Goal: Task Accomplishment & Management: Manage account settings

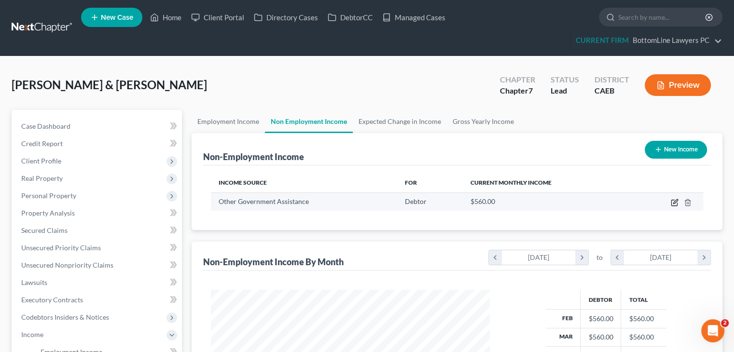
click at [675, 203] on icon "button" at bounding box center [675, 201] width 4 height 4
select select "5"
select select "0"
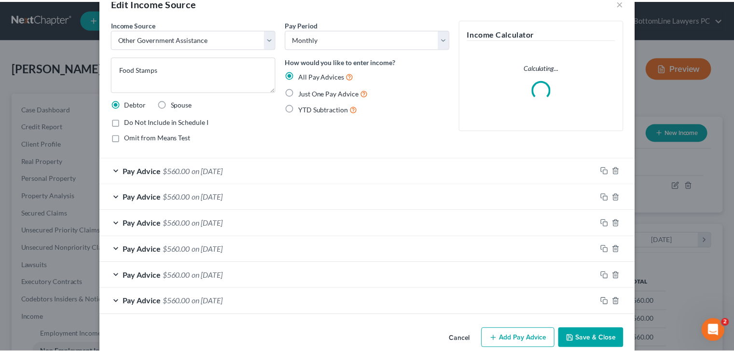
scroll to position [40, 0]
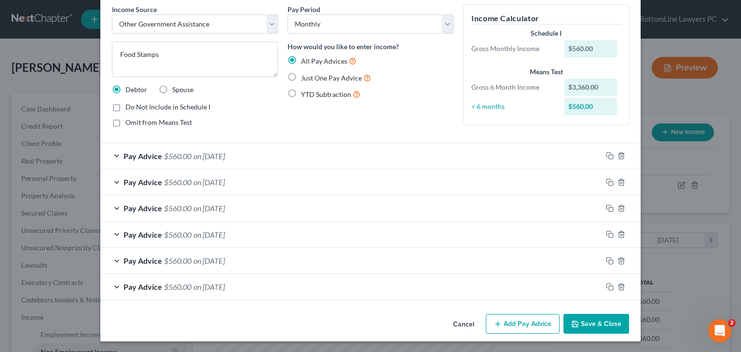
click at [583, 315] on button "Save & Close" at bounding box center [597, 324] width 66 height 20
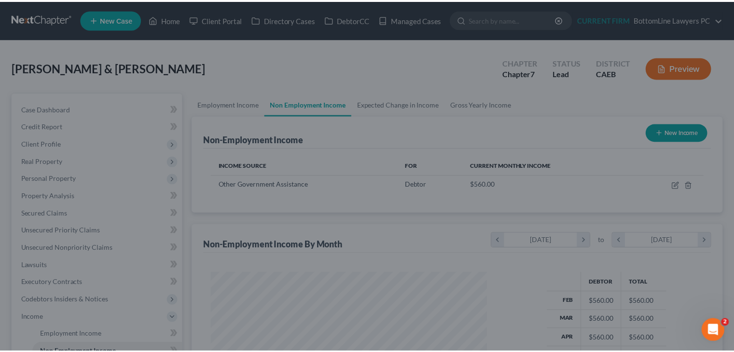
scroll to position [482521, 482395]
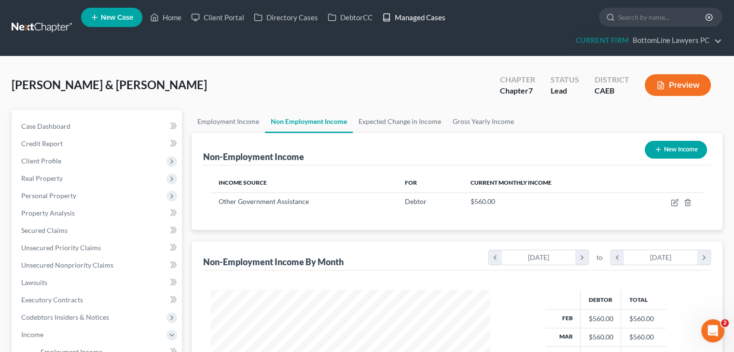
click at [432, 23] on link "Managed Cases" at bounding box center [413, 17] width 73 height 17
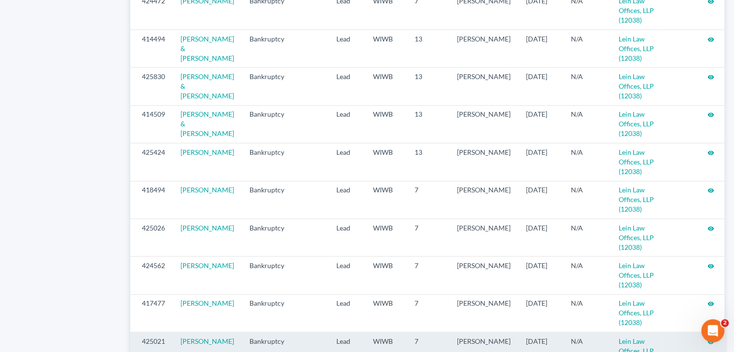
scroll to position [1048, 0]
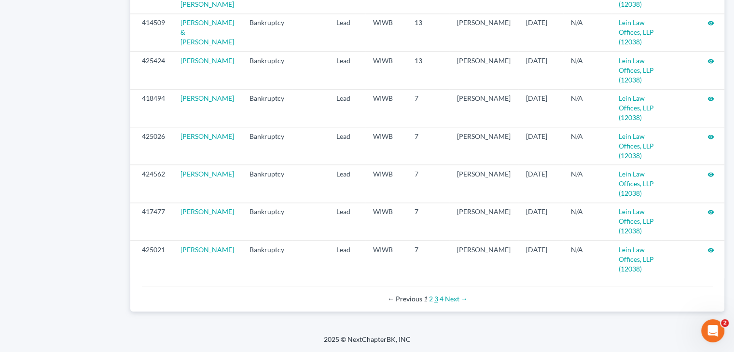
click at [434, 303] on link "3" at bounding box center [436, 299] width 4 height 8
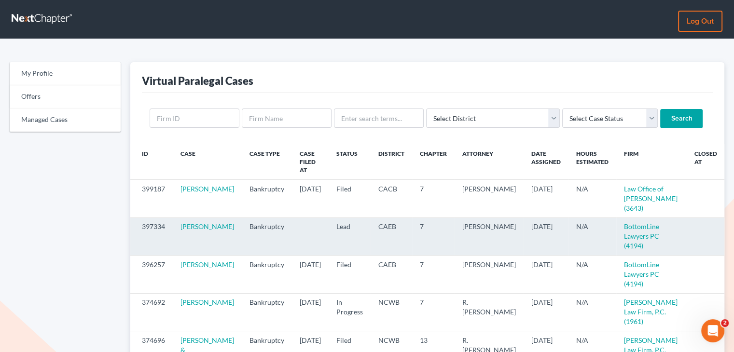
click at [733, 224] on icon "visibility" at bounding box center [736, 227] width 7 height 7
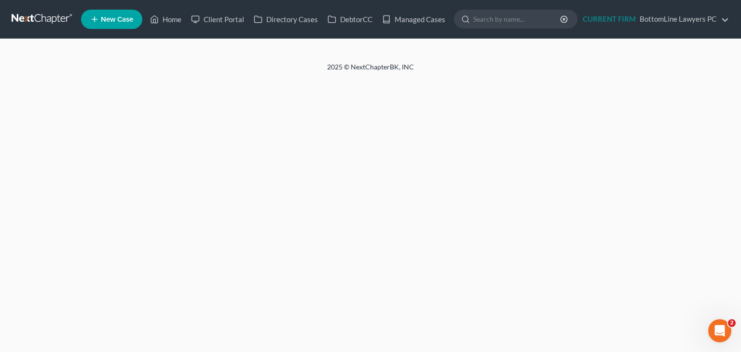
select select "4"
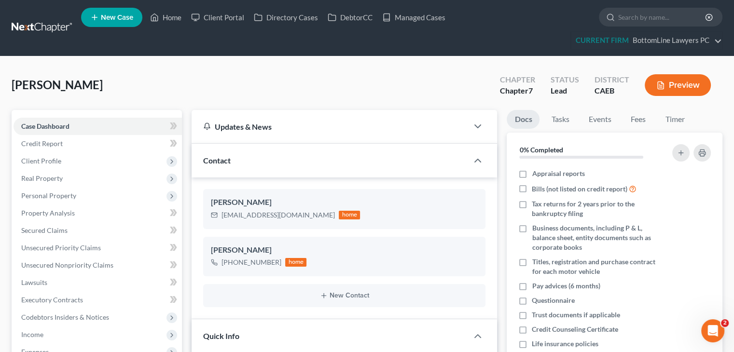
scroll to position [136, 0]
click at [479, 161] on icon "button" at bounding box center [478, 161] width 12 height 12
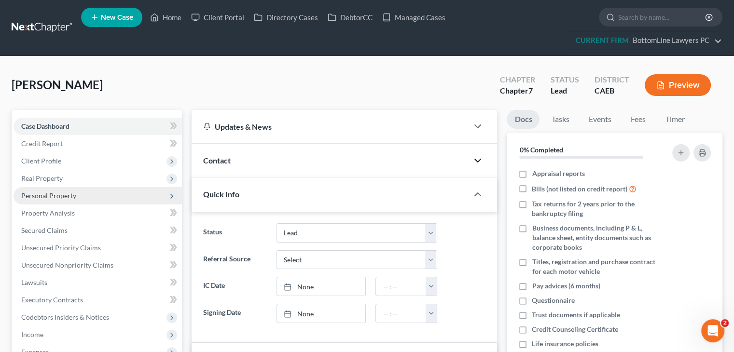
click at [82, 194] on span "Personal Property" at bounding box center [98, 195] width 168 height 17
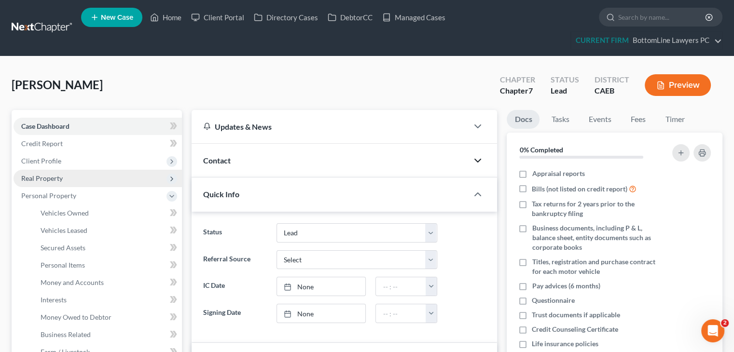
click at [66, 176] on span "Real Property" at bounding box center [98, 178] width 168 height 17
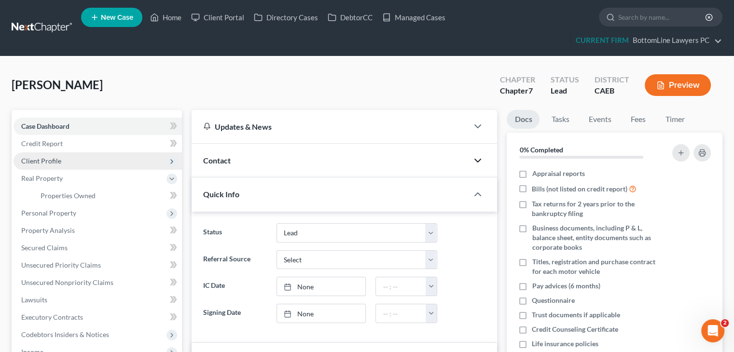
click at [82, 161] on span "Client Profile" at bounding box center [98, 161] width 168 height 17
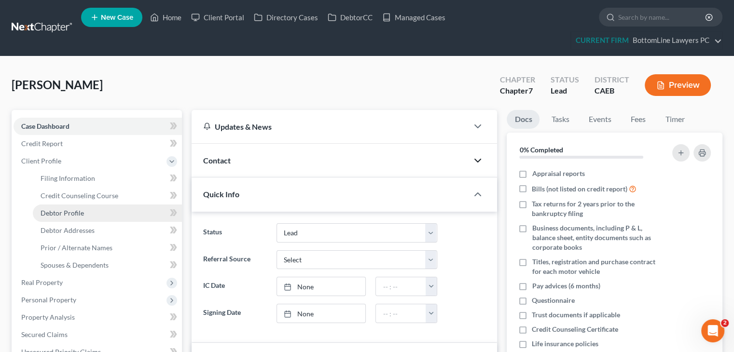
click at [81, 213] on span "Debtor Profile" at bounding box center [62, 213] width 43 height 8
select select "0"
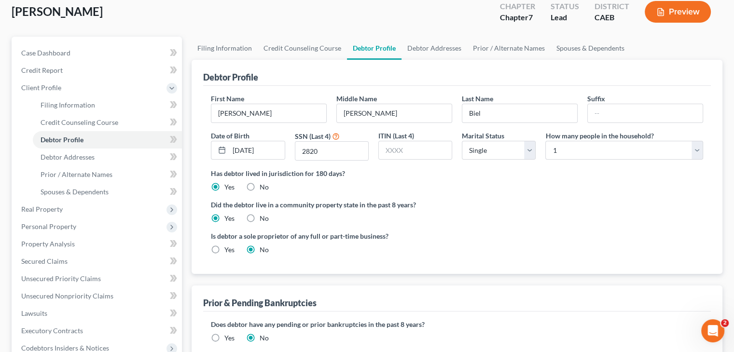
scroll to position [97, 0]
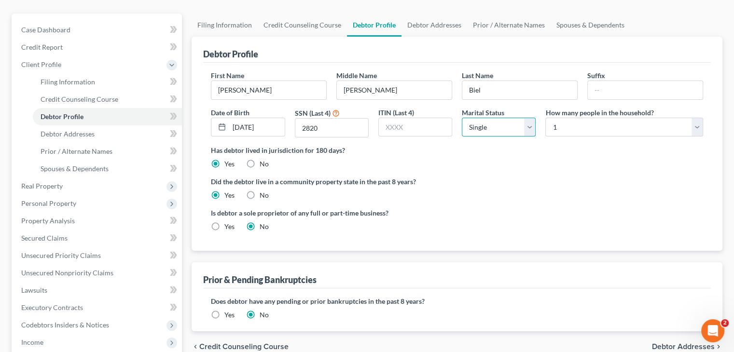
click at [531, 129] on select "Select Single Married Separated Divorced Widowed" at bounding box center [499, 127] width 74 height 19
select select "4"
click at [462, 118] on select "Select Single Married Separated Divorced Widowed" at bounding box center [499, 127] width 74 height 19
click at [546, 196] on div "Did the debtor live in a community property state in the past 8 years? Yes No" at bounding box center [457, 189] width 492 height 24
click at [667, 350] on span "Debtor Addresses" at bounding box center [683, 347] width 63 height 8
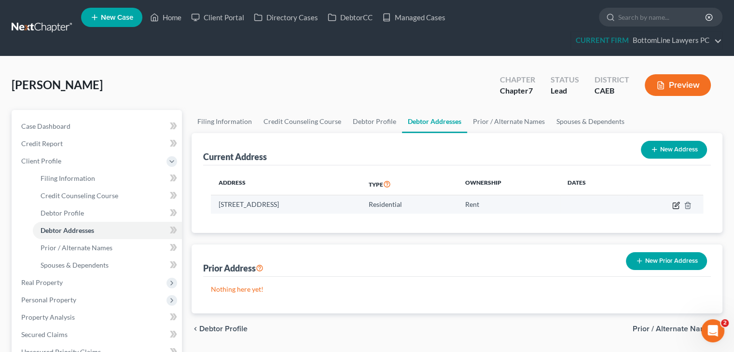
click at [677, 207] on icon "button" at bounding box center [676, 206] width 8 height 8
select select "4"
select select "0"
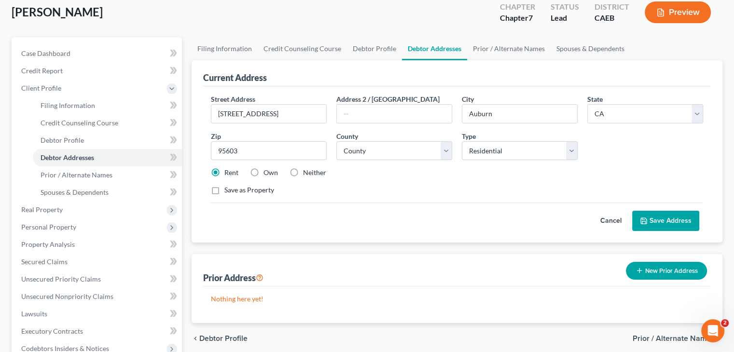
scroll to position [97, 0]
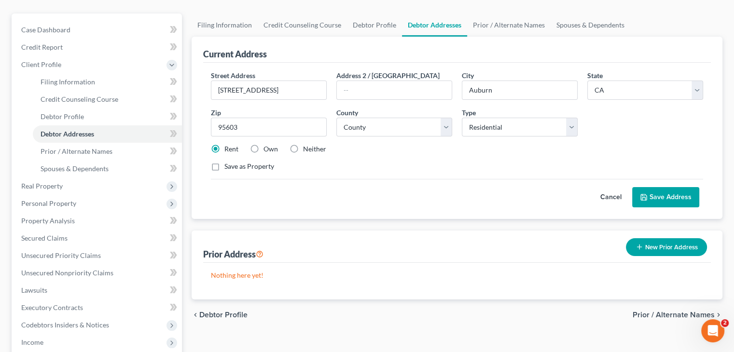
click at [671, 314] on span "Prior / Alternate Names" at bounding box center [674, 315] width 82 height 8
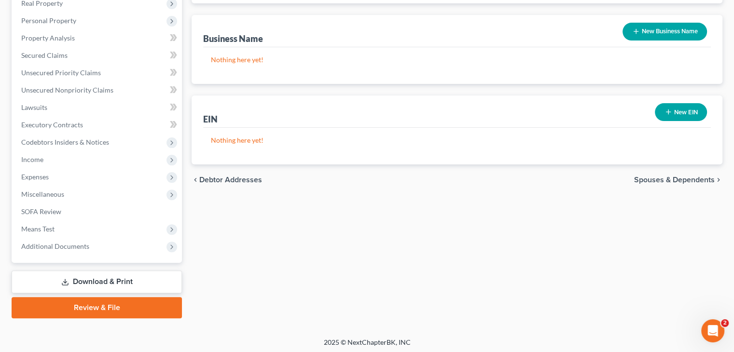
scroll to position [281, 0]
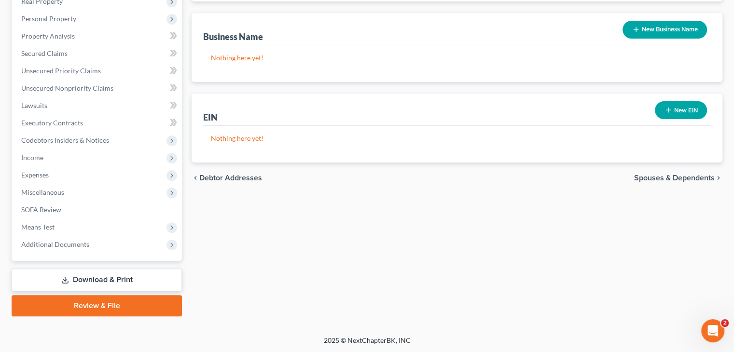
click at [680, 176] on span "Spouses & Dependents" at bounding box center [674, 178] width 81 height 8
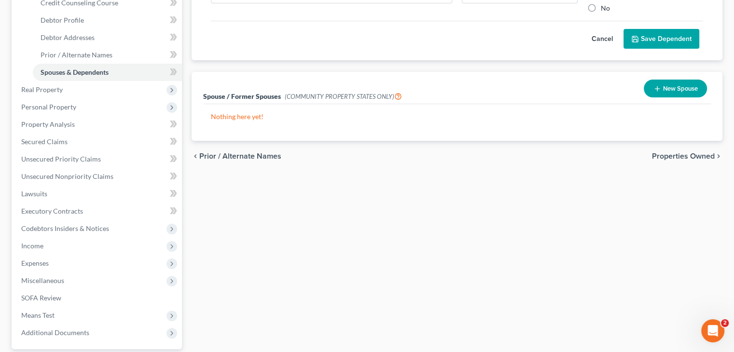
click at [666, 155] on span "Properties Owned" at bounding box center [683, 157] width 63 height 8
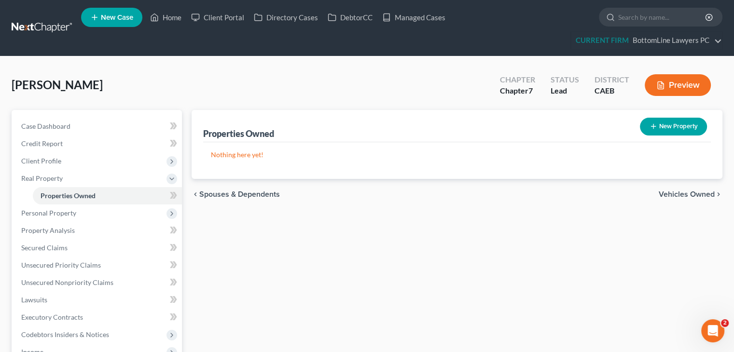
click at [671, 197] on span "Vehicles Owned" at bounding box center [687, 195] width 56 height 8
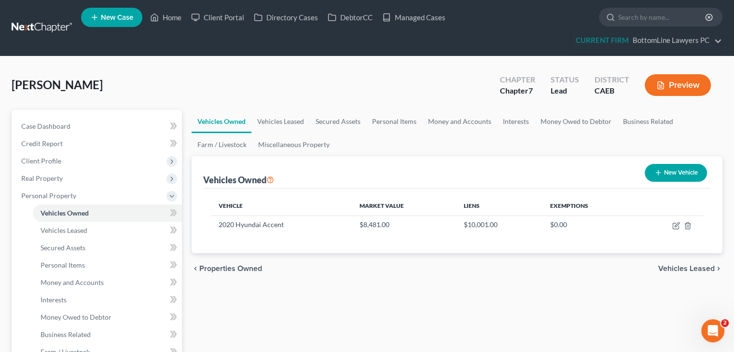
click at [674, 268] on span "Vehicles Leased" at bounding box center [686, 269] width 56 height 8
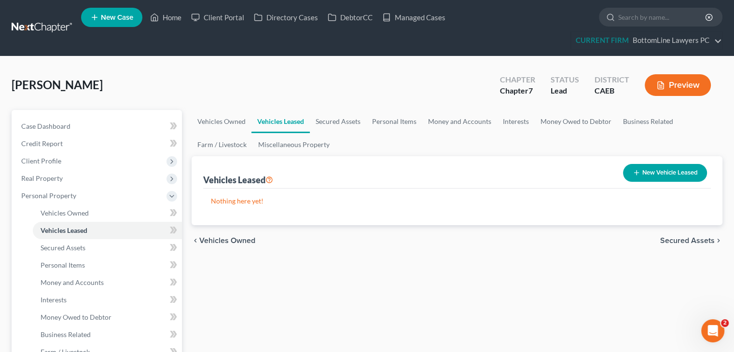
click at [687, 238] on span "Secured Assets" at bounding box center [687, 241] width 55 height 8
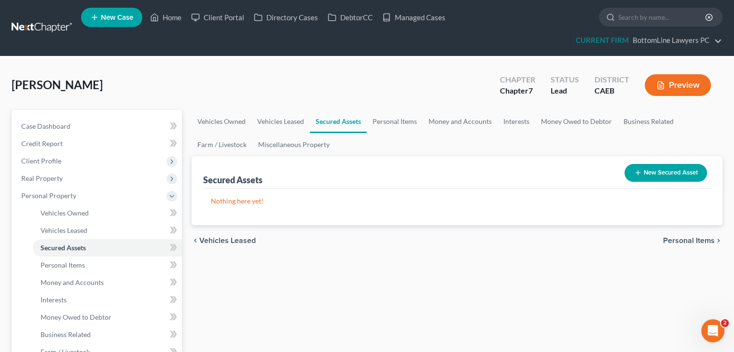
click at [681, 237] on span "Personal Items" at bounding box center [689, 241] width 52 height 8
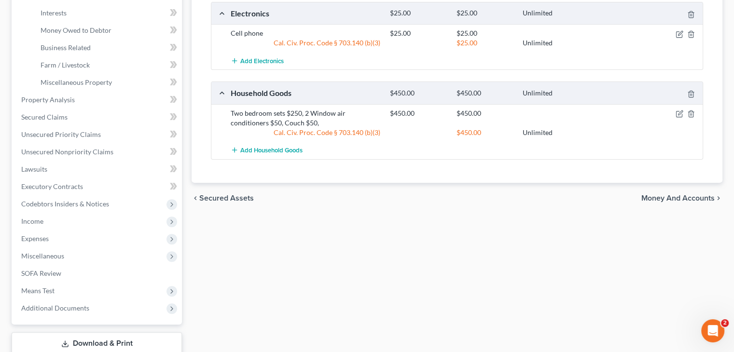
scroll to position [290, 0]
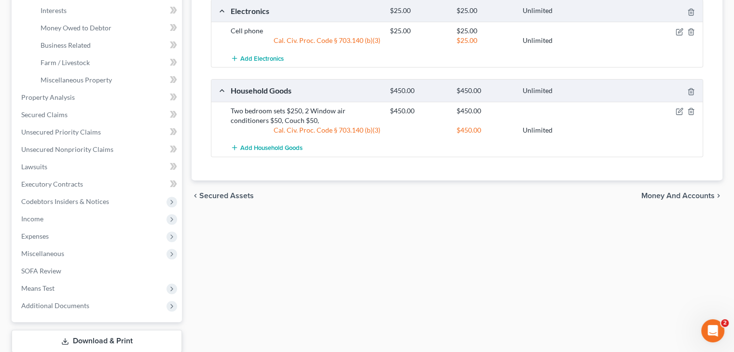
click at [672, 198] on div "chevron_left Secured Assets Money and Accounts chevron_right" at bounding box center [457, 196] width 531 height 31
click at [672, 198] on span "Money and Accounts" at bounding box center [677, 196] width 73 height 8
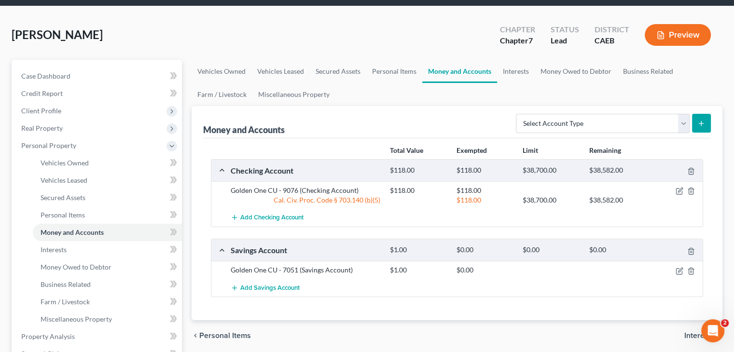
scroll to position [48, 0]
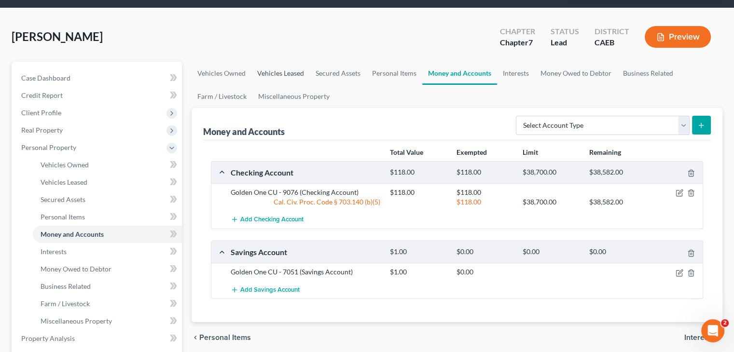
click at [292, 72] on link "Vehicles Leased" at bounding box center [280, 73] width 58 height 23
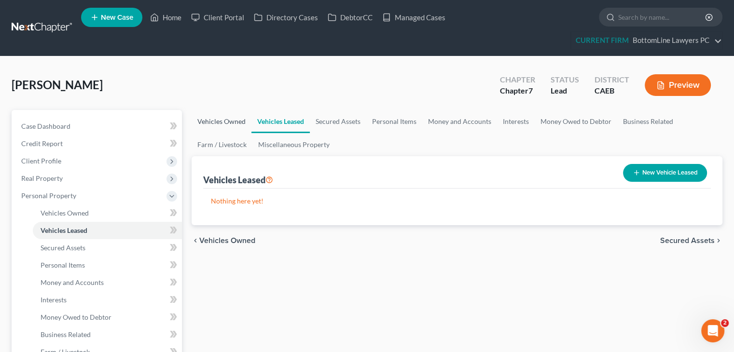
click at [226, 122] on link "Vehicles Owned" at bounding box center [222, 121] width 60 height 23
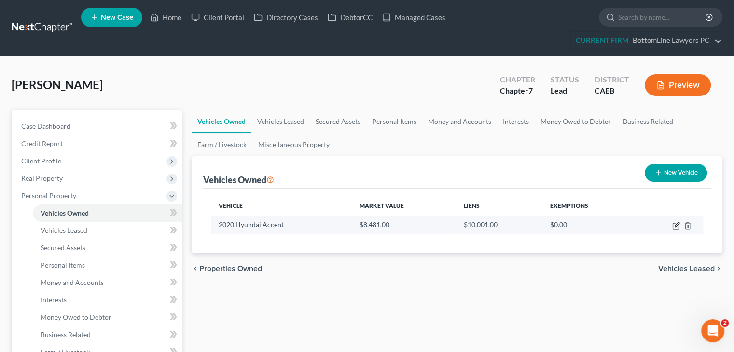
click at [676, 224] on icon "button" at bounding box center [677, 225] width 4 height 4
select select "0"
select select "6"
select select "2"
select select "0"
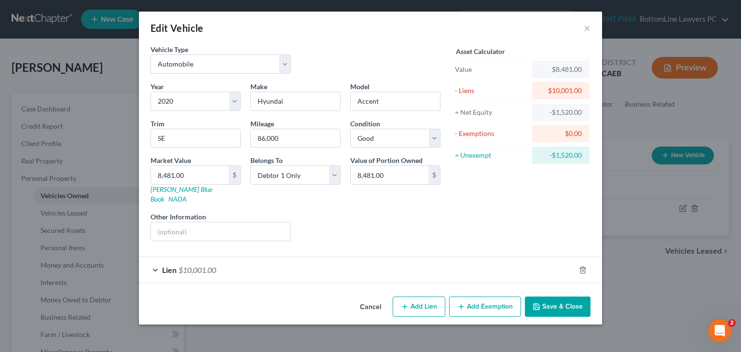
click at [200, 265] on span "$10,001.00" at bounding box center [198, 269] width 38 height 9
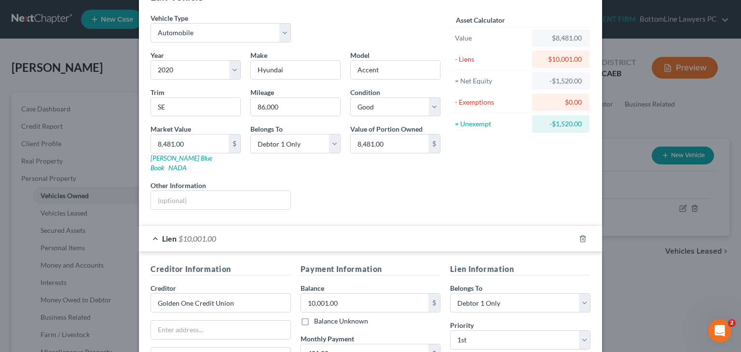
scroll to position [48, 0]
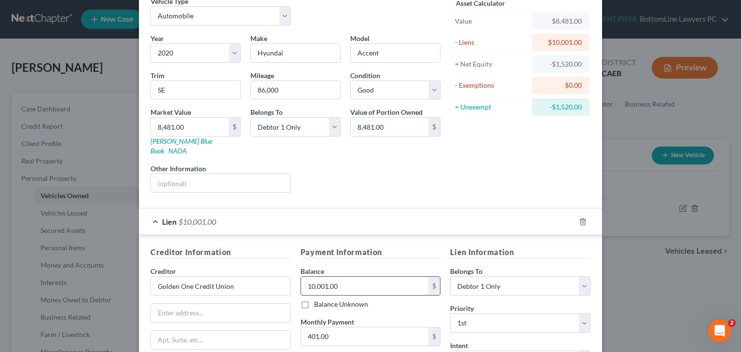
click at [310, 277] on input "10,001.00" at bounding box center [365, 286] width 128 height 18
click at [309, 277] on input "10,001.00" at bounding box center [365, 286] width 128 height 18
type input "11,001.00"
click at [393, 221] on div "Lien $11,001.00" at bounding box center [357, 222] width 436 height 26
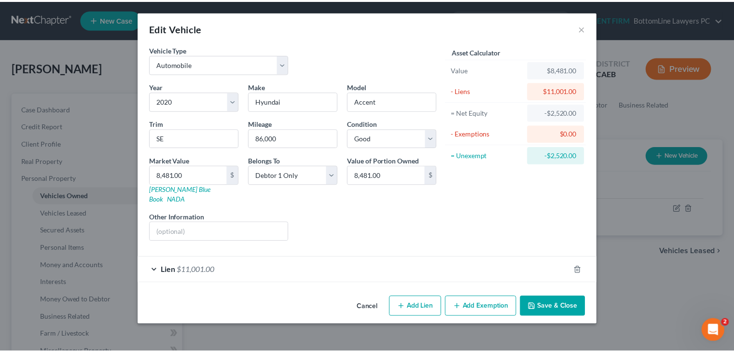
scroll to position [0, 0]
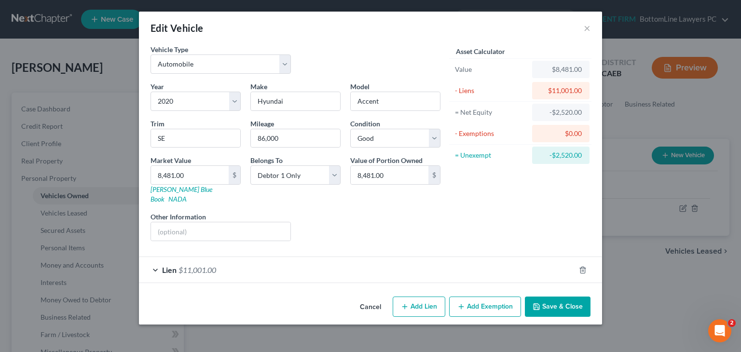
click at [547, 297] on button "Save & Close" at bounding box center [558, 307] width 66 height 20
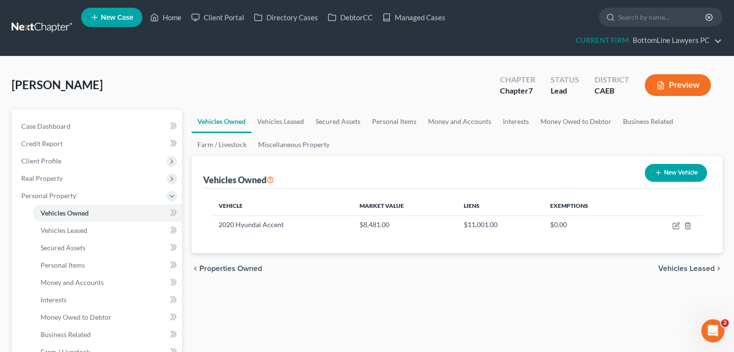
click at [687, 266] on span "Vehicles Leased" at bounding box center [686, 269] width 56 height 8
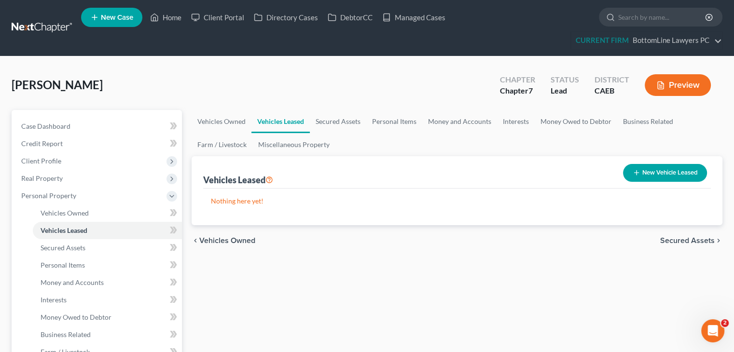
click at [681, 243] on span "Secured Assets" at bounding box center [687, 241] width 55 height 8
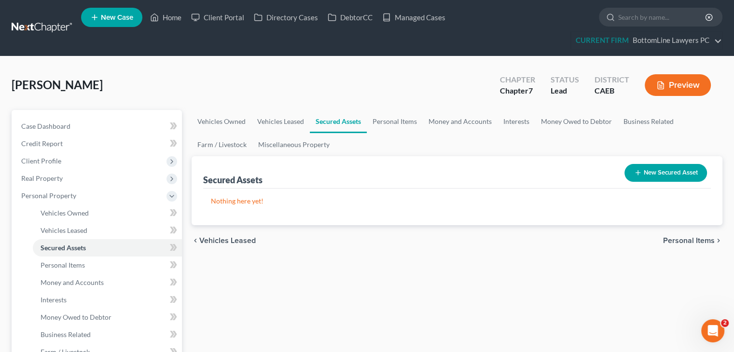
click at [688, 240] on span "Personal Items" at bounding box center [689, 241] width 52 height 8
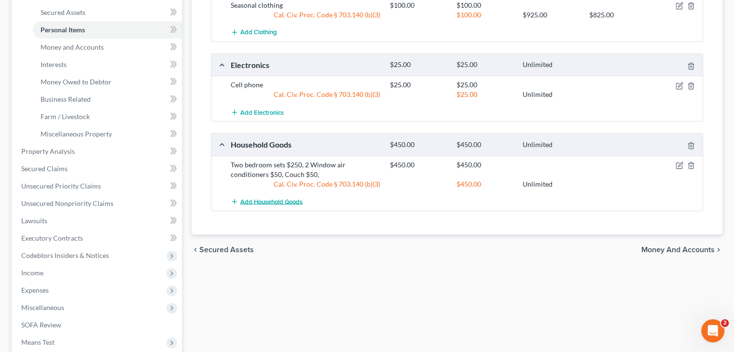
scroll to position [241, 0]
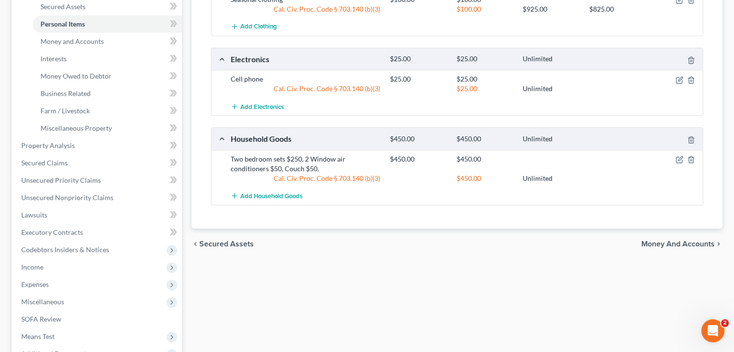
click at [654, 242] on span "Money and Accounts" at bounding box center [677, 244] width 73 height 8
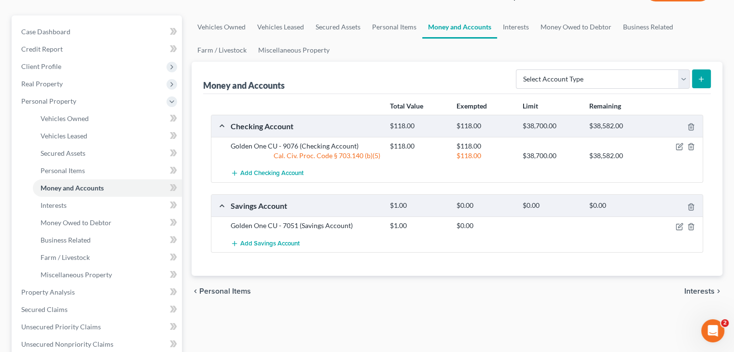
scroll to position [97, 0]
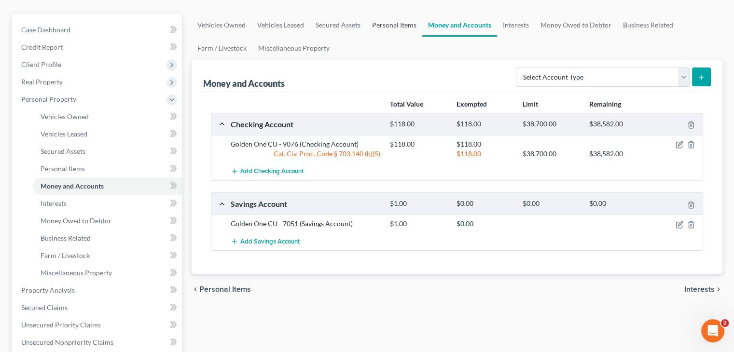
click at [398, 21] on link "Personal Items" at bounding box center [394, 25] width 56 height 23
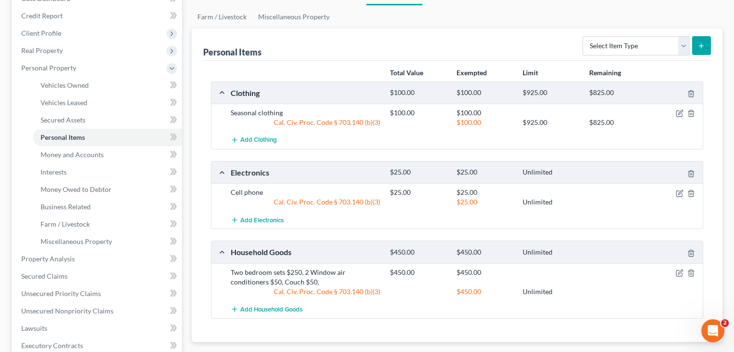
scroll to position [145, 0]
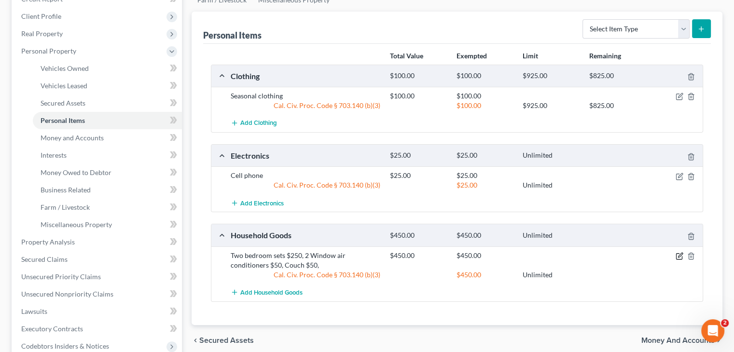
click at [676, 254] on icon "button" at bounding box center [679, 257] width 6 height 6
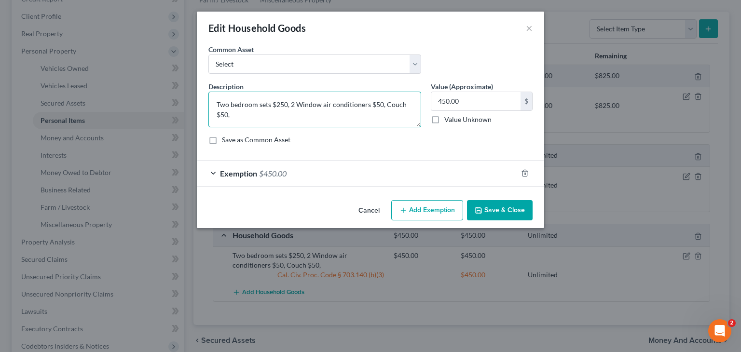
drag, startPoint x: 232, startPoint y: 102, endPoint x: 206, endPoint y: 106, distance: 26.9
click at [206, 106] on div "Description * Two bedroom sets $250, 2 Window air conditioners $50, Couch $50," at bounding box center [315, 105] width 223 height 46
click at [253, 104] on textarea "Bedroom sets $250, 2 Window air conditioners $50, Couch $50," at bounding box center [315, 110] width 213 height 36
click at [274, 103] on textarea "Bedroom set $250, 2 Window air conditioners $50, Couch $50," at bounding box center [315, 110] width 213 height 36
type textarea "Bedroom set $250, Lamps $20, Window air conditioners $50, Couch $50,"
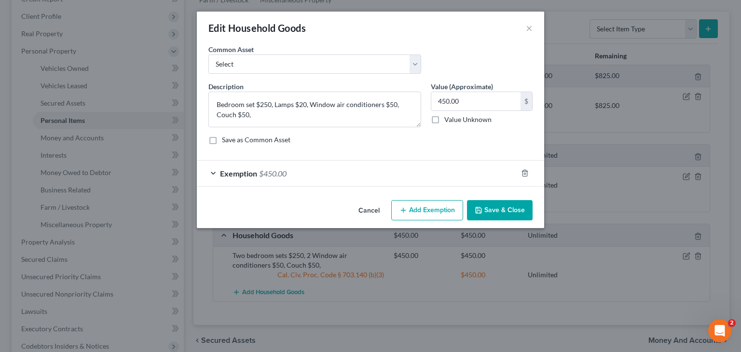
click at [502, 223] on div "Cancel Add Exemption Save & Close" at bounding box center [371, 212] width 348 height 32
click at [498, 213] on button "Save & Close" at bounding box center [500, 210] width 66 height 20
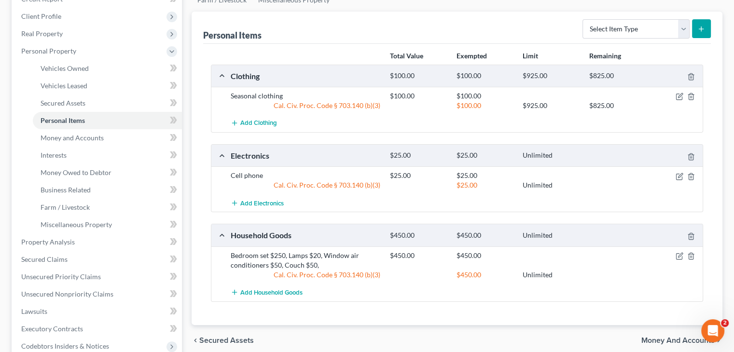
scroll to position [290, 0]
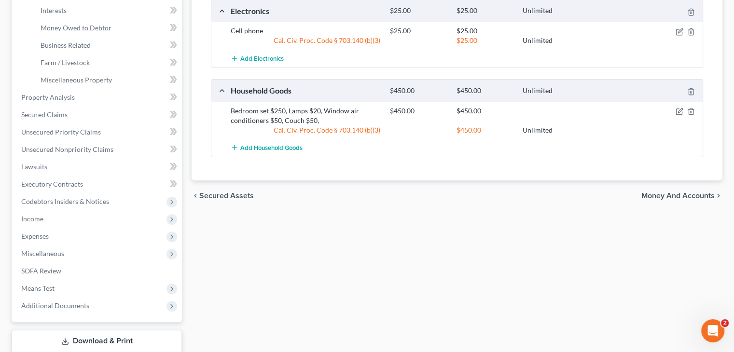
click at [661, 193] on span "Money and Accounts" at bounding box center [677, 196] width 73 height 8
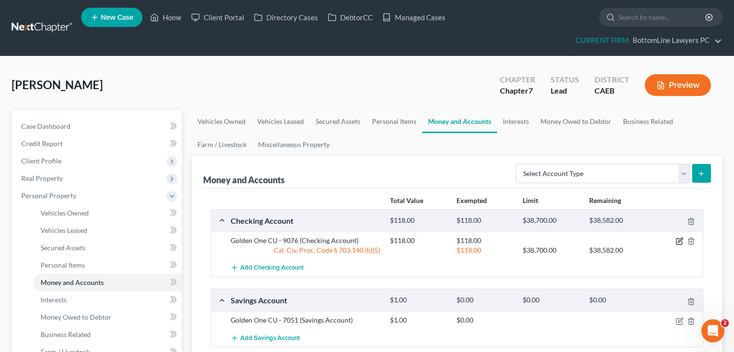
click at [679, 240] on icon "button" at bounding box center [680, 241] width 8 height 8
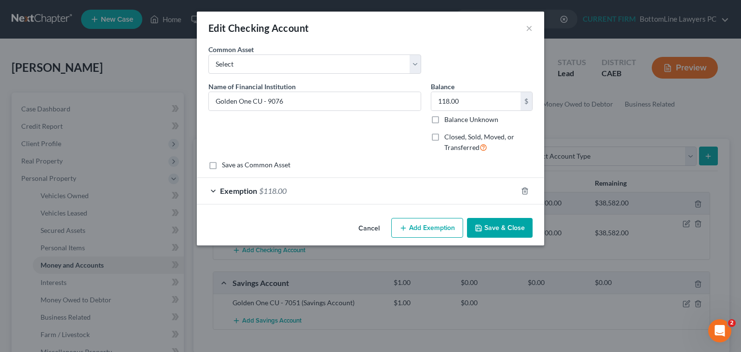
click at [278, 190] on span "$118.00" at bounding box center [273, 190] width 28 height 9
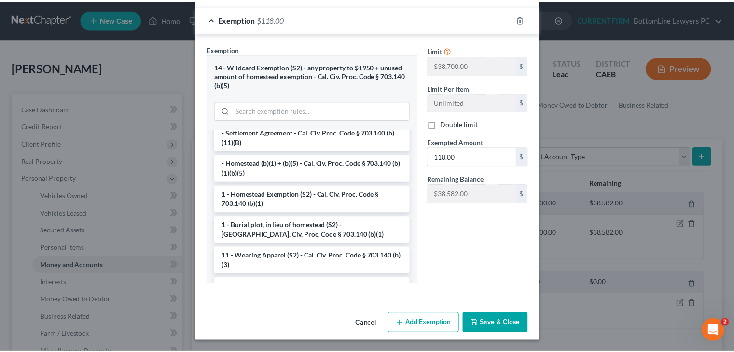
scroll to position [48, 0]
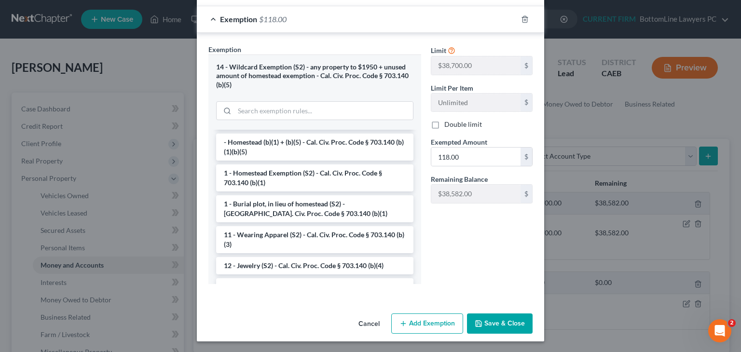
click at [492, 323] on button "Save & Close" at bounding box center [500, 324] width 66 height 20
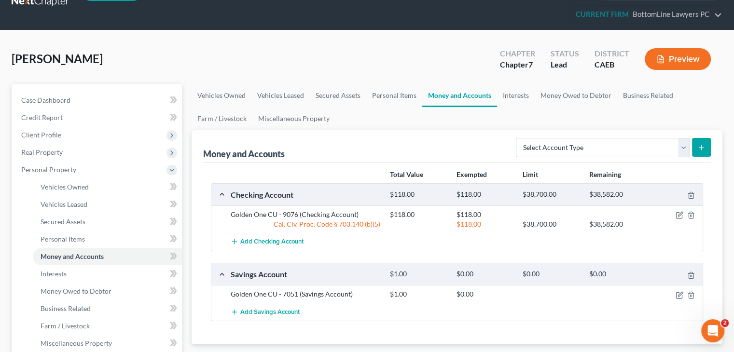
scroll to position [97, 0]
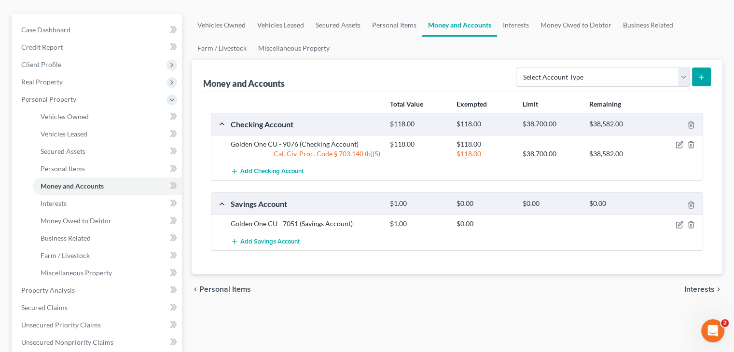
click at [691, 289] on span "Interests" at bounding box center [699, 290] width 30 height 8
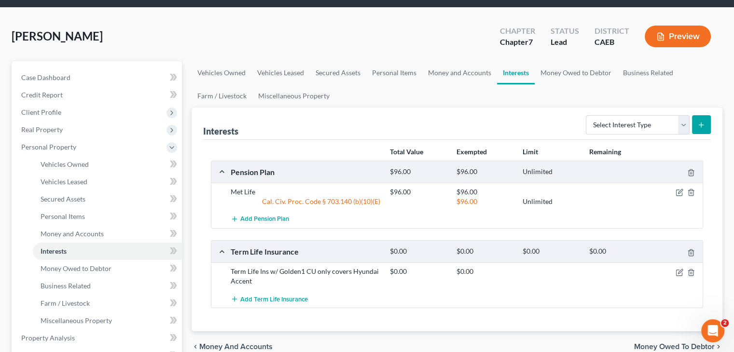
scroll to position [97, 0]
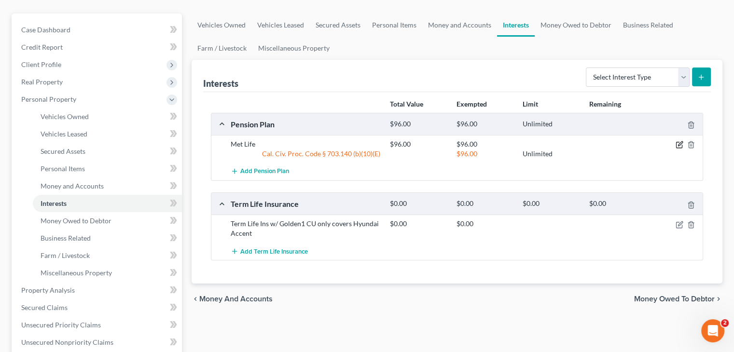
click at [678, 144] on icon "button" at bounding box center [680, 145] width 8 height 8
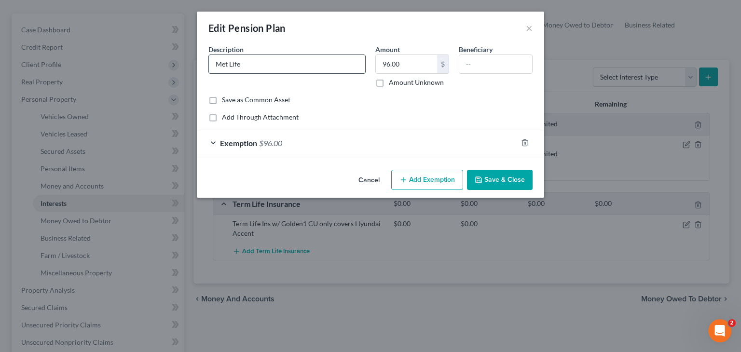
click at [335, 69] on input "Met Life" at bounding box center [287, 64] width 156 height 18
type input "Met Life (3M)"
click at [502, 177] on button "Save & Close" at bounding box center [500, 180] width 66 height 20
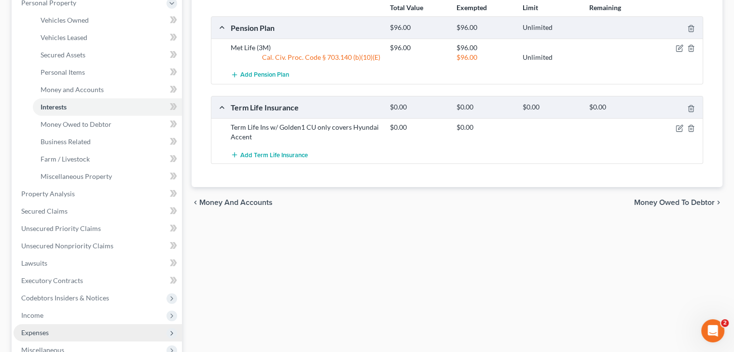
scroll to position [241, 0]
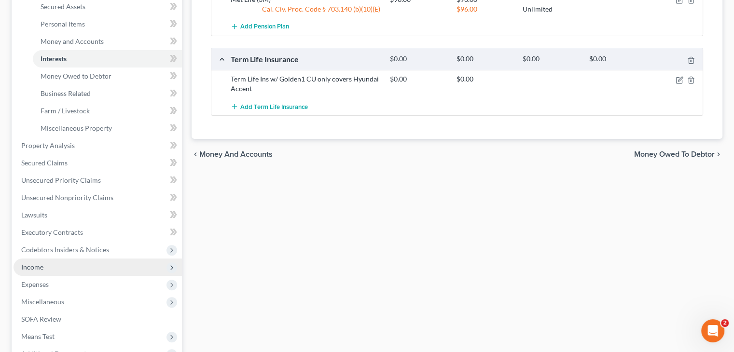
click at [64, 270] on span "Income" at bounding box center [98, 267] width 168 height 17
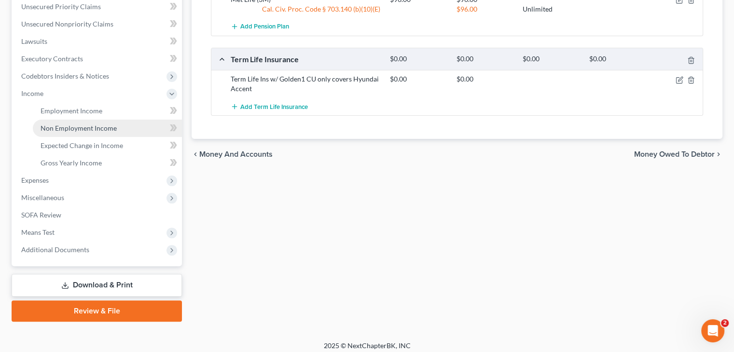
click at [101, 126] on span "Non Employment Income" at bounding box center [79, 128] width 76 height 8
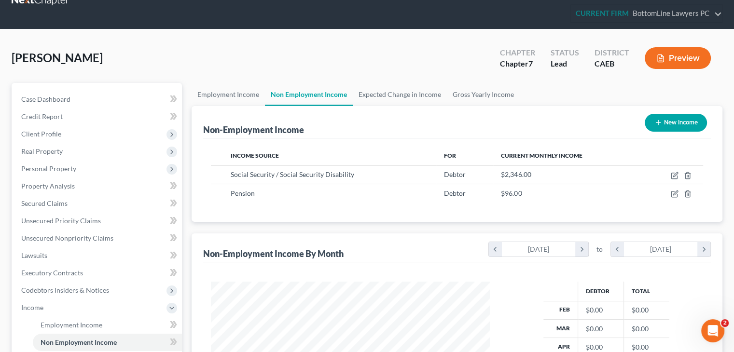
scroll to position [48, 0]
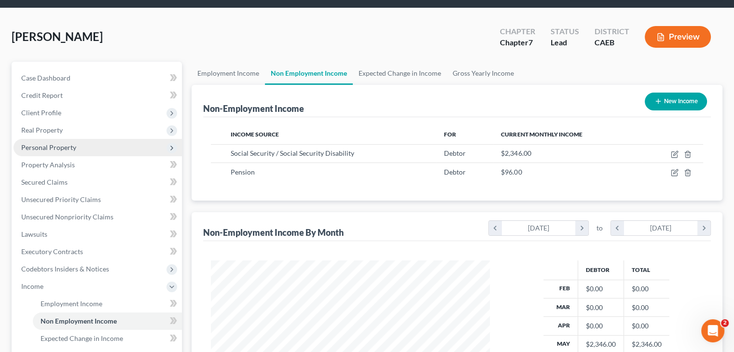
click at [66, 149] on span "Personal Property" at bounding box center [48, 147] width 55 height 8
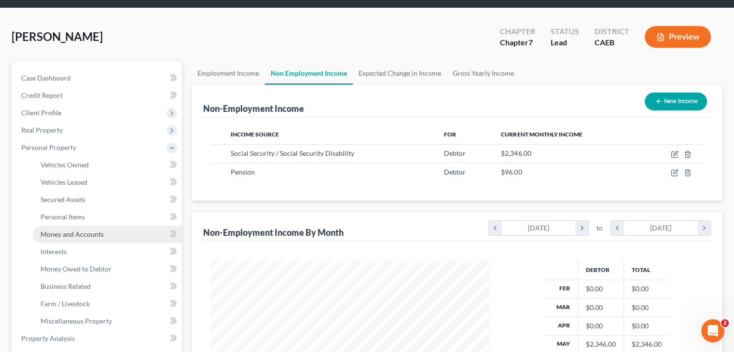
click at [81, 232] on span "Money and Accounts" at bounding box center [72, 234] width 63 height 8
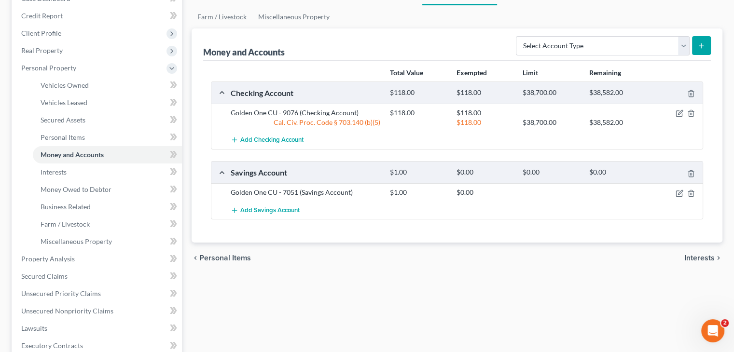
scroll to position [145, 0]
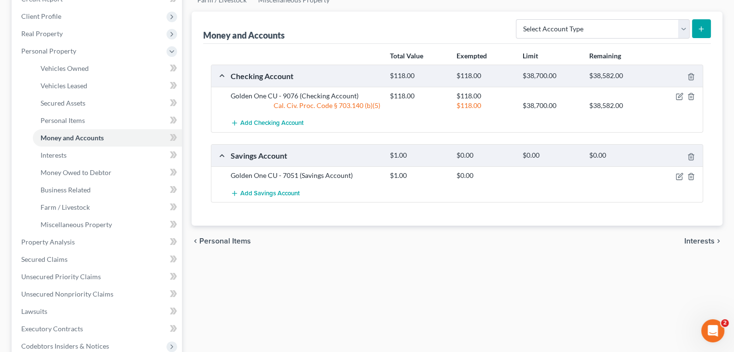
click at [694, 242] on span "Interests" at bounding box center [699, 241] width 30 height 8
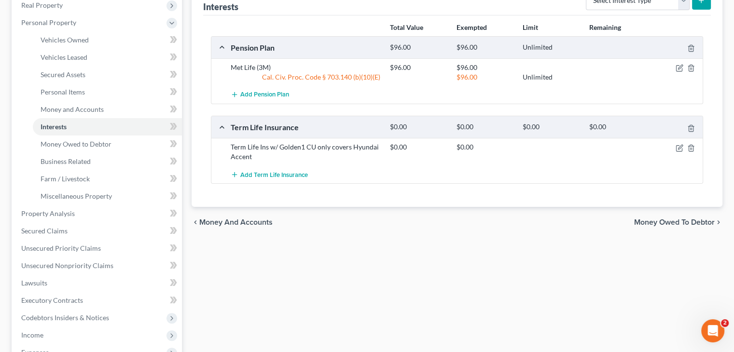
scroll to position [193, 0]
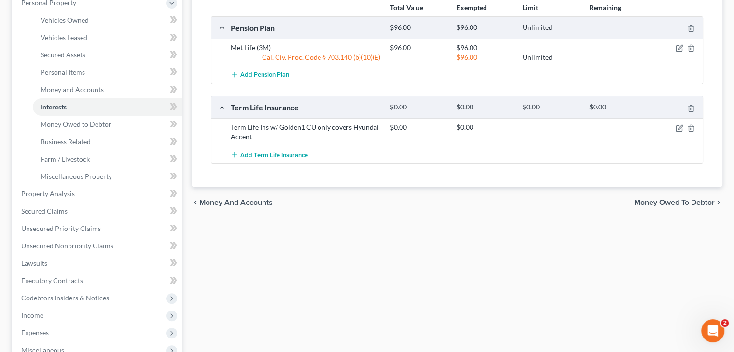
click at [678, 199] on span "Money Owed to Debtor" at bounding box center [674, 203] width 81 height 8
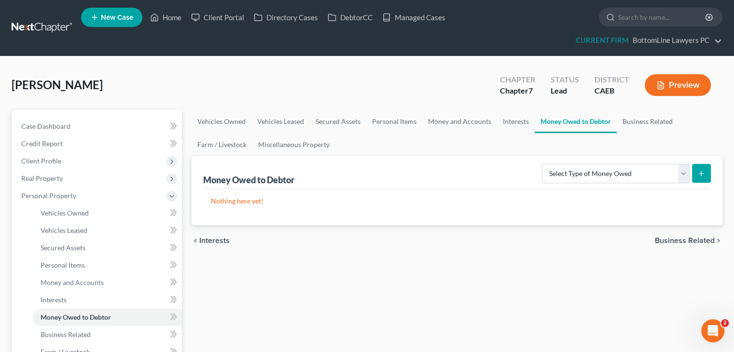
click at [674, 240] on span "Business Related" at bounding box center [685, 241] width 60 height 8
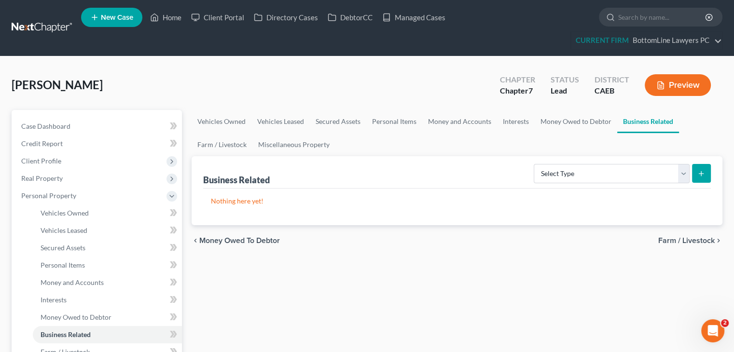
click at [694, 239] on span "Farm / Livestock" at bounding box center [686, 241] width 56 height 8
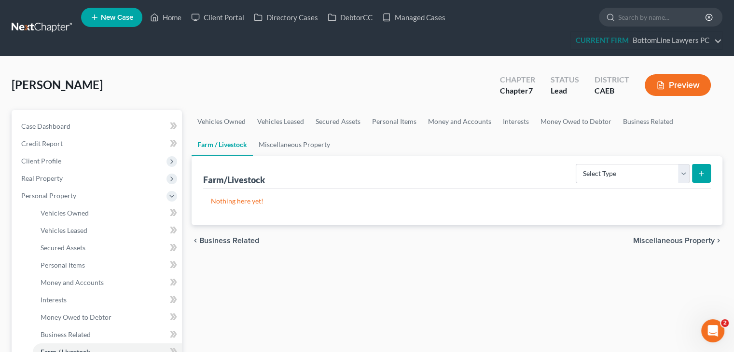
click at [680, 237] on span "Miscellaneous Property" at bounding box center [674, 241] width 82 height 8
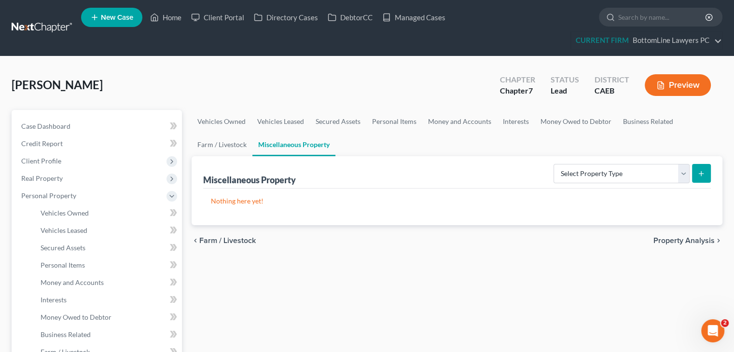
click at [658, 240] on span "Property Analysis" at bounding box center [684, 241] width 61 height 8
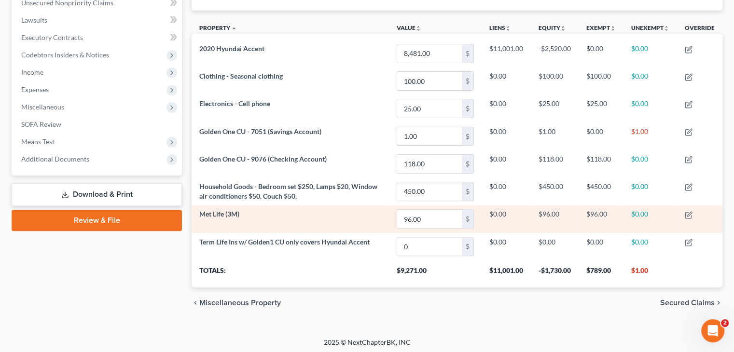
scroll to position [264, 0]
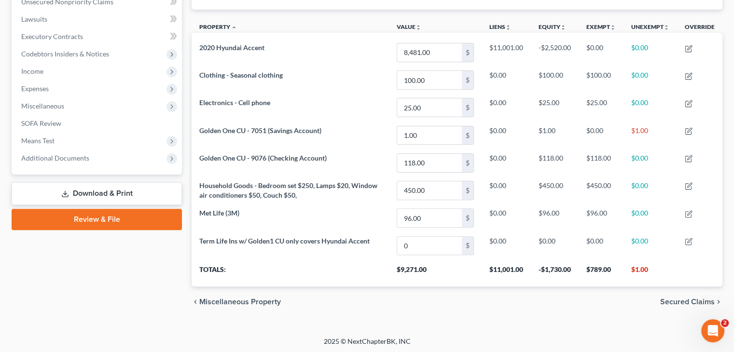
click at [681, 299] on span "Secured Claims" at bounding box center [687, 302] width 55 height 8
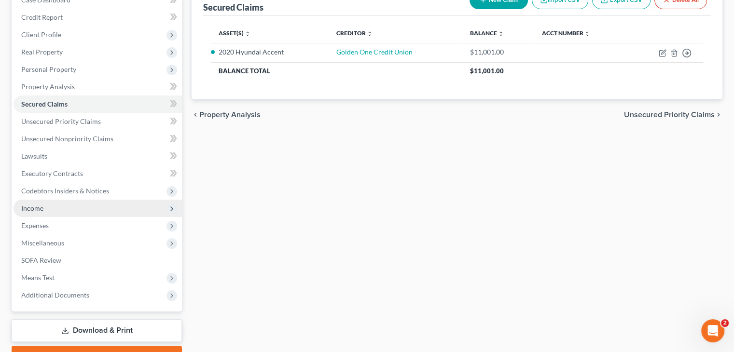
scroll to position [145, 0]
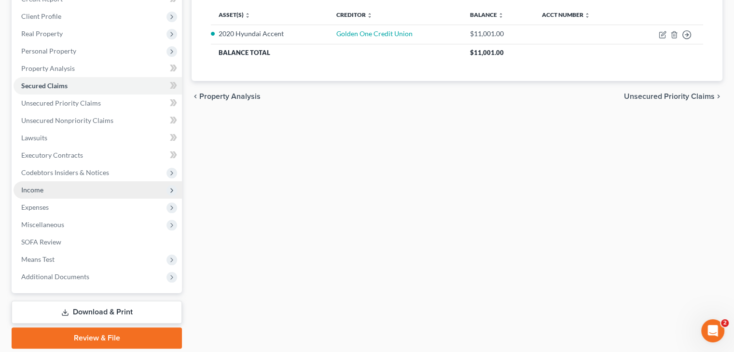
click at [70, 190] on span "Income" at bounding box center [98, 189] width 168 height 17
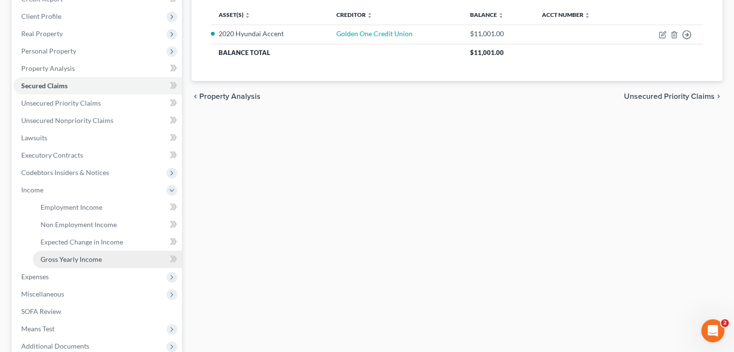
scroll to position [193, 0]
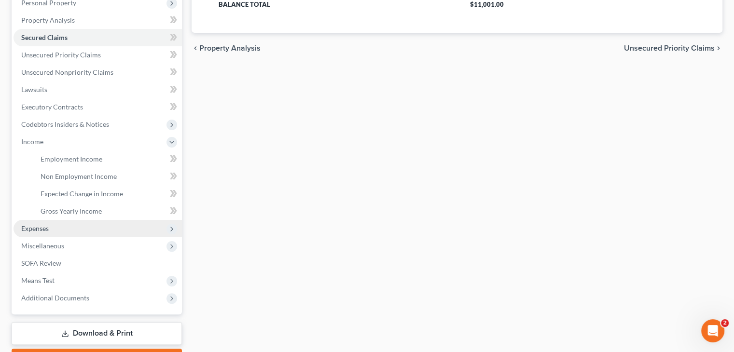
click at [66, 227] on span "Expenses" at bounding box center [98, 228] width 168 height 17
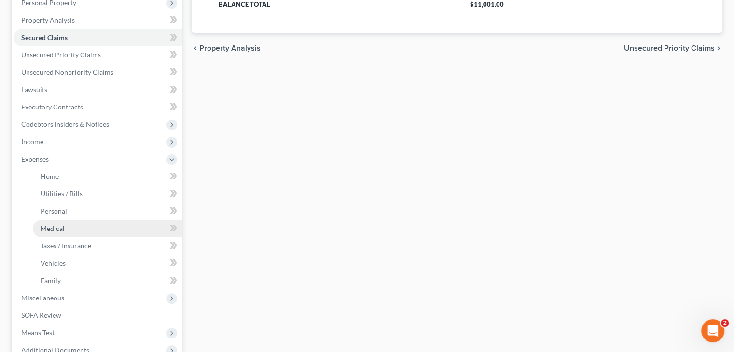
click at [61, 226] on span "Medical" at bounding box center [53, 228] width 24 height 8
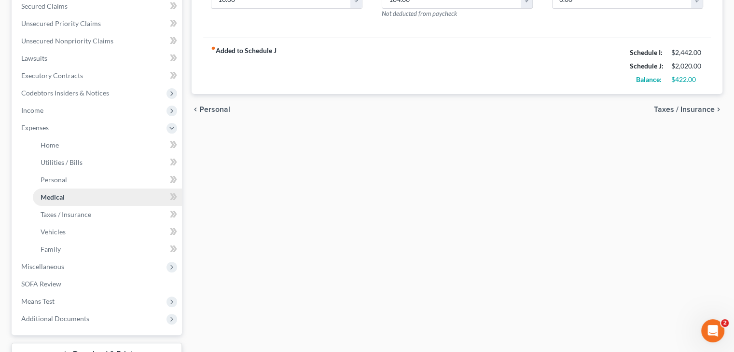
scroll to position [241, 0]
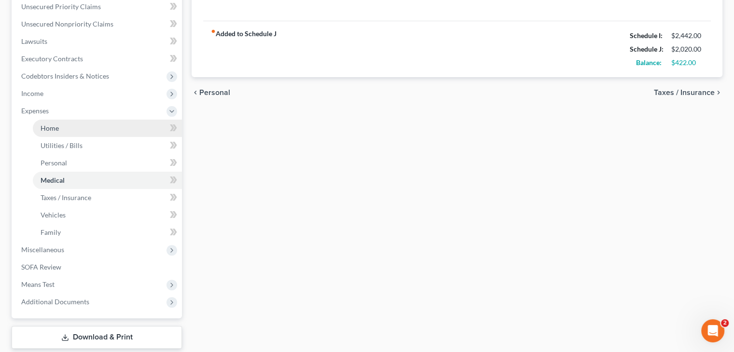
click at [87, 128] on link "Home" at bounding box center [107, 128] width 149 height 17
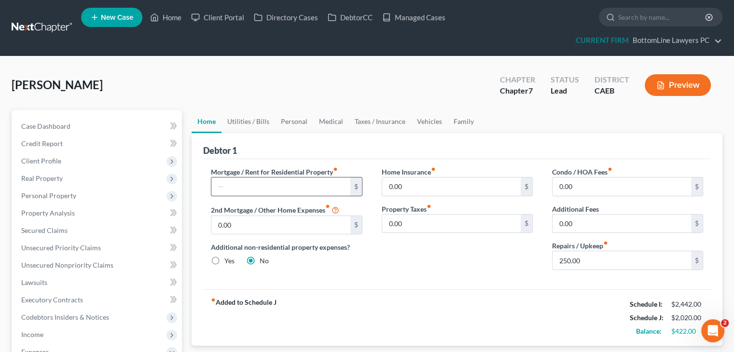
click at [294, 181] on input "text" at bounding box center [280, 187] width 139 height 18
type input "2"
click at [595, 254] on input "250.00" at bounding box center [622, 260] width 139 height 18
click at [317, 188] on input "text" at bounding box center [280, 187] width 139 height 18
paste input "250.00"
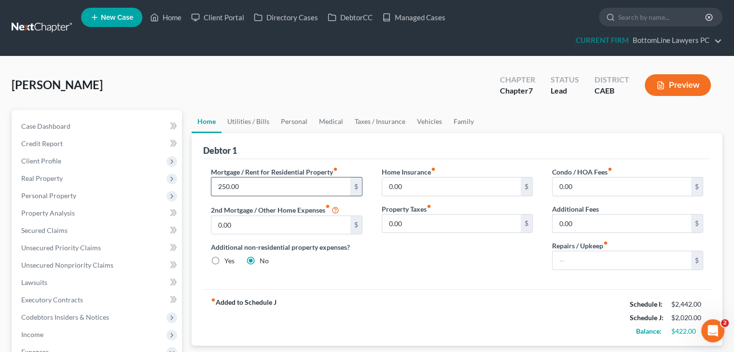
type input "250.00"
click at [256, 120] on link "Utilities / Bills" at bounding box center [249, 121] width 54 height 23
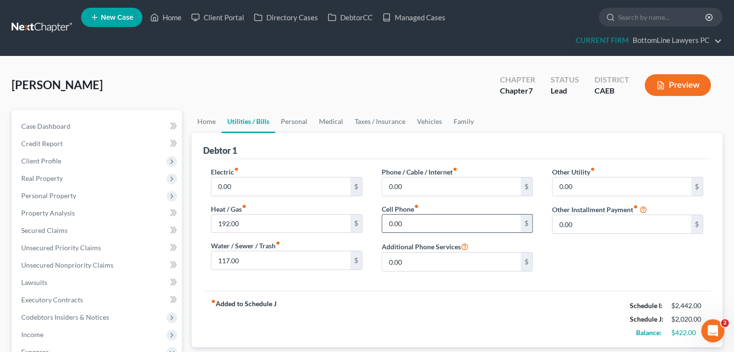
click at [436, 221] on input "0.00" at bounding box center [451, 224] width 139 height 18
click at [252, 222] on input "192.00" at bounding box center [280, 224] width 139 height 18
click at [94, 266] on span "Unsecured Nonpriority Claims" at bounding box center [67, 265] width 92 height 8
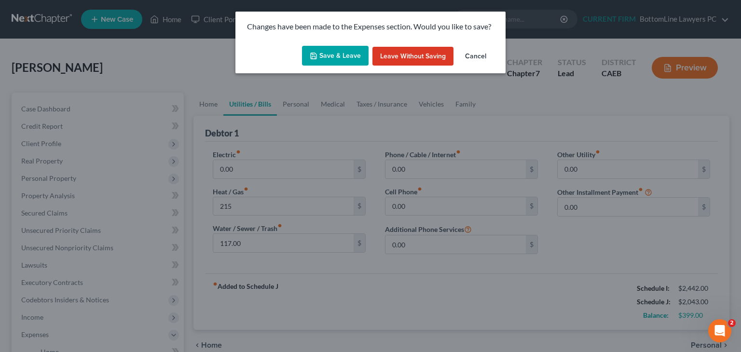
click at [336, 52] on button "Save & Leave" at bounding box center [335, 56] width 67 height 20
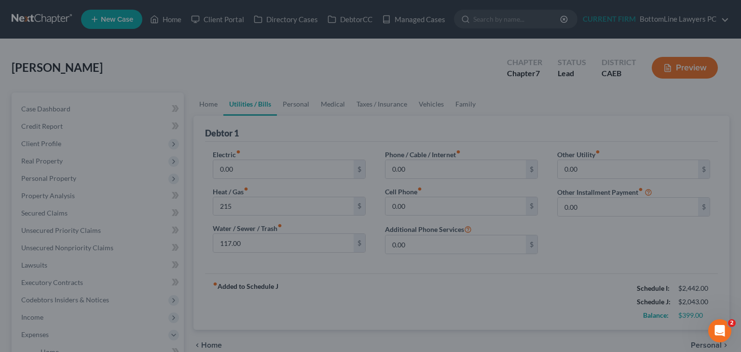
type input "215.00"
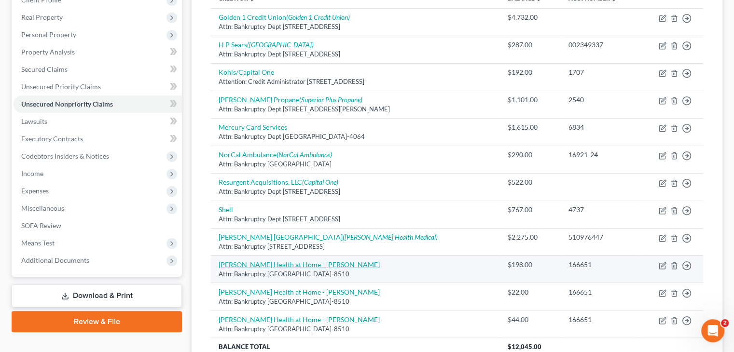
scroll to position [145, 0]
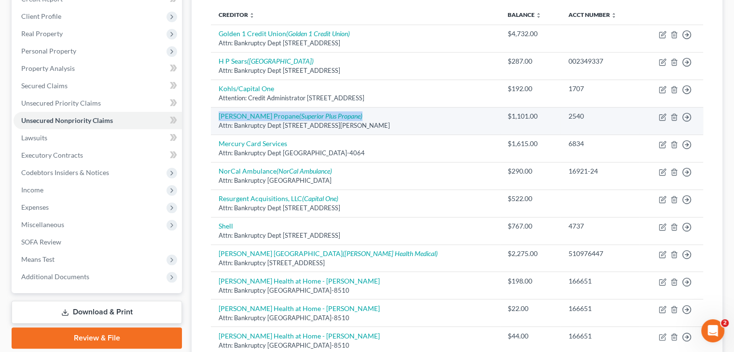
drag, startPoint x: 336, startPoint y: 116, endPoint x: 218, endPoint y: 114, distance: 118.3
click at [218, 114] on td "Kramps Propane (Superior Plus Propane) Attn: Bankruptcy Dept 7459 Reese Rd, Sac…" at bounding box center [355, 121] width 289 height 28
copy link "Kramps Propane (Superior Plus Propane)"
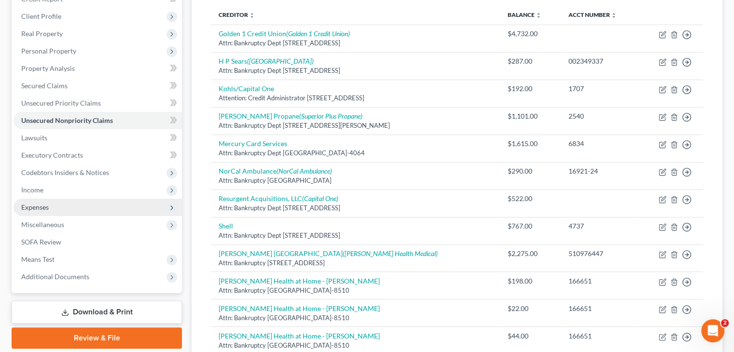
click at [50, 205] on span "Expenses" at bounding box center [98, 207] width 168 height 17
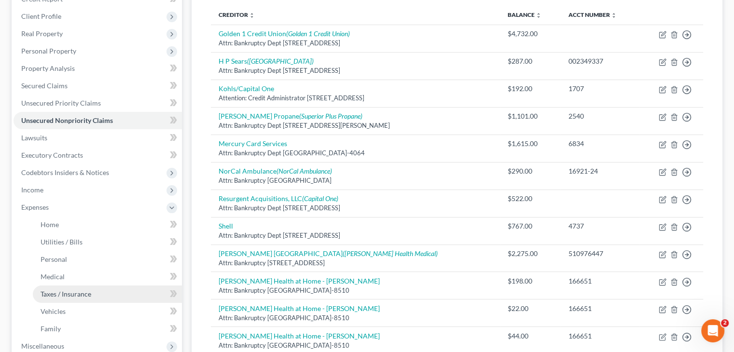
click at [53, 297] on span "Taxes / Insurance" at bounding box center [66, 294] width 51 height 8
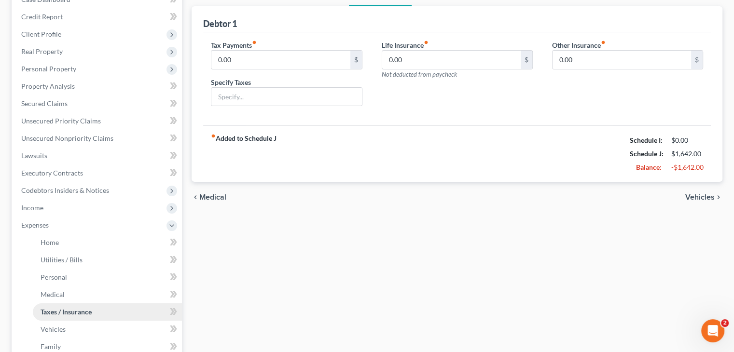
click at [53, 295] on ul "Home Utilities / Bills Personal Medical" at bounding box center [98, 295] width 168 height 122
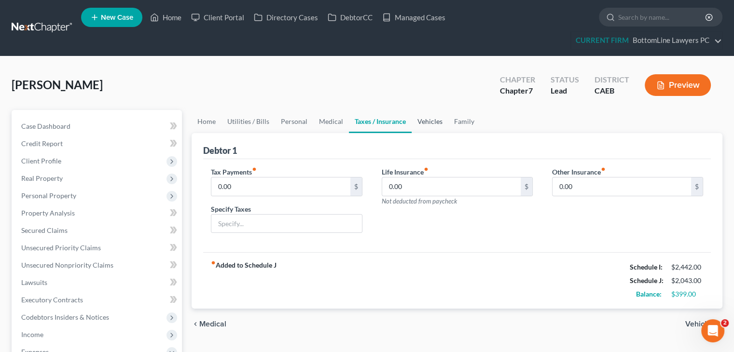
click at [422, 114] on link "Vehicles" at bounding box center [430, 121] width 37 height 23
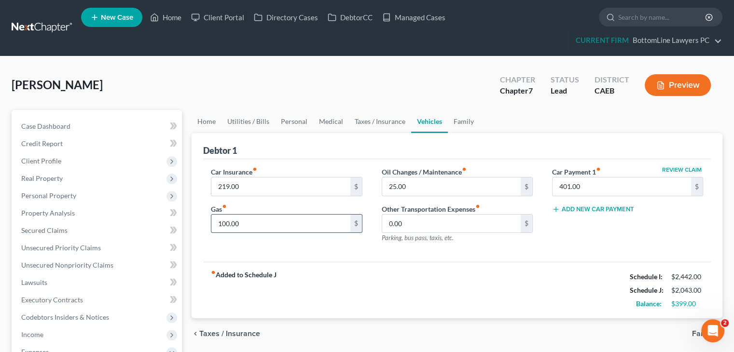
click at [222, 223] on input "100.00" at bounding box center [280, 224] width 139 height 18
click at [226, 221] on input "100.00" at bounding box center [280, 224] width 139 height 18
type input "115.00"
click at [457, 118] on link "Family" at bounding box center [464, 121] width 32 height 23
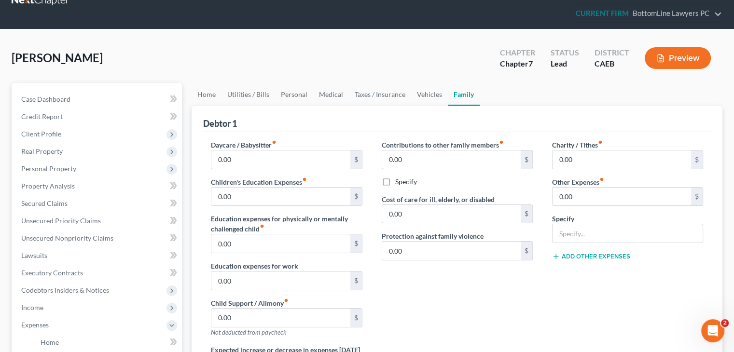
scroll to position [48, 0]
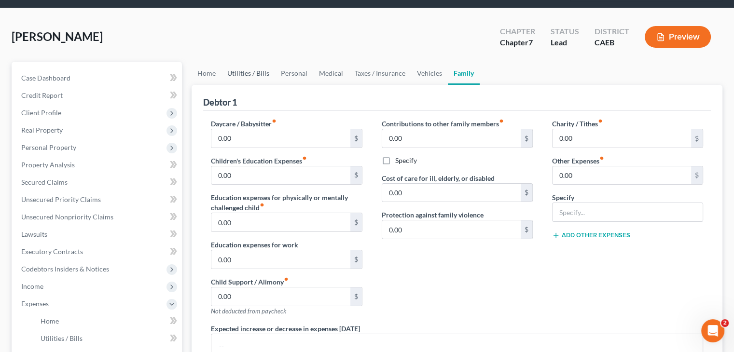
click at [264, 74] on link "Utilities / Bills" at bounding box center [249, 73] width 54 height 23
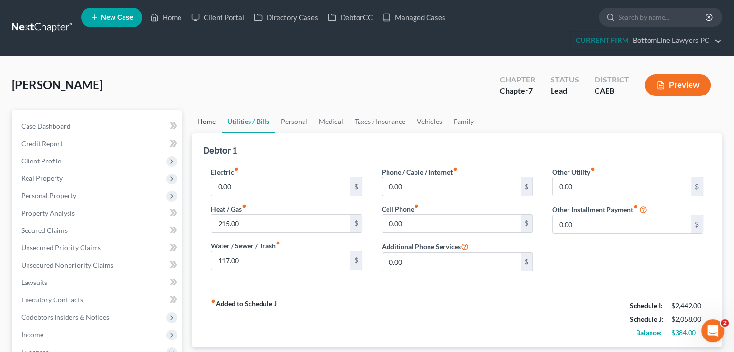
click at [211, 120] on link "Home" at bounding box center [207, 121] width 30 height 23
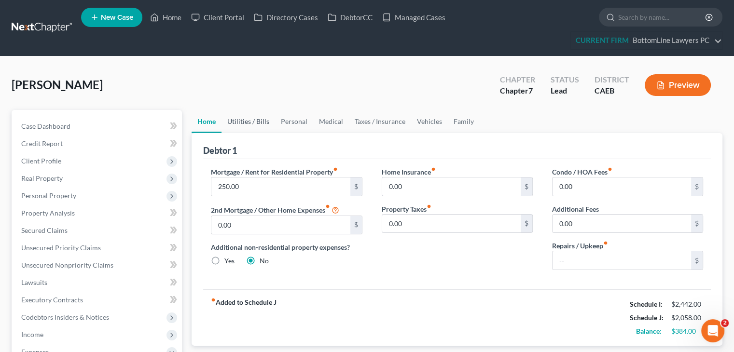
click at [257, 120] on link "Utilities / Bills" at bounding box center [249, 121] width 54 height 23
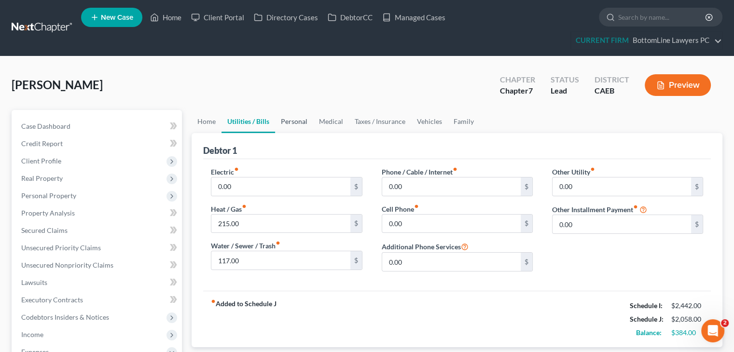
click at [297, 122] on link "Personal" at bounding box center [294, 121] width 38 height 23
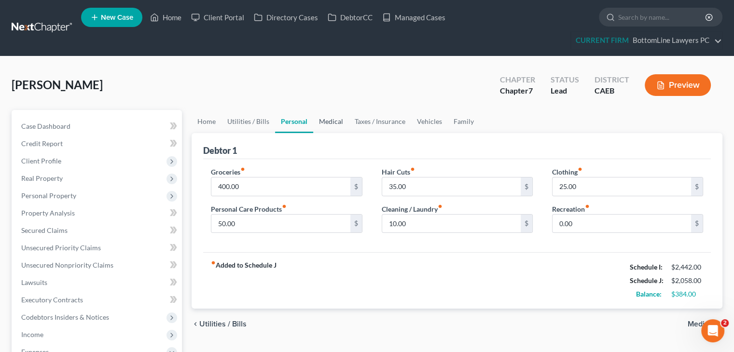
click at [334, 121] on link "Medical" at bounding box center [331, 121] width 36 height 23
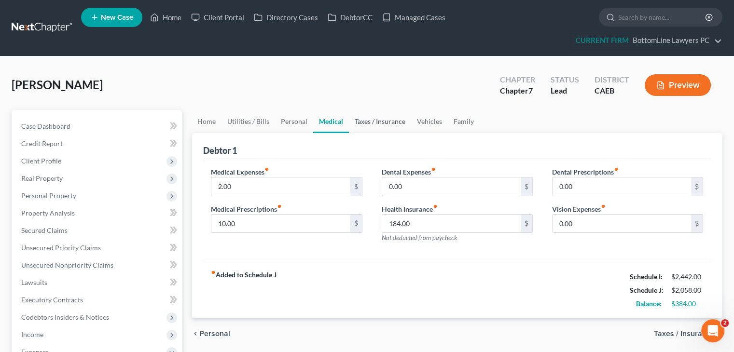
click at [376, 122] on link "Taxes / Insurance" at bounding box center [380, 121] width 62 height 23
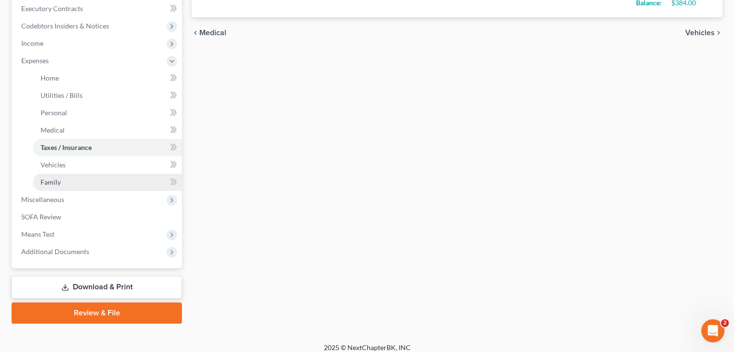
scroll to position [299, 0]
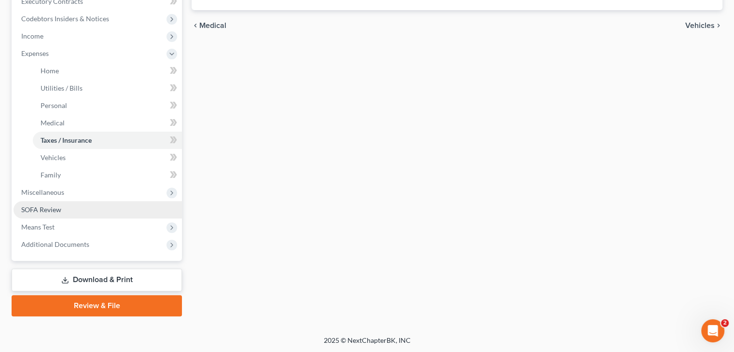
click at [60, 201] on link "SOFA Review" at bounding box center [98, 209] width 168 height 17
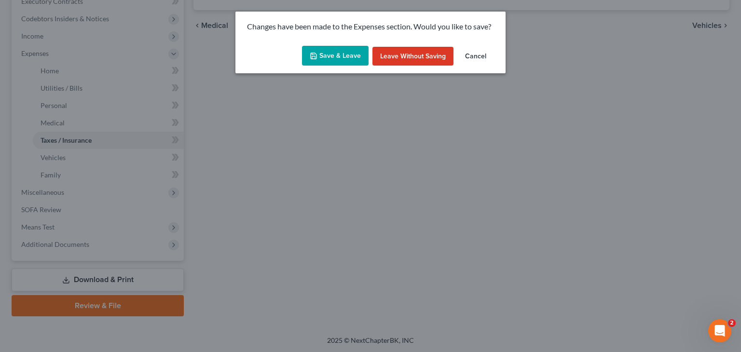
click at [299, 62] on div "Save & Leave Leave without Saving Cancel" at bounding box center [371, 58] width 270 height 32
click at [336, 55] on button "Save & Leave" at bounding box center [335, 56] width 67 height 20
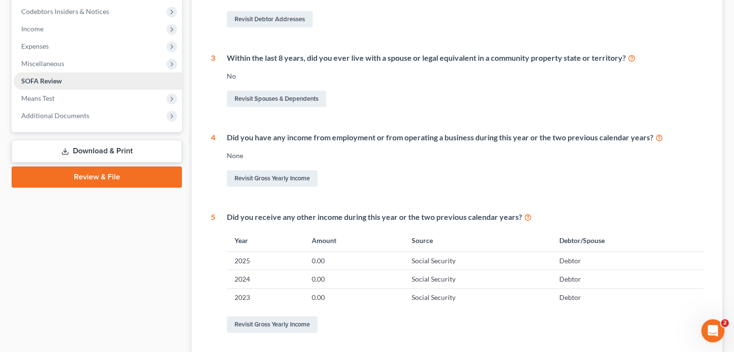
scroll to position [290, 0]
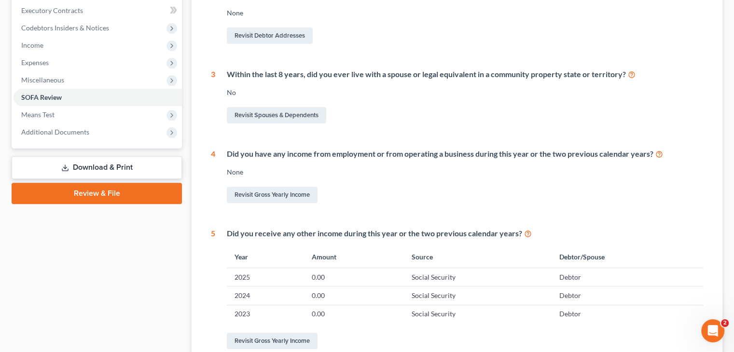
drag, startPoint x: 338, startPoint y: 168, endPoint x: 342, endPoint y: 159, distance: 10.0
click at [338, 168] on div "None" at bounding box center [465, 172] width 476 height 10
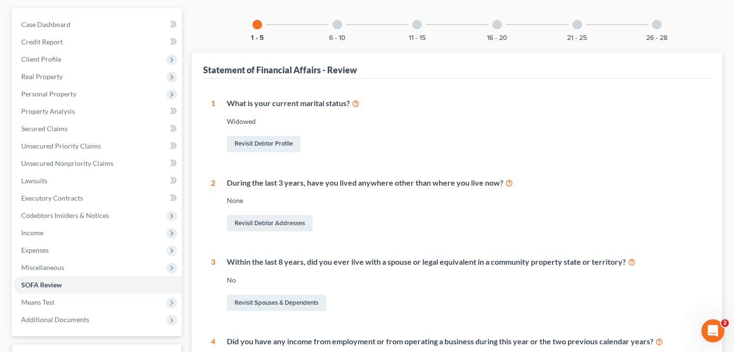
scroll to position [52, 0]
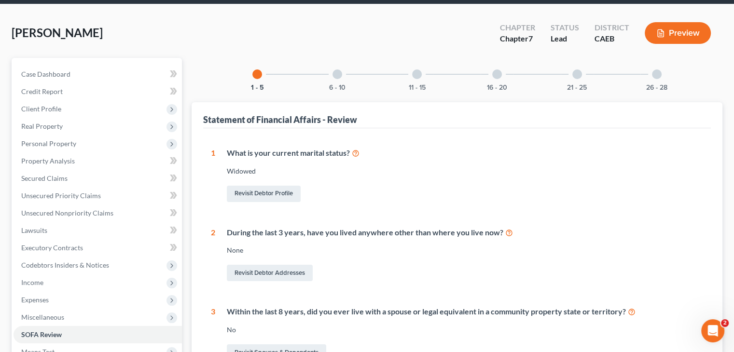
click at [339, 73] on div at bounding box center [338, 75] width 10 height 10
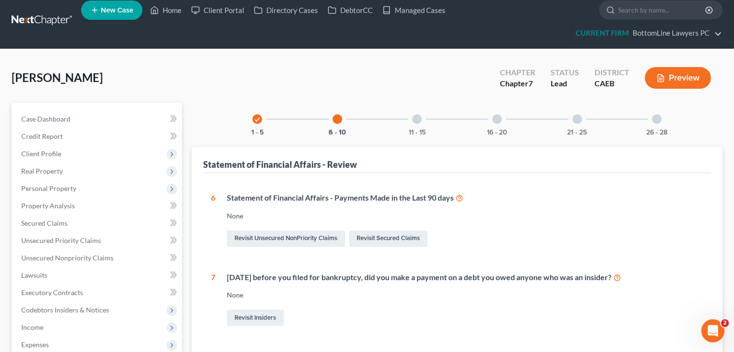
scroll to position [0, 0]
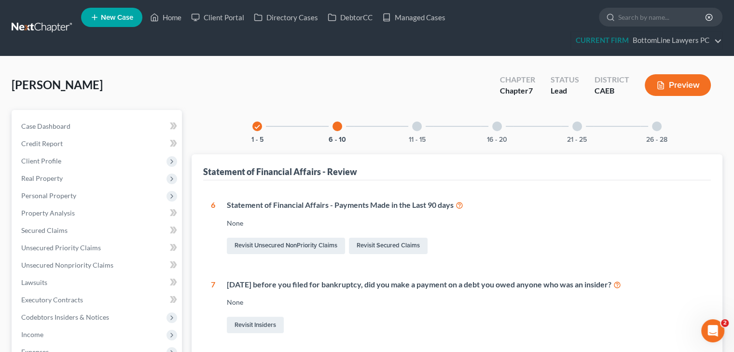
click at [494, 125] on div at bounding box center [497, 127] width 10 height 10
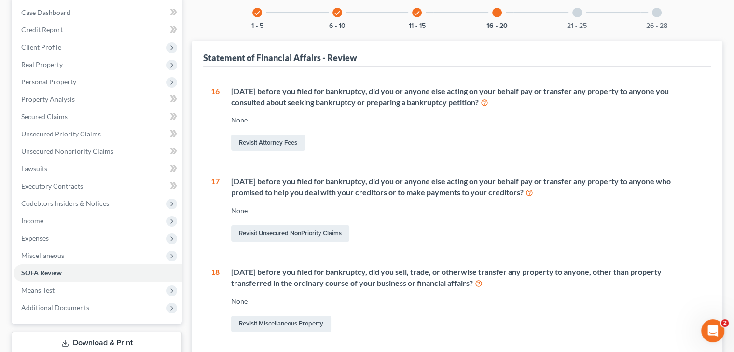
scroll to position [145, 0]
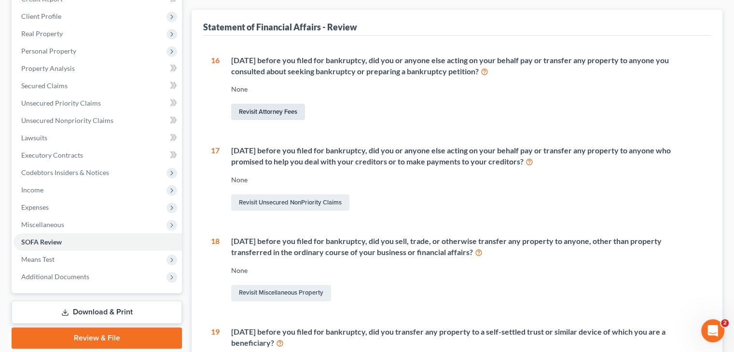
click at [293, 112] on link "Revisit Attorney Fees" at bounding box center [268, 112] width 74 height 16
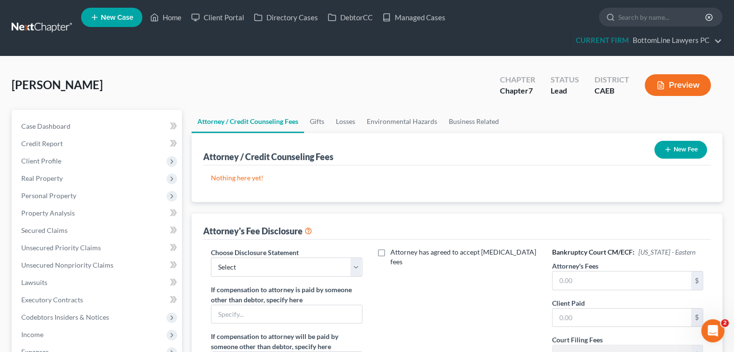
click at [664, 150] on icon "button" at bounding box center [668, 150] width 8 height 8
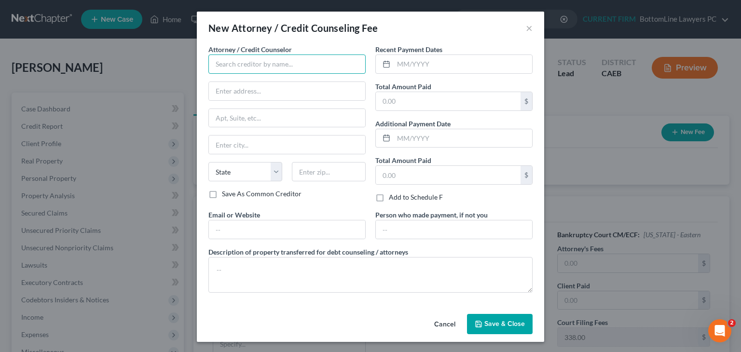
click at [315, 66] on input "text" at bounding box center [287, 64] width 157 height 19
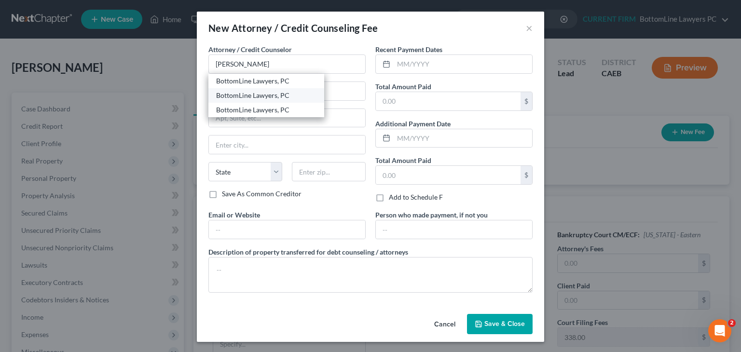
click at [278, 94] on div "BottomLine Lawyers, PC" at bounding box center [266, 96] width 100 height 10
type input "BottomLine Lawyers, PC"
type input "[STREET_ADDRESS]"
type input "2045"
type input "Covina"
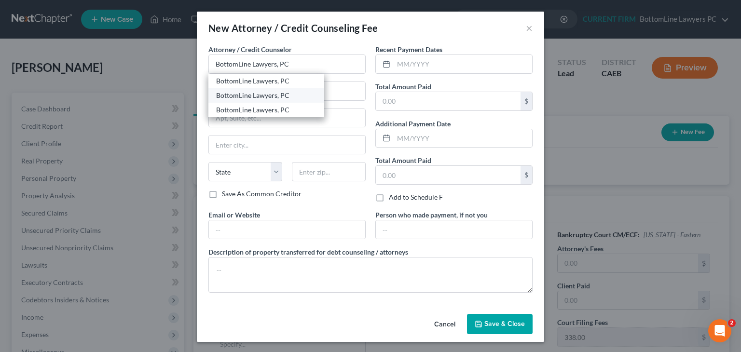
select select "4"
type input "91723"
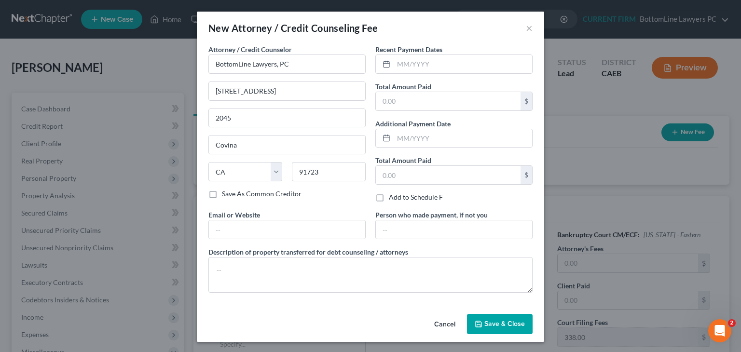
click at [492, 322] on span "Save & Close" at bounding box center [505, 324] width 41 height 8
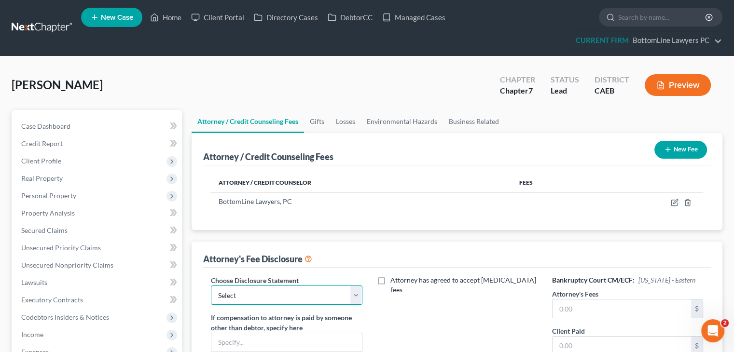
click at [357, 289] on select "Select CAEB Fee Disclosure" at bounding box center [286, 295] width 151 height 19
select select "0"
click at [211, 286] on select "Select CAEB Fee Disclosure" at bounding box center [286, 295] width 151 height 19
click at [675, 147] on button "New Fee" at bounding box center [681, 150] width 53 height 18
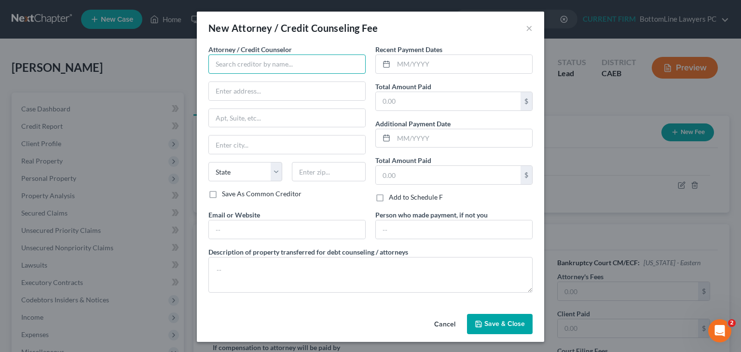
click at [305, 64] on input "text" at bounding box center [287, 64] width 157 height 19
type input "Freedom Debt Relief"
click at [431, 103] on input "text" at bounding box center [448, 101] width 145 height 18
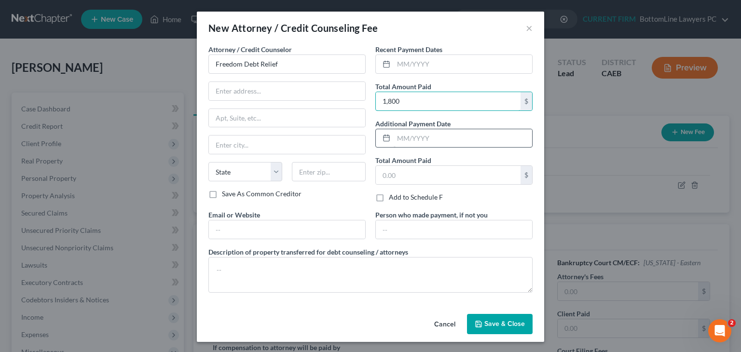
type input "1,800"
click at [440, 139] on input "text" at bounding box center [463, 138] width 139 height 18
type input "0"
type input "10/2024"
click at [481, 324] on button "Save & Close" at bounding box center [500, 324] width 66 height 20
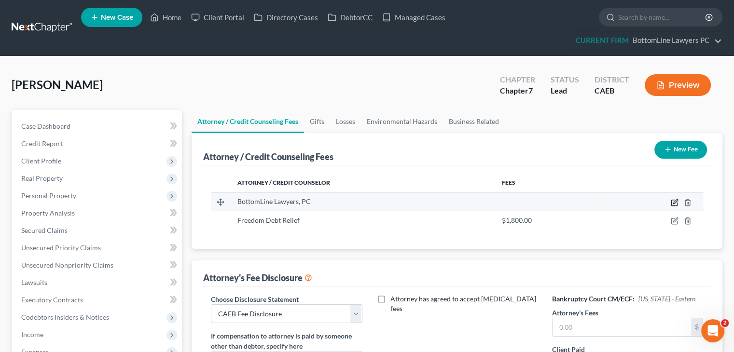
click at [675, 200] on icon "button" at bounding box center [675, 201] width 4 height 4
select select "4"
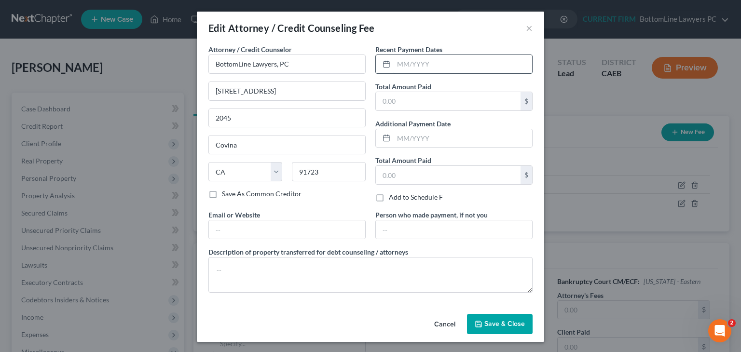
click at [449, 64] on input "text" at bounding box center [463, 64] width 139 height 18
click at [402, 101] on input "text" at bounding box center [448, 101] width 145 height 18
click at [404, 267] on textarea at bounding box center [371, 275] width 324 height 36
click at [487, 325] on span "Save & Close" at bounding box center [505, 324] width 41 height 8
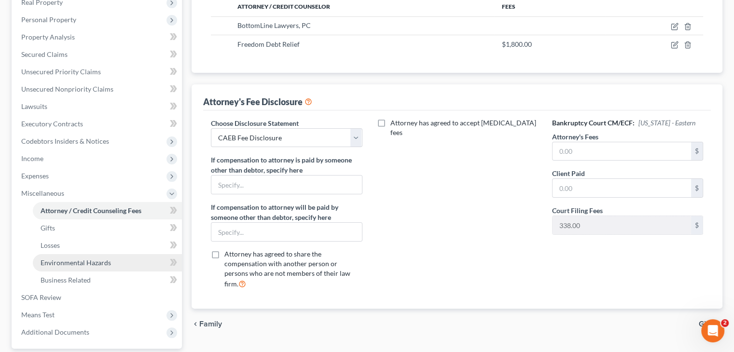
scroll to position [193, 0]
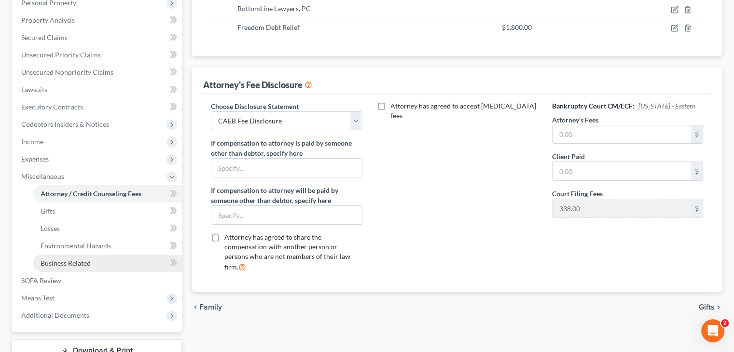
click at [83, 263] on span "Business Related" at bounding box center [66, 263] width 50 height 8
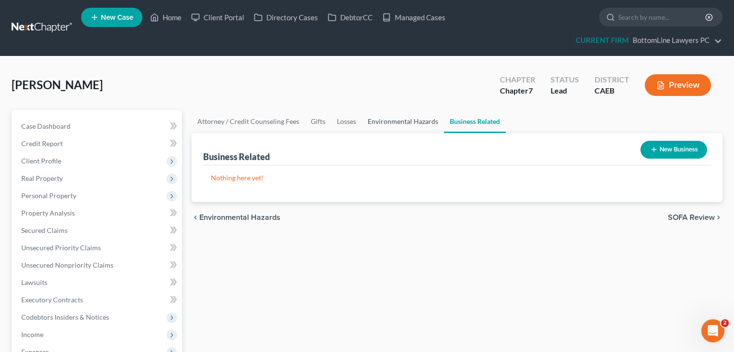
click at [420, 118] on link "Environmental Hazards" at bounding box center [403, 121] width 82 height 23
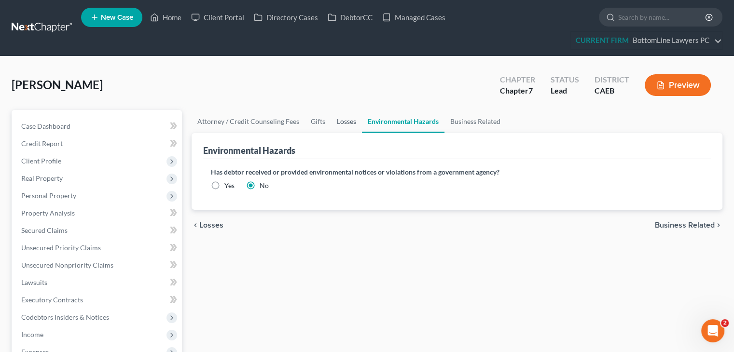
click at [346, 120] on link "Losses" at bounding box center [346, 121] width 31 height 23
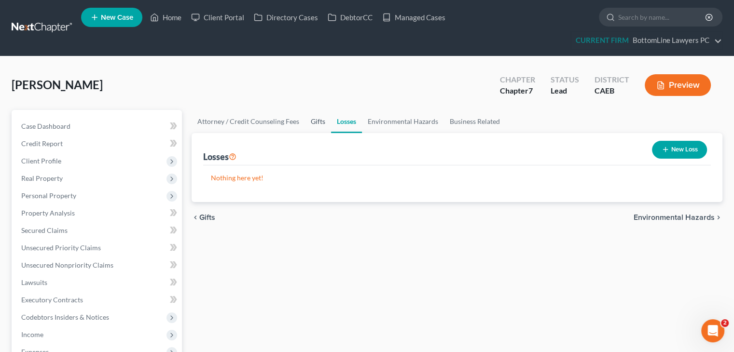
click at [318, 120] on link "Gifts" at bounding box center [318, 121] width 26 height 23
click at [284, 122] on link "Attorney / Credit Counseling Fees" at bounding box center [248, 121] width 113 height 23
select select "0"
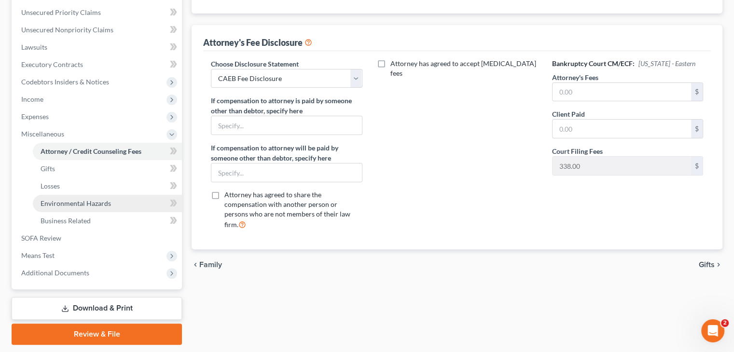
scroll to position [241, 0]
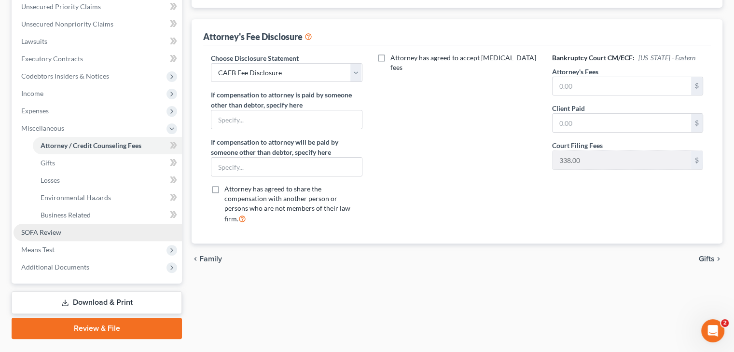
click at [62, 233] on link "SOFA Review" at bounding box center [98, 232] width 168 height 17
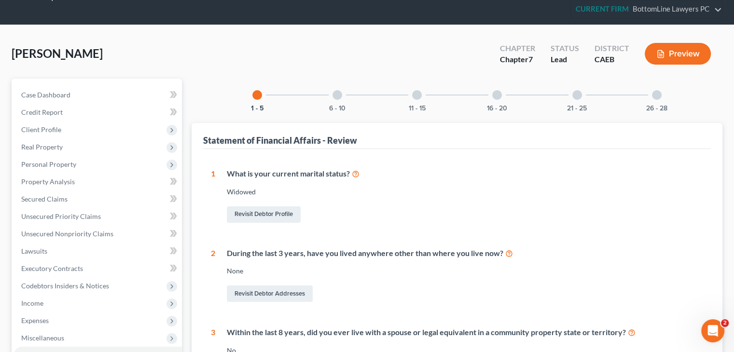
scroll to position [48, 0]
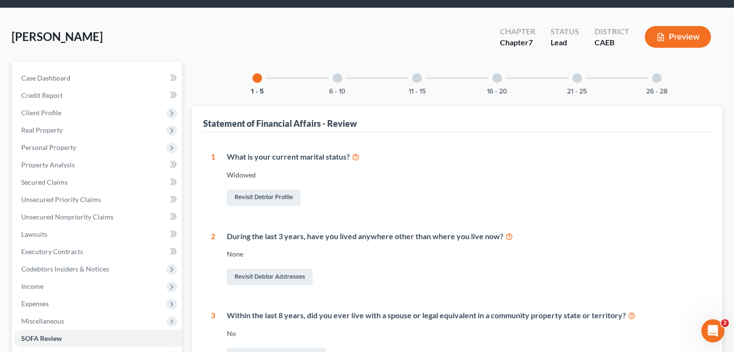
click at [419, 77] on div at bounding box center [417, 78] width 10 height 10
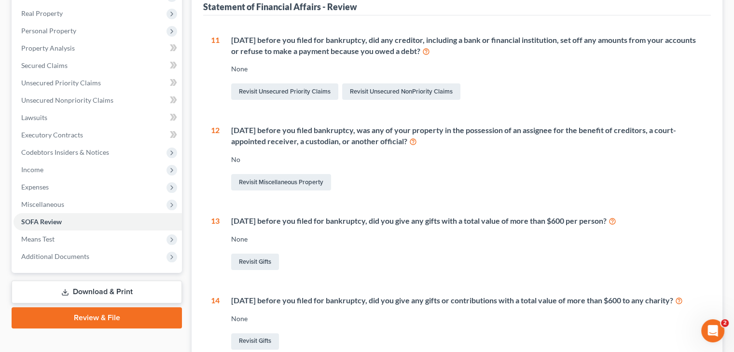
scroll to position [193, 0]
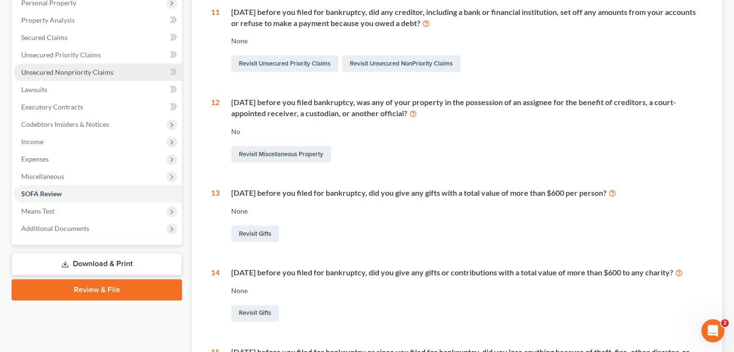
click at [111, 70] on span "Unsecured Nonpriority Claims" at bounding box center [67, 72] width 92 height 8
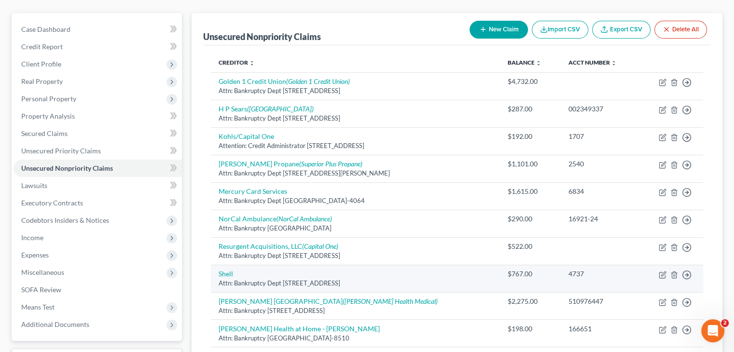
scroll to position [97, 0]
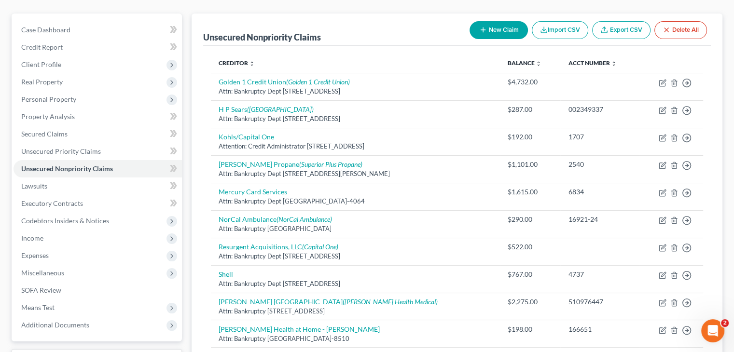
click at [206, 124] on div "Creditor expand_more expand_less unfold_more Balance expand_more expand_less un…" at bounding box center [457, 243] width 508 height 394
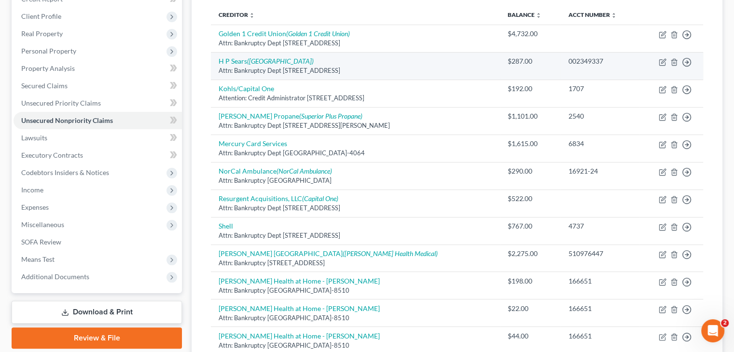
scroll to position [193, 0]
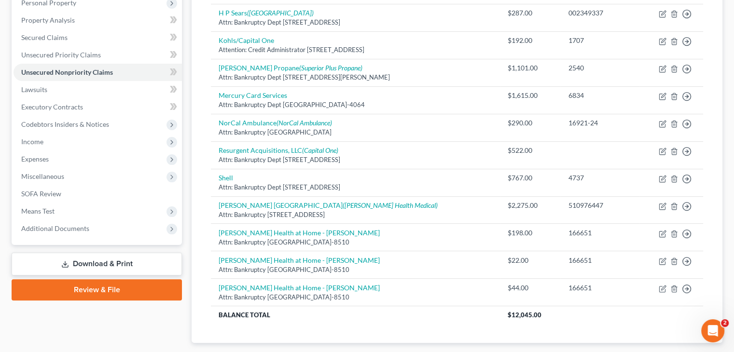
click at [204, 209] on div "Creditor expand_more expand_less unfold_more Balance expand_more expand_less un…" at bounding box center [457, 146] width 508 height 394
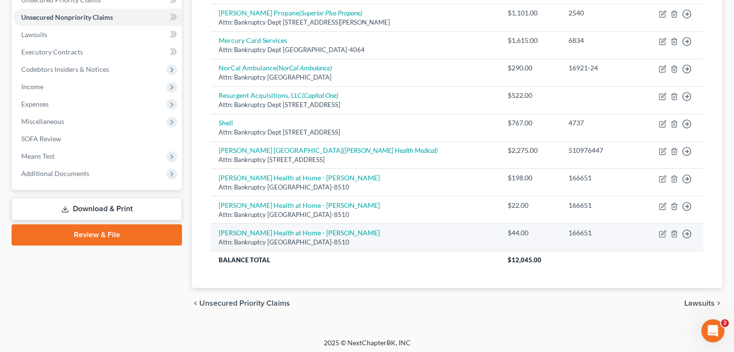
scroll to position [250, 0]
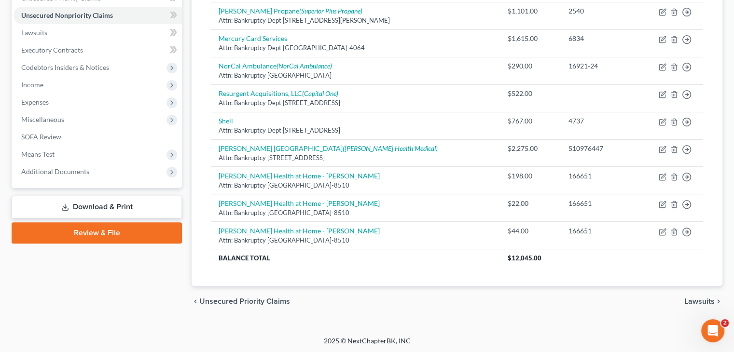
click at [204, 213] on div "Creditor expand_more expand_less unfold_more Balance expand_more expand_less un…" at bounding box center [457, 89] width 508 height 394
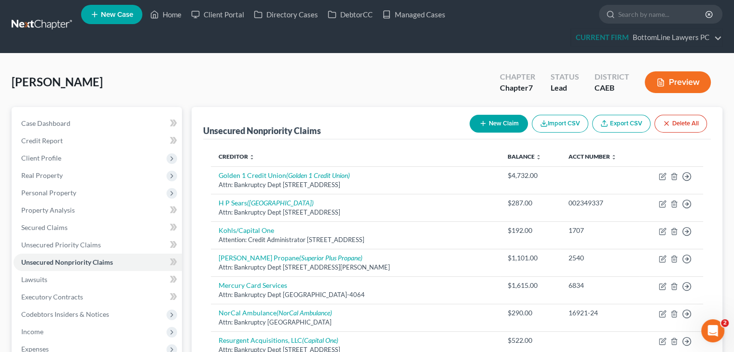
scroll to position [0, 0]
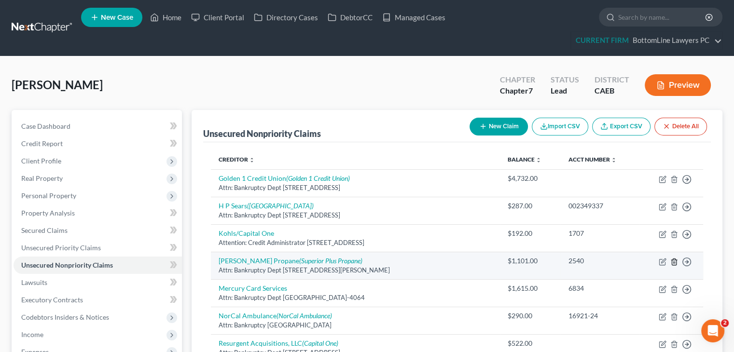
click at [675, 262] on line "button" at bounding box center [675, 263] width 0 height 2
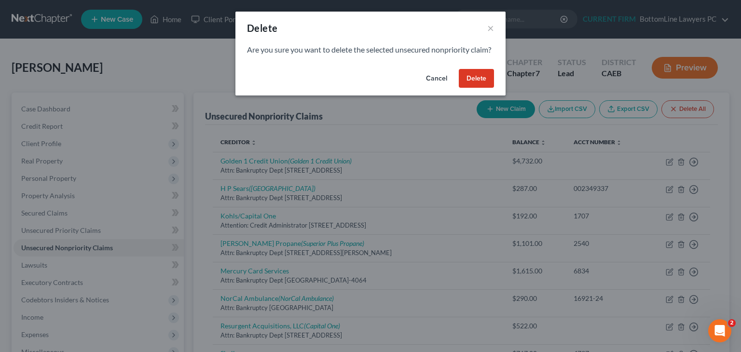
click at [488, 88] on button "Delete" at bounding box center [476, 78] width 35 height 19
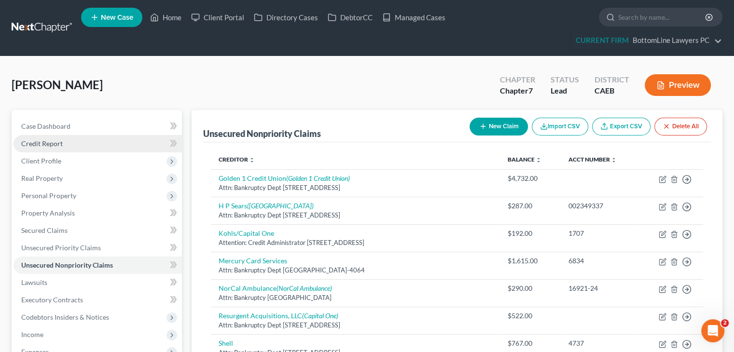
click at [63, 136] on link "Credit Report" at bounding box center [98, 143] width 168 height 17
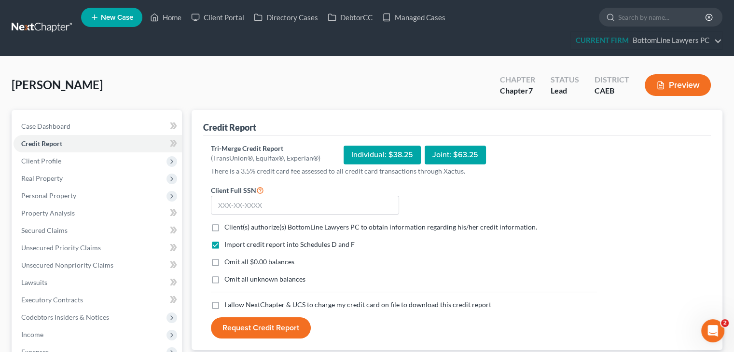
click at [224, 229] on label "Client(s) authorize(s) BottomLine Lawyers PC to obtain information regarding hi…" at bounding box center [380, 228] width 313 height 10
click at [228, 229] on input "Client(s) authorize(s) BottomLine Lawyers PC to obtain information regarding hi…" at bounding box center [231, 226] width 6 height 6
checkbox input "true"
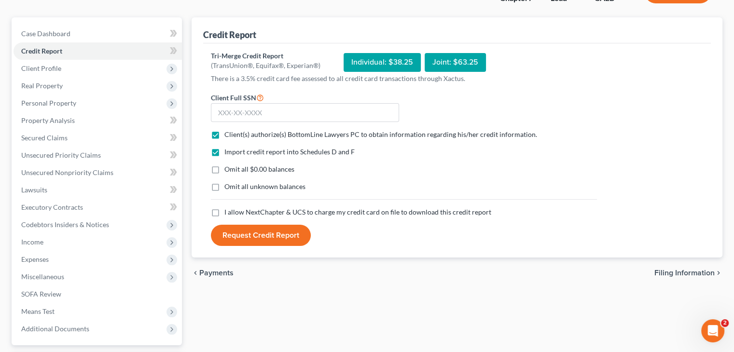
scroll to position [97, 0]
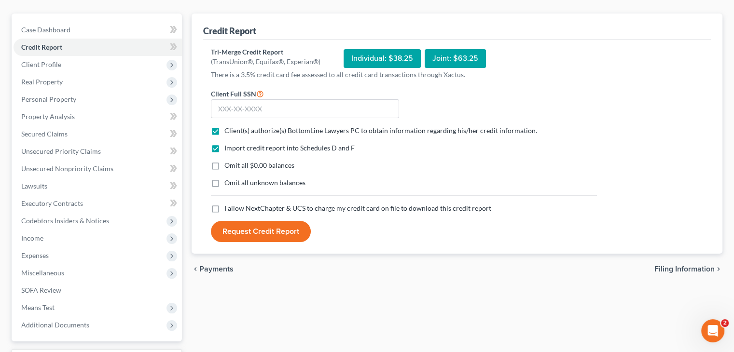
click at [224, 209] on label "I allow NextChapter & UCS to charge my credit card on file to download this cre…" at bounding box center [357, 209] width 267 height 10
click at [228, 209] on input "I allow NextChapter & UCS to charge my credit card on file to download this cre…" at bounding box center [231, 207] width 6 height 6
checkbox input "true"
click at [315, 111] on input "text" at bounding box center [305, 108] width 188 height 19
click at [308, 108] on input "text" at bounding box center [305, 108] width 188 height 19
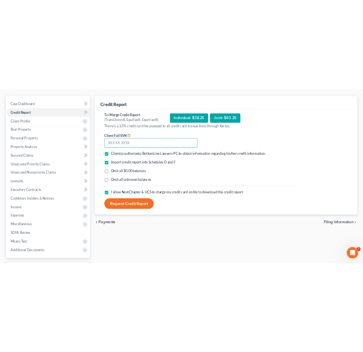
scroll to position [87, 0]
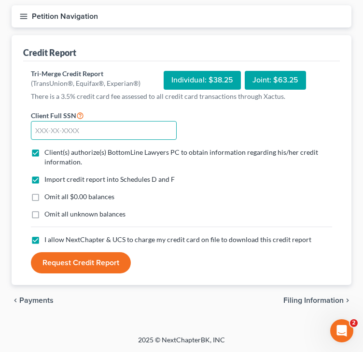
click at [153, 128] on input "text" at bounding box center [104, 130] width 146 height 19
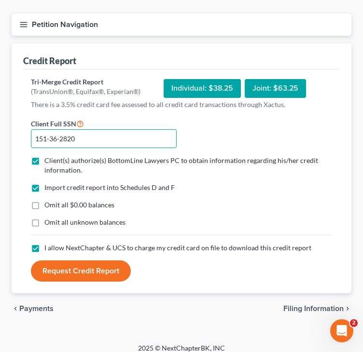
type input "151-36-2820"
click at [91, 271] on button "Request Credit Report" at bounding box center [81, 271] width 100 height 21
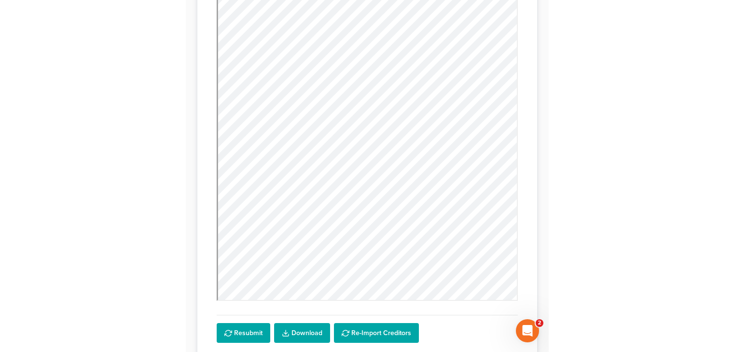
scroll to position [290, 0]
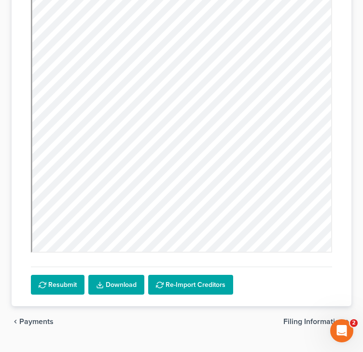
click at [109, 285] on link "Download" at bounding box center [116, 285] width 56 height 20
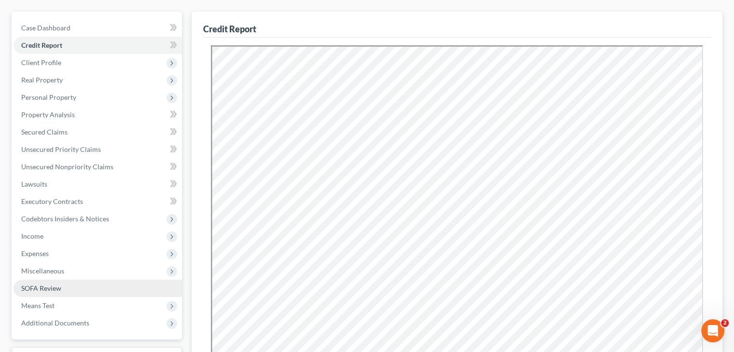
scroll to position [97, 0]
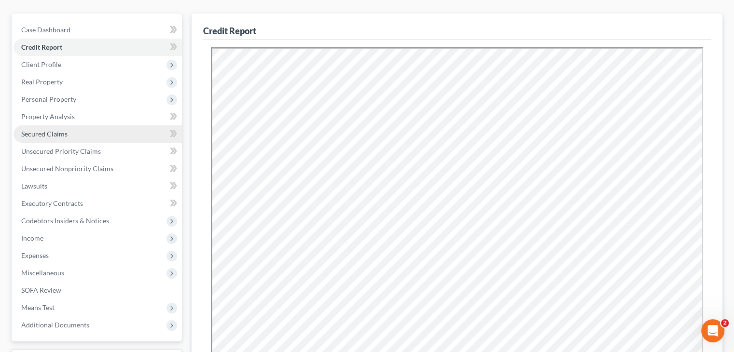
click at [59, 135] on span "Secured Claims" at bounding box center [44, 134] width 46 height 8
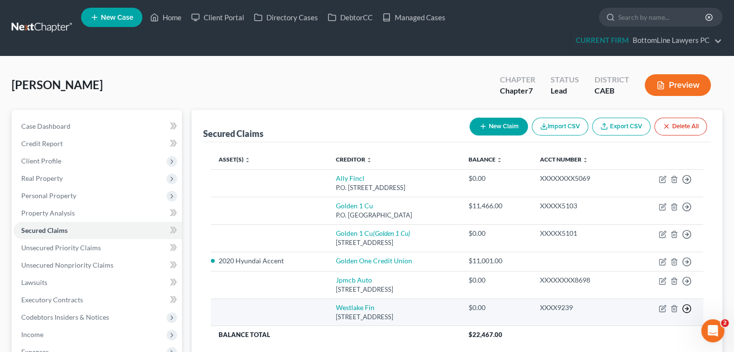
click at [685, 184] on icon "button" at bounding box center [687, 180] width 10 height 10
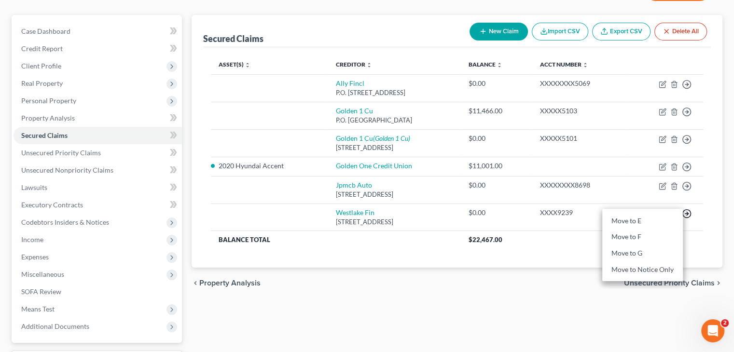
scroll to position [97, 0]
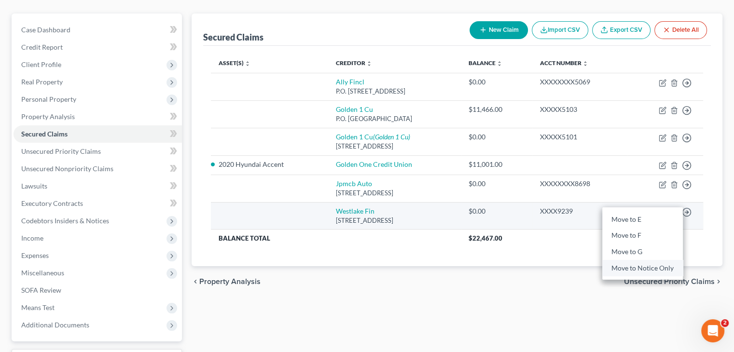
click at [646, 266] on link "Move to Notice Only" at bounding box center [642, 268] width 81 height 16
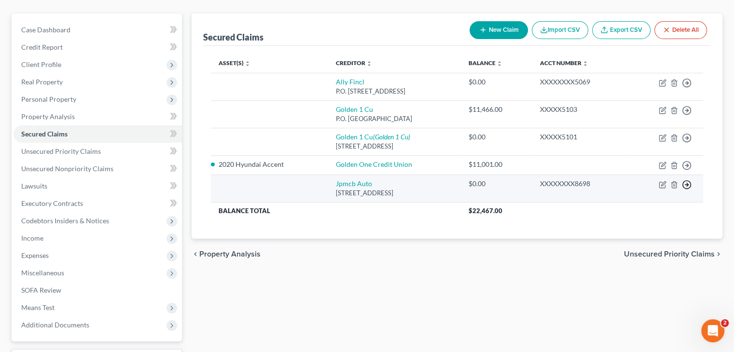
click at [686, 88] on icon "button" at bounding box center [687, 83] width 10 height 10
click at [653, 242] on link "Move to Notice Only" at bounding box center [642, 241] width 81 height 16
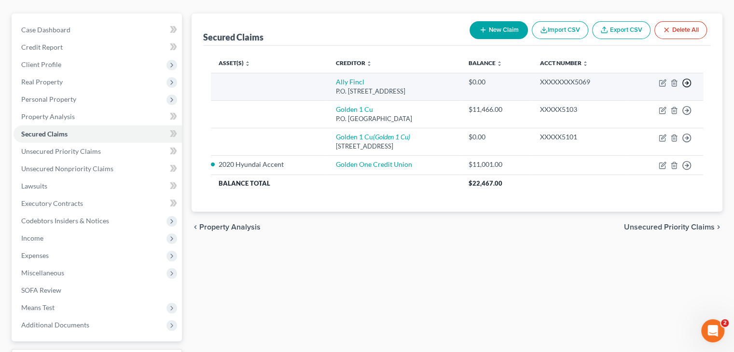
click at [686, 83] on line "button" at bounding box center [686, 83] width 3 height 0
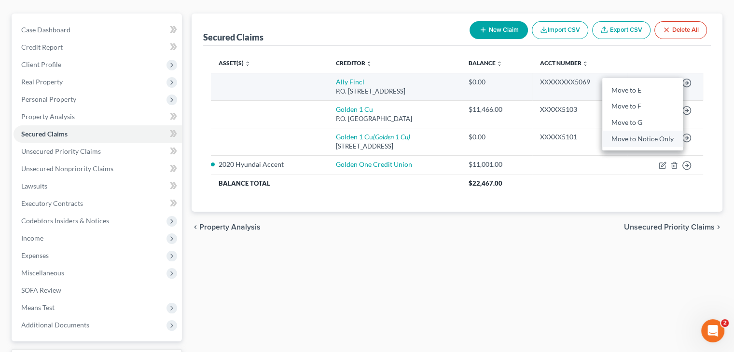
click at [645, 136] on link "Move to Notice Only" at bounding box center [642, 139] width 81 height 16
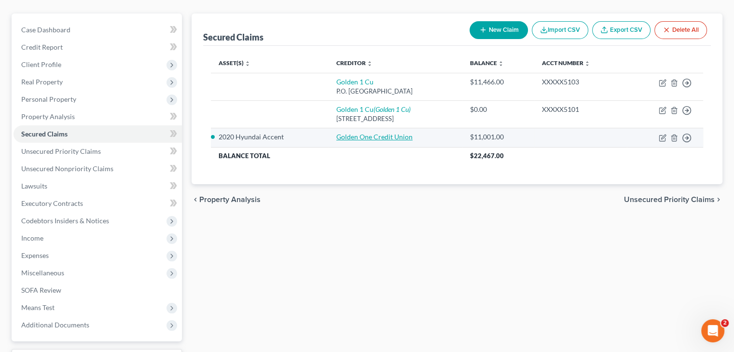
click at [339, 136] on link "Golden One Credit Union" at bounding box center [374, 137] width 76 height 8
select select "7"
select select "2"
select select "0"
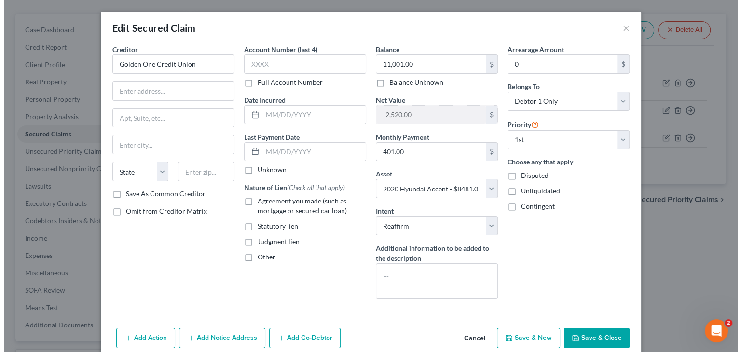
scroll to position [79, 0]
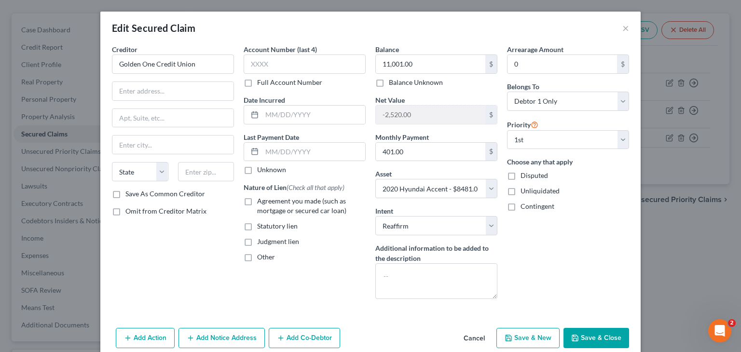
click at [475, 335] on button "Cancel" at bounding box center [474, 338] width 37 height 19
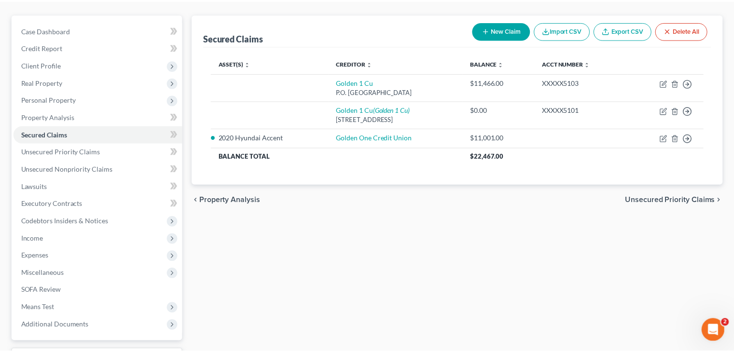
scroll to position [97, 0]
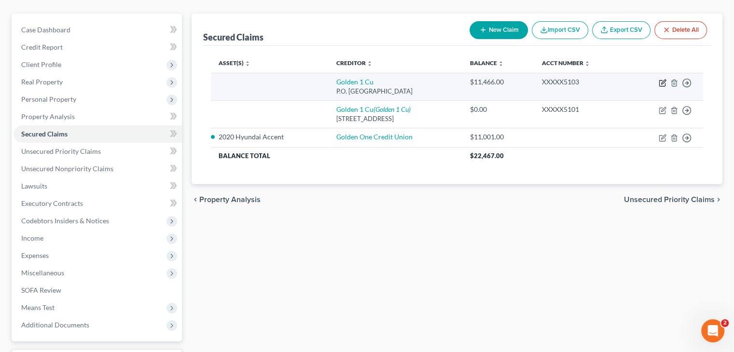
click at [663, 80] on icon "button" at bounding box center [663, 83] width 8 height 8
select select "4"
select select "0"
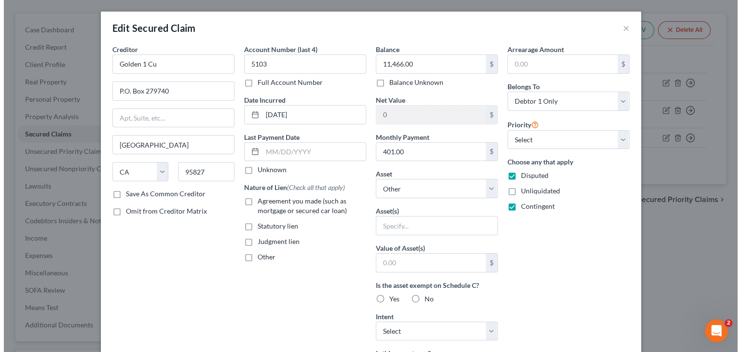
scroll to position [79, 0]
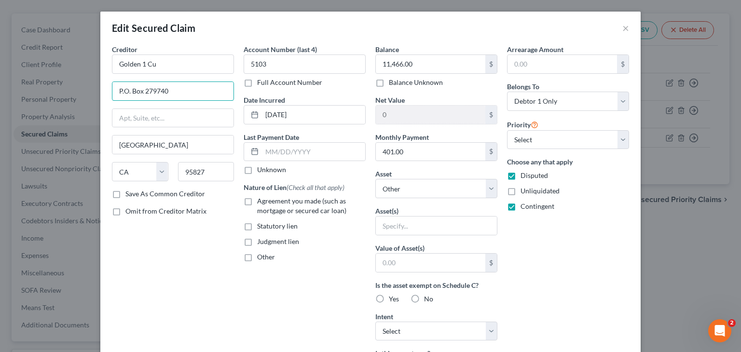
drag, startPoint x: 203, startPoint y: 88, endPoint x: 108, endPoint y: 93, distance: 95.2
click at [112, 93] on input "P.O. Box 279740" at bounding box center [172, 91] width 121 height 18
click at [166, 97] on input "text" at bounding box center [172, 91] width 121 height 18
type input "Attn: Bankruptcy Dept"
click at [167, 117] on input "text" at bounding box center [172, 118] width 121 height 18
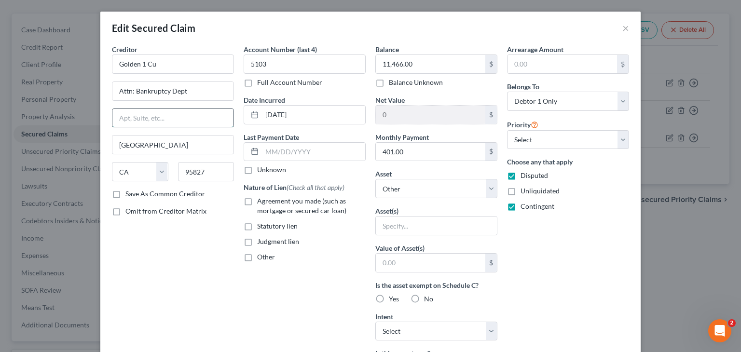
paste input "P.O. Box 279740"
click at [117, 118] on input "P.O. Box 279740" at bounding box center [172, 118] width 121 height 18
type input "PO Box 279740"
click at [167, 61] on input "Golden 1 Cu" at bounding box center [173, 64] width 122 height 19
type input "Golden 1 Credit Uniom"
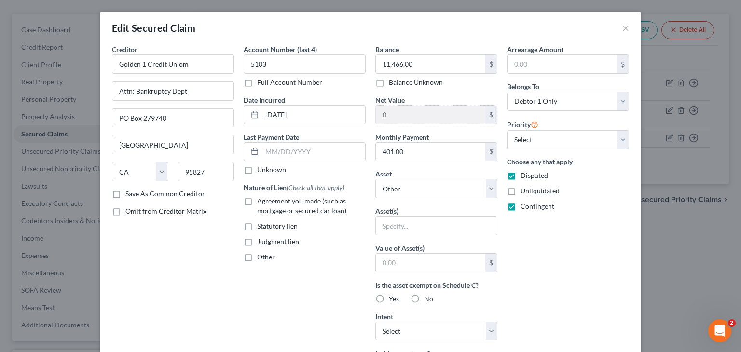
click at [257, 202] on label "Agreement you made (such as mortgage or secured car loan)" at bounding box center [311, 205] width 109 height 19
click at [261, 202] on input "Agreement you made (such as mortgage or secured car loan)" at bounding box center [264, 199] width 6 height 6
checkbox input "true"
click at [521, 171] on label "Disputed" at bounding box center [535, 176] width 28 height 10
click at [525, 171] on input "Disputed" at bounding box center [528, 174] width 6 height 6
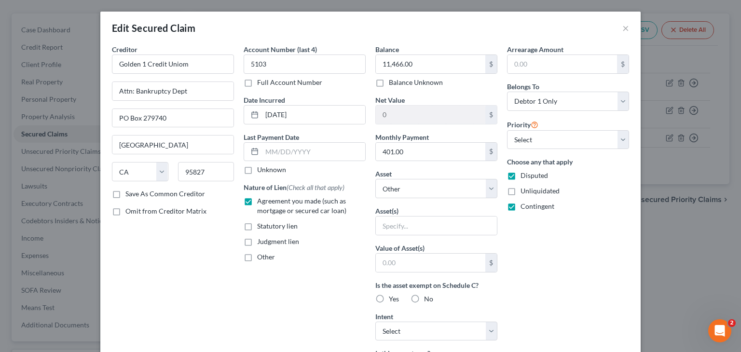
checkbox input "false"
click at [539, 144] on select "Select 1st 2nd 3rd 4th 5th 6th 7th 8th 9th 10th 11th 12th 13th 14th 15th 16th 1…" at bounding box center [568, 139] width 122 height 19
select select "0"
click at [507, 130] on select "Select 1st 2nd 3rd 4th 5th 6th 7th 8th 9th 10th 11th 12th 13th 14th 15th 16th 1…" at bounding box center [568, 139] width 122 height 19
click at [527, 204] on span "Contingent" at bounding box center [538, 206] width 34 height 8
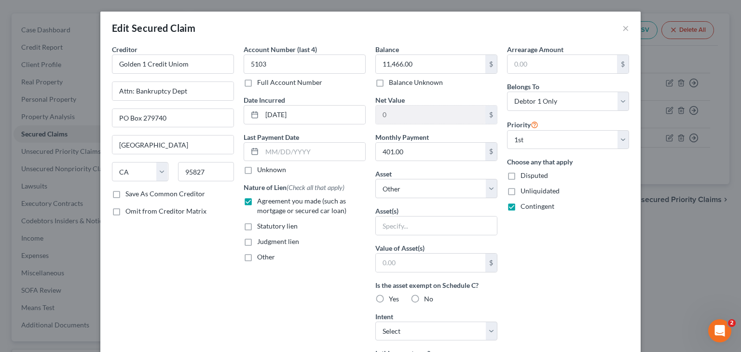
click at [527, 204] on input "Contingent" at bounding box center [528, 205] width 6 height 6
checkbox input "false"
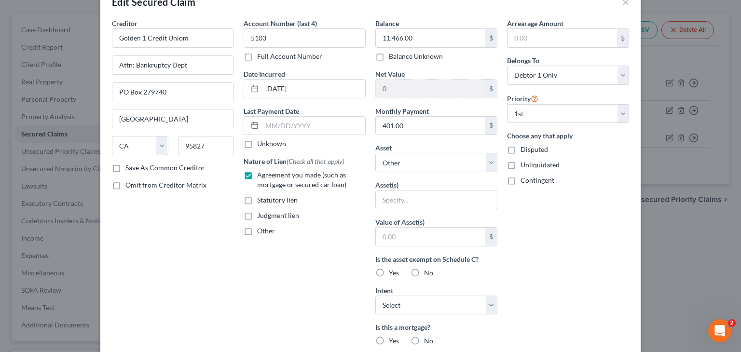
scroll to position [48, 0]
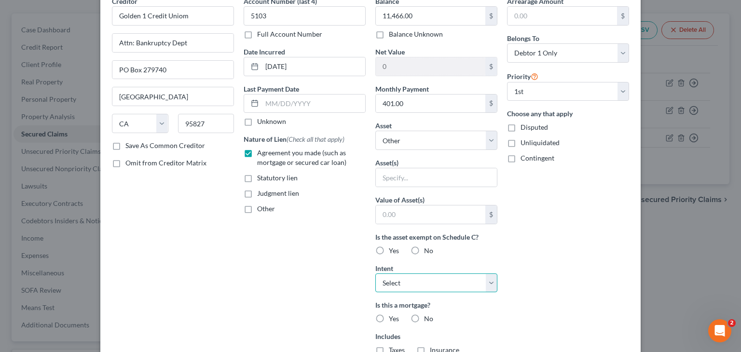
click at [441, 284] on select "Select Surrender Redeem Reaffirm Avoid Other" at bounding box center [437, 283] width 122 height 19
select select "2"
click at [376, 274] on select "Select Surrender Redeem Reaffirm Avoid Other" at bounding box center [437, 283] width 122 height 19
drag, startPoint x: 410, startPoint y: 312, endPoint x: 406, endPoint y: 258, distance: 54.2
click at [424, 314] on label "No" at bounding box center [428, 319] width 9 height 10
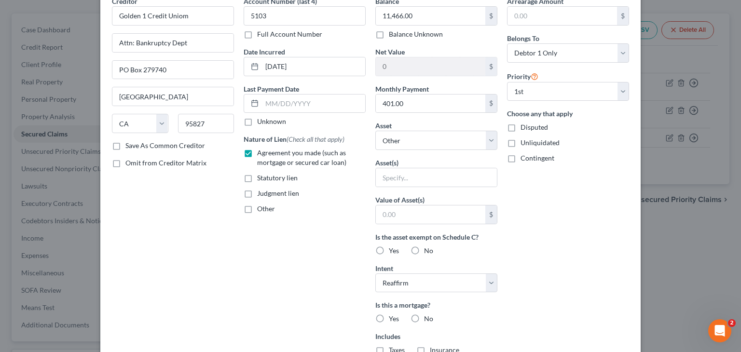
click at [428, 314] on input "No" at bounding box center [431, 317] width 6 height 6
radio input "true"
click at [389, 249] on label "Yes" at bounding box center [394, 251] width 10 height 10
click at [393, 249] on input "Yes" at bounding box center [396, 249] width 6 height 6
radio input "true"
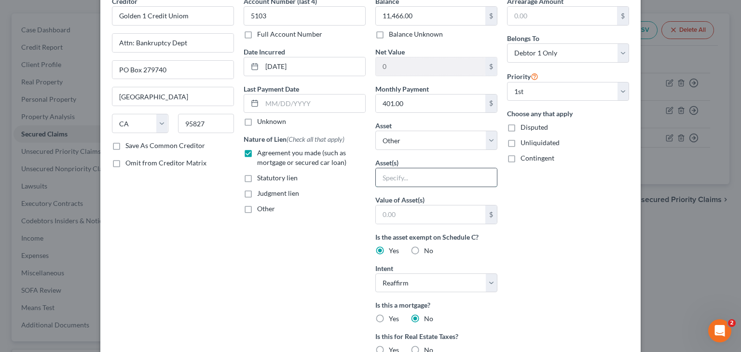
click at [438, 173] on input "text" at bounding box center [436, 177] width 121 height 18
click at [438, 153] on div "Balance 11,466.00 $ Balance Unknown Balance Undetermined 11,466.00 $ Balance Un…" at bounding box center [437, 227] width 132 height 462
click at [438, 147] on select "Select Other Multiple Assets Clothing - Seasonal clothing - $100.0 Met Life (3M…" at bounding box center [437, 140] width 122 height 19
select select "7"
click at [376, 131] on select "Select Other Multiple Assets Clothing - Seasonal clothing - $100.0 Met Life (3M…" at bounding box center [437, 140] width 122 height 19
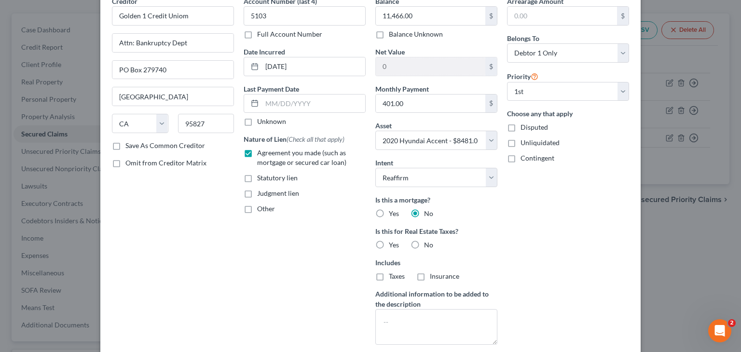
click at [424, 245] on label "No" at bounding box center [428, 245] width 9 height 10
click at [428, 245] on input "No" at bounding box center [431, 243] width 6 height 6
radio input "true"
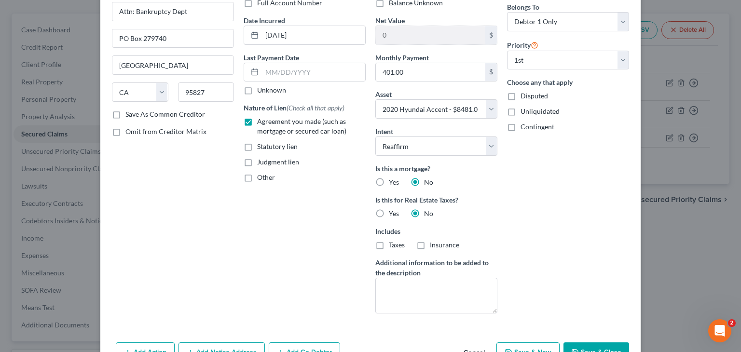
scroll to position [0, 0]
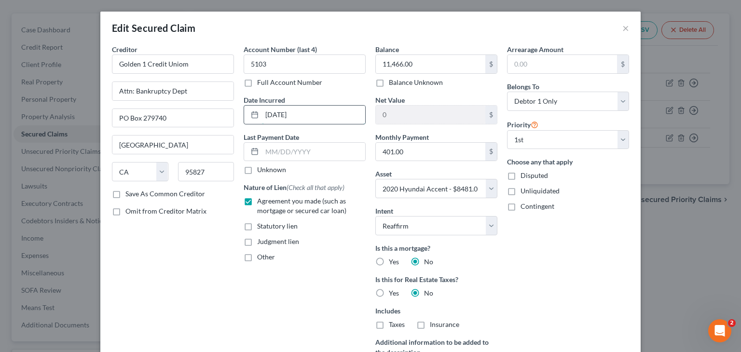
click at [269, 118] on input "07-07-2023" at bounding box center [313, 115] width 103 height 18
type input "07/07/2023"
click at [537, 250] on div "Arrearage Amount $ Belongs To * Select Debtor 1 Only Debtor 2 Only Debtor 1 And…" at bounding box center [568, 222] width 132 height 357
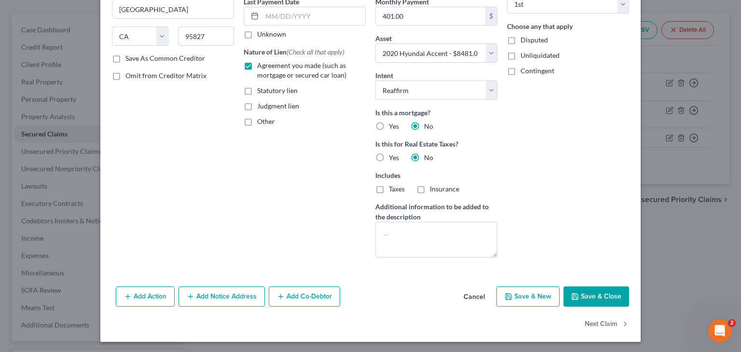
scroll to position [136, 0]
click at [581, 294] on button "Save & Close" at bounding box center [597, 296] width 66 height 20
select select
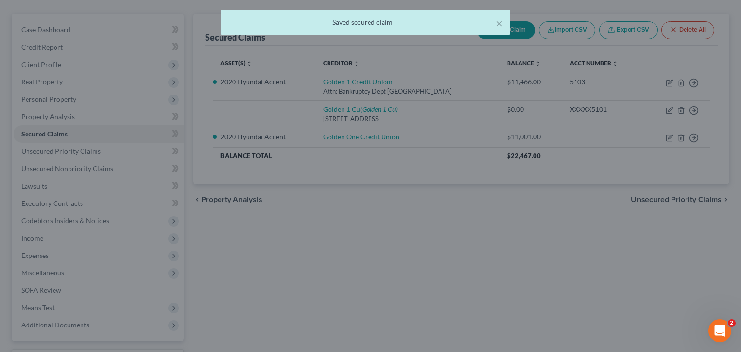
type input "-2,985.00"
select select "7"
type input "0"
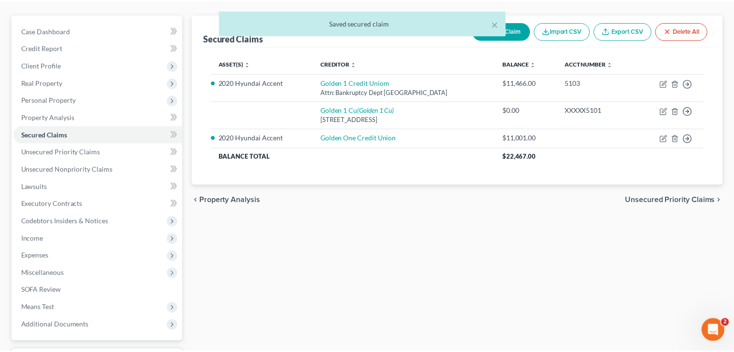
scroll to position [97, 0]
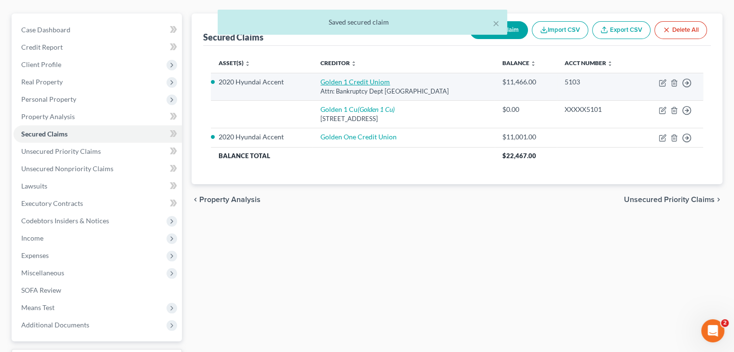
click at [330, 79] on link "Golden 1 Credit Uniom" at bounding box center [356, 82] width 70 height 8
select select "4"
select select "7"
select select "2"
select select "0"
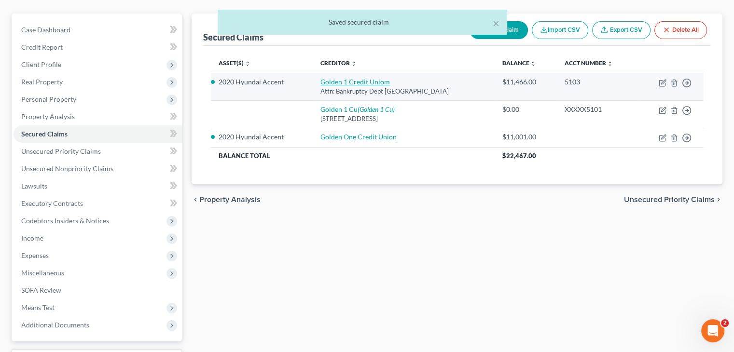
select select "0"
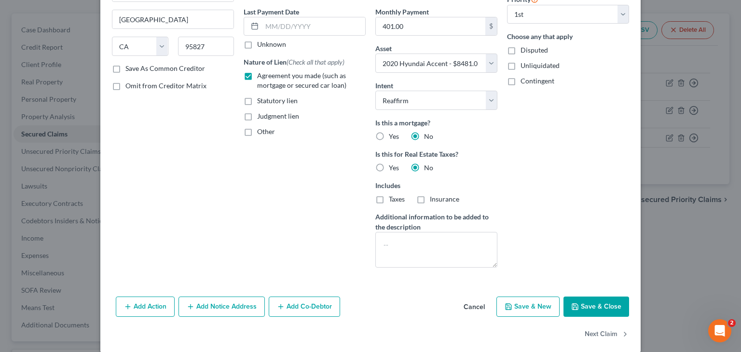
scroll to position [136, 0]
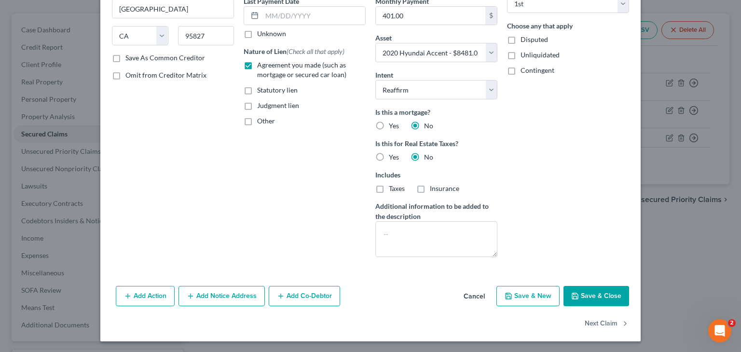
click at [585, 297] on button "Save & Close" at bounding box center [597, 296] width 66 height 20
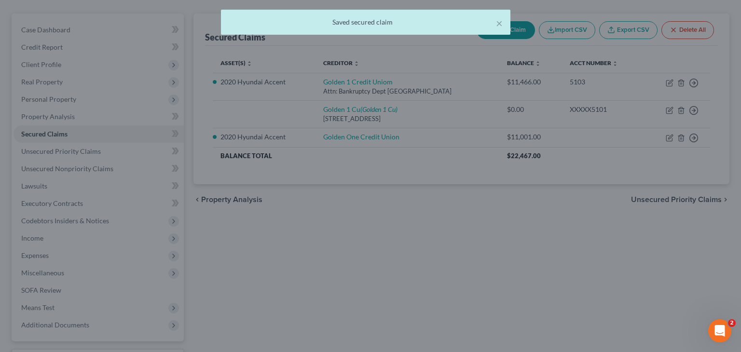
select select "7"
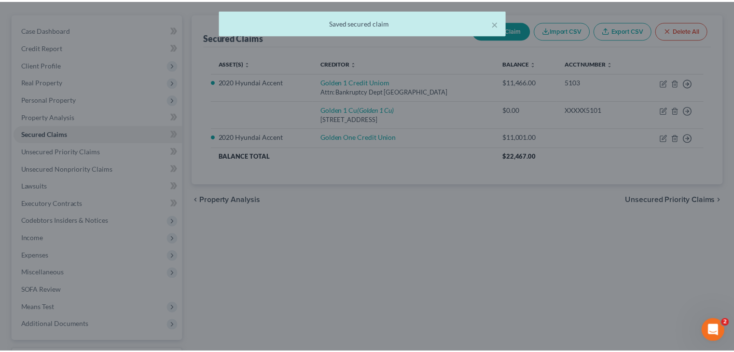
scroll to position [97, 0]
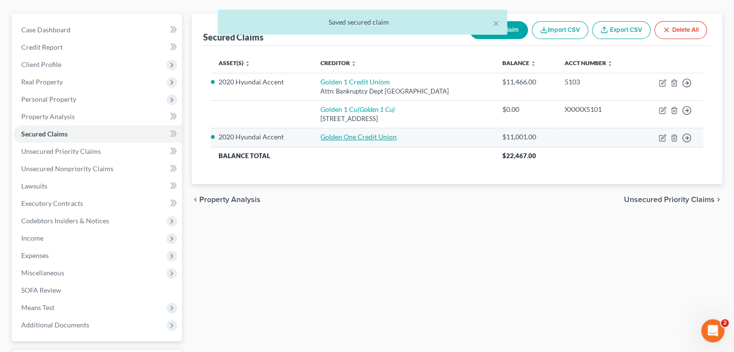
click at [336, 135] on link "Golden One Credit Union" at bounding box center [359, 137] width 76 height 8
select select "7"
select select "2"
select select "0"
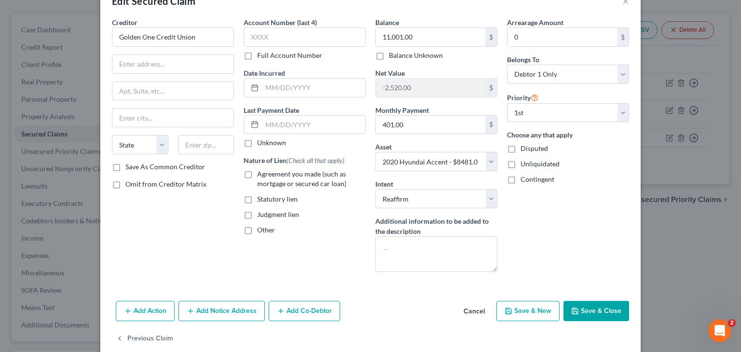
scroll to position [42, 0]
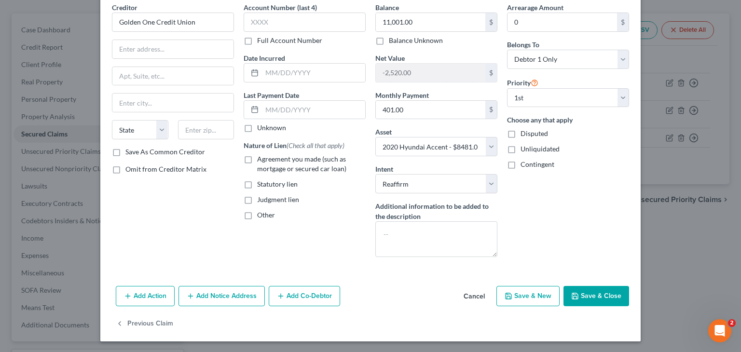
click at [477, 293] on button "Cancel" at bounding box center [474, 296] width 37 height 19
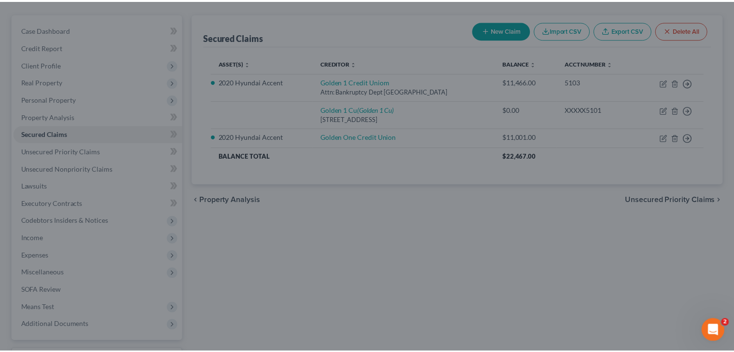
scroll to position [97, 0]
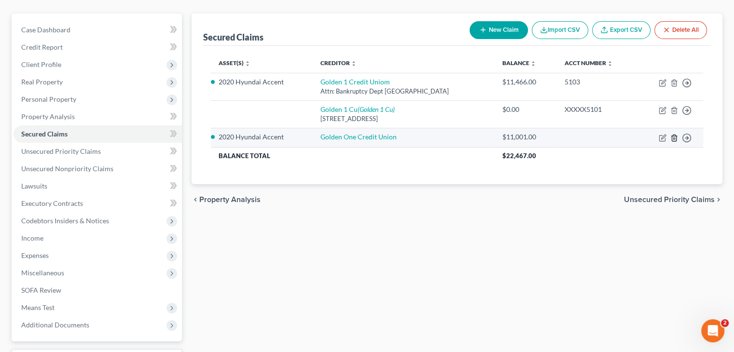
click at [674, 136] on icon "button" at bounding box center [674, 138] width 8 height 8
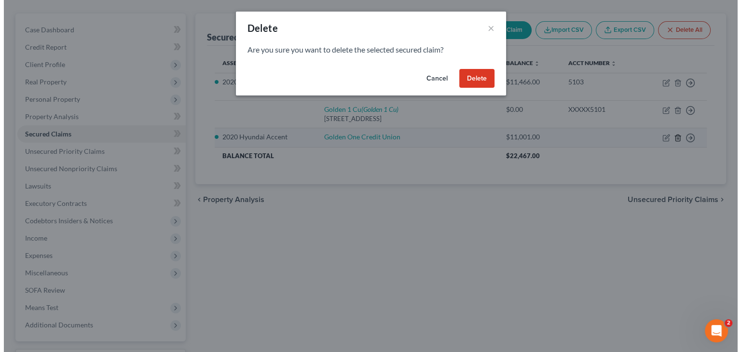
scroll to position [79, 0]
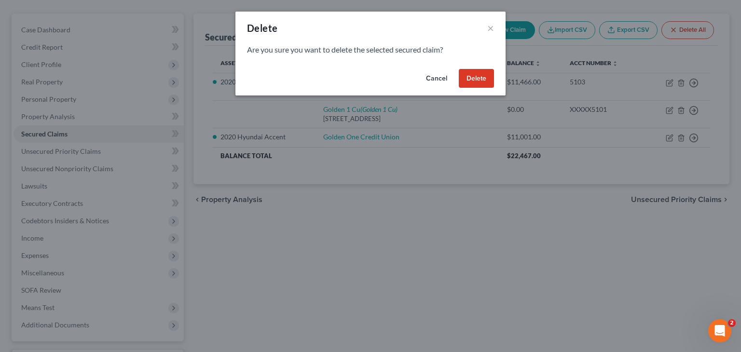
click at [487, 82] on button "Delete" at bounding box center [476, 78] width 35 height 19
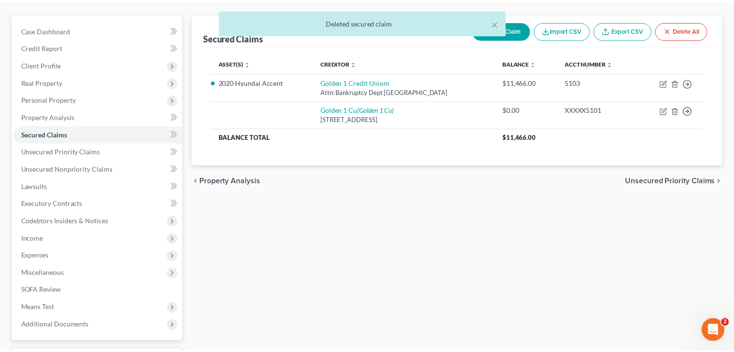
scroll to position [97, 0]
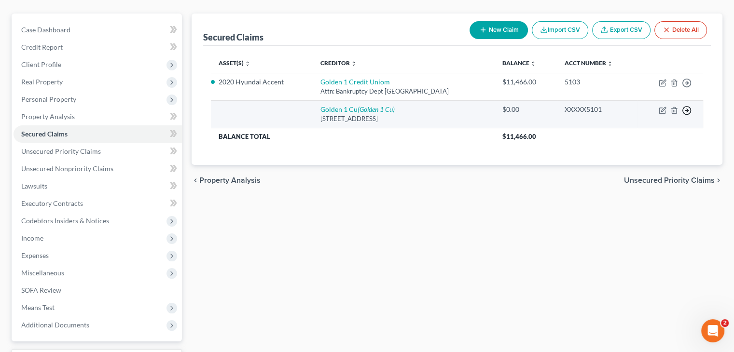
click at [685, 83] on line "button" at bounding box center [686, 83] width 3 height 0
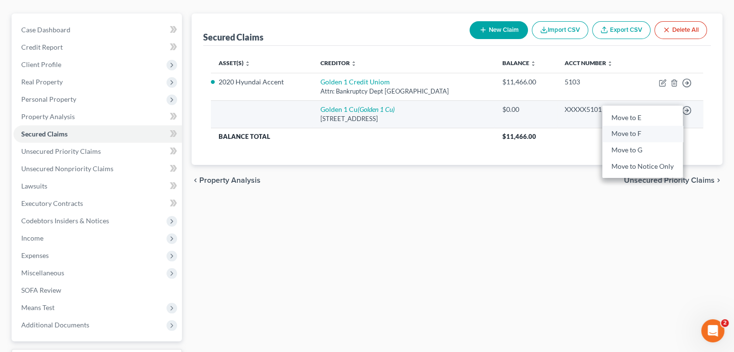
click at [625, 135] on link "Move to F" at bounding box center [642, 134] width 81 height 16
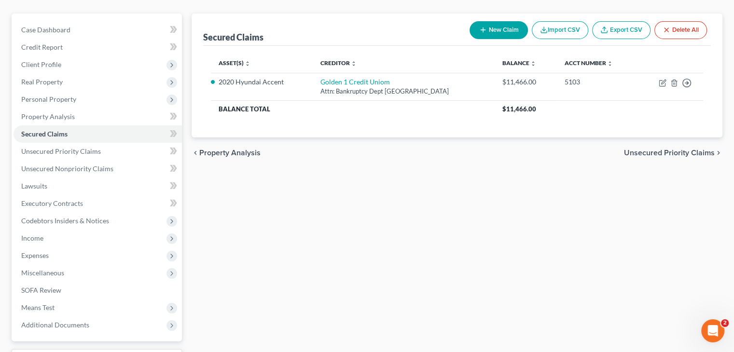
scroll to position [177, 0]
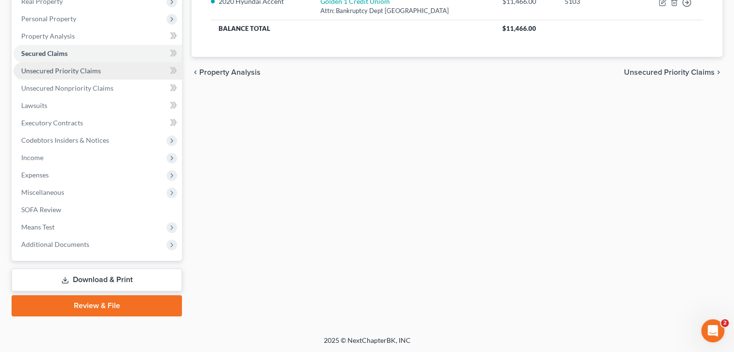
click at [110, 70] on link "Unsecured Priority Claims" at bounding box center [98, 70] width 168 height 17
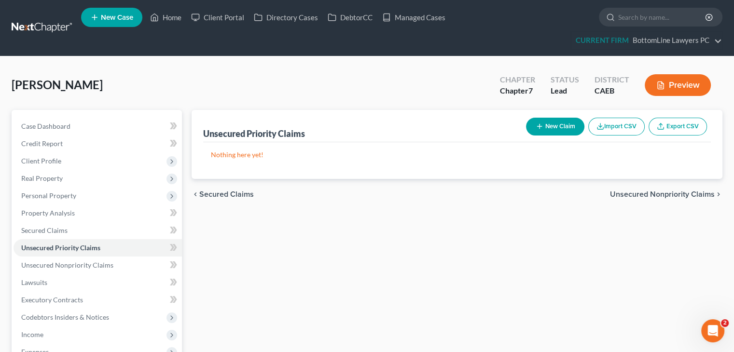
click at [622, 192] on span "Unsecured Nonpriority Claims" at bounding box center [662, 195] width 105 height 8
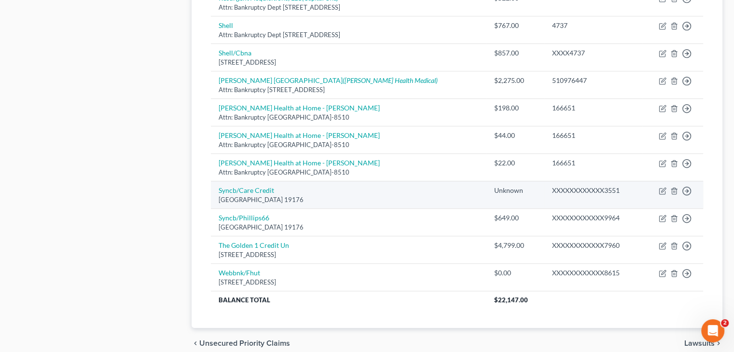
scroll to position [716, 0]
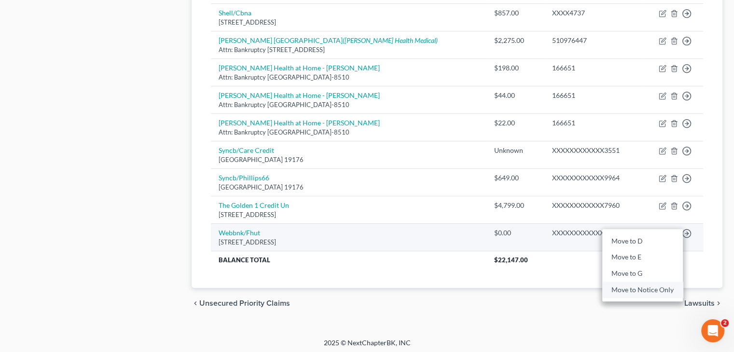
click at [645, 284] on link "Move to Notice Only" at bounding box center [642, 289] width 81 height 16
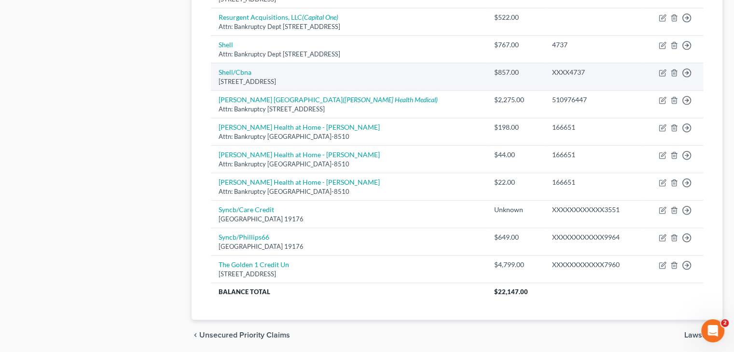
scroll to position [640, 0]
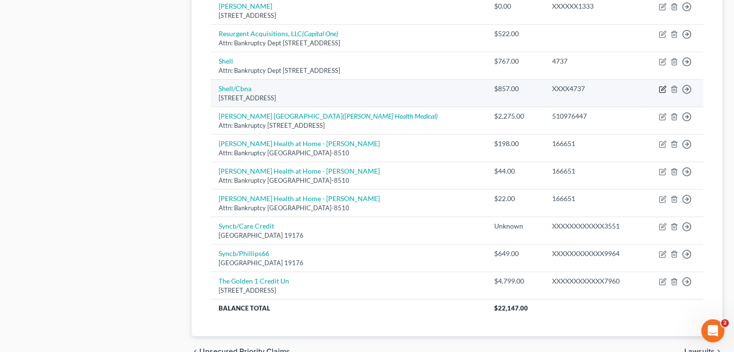
click at [663, 87] on icon "button" at bounding box center [663, 88] width 4 height 4
select select "43"
select select "2"
select select "0"
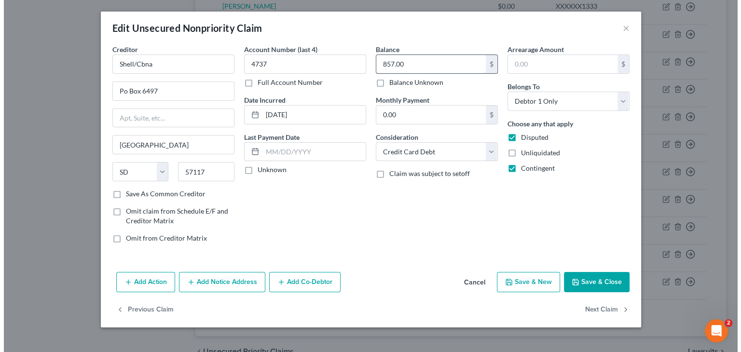
scroll to position [623, 0]
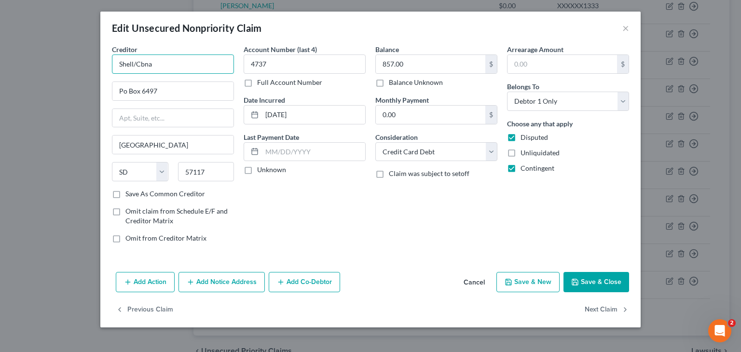
click at [179, 68] on input "Shell/Cbna" at bounding box center [173, 64] width 122 height 19
type input "Shell/CBNA"
click at [181, 90] on input "Po Box 6497" at bounding box center [172, 91] width 121 height 18
type input "PO Box 6497"
drag, startPoint x: 177, startPoint y: 91, endPoint x: 97, endPoint y: 93, distance: 80.2
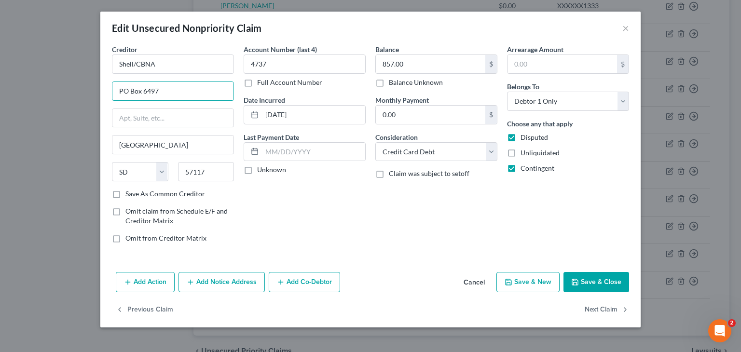
click at [97, 93] on div "Edit Unsecured Nonpriority Claim × Creditor * Shell/CBNA PO Box 6497 Sioux Fall…" at bounding box center [370, 176] width 741 height 352
click at [156, 93] on input "text" at bounding box center [172, 91] width 121 height 18
type input "Attn: Bankruptcy Dept"
drag, startPoint x: 158, startPoint y: 98, endPoint x: 167, endPoint y: 112, distance: 15.7
click at [162, 111] on input "text" at bounding box center [172, 118] width 121 height 18
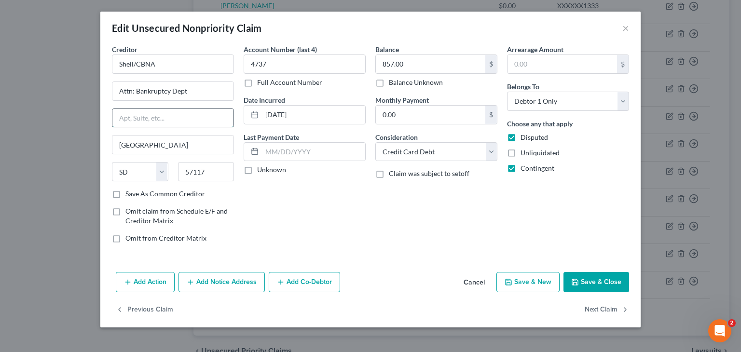
paste input "PO Box 6497"
type input "PO Box 6497"
click at [587, 276] on button "Save & Close" at bounding box center [597, 282] width 66 height 20
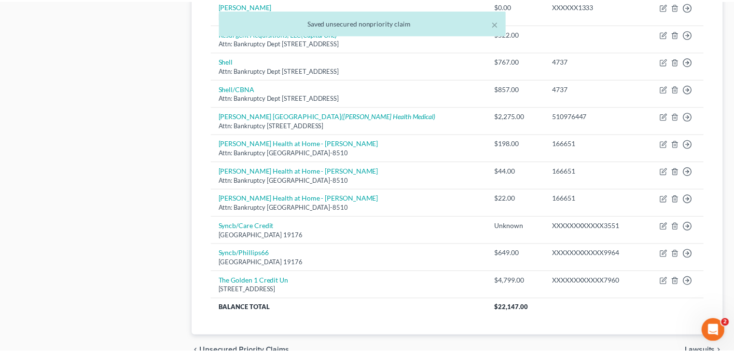
scroll to position [640, 0]
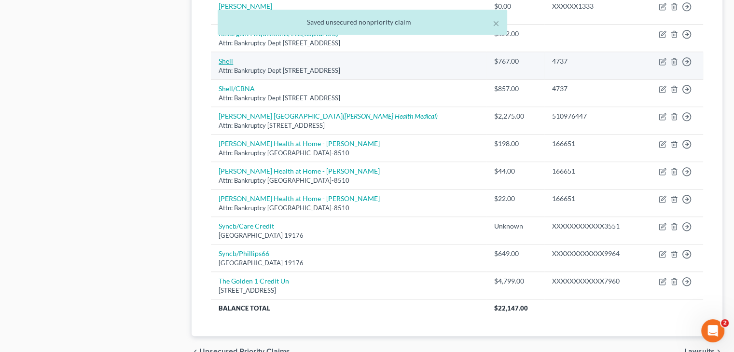
click at [223, 58] on link "Shell" at bounding box center [226, 61] width 14 height 8
select select "43"
select select "2"
select select "0"
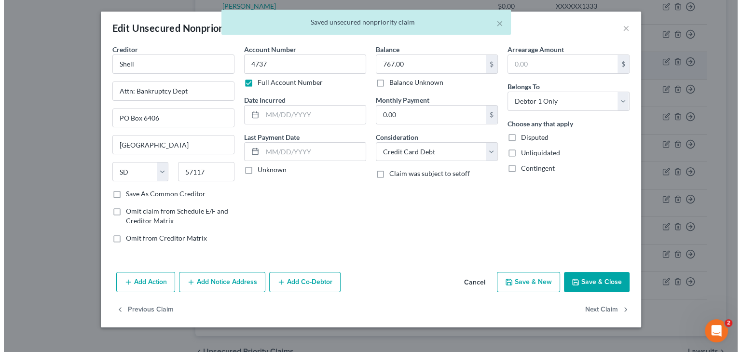
scroll to position [623, 0]
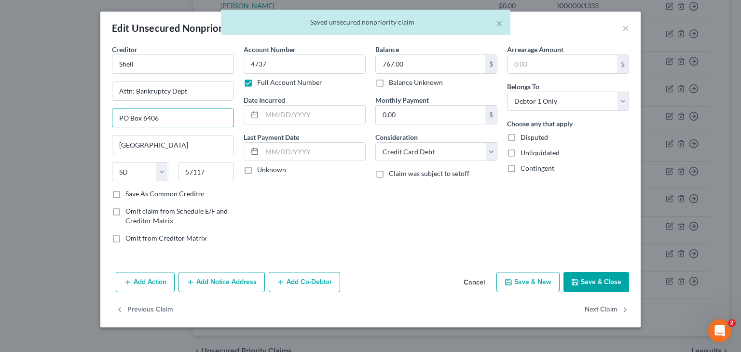
drag, startPoint x: 192, startPoint y: 121, endPoint x: 53, endPoint y: 120, distance: 139.5
click at [53, 120] on div "Edit Unsecured Nonpriority Claim × Creditor * Shell Attn: Bankruptcy Dept PO Bo…" at bounding box center [370, 176] width 741 height 352
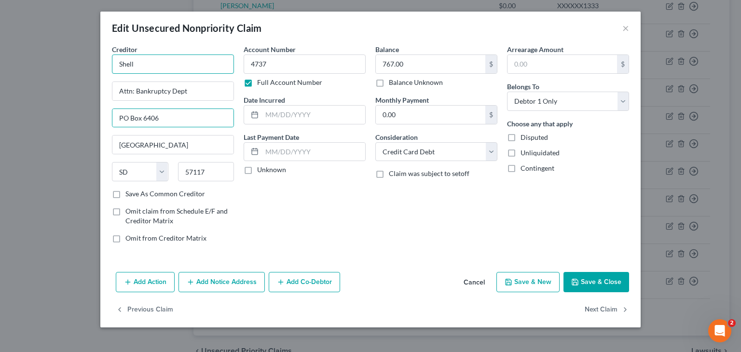
click at [187, 65] on input "Shell" at bounding box center [173, 64] width 122 height 19
paste input "PO Box 6406"
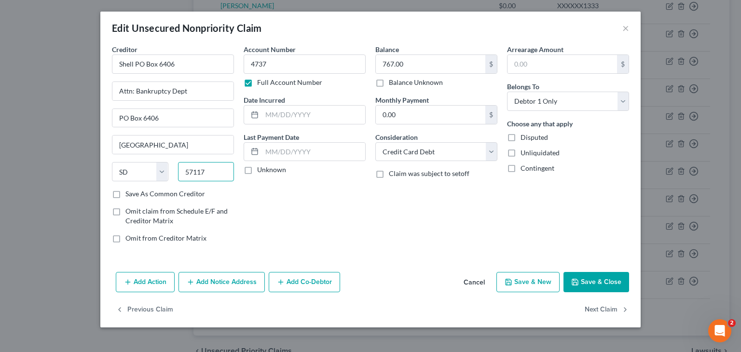
drag, startPoint x: 215, startPoint y: 173, endPoint x: 183, endPoint y: 176, distance: 32.0
click at [183, 176] on input "57117" at bounding box center [206, 171] width 56 height 19
click at [205, 62] on input "Shell PO Box 6406" at bounding box center [173, 64] width 122 height 19
paste input "57117"
drag, startPoint x: 203, startPoint y: 61, endPoint x: 89, endPoint y: 79, distance: 115.4
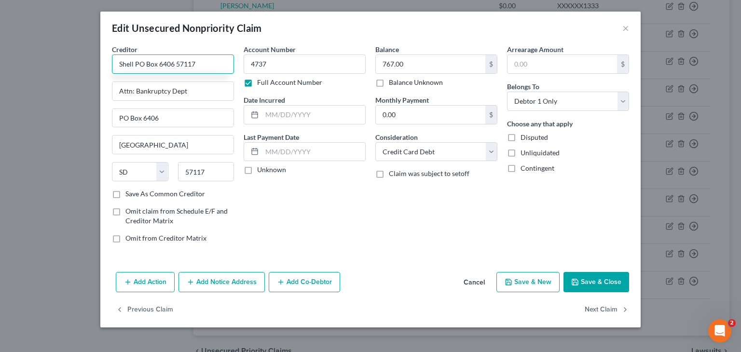
click at [89, 79] on div "Edit Unsecured Nonpriority Claim × Creditor * Shell PO Box 6406 57117 Attn: Ban…" at bounding box center [370, 176] width 741 height 352
type input "Shell PO Box 6406 57117"
click at [478, 279] on button "Cancel" at bounding box center [474, 282] width 37 height 19
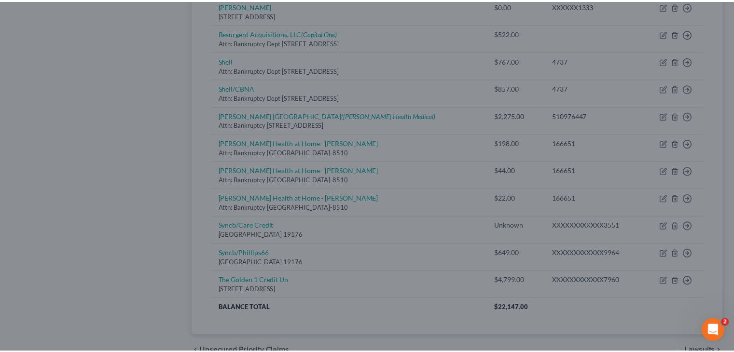
scroll to position [640, 0]
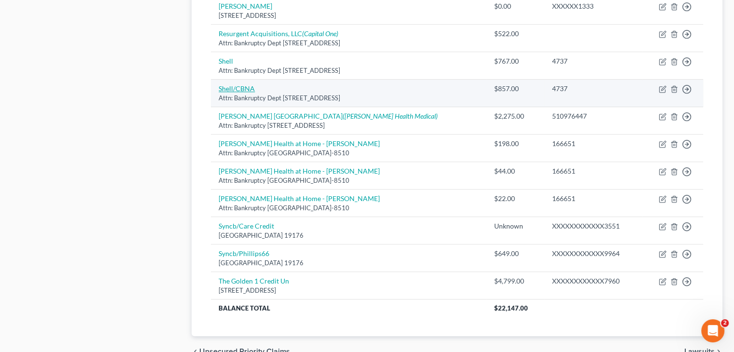
click at [246, 86] on link "Shell/CBNA" at bounding box center [237, 88] width 36 height 8
select select "43"
select select "2"
select select "0"
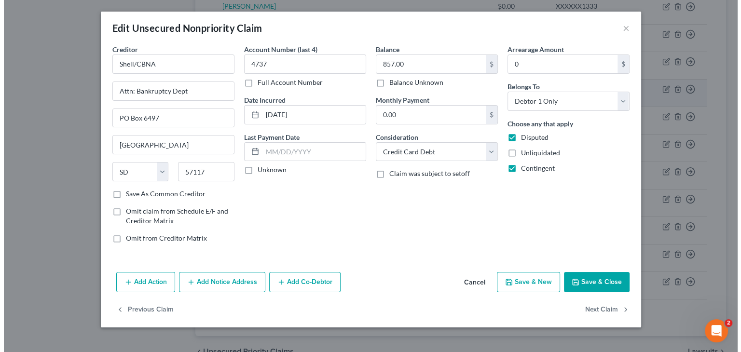
scroll to position [623, 0]
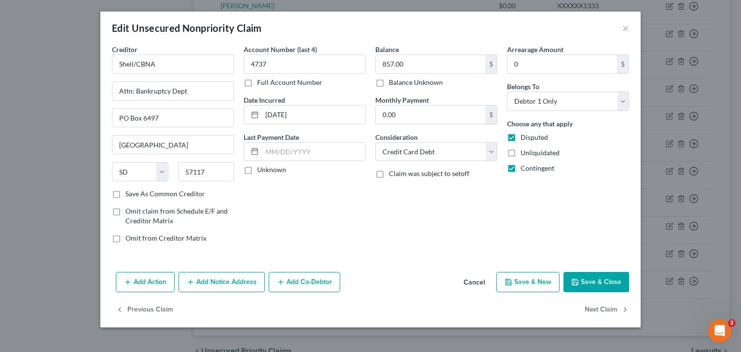
click at [227, 285] on button "Add Notice Address" at bounding box center [222, 282] width 86 height 20
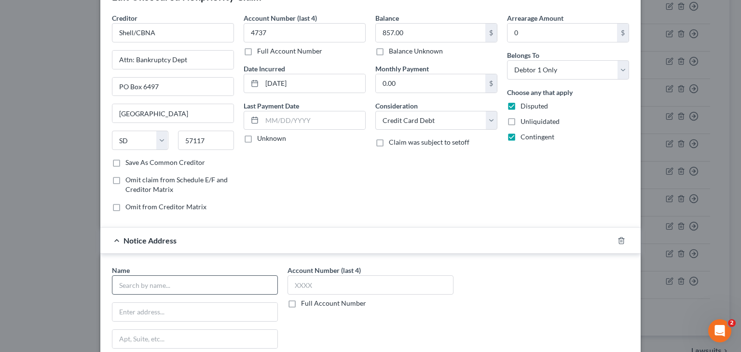
scroll to position [48, 0]
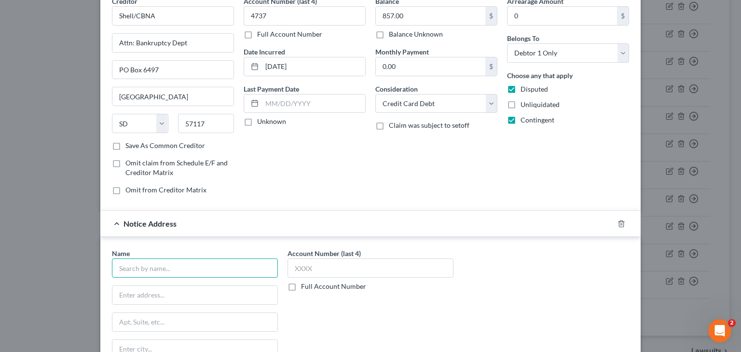
click at [195, 261] on input "text" at bounding box center [195, 268] width 166 height 19
paste input "Shell PO Box 6406 57117"
drag, startPoint x: 173, startPoint y: 269, endPoint x: 234, endPoint y: 271, distance: 60.9
click at [234, 271] on input "Shell PO Box 6406 57117" at bounding box center [195, 268] width 166 height 19
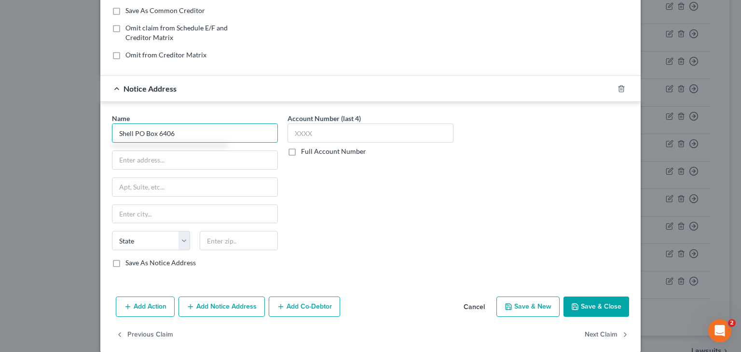
scroll to position [193, 0]
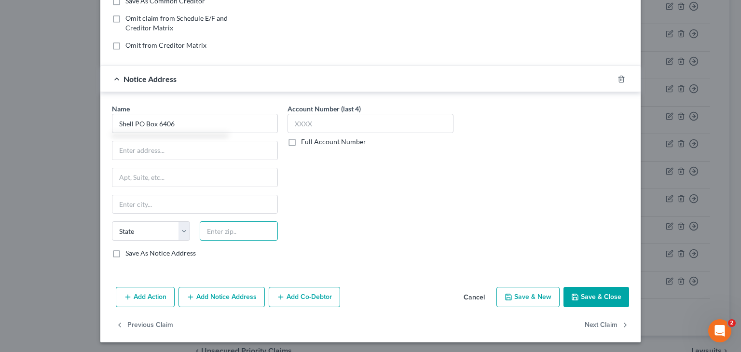
click at [242, 237] on input "text" at bounding box center [239, 231] width 78 height 19
type input "Shell PO Box 6406"
paste input "57117"
type input "57117"
type input "Sioux Falls"
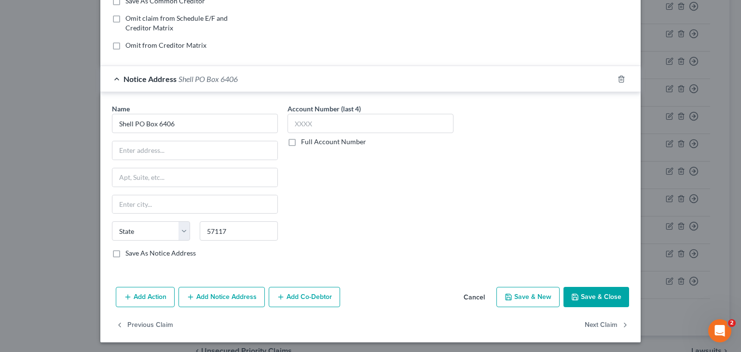
select select "43"
drag, startPoint x: 132, startPoint y: 121, endPoint x: 215, endPoint y: 120, distance: 83.5
click at [222, 120] on input "Shell PO Box 6406" at bounding box center [195, 123] width 166 height 19
click at [145, 153] on input "text" at bounding box center [194, 150] width 165 height 18
type input "Shell"
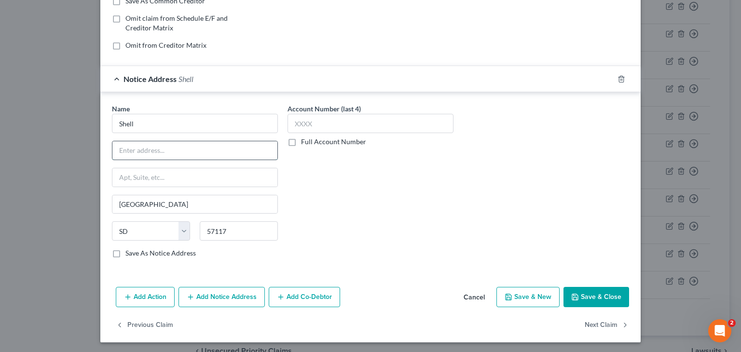
paste input "PO Box 6406"
type input "PO Box 6406"
click at [403, 186] on div "Account Number (last 4) Full Account Number" at bounding box center [371, 185] width 176 height 162
click at [596, 295] on button "Save & Close" at bounding box center [597, 297] width 66 height 20
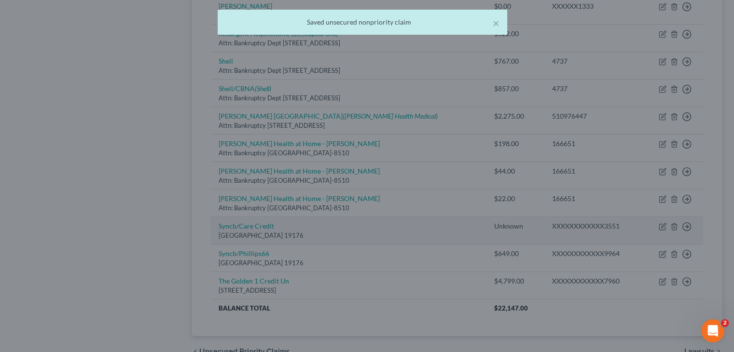
scroll to position [0, 0]
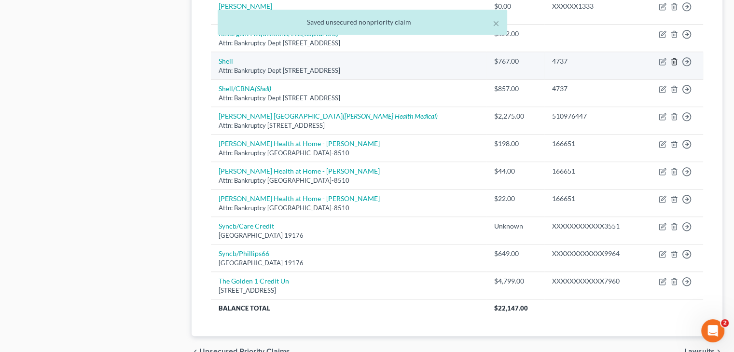
click at [673, 61] on icon "button" at bounding box center [674, 62] width 8 height 8
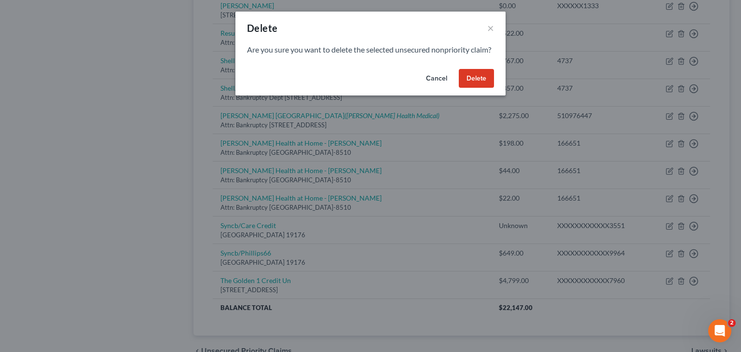
click at [480, 88] on button "Delete" at bounding box center [476, 78] width 35 height 19
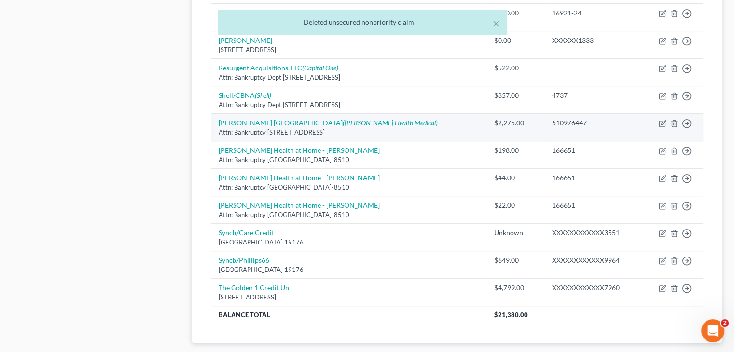
scroll to position [592, 0]
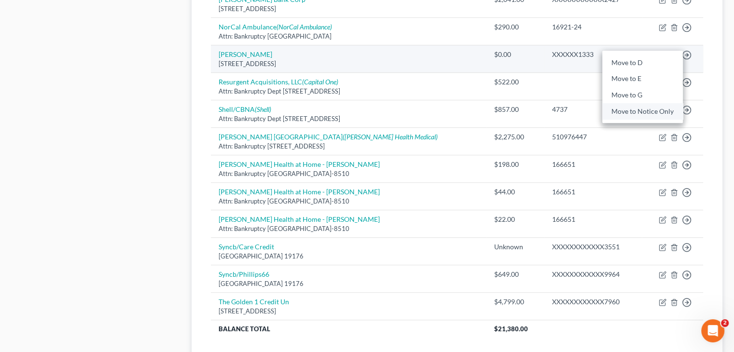
click at [644, 109] on link "Move to Notice Only" at bounding box center [642, 111] width 81 height 16
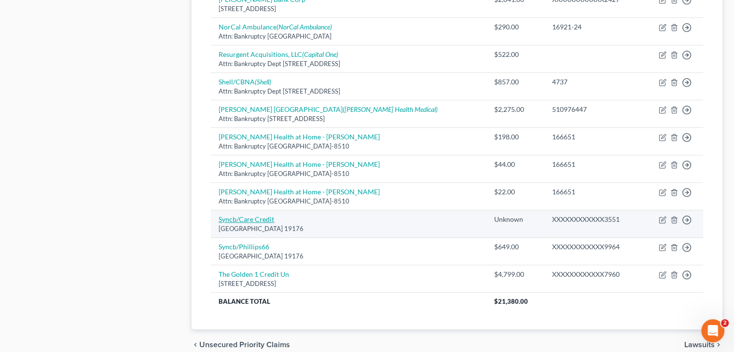
click at [258, 216] on link "Syncb/Care Credit" at bounding box center [247, 219] width 56 height 8
select select "39"
select select "2"
select select "0"
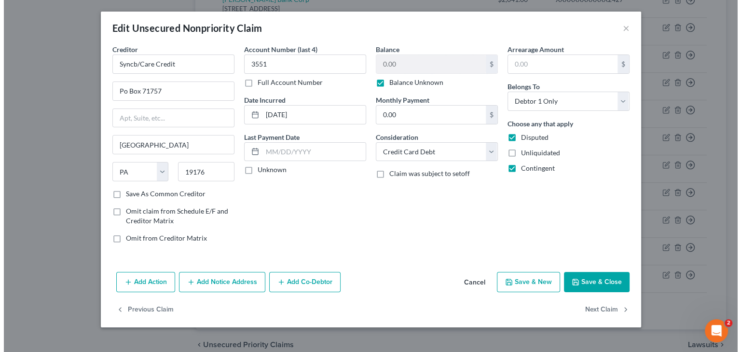
scroll to position [575, 0]
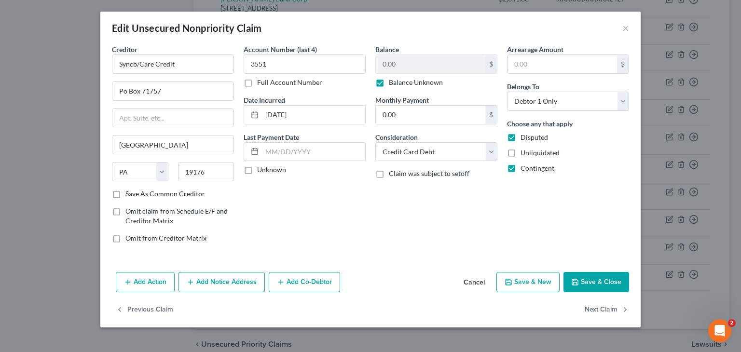
click at [400, 74] on div "0.00 $ Balance Unknown" at bounding box center [437, 71] width 122 height 33
click at [397, 83] on label "Balance Unknown" at bounding box center [416, 83] width 54 height 10
click at [397, 83] on input "Balance Unknown" at bounding box center [396, 81] width 6 height 6
checkbox input "false"
drag, startPoint x: 209, startPoint y: 92, endPoint x: 101, endPoint y: 97, distance: 107.3
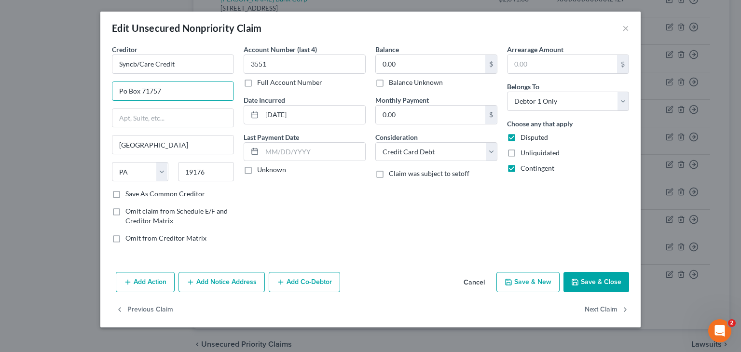
click at [101, 97] on div "Creditor * Syncb/Care Credit Po Box 71757 Philadelphia State AL AK AR AZ CA CO …" at bounding box center [370, 156] width 541 height 224
type input "Attn: Bankruptcy Dept"
click at [179, 119] on input "text" at bounding box center [172, 118] width 121 height 18
type input "PO Box 965060"
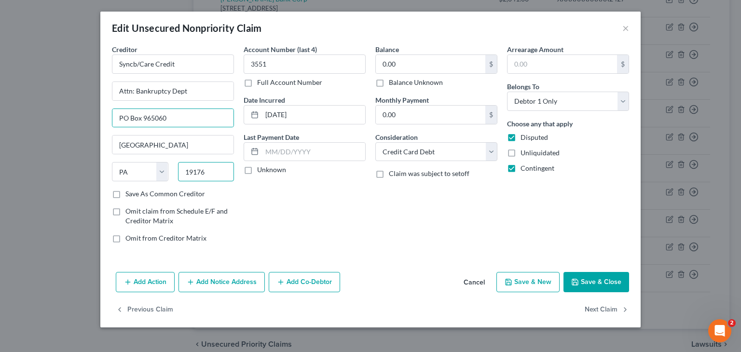
click at [208, 170] on input "19176" at bounding box center [206, 171] width 56 height 19
drag, startPoint x: 208, startPoint y: 170, endPoint x: 180, endPoint y: 169, distance: 28.5
click at [180, 169] on input "19176" at bounding box center [206, 171] width 56 height 19
drag, startPoint x: 156, startPoint y: 115, endPoint x: 105, endPoint y: 115, distance: 51.2
click at [105, 115] on div "Creditor * Syncb/Care Credit Attn: Bankruptcy Dept PO Box 965060 Philadelphia S…" at bounding box center [370, 156] width 541 height 224
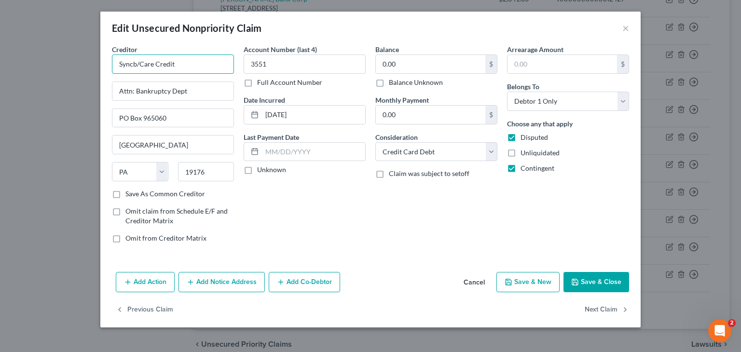
drag, startPoint x: 175, startPoint y: 66, endPoint x: 99, endPoint y: 70, distance: 75.9
click at [99, 70] on div "Edit Unsecured Nonpriority Claim × Creditor * Syncb/Care Credit Attn: Bankruptc…" at bounding box center [370, 176] width 741 height 352
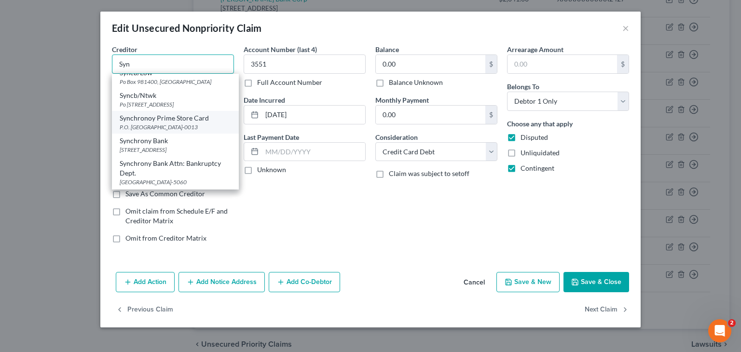
scroll to position [193, 0]
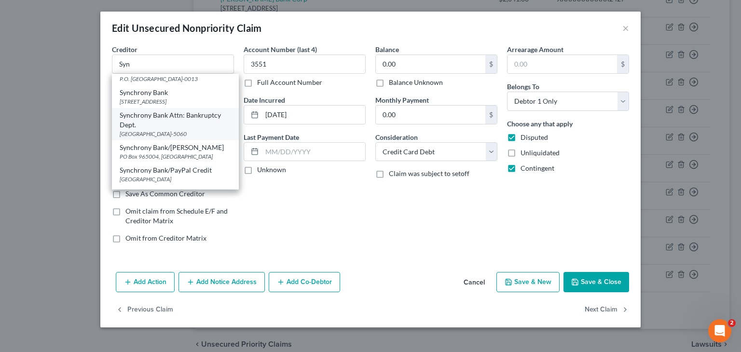
click at [190, 130] on div "Synchrony Bank Attn: Bankruptcy Dept." at bounding box center [176, 120] width 112 height 19
type input "Synchrony Bank Attn: Bankruptcy Dept."
type input "PO Box 965060"
type input "Orlando"
select select "9"
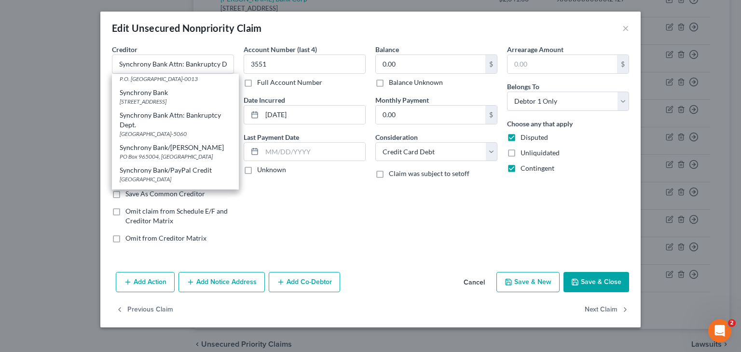
type input "32896-5060"
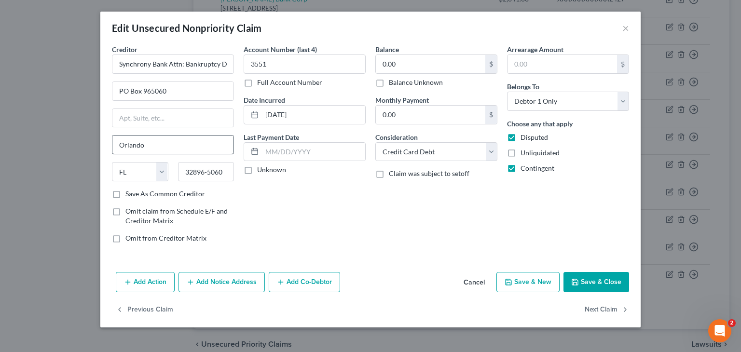
scroll to position [0, 0]
click at [149, 118] on input "text" at bounding box center [172, 118] width 121 height 18
drag, startPoint x: 166, startPoint y: 64, endPoint x: 114, endPoint y: 70, distance: 52.6
click at [114, 70] on input "Synchrony Bank Attn: Bankruptcy Dept." at bounding box center [173, 64] width 122 height 19
paste input "b/Care Credit"
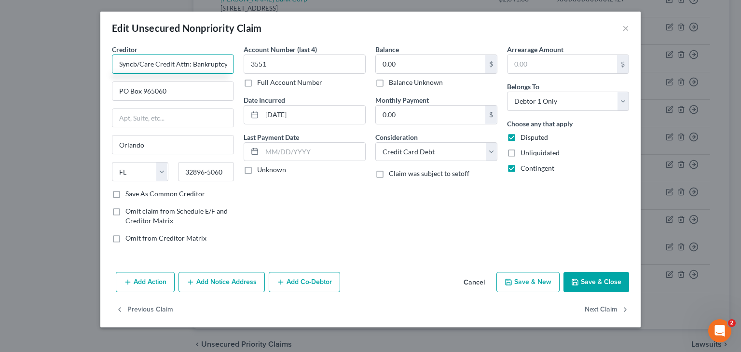
scroll to position [0, 16]
drag, startPoint x: 176, startPoint y: 63, endPoint x: 251, endPoint y: 66, distance: 75.4
click at [251, 66] on div "Creditor * Syncb/Care Credit Attn: Bankruptcy Dept. PO Box 965060 Orlando State…" at bounding box center [370, 147] width 527 height 207
click at [182, 116] on input "text" at bounding box center [172, 118] width 121 height 18
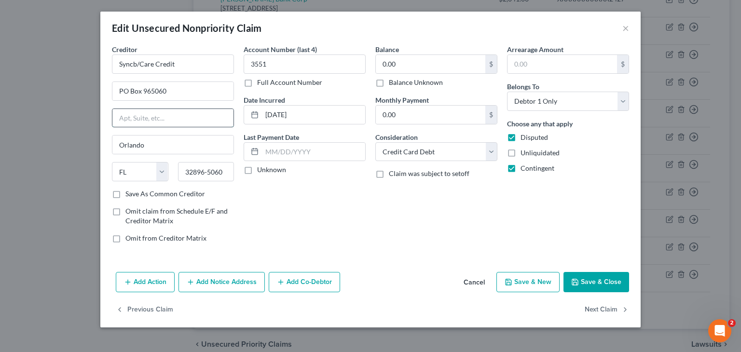
type input "Syncb/Care Credit"
click at [195, 91] on input "PO Box 965060" at bounding box center [172, 91] width 121 height 18
paste input "Attn: Bankruptcy Dept."
drag, startPoint x: 158, startPoint y: 90, endPoint x: 102, endPoint y: 94, distance: 55.6
click at [102, 94] on div "Creditor * Syncb/Care Credit PO Box 965060Attn: Bankruptcy Dept. Orlando State …" at bounding box center [370, 156] width 541 height 224
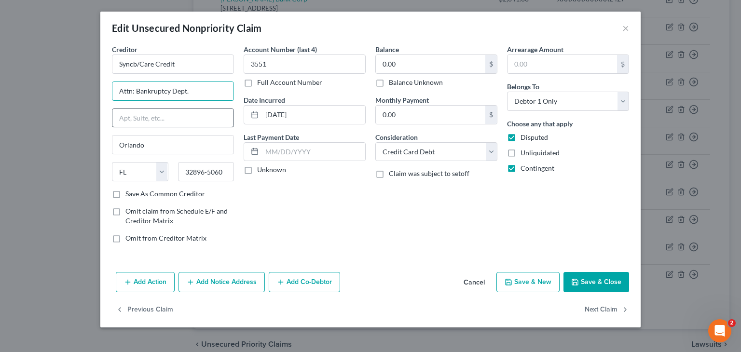
type input "Attn: Bankruptcy Dept."
click at [136, 118] on input "text" at bounding box center [172, 118] width 121 height 18
paste input "PO Box 965060"
type input "PO Box 965060"
click at [215, 95] on input "Attn: Bankruptcy Dept." at bounding box center [172, 91] width 121 height 18
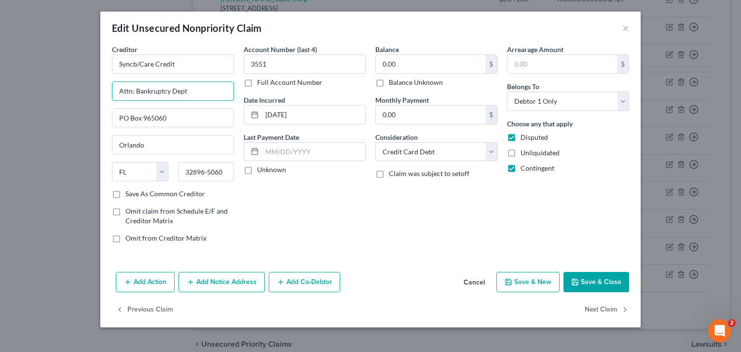
type input "Attn: Bankruptcy Dept"
drag, startPoint x: 313, startPoint y: 192, endPoint x: 260, endPoint y: 163, distance: 60.3
click at [313, 192] on div "Account Number (last 4) 3551 Full Account Number Date Incurred 03-16-2022 Last …" at bounding box center [305, 147] width 132 height 207
click at [600, 282] on button "Save & Close" at bounding box center [597, 282] width 66 height 20
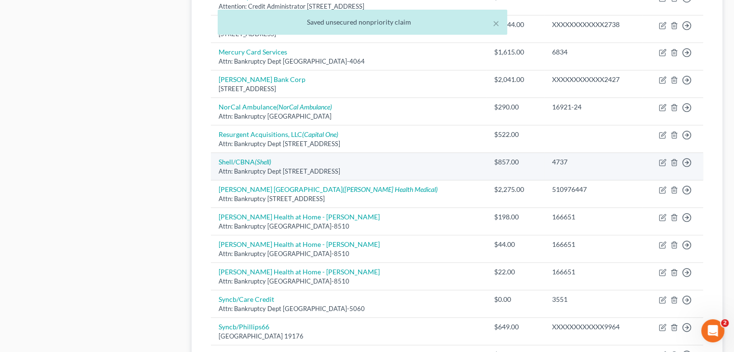
scroll to position [495, 0]
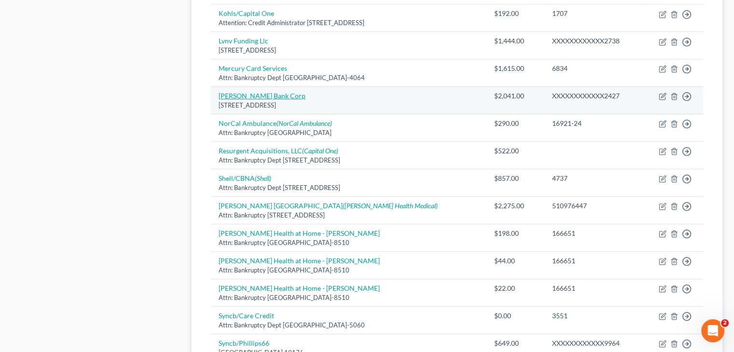
click at [261, 97] on link "Merrick Bank Corp" at bounding box center [262, 96] width 87 height 8
select select "35"
select select "2"
select select "0"
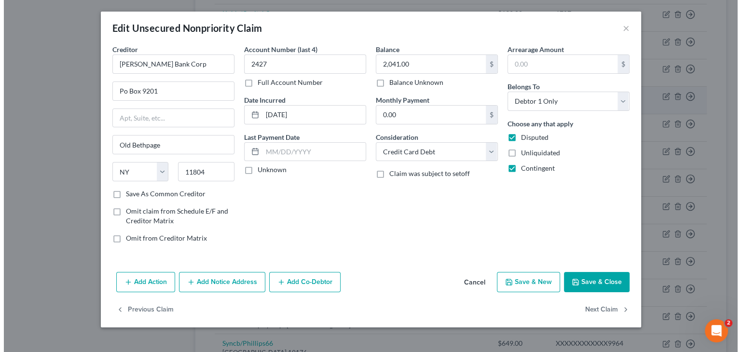
scroll to position [478, 0]
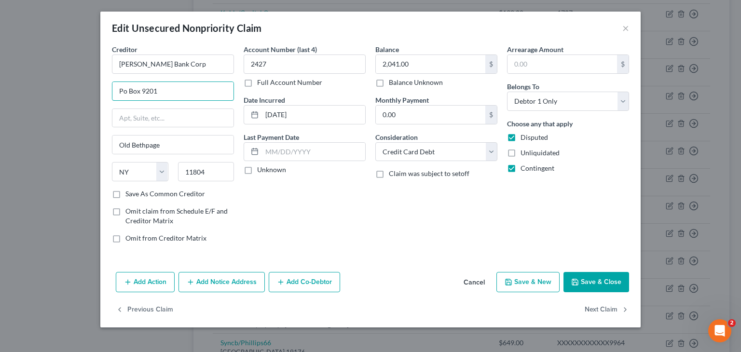
drag, startPoint x: 153, startPoint y: 99, endPoint x: 81, endPoint y: 97, distance: 72.0
click at [81, 97] on div "Edit Unsecured Nonpriority Claim × Creditor * Merrick Bank Corp Po Box 9201 Old…" at bounding box center [370, 176] width 741 height 352
click at [129, 93] on input "text" at bounding box center [172, 91] width 121 height 18
type input "Attn: Bankruptcy Dept"
click at [150, 115] on input "text" at bounding box center [172, 118] width 121 height 18
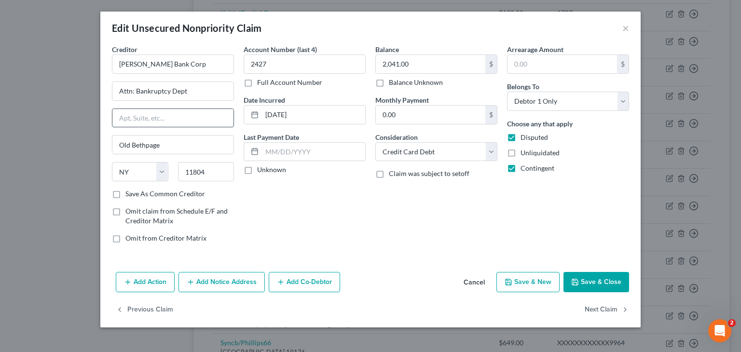
paste input "Po Box 9201"
drag, startPoint x: 126, startPoint y: 116, endPoint x: 132, endPoint y: 109, distance: 9.9
click at [126, 116] on input "Po Box 9201" at bounding box center [172, 118] width 121 height 18
type input "PO Box 9201"
click at [528, 137] on span "Disputed" at bounding box center [535, 137] width 28 height 8
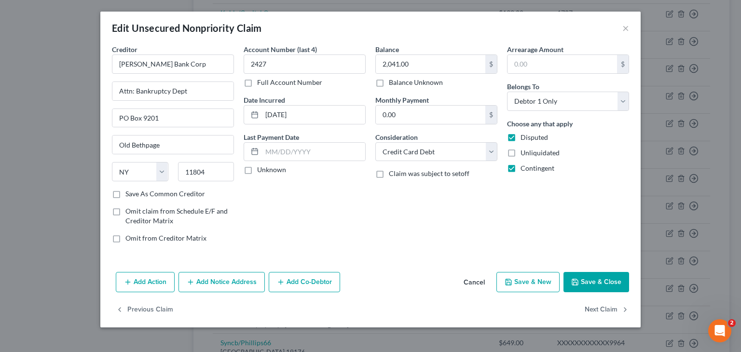
click at [528, 137] on input "Disputed" at bounding box center [528, 136] width 6 height 6
checkbox input "false"
click at [531, 171] on span "Contingent" at bounding box center [538, 168] width 34 height 8
click at [531, 170] on input "Contingent" at bounding box center [528, 167] width 6 height 6
checkbox input "false"
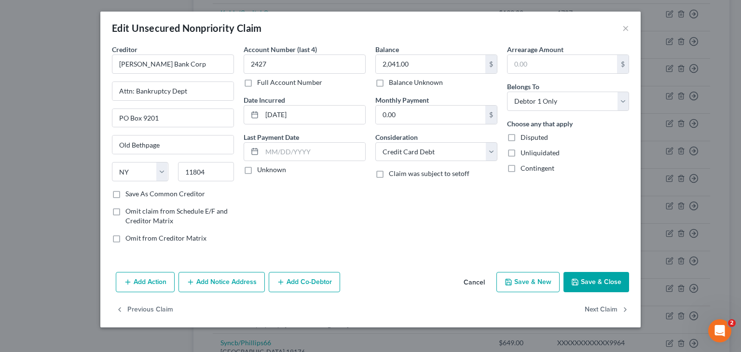
click at [594, 282] on button "Save & Close" at bounding box center [597, 282] width 66 height 20
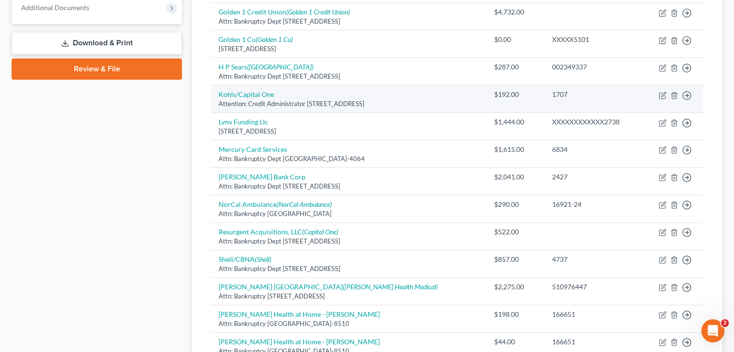
scroll to position [399, 0]
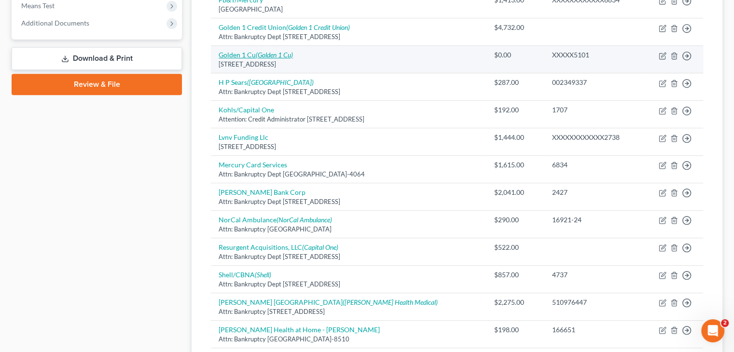
click at [244, 53] on link "Golden 1 Cu (Golden 1 Cu)" at bounding box center [256, 55] width 74 height 8
select select "4"
select select "0"
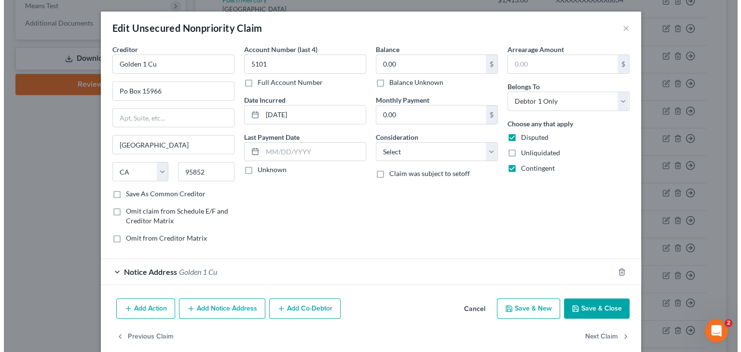
scroll to position [382, 0]
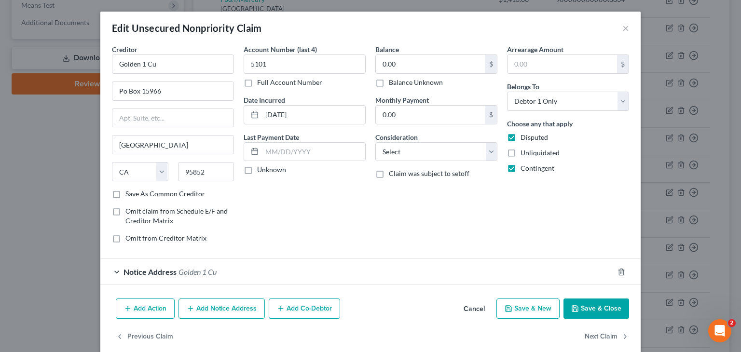
click at [464, 306] on button "Cancel" at bounding box center [474, 309] width 37 height 19
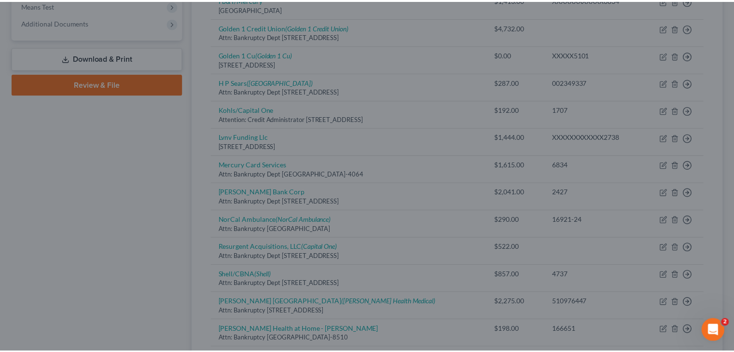
scroll to position [399, 0]
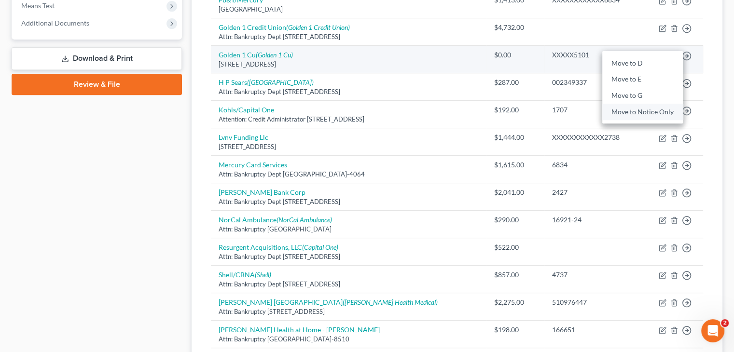
click at [626, 111] on link "Move to Notice Only" at bounding box center [642, 112] width 81 height 16
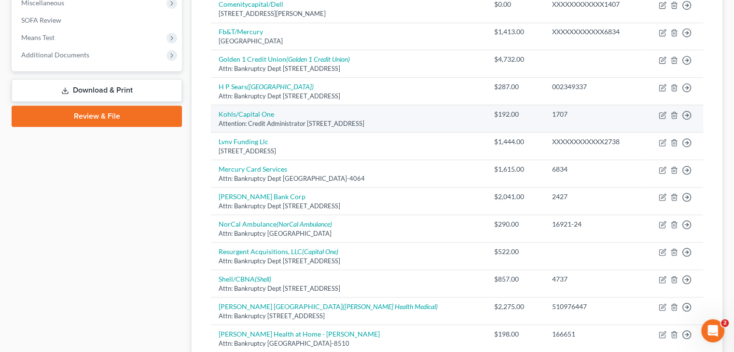
scroll to position [350, 0]
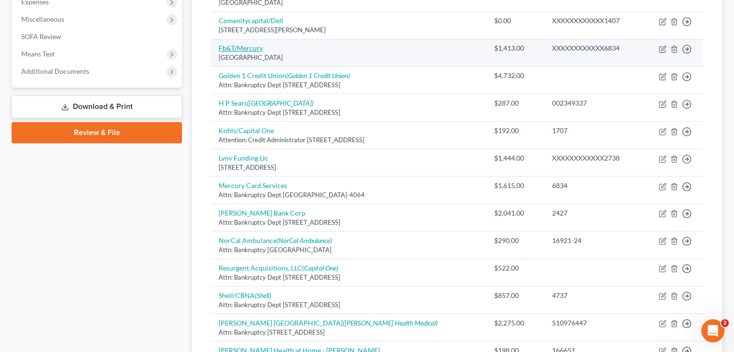
click at [253, 48] on link "Fb&T/Mercury" at bounding box center [241, 48] width 44 height 8
select select "10"
select select "2"
select select "0"
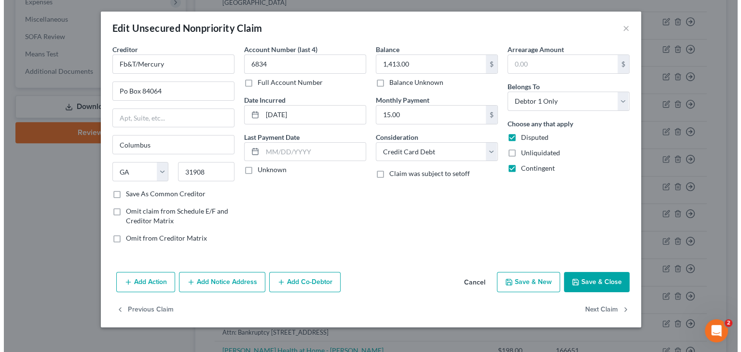
scroll to position [334, 0]
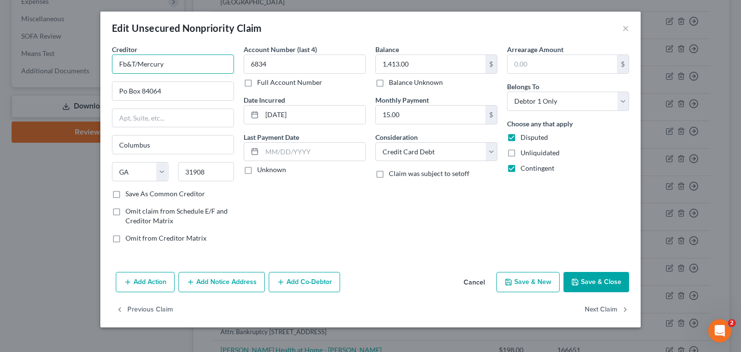
click at [127, 66] on input "Fb&T/Mercury" at bounding box center [173, 64] width 122 height 19
type input "FB&T/Mercury"
click at [124, 93] on input "Po Box 84064" at bounding box center [172, 91] width 121 height 18
drag, startPoint x: 138, startPoint y: 93, endPoint x: 104, endPoint y: 93, distance: 33.8
click at [104, 93] on div "Creditor * FB&T/Mercury Po Box 84064 Columbus State AL AK AR AZ CA CO CT DE DC …" at bounding box center [370, 156] width 541 height 224
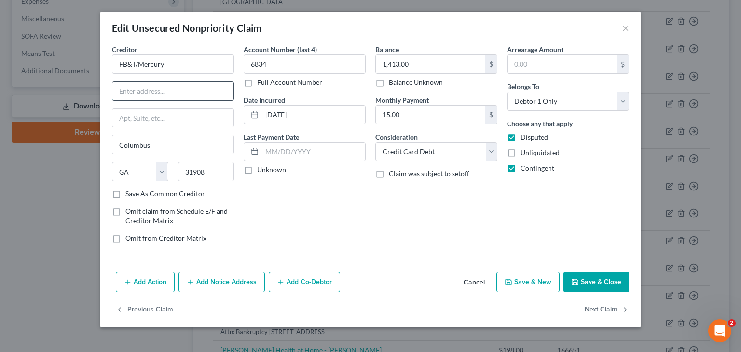
drag, startPoint x: 138, startPoint y: 92, endPoint x: 144, endPoint y: 99, distance: 9.2
click at [138, 92] on input "text" at bounding box center [172, 91] width 121 height 18
type input "Attn: Bankruptcy Dept"
click at [155, 117] on input "text" at bounding box center [172, 118] width 121 height 18
paste input "Po Box 84064"
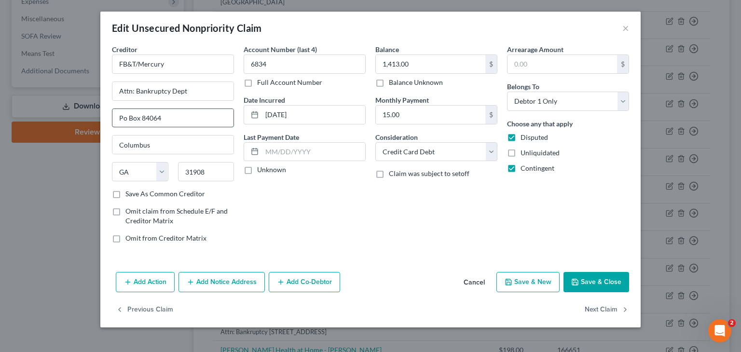
drag, startPoint x: 126, startPoint y: 122, endPoint x: 130, endPoint y: 111, distance: 11.9
click at [124, 123] on input "Po Box 84064" at bounding box center [172, 118] width 121 height 18
type input "PO Box 84064"
click at [587, 278] on button "Save & Close" at bounding box center [597, 282] width 66 height 20
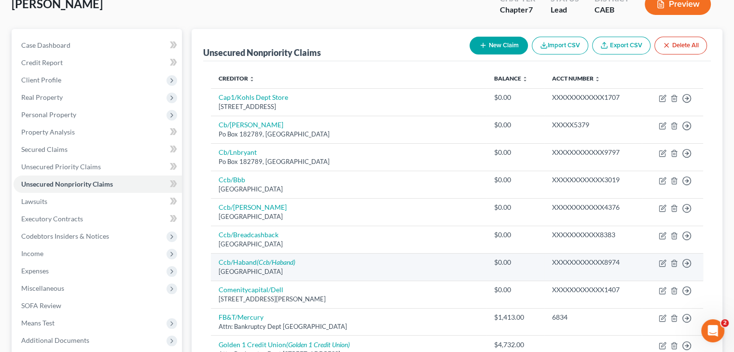
scroll to position [61, 0]
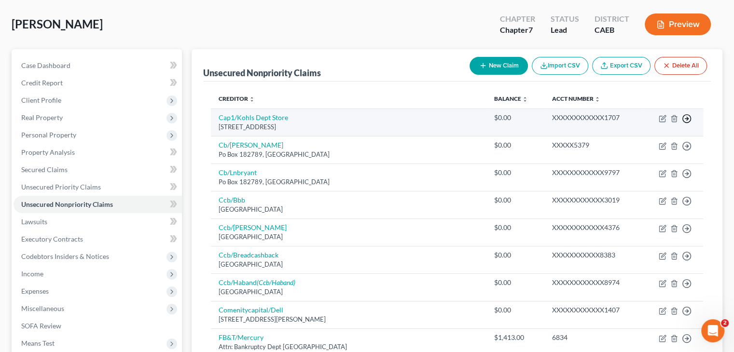
click at [686, 121] on icon "button" at bounding box center [687, 119] width 10 height 10
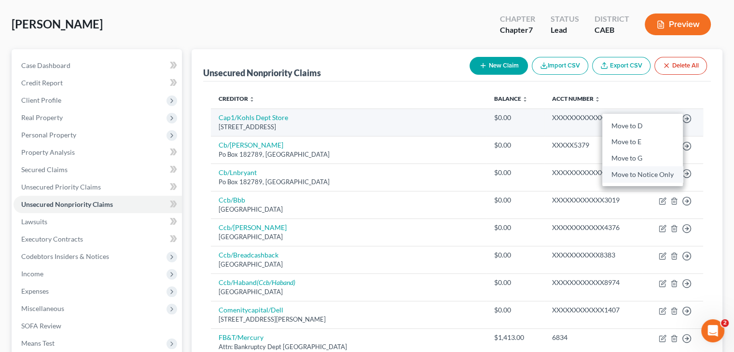
click at [631, 176] on link "Move to Notice Only" at bounding box center [642, 175] width 81 height 16
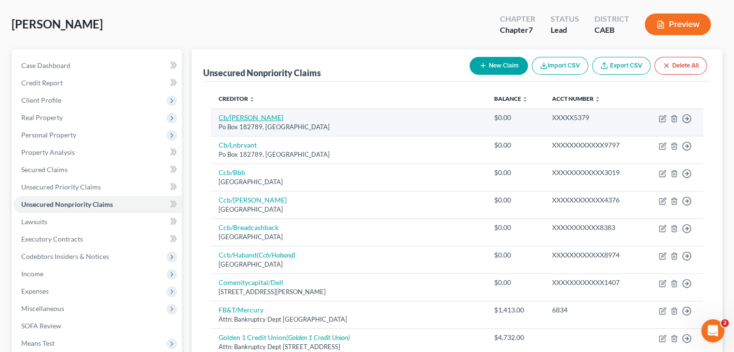
click at [236, 115] on link "Cb/Jesslon" at bounding box center [251, 117] width 65 height 8
select select "36"
select select "2"
select select "0"
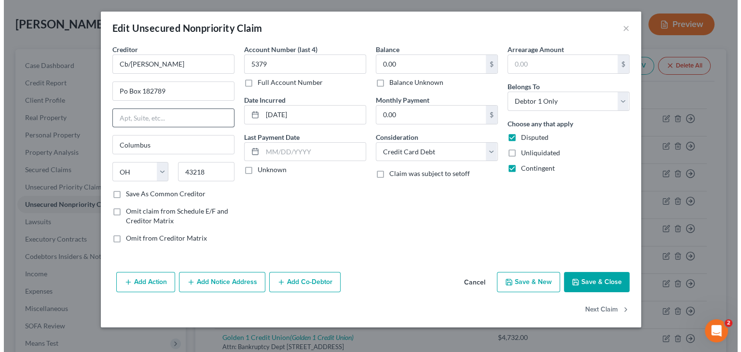
scroll to position [43, 0]
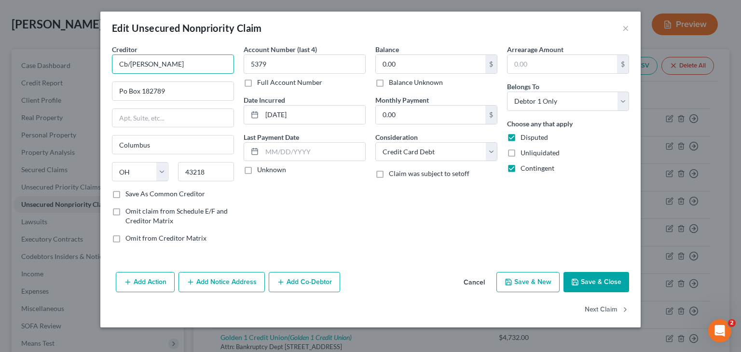
click at [126, 66] on input "Cb/Jesslon" at bounding box center [173, 64] width 122 height 19
type input "CB/Jesslon"
drag, startPoint x: 127, startPoint y: 94, endPoint x: 131, endPoint y: 73, distance: 21.5
click at [127, 94] on input "Po Box 182789" at bounding box center [172, 91] width 121 height 18
type input "PO Box 182789"
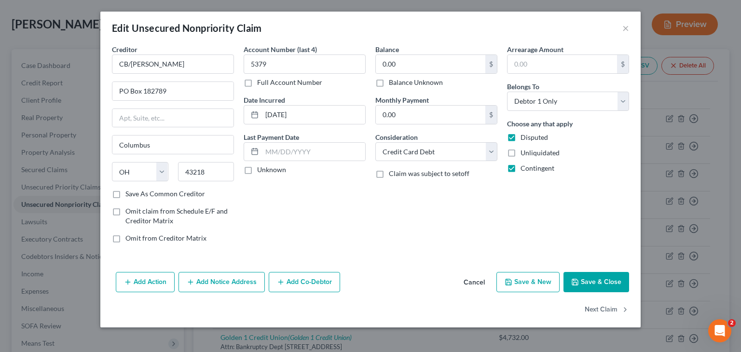
click at [590, 284] on button "Save & Close" at bounding box center [597, 282] width 66 height 20
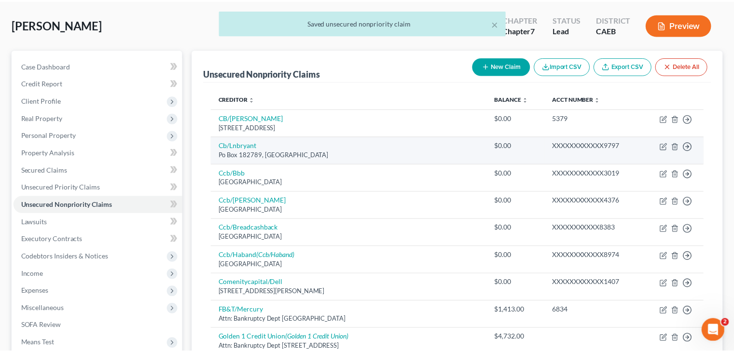
scroll to position [61, 0]
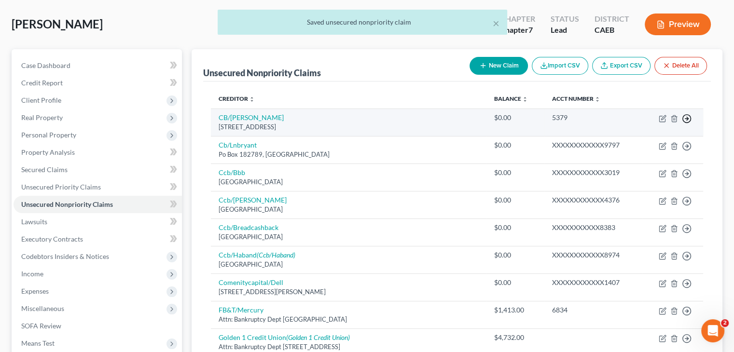
click at [689, 116] on icon "button" at bounding box center [687, 119] width 10 height 10
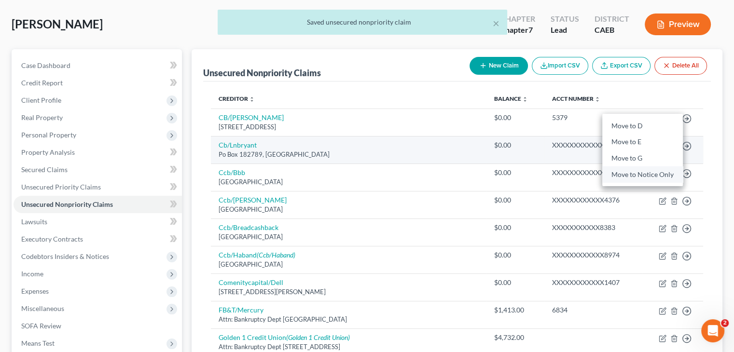
drag, startPoint x: 620, startPoint y: 172, endPoint x: 575, endPoint y: 159, distance: 46.7
click at [620, 172] on link "Move to Notice Only" at bounding box center [642, 175] width 81 height 16
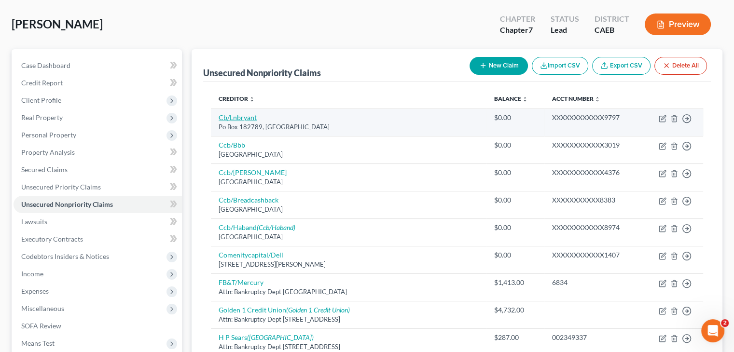
click at [240, 114] on link "Cb/Lnbryant" at bounding box center [238, 117] width 38 height 8
select select "36"
select select "2"
select select "0"
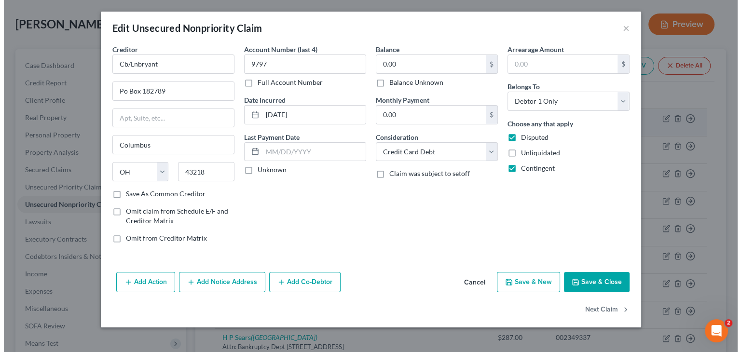
scroll to position [43, 0]
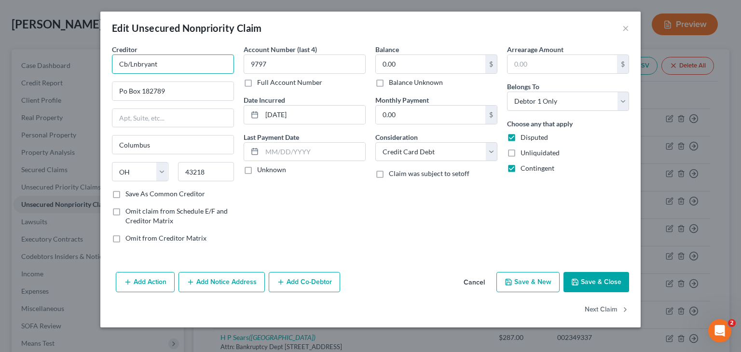
click at [118, 71] on input "Cb/Lnbryant" at bounding box center [173, 64] width 122 height 19
click at [123, 64] on input "Cb/Lnbryant" at bounding box center [173, 64] width 122 height 19
click at [137, 61] on input "CB/Lnbryant" at bounding box center [173, 64] width 122 height 19
type input "CB/Ln Bryant"
drag, startPoint x: 143, startPoint y: 87, endPoint x: 155, endPoint y: 90, distance: 12.5
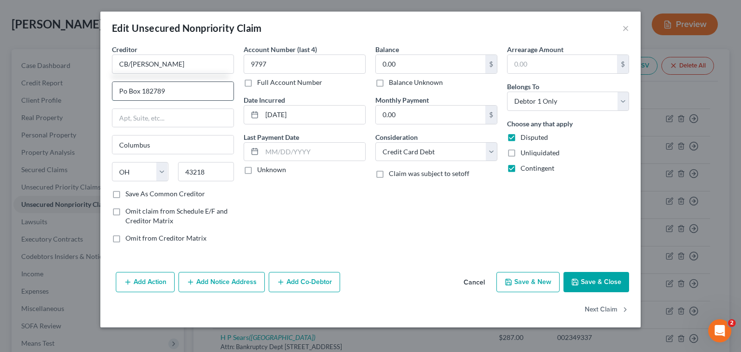
click at [143, 87] on input "Po Box 182789" at bounding box center [172, 91] width 121 height 18
type input "PO Box 182789"
click at [572, 275] on button "Save & Close" at bounding box center [597, 282] width 66 height 20
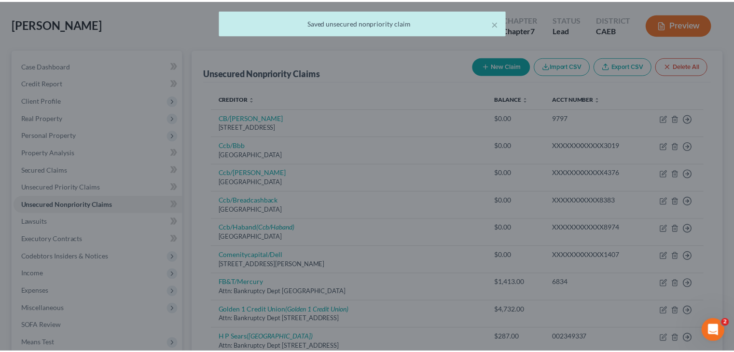
scroll to position [61, 0]
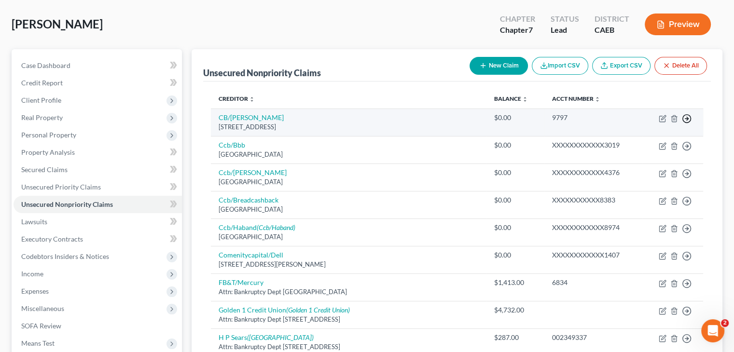
click at [688, 119] on line "button" at bounding box center [686, 119] width 3 height 0
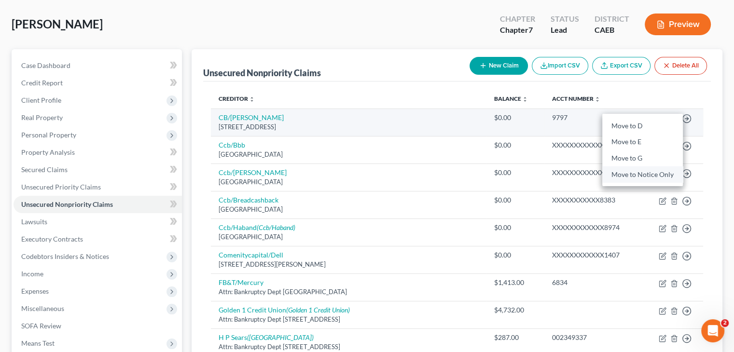
click at [641, 173] on link "Move to Notice Only" at bounding box center [642, 175] width 81 height 16
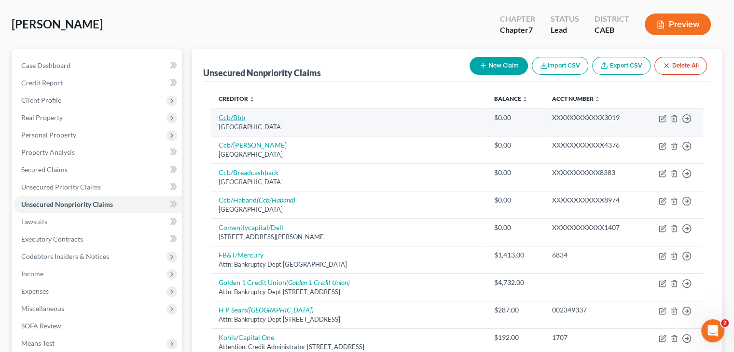
click at [234, 116] on link "Ccb/Bbb" at bounding box center [232, 117] width 27 height 8
select select "36"
select select "2"
select select "0"
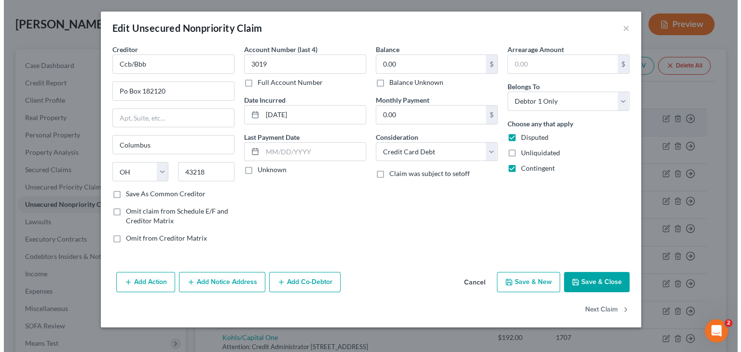
scroll to position [43, 0]
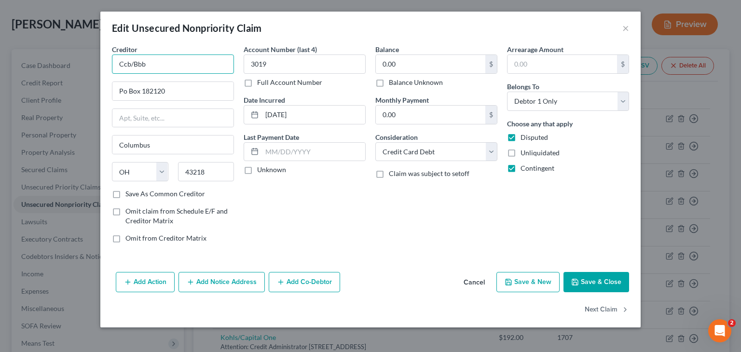
click at [120, 62] on input "Ccb/Bbb" at bounding box center [173, 64] width 122 height 19
drag, startPoint x: 123, startPoint y: 65, endPoint x: 143, endPoint y: 62, distance: 20.6
click at [123, 66] on input "Ccb/Bbb" at bounding box center [173, 64] width 122 height 19
click at [143, 62] on input "CCB/Bbb" at bounding box center [173, 64] width 122 height 19
type input "CCB/BBB"
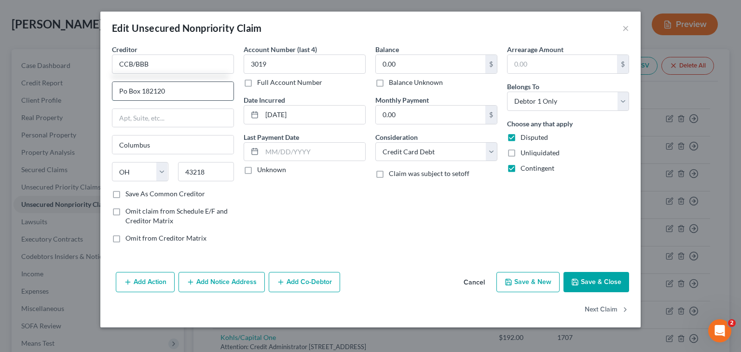
click at [176, 84] on input "Po Box 182120" at bounding box center [172, 91] width 121 height 18
type input "PO Box 182120"
click at [598, 279] on button "Save & Close" at bounding box center [597, 282] width 66 height 20
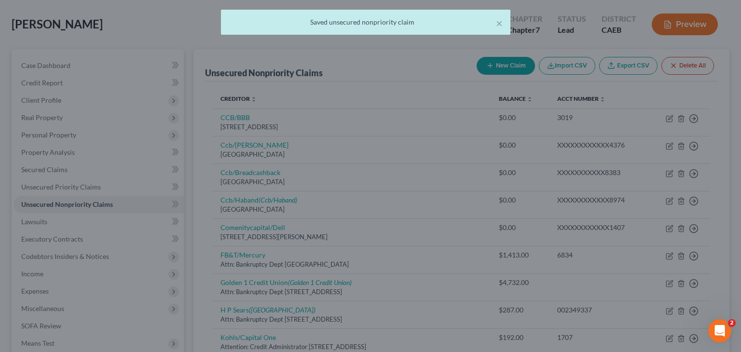
type input "0"
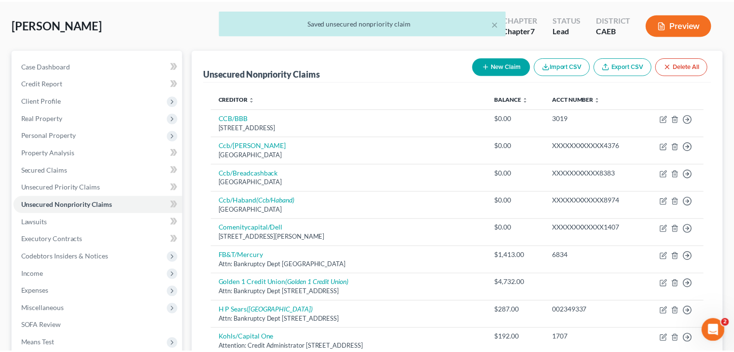
scroll to position [61, 0]
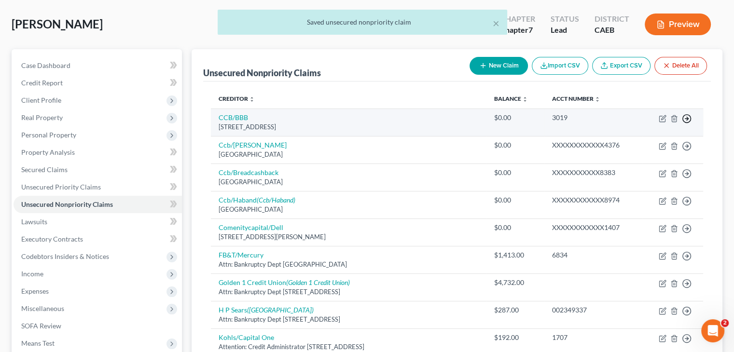
click at [686, 117] on icon "button" at bounding box center [687, 119] width 10 height 10
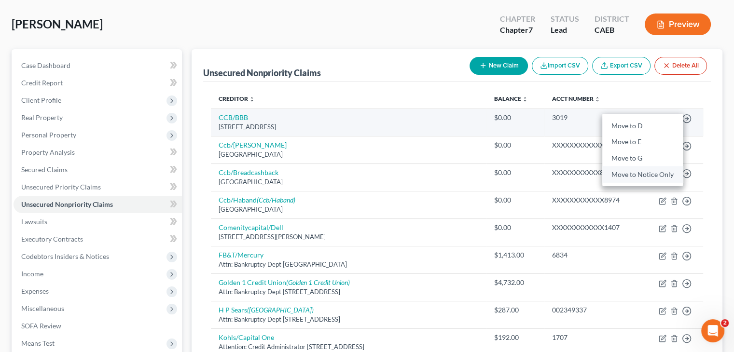
click at [634, 172] on link "Move to Notice Only" at bounding box center [642, 175] width 81 height 16
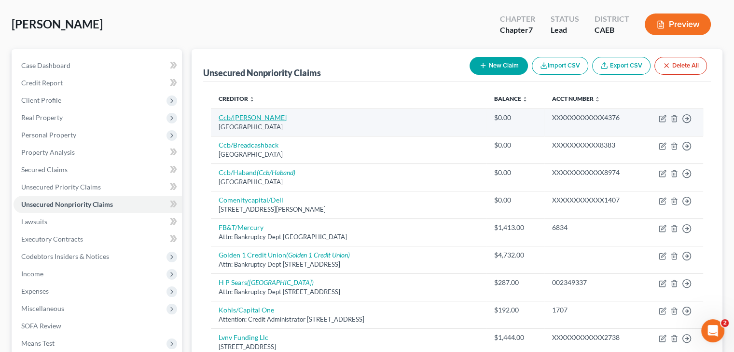
click at [234, 118] on link "Ccb/Blair" at bounding box center [253, 117] width 68 height 8
select select "36"
select select "2"
select select "0"
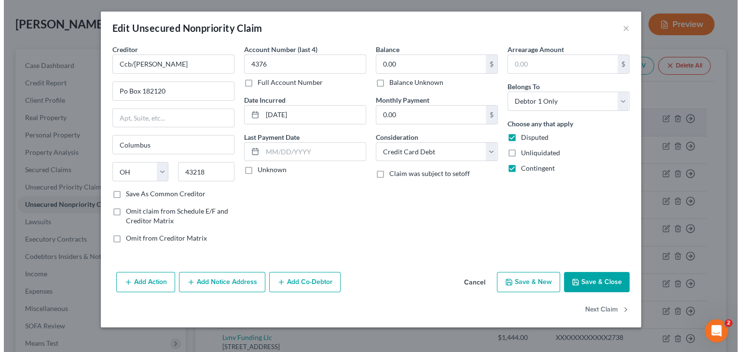
scroll to position [43, 0]
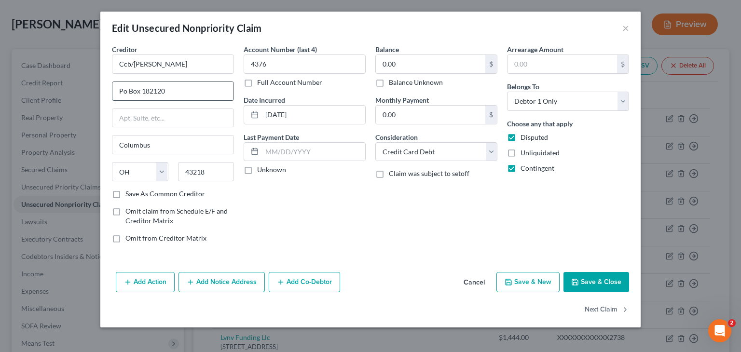
drag, startPoint x: 128, startPoint y: 94, endPoint x: 157, endPoint y: 94, distance: 29.0
click at [128, 94] on input "Po Box 182120" at bounding box center [172, 91] width 121 height 18
type input "PO Box 182120"
click at [125, 63] on input "Ccb/Blair" at bounding box center [173, 64] width 122 height 19
type input "CCB/Blair"
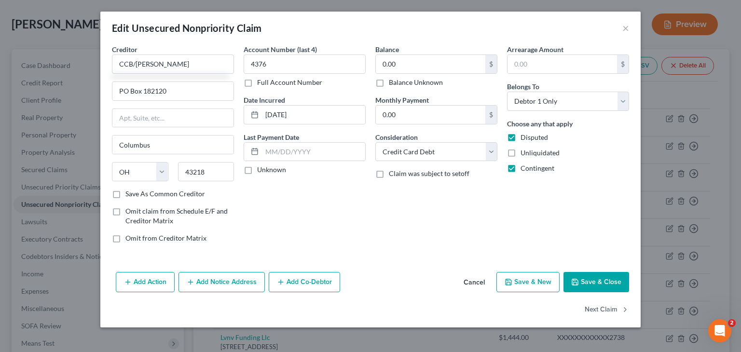
click at [581, 276] on button "Save & Close" at bounding box center [597, 282] width 66 height 20
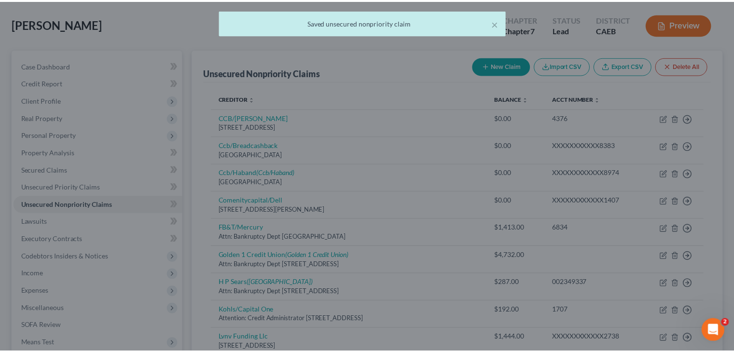
scroll to position [61, 0]
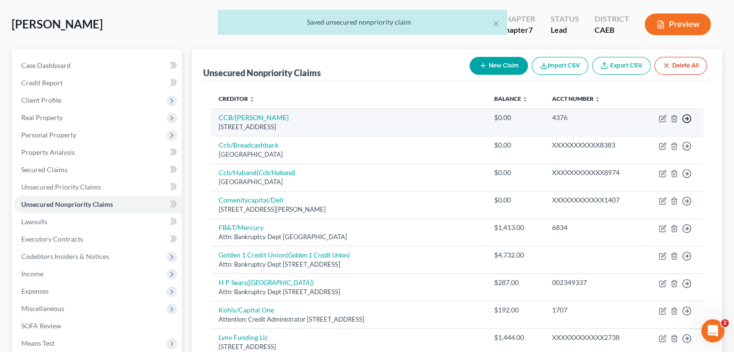
click at [687, 117] on polyline "button" at bounding box center [687, 118] width 1 height 3
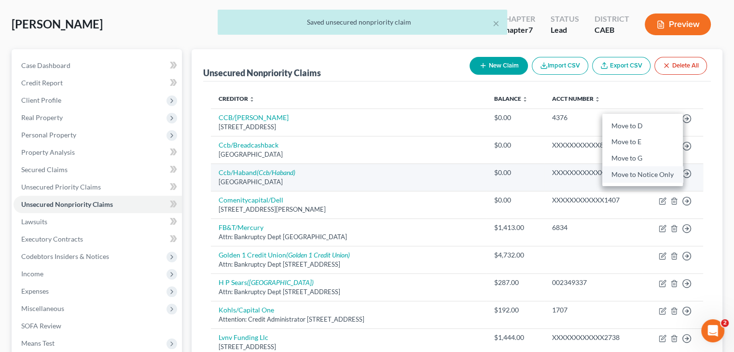
drag, startPoint x: 642, startPoint y: 175, endPoint x: 633, endPoint y: 172, distance: 9.5
click at [642, 175] on link "Move to Notice Only" at bounding box center [642, 175] width 81 height 16
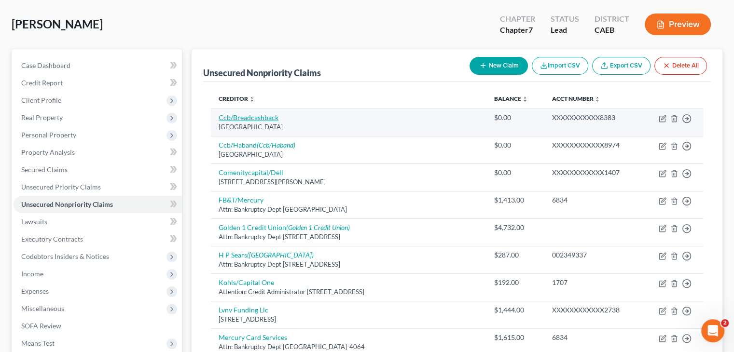
click at [251, 119] on link "Ccb/Breadcashback" at bounding box center [249, 117] width 60 height 8
select select "36"
select select "2"
select select "0"
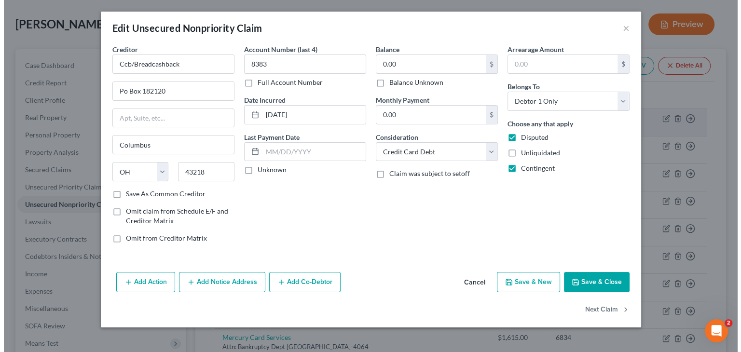
scroll to position [43, 0]
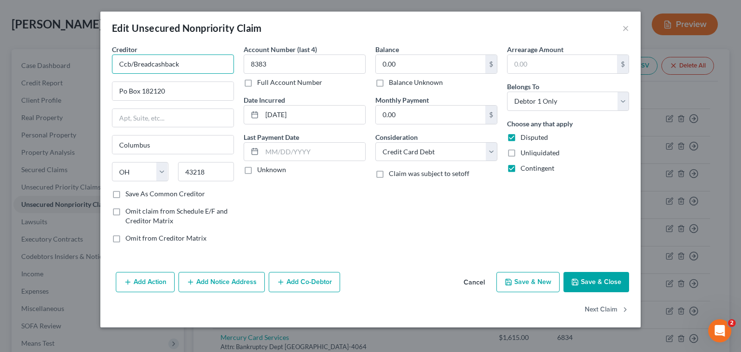
click at [196, 60] on input "Ccb/Breadcashback" at bounding box center [173, 64] width 122 height 19
click at [127, 64] on input "Ccb/Breadcashback" at bounding box center [173, 64] width 122 height 19
drag, startPoint x: 130, startPoint y: 89, endPoint x: 143, endPoint y: 93, distance: 13.5
click at [130, 89] on input "Po Box 182120" at bounding box center [172, 91] width 121 height 18
type input "CCB/Bread"
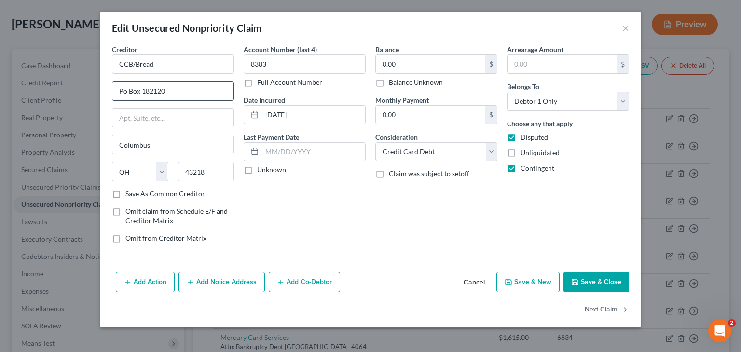
type input "PO Box 182120"
click at [595, 282] on button "Save & Close" at bounding box center [597, 282] width 66 height 20
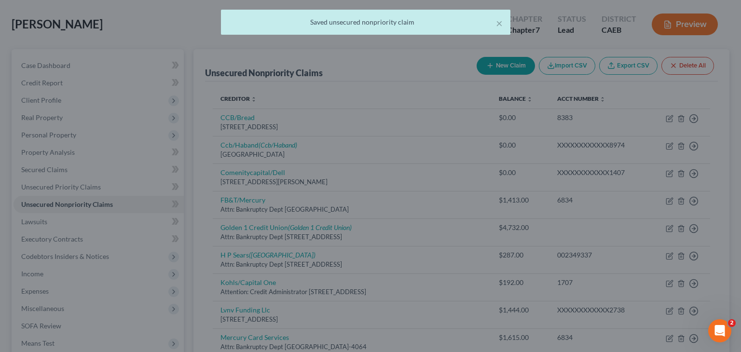
type input "0"
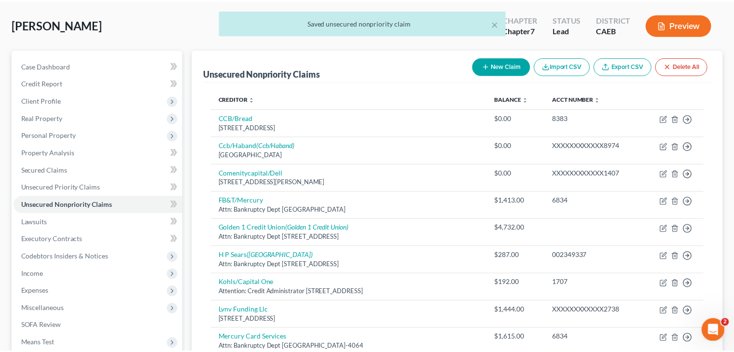
scroll to position [61, 0]
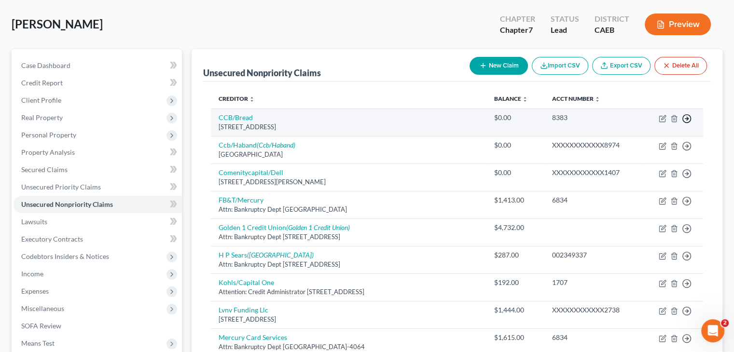
click at [690, 118] on icon "button" at bounding box center [687, 119] width 10 height 10
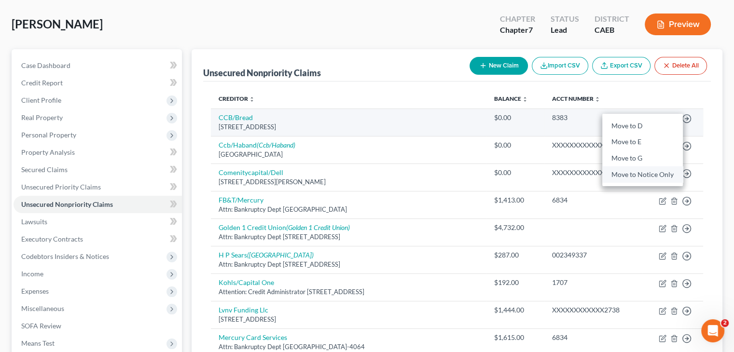
click at [626, 176] on link "Move to Notice Only" at bounding box center [642, 175] width 81 height 16
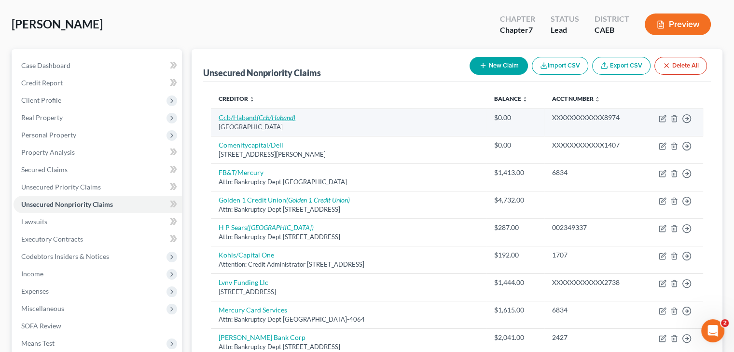
click at [267, 119] on icon "(Ccb/Haband)" at bounding box center [276, 117] width 39 height 8
select select "36"
select select "2"
select select "0"
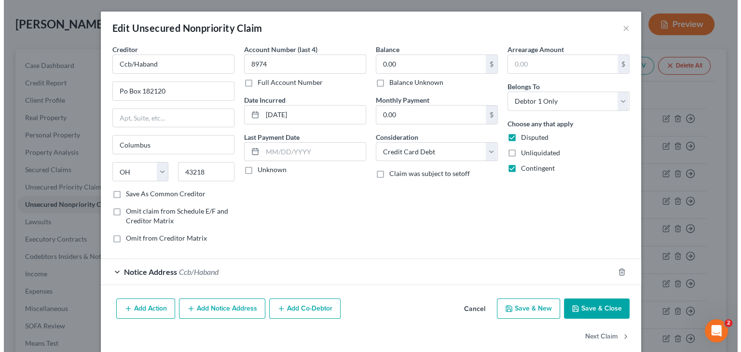
scroll to position [43, 0]
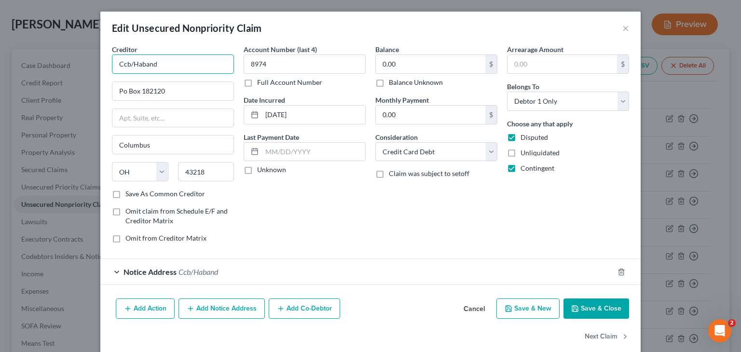
drag, startPoint x: 119, startPoint y: 65, endPoint x: 130, endPoint y: 67, distance: 10.8
click at [119, 67] on input "Ccb/Haband" at bounding box center [173, 64] width 122 height 19
type input "CCB/Haband"
click at [179, 93] on input "Po Box 182120" at bounding box center [172, 91] width 121 height 18
type input "PO Box 182120"
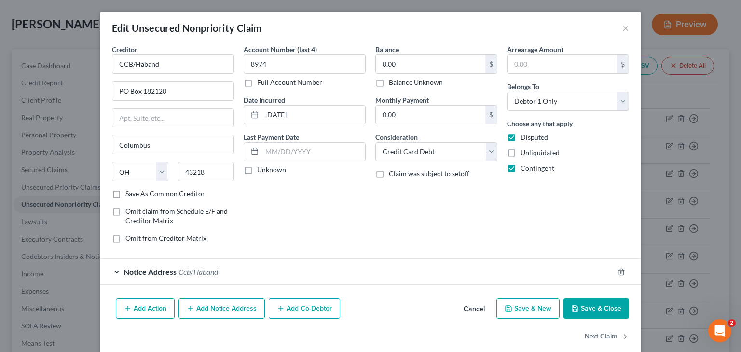
click at [183, 267] on span "Ccb/Haband" at bounding box center [199, 271] width 40 height 9
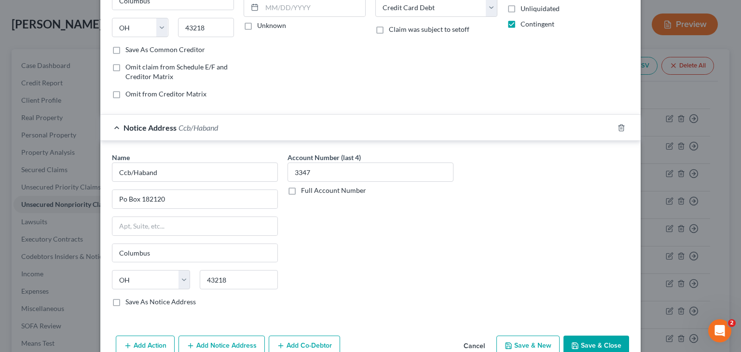
scroll to position [145, 0]
click at [619, 128] on icon "button" at bounding box center [621, 127] width 4 height 6
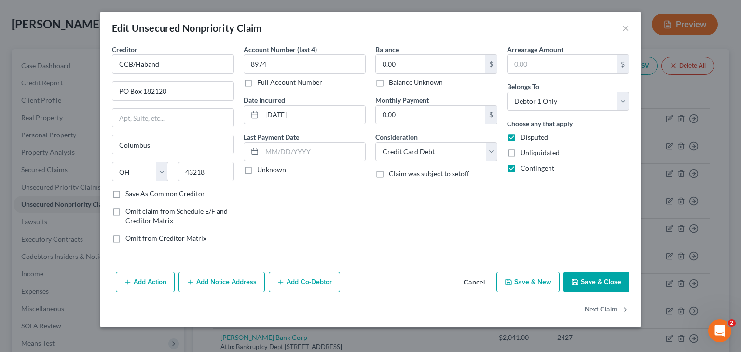
scroll to position [0, 0]
click at [594, 282] on button "Save & Close" at bounding box center [597, 282] width 66 height 20
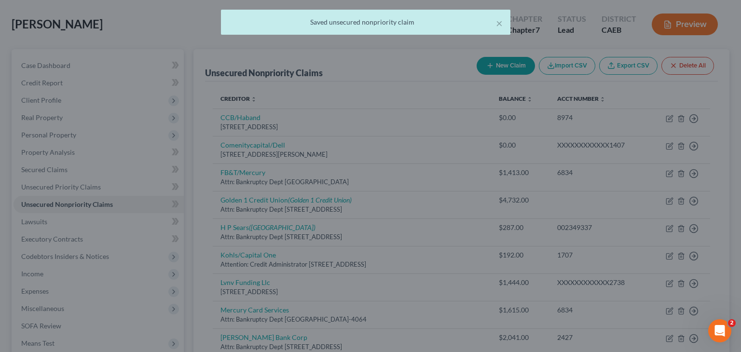
type input "0"
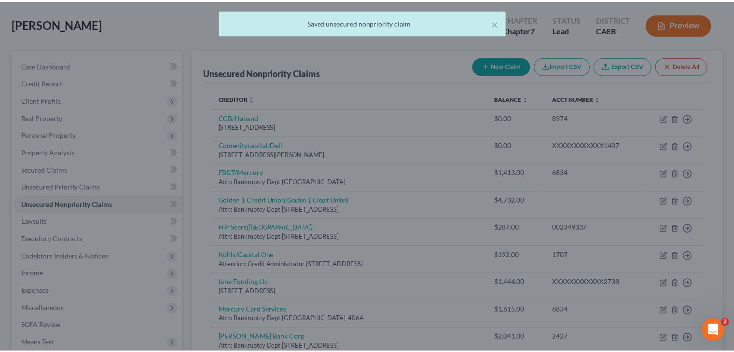
scroll to position [61, 0]
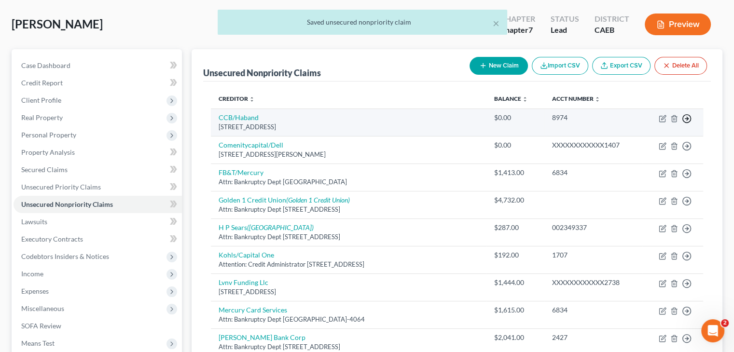
click at [687, 118] on icon "button" at bounding box center [687, 119] width 10 height 10
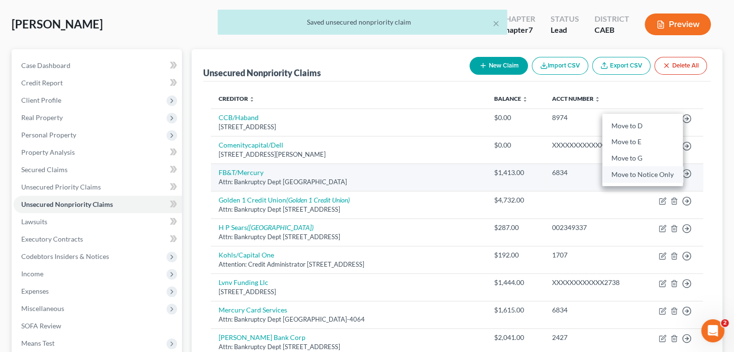
drag, startPoint x: 641, startPoint y: 170, endPoint x: 631, endPoint y: 174, distance: 11.5
click at [641, 170] on link "Move to Notice Only" at bounding box center [642, 175] width 81 height 16
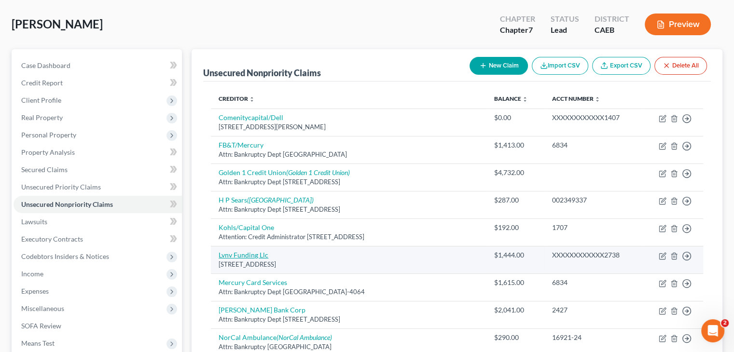
click at [250, 258] on link "Lvnv Funding Llc" at bounding box center [244, 255] width 50 height 8
select select "42"
select select "0"
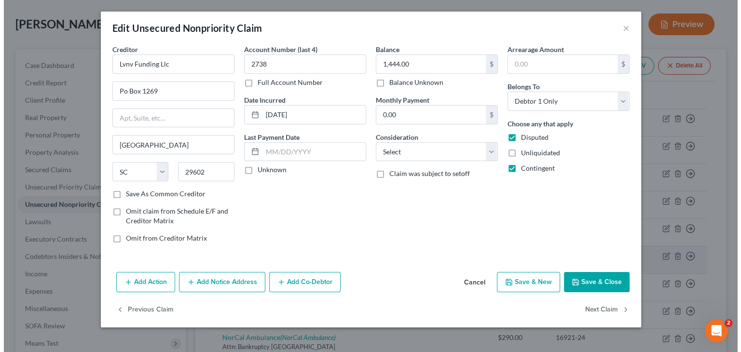
scroll to position [43, 0]
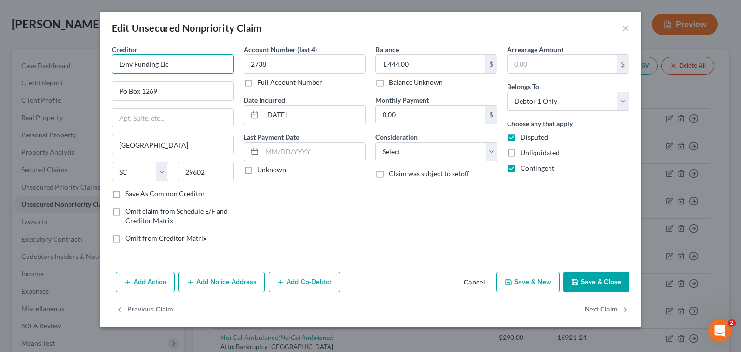
drag, startPoint x: 168, startPoint y: 62, endPoint x: 144, endPoint y: 66, distance: 24.9
click at [168, 63] on input "Lvnv Funding Llc" at bounding box center [173, 64] width 122 height 19
click at [132, 62] on input "Lvnv Funding Llc" at bounding box center [173, 64] width 122 height 19
click at [160, 88] on input "Po Box 1269" at bounding box center [172, 91] width 121 height 18
click at [175, 62] on input "LVNV Funding Llc" at bounding box center [173, 64] width 122 height 19
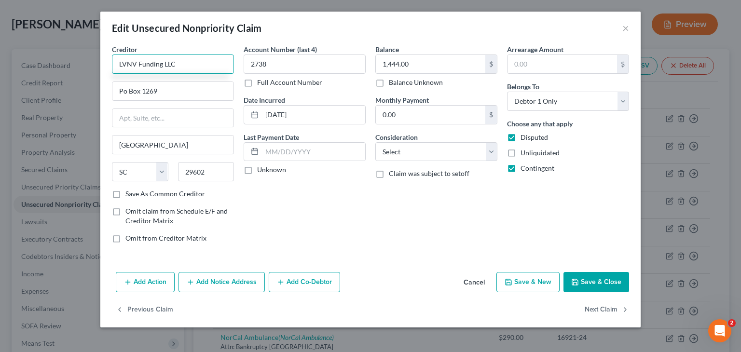
click at [180, 67] on input "LVNV Funding LLC" at bounding box center [173, 64] width 122 height 19
type input "LVNV Funding LLC"
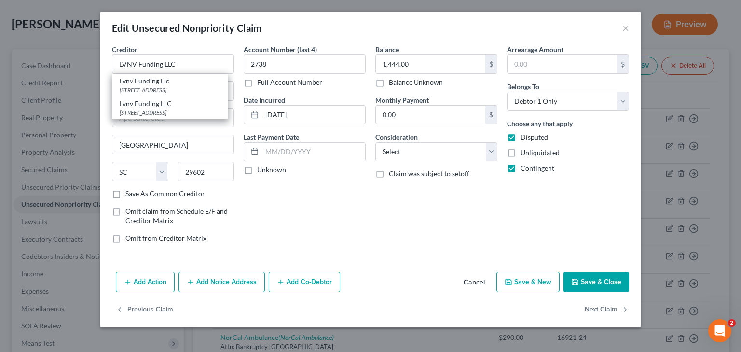
click at [287, 213] on div "Account Number (last 4) 2738 Full Account Number Date Incurred 10-17-2024 Last …" at bounding box center [305, 147] width 132 height 207
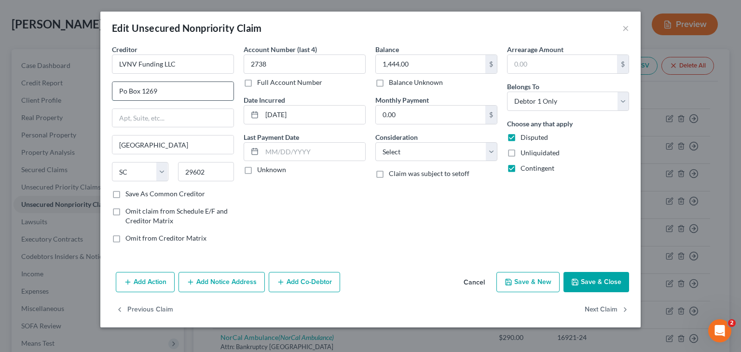
click at [161, 88] on input "Po Box 1269" at bounding box center [172, 91] width 121 height 18
drag, startPoint x: 161, startPoint y: 88, endPoint x: 93, endPoint y: 87, distance: 68.1
click at [93, 87] on div "Edit Unsecured Nonpriority Claim × Creditor * LVNV Funding LLC Po Box 1269 Gree…" at bounding box center [370, 176] width 741 height 352
click at [133, 87] on input "text" at bounding box center [172, 91] width 121 height 18
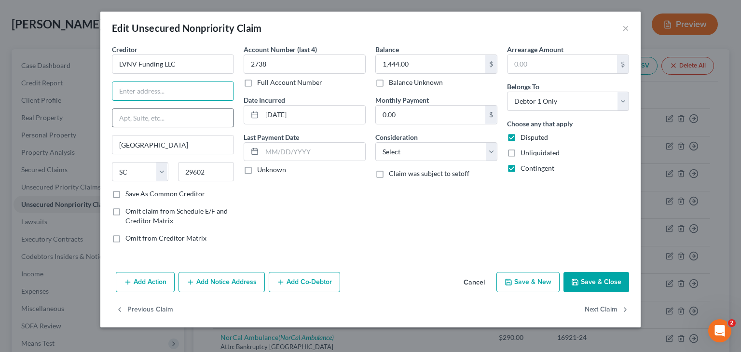
type input "Attn: Bankruptcy Dept"
click at [162, 111] on input "text" at bounding box center [172, 118] width 121 height 18
paste input "Po Box 1269"
click at [129, 115] on input "Po Box 1269" at bounding box center [172, 118] width 121 height 18
type input "PO Box 1269"
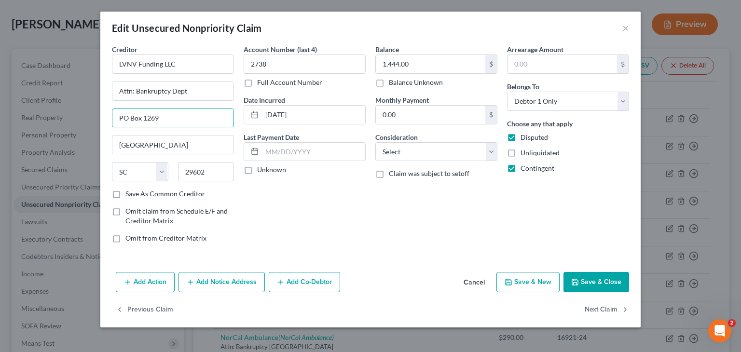
click at [220, 284] on button "Add Notice Address" at bounding box center [222, 282] width 86 height 20
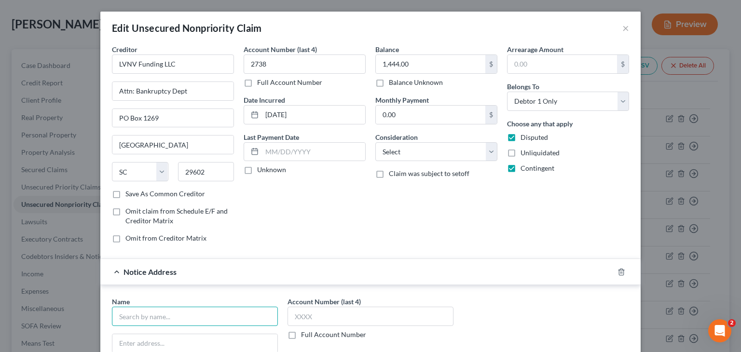
click at [174, 316] on input "text" at bounding box center [195, 316] width 166 height 19
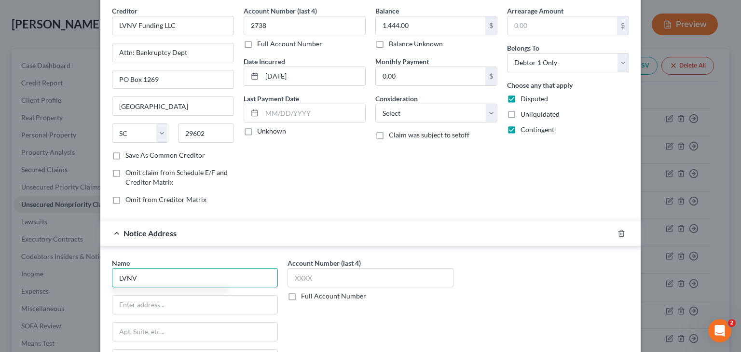
scroll to position [97, 0]
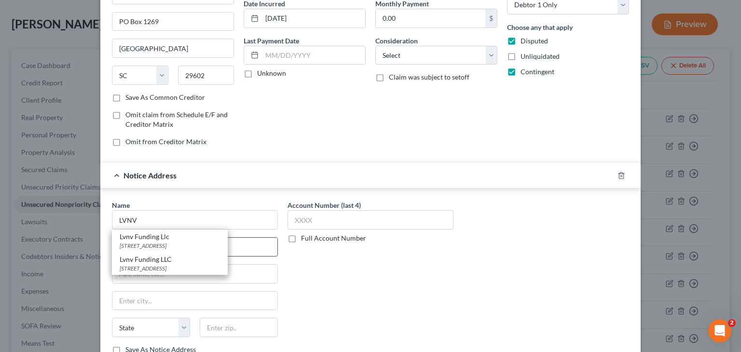
click at [178, 244] on div "200 Meeting Street, Suite 206, Greenville, SC 29601" at bounding box center [170, 246] width 100 height 8
type input "Lvnv Funding Llc"
type input "200 Meeting Street, Suite 206"
type input "Greenville"
select select "42"
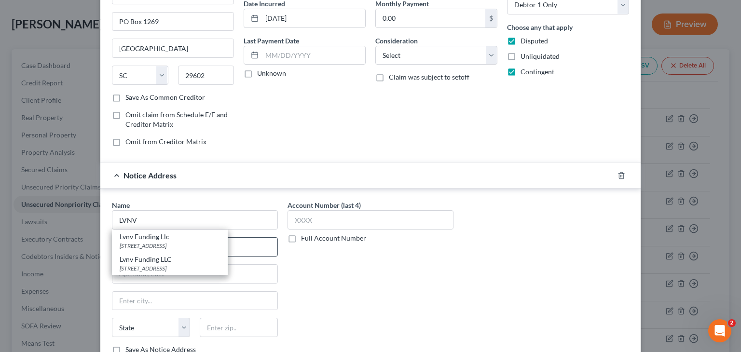
type input "29601"
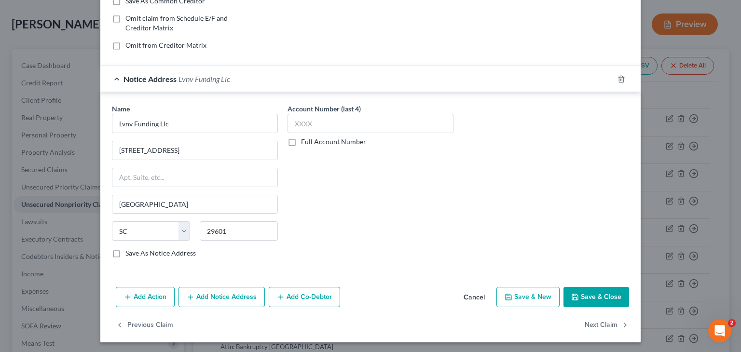
scroll to position [193, 0]
click at [592, 298] on button "Save & Close" at bounding box center [597, 297] width 66 height 20
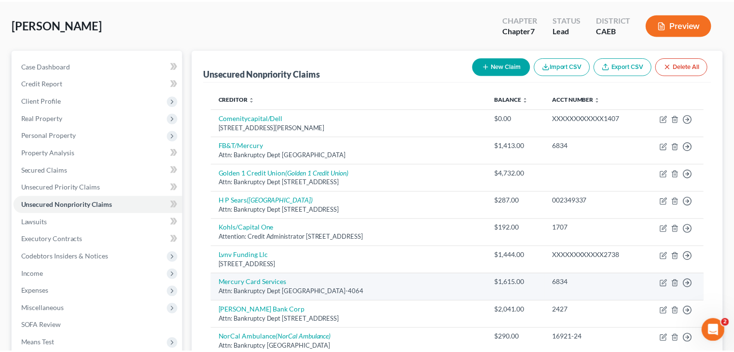
scroll to position [61, 0]
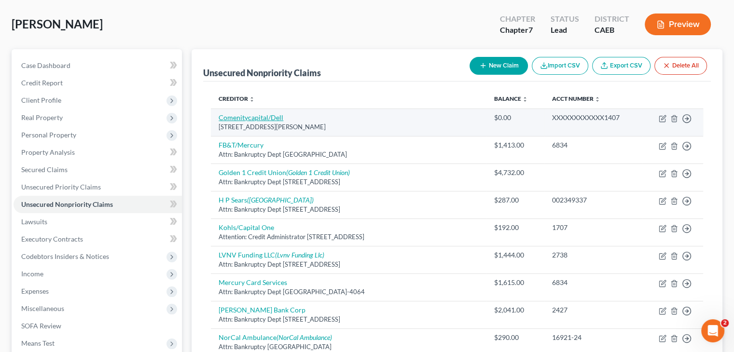
click at [270, 116] on link "Comenitycapital/Dell" at bounding box center [251, 117] width 65 height 8
select select "7"
select select "2"
select select "0"
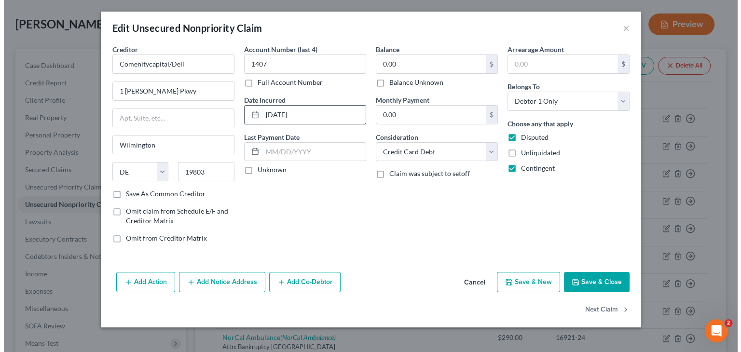
scroll to position [43, 0]
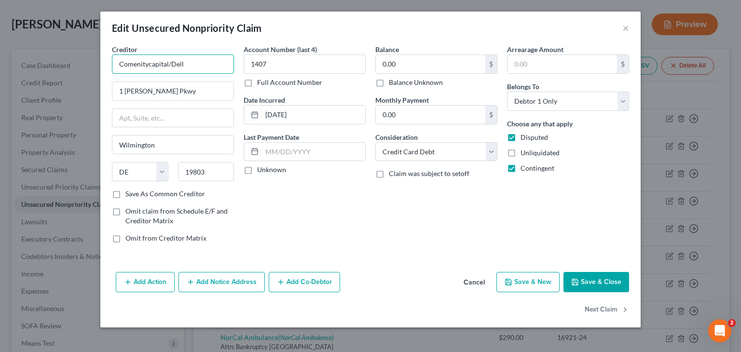
click at [149, 63] on input "Comenitycapital/Dell" at bounding box center [173, 64] width 122 height 19
click at [149, 62] on input "ComenityCapital/Dell" at bounding box center [173, 64] width 122 height 19
type input "Comenity Capital/Dell"
click at [591, 279] on button "Save & Close" at bounding box center [597, 282] width 66 height 20
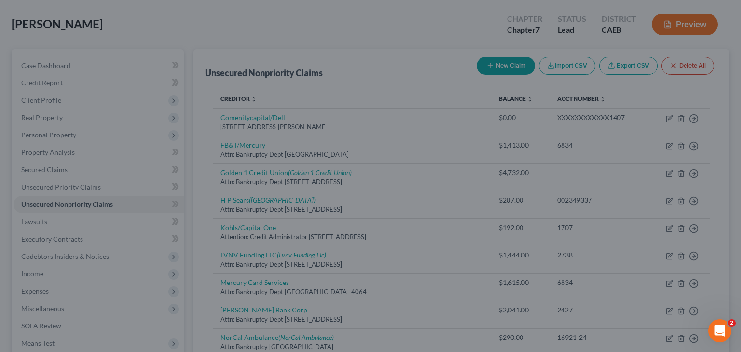
type input "0"
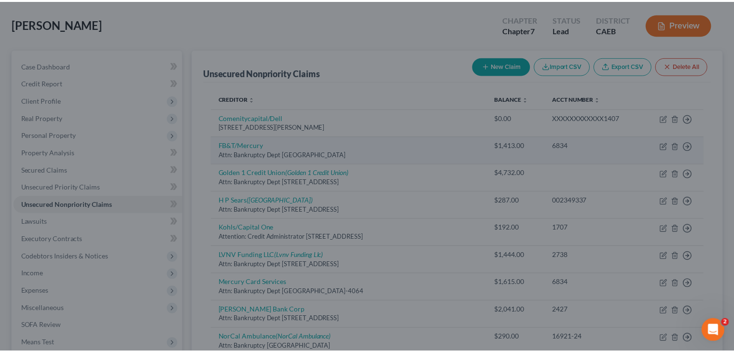
scroll to position [61, 0]
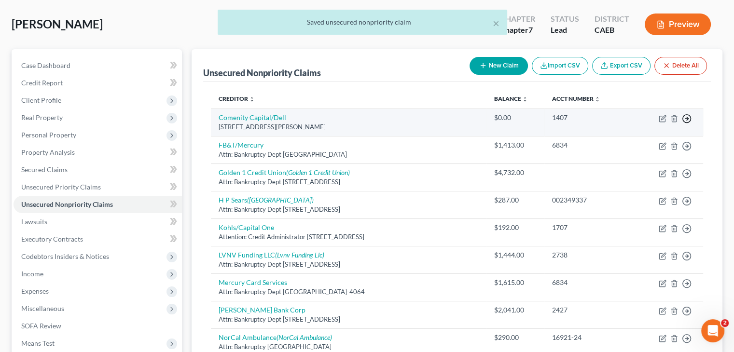
click at [687, 115] on icon "button" at bounding box center [687, 119] width 10 height 10
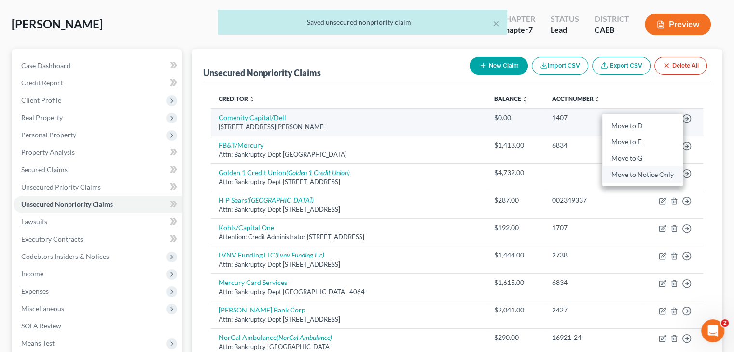
click at [655, 170] on link "Move to Notice Only" at bounding box center [642, 175] width 81 height 16
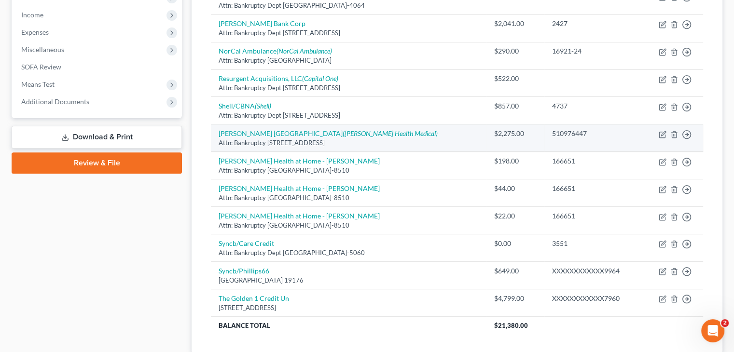
scroll to position [350, 0]
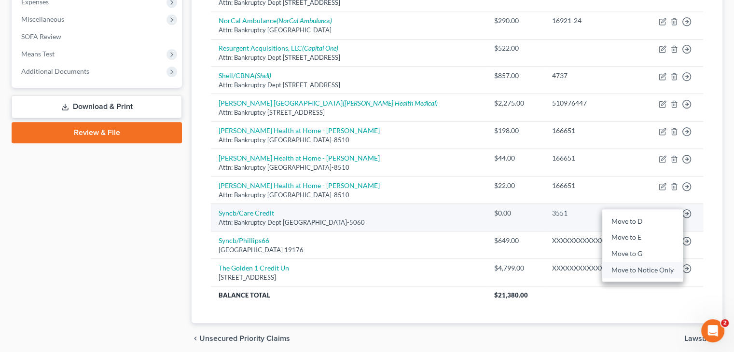
click at [644, 262] on link "Move to Notice Only" at bounding box center [642, 270] width 81 height 16
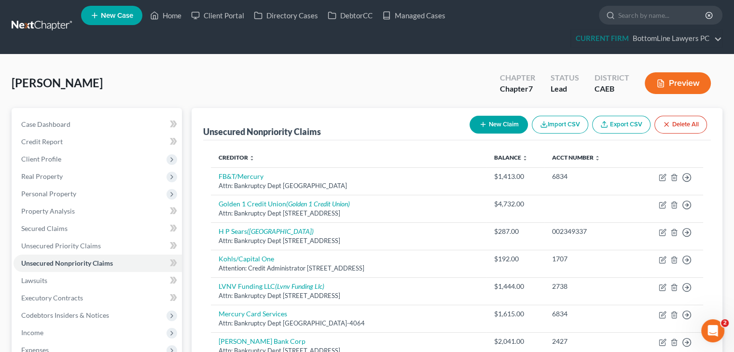
scroll to position [0, 0]
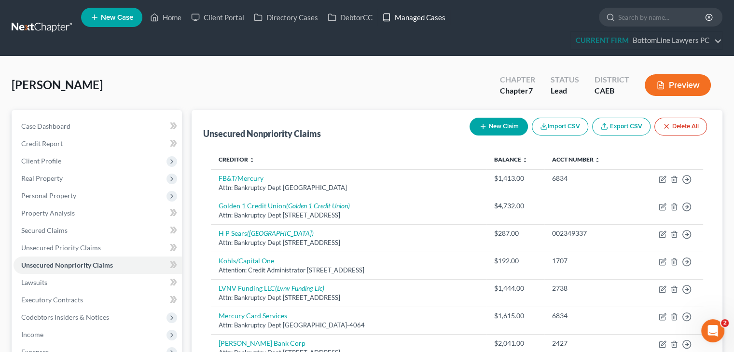
click at [429, 18] on link "Managed Cases" at bounding box center [413, 17] width 73 height 17
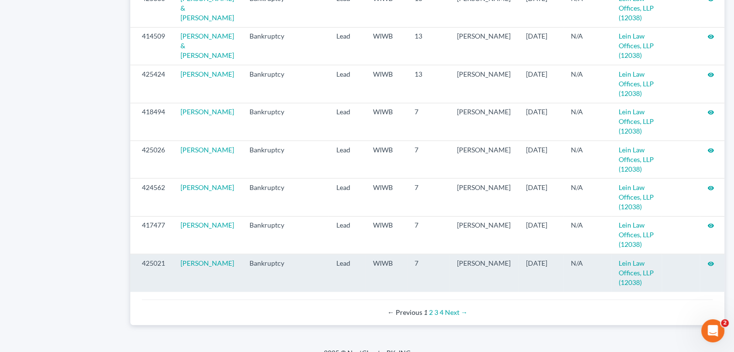
scroll to position [1054, 0]
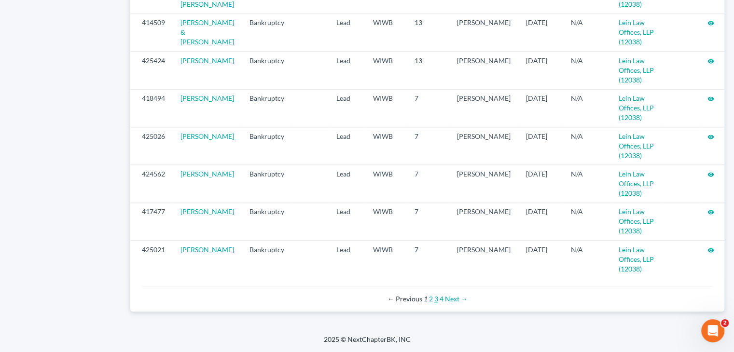
click at [437, 297] on link "3" at bounding box center [436, 299] width 4 height 8
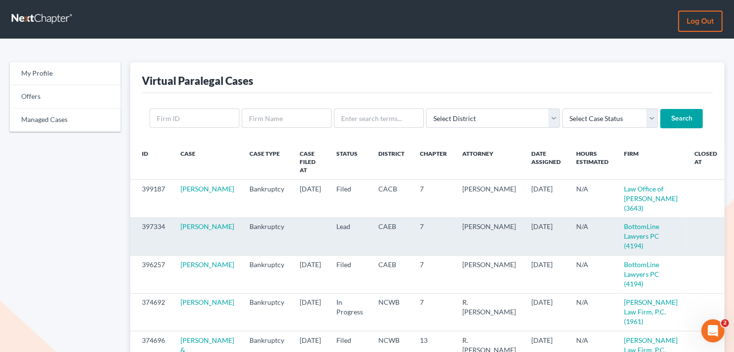
click at [733, 224] on icon "visibility" at bounding box center [736, 227] width 7 height 7
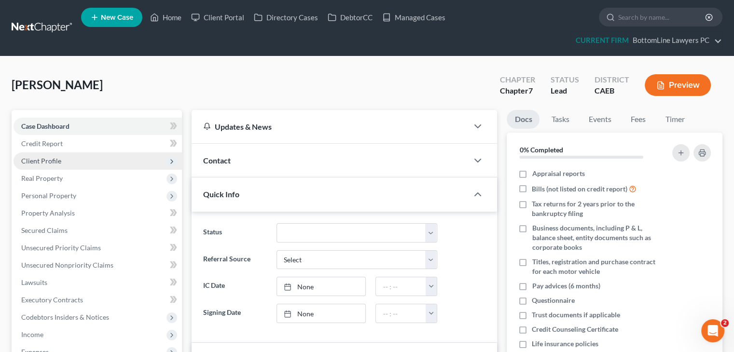
scroll to position [136, 0]
click at [63, 160] on span "Client Profile" at bounding box center [98, 161] width 168 height 17
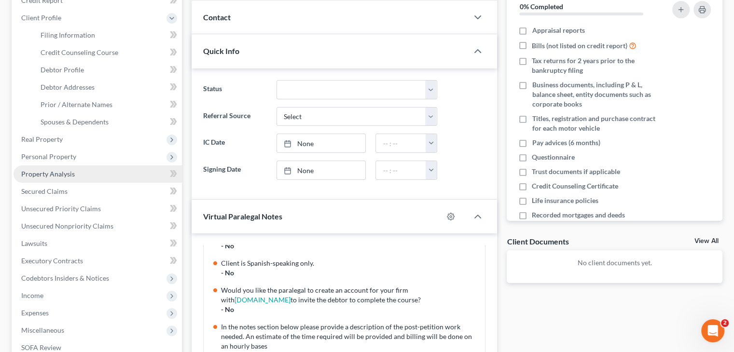
scroll to position [145, 0]
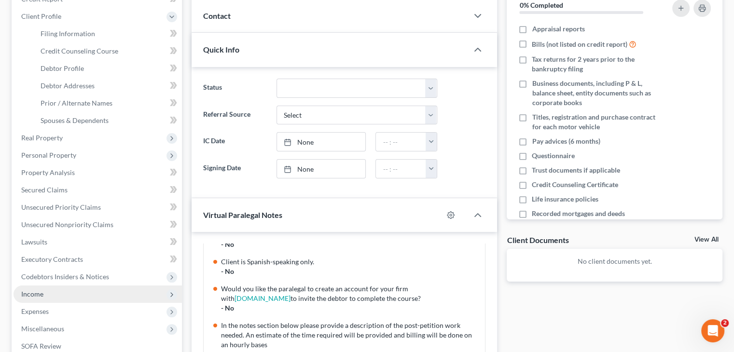
click at [46, 292] on span "Income" at bounding box center [98, 294] width 168 height 17
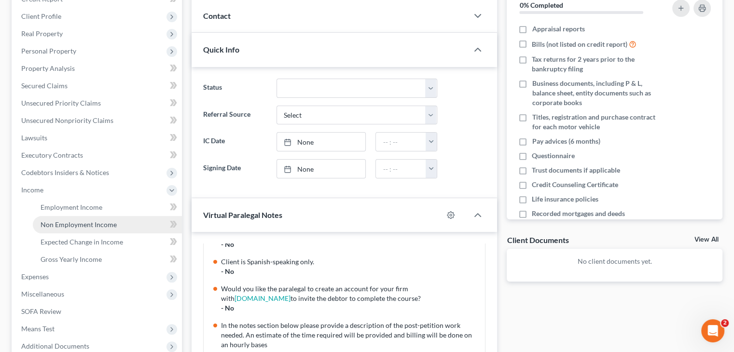
click at [71, 225] on span "Non Employment Income" at bounding box center [79, 225] width 76 height 8
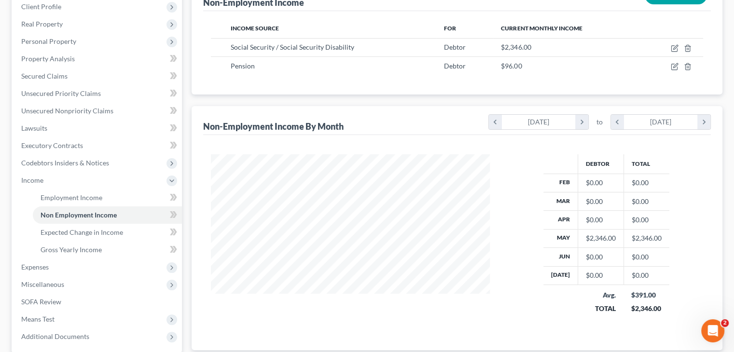
scroll to position [97, 0]
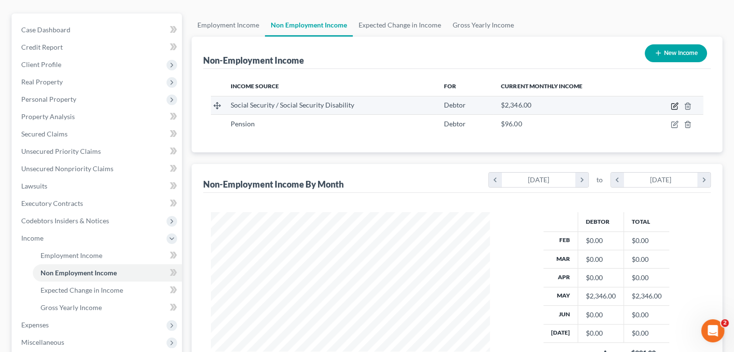
click at [674, 103] on icon "button" at bounding box center [675, 106] width 8 height 8
select select "4"
select select "0"
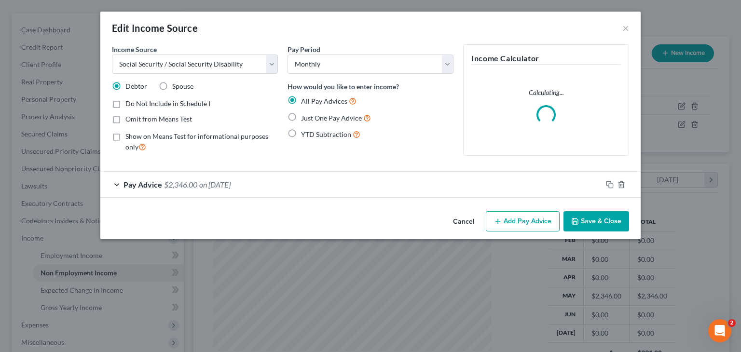
scroll to position [172, 301]
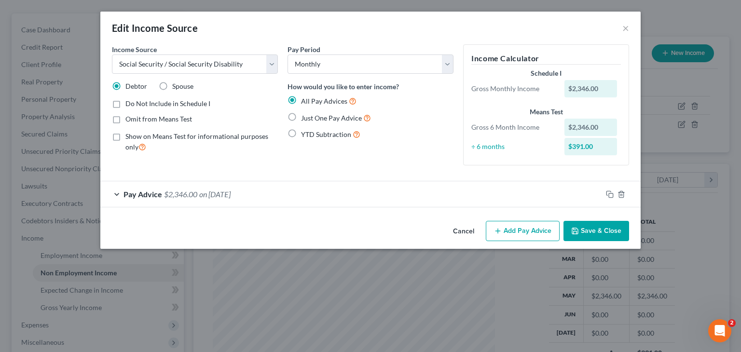
click at [231, 191] on span "on 05/03/2025" at bounding box center [214, 194] width 31 height 9
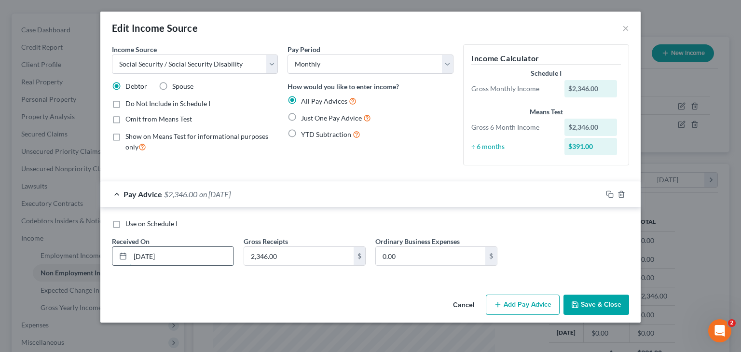
drag, startPoint x: 191, startPoint y: 259, endPoint x: 114, endPoint y: 261, distance: 77.3
click at [114, 261] on div "05/03/2025" at bounding box center [173, 256] width 122 height 19
click at [610, 194] on rect "button" at bounding box center [611, 196] width 4 height 4
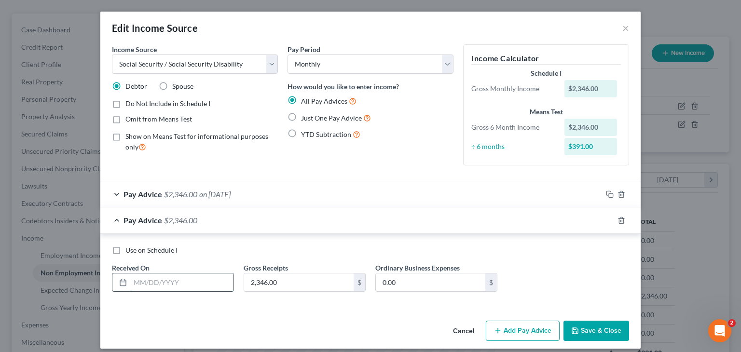
click at [198, 282] on input "text" at bounding box center [181, 283] width 103 height 18
paste input "05/03/2025"
click at [133, 279] on input "05/03/2025" at bounding box center [181, 283] width 103 height 18
type input "02/03/2025"
click at [606, 219] on icon "button" at bounding box center [610, 221] width 8 height 8
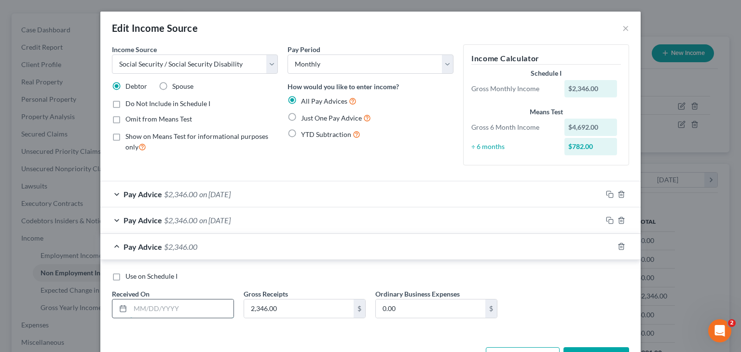
click at [207, 307] on input "text" at bounding box center [181, 309] width 103 height 18
paste input "05/03/2025"
click at [138, 309] on input "05/03/2025" at bounding box center [181, 309] width 103 height 18
type input "03/03/2025"
click at [609, 246] on rect "button" at bounding box center [611, 248] width 4 height 4
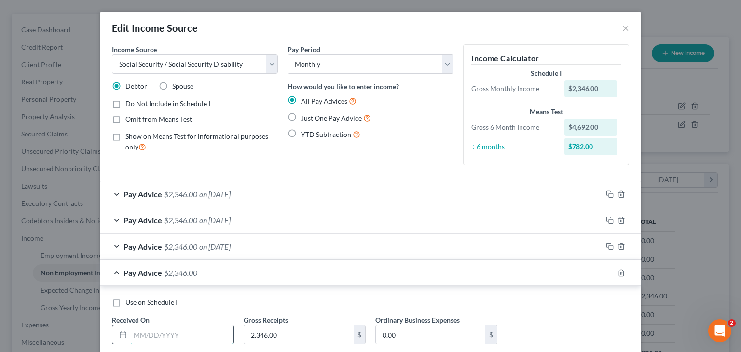
click at [185, 328] on input "text" at bounding box center [181, 335] width 103 height 18
paste input "05/03/2025"
click at [137, 335] on input "05/03/2025" at bounding box center [181, 335] width 103 height 18
type input "04/03/2025"
click at [607, 273] on icon "button" at bounding box center [609, 272] width 4 height 4
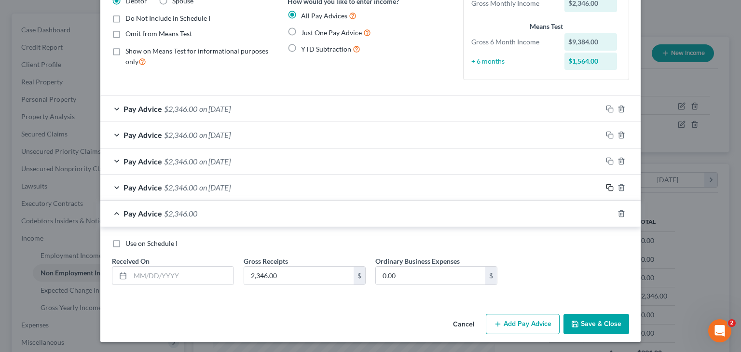
scroll to position [86, 0]
click at [177, 273] on input "text" at bounding box center [181, 275] width 103 height 18
paste input "05/03/2025"
click at [137, 275] on input "05/03/2025" at bounding box center [181, 275] width 103 height 18
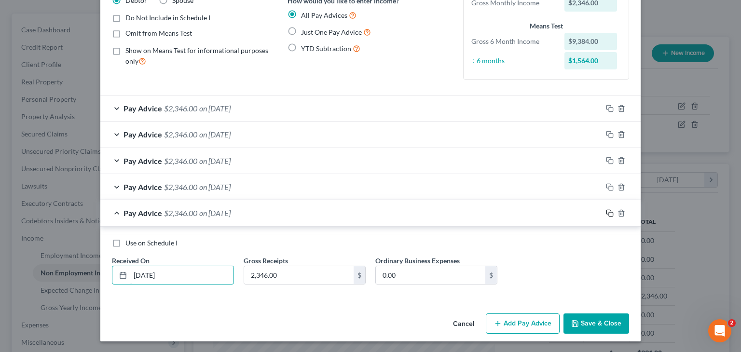
type input "06/03/2025"
click at [608, 212] on icon "button" at bounding box center [610, 213] width 8 height 8
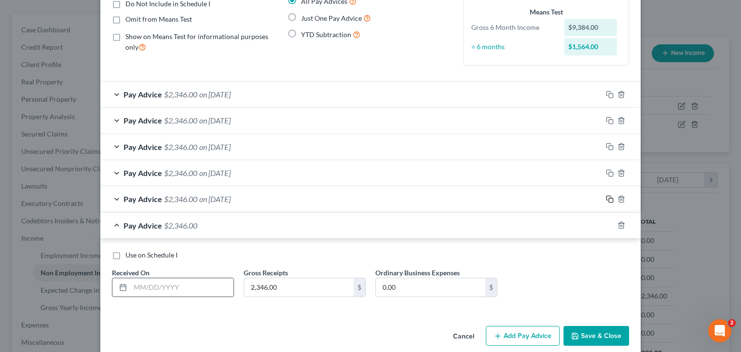
scroll to position [112, 0]
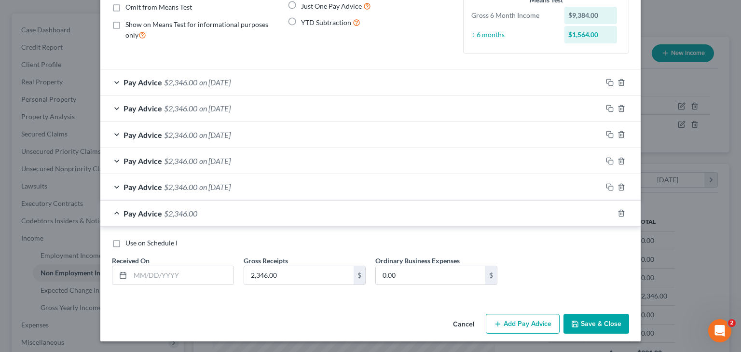
click at [183, 292] on div "Use on Schedule I Received On * Gross Receipts 2,346.00 $ Ordinary Business Exp…" at bounding box center [370, 264] width 541 height 74
click at [178, 278] on input "text" at bounding box center [181, 275] width 103 height 18
paste input "05/03/2025"
click at [136, 274] on input "05/03/2025" at bounding box center [181, 275] width 103 height 18
type input "07/03/2025"
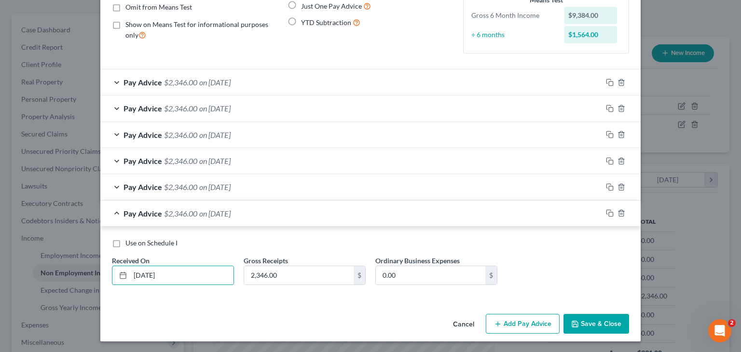
click at [583, 321] on button "Save & Close" at bounding box center [597, 324] width 66 height 20
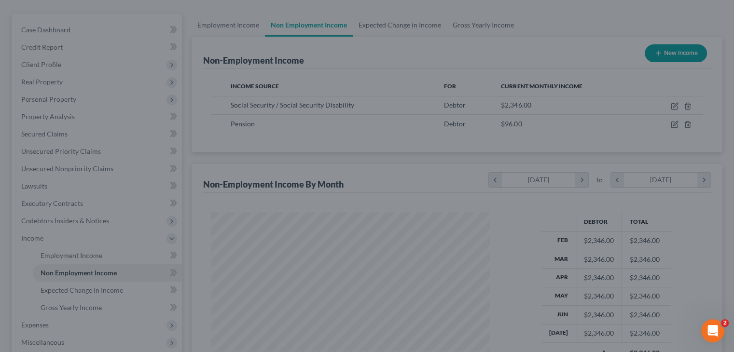
scroll to position [482521, 482395]
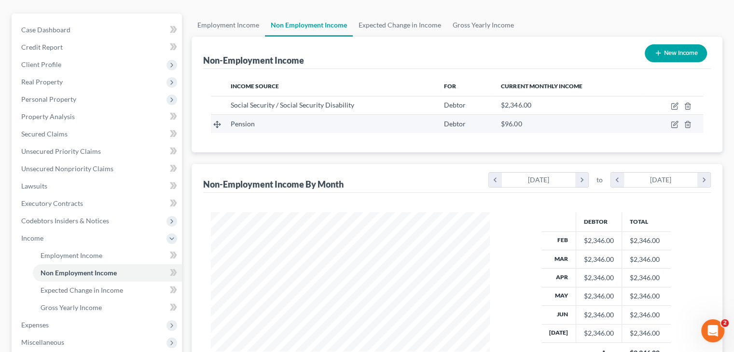
click at [669, 122] on td at bounding box center [673, 124] width 62 height 18
click at [674, 126] on icon "button" at bounding box center [675, 125] width 8 height 8
select select "2"
select select "0"
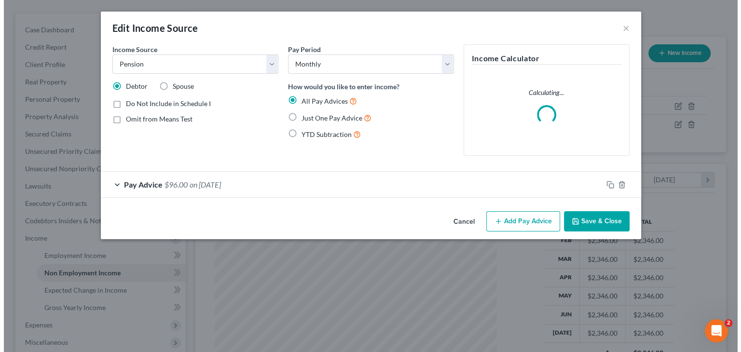
scroll to position [172, 301]
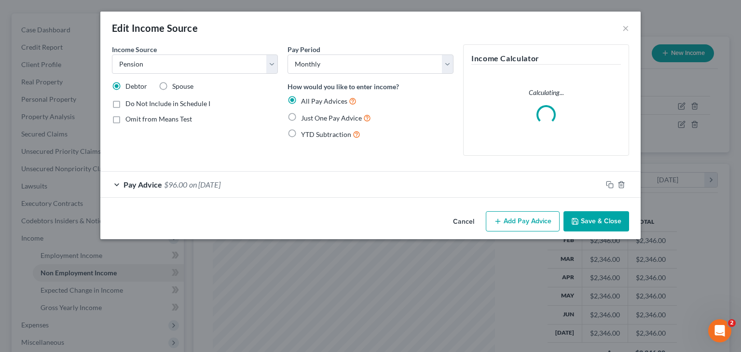
click at [221, 184] on span "on 01/03/2025" at bounding box center [204, 184] width 31 height 9
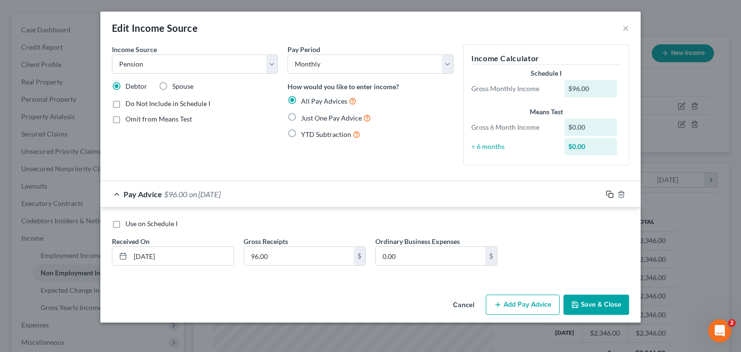
click at [610, 195] on icon "button" at bounding box center [610, 195] width 8 height 8
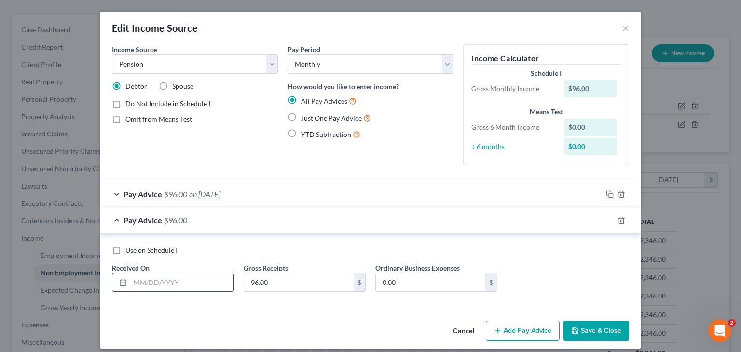
click at [152, 283] on input "text" at bounding box center [181, 283] width 103 height 18
click at [295, 197] on div "Pay Advice $96.00 on 01/03/2025" at bounding box center [351, 194] width 502 height 26
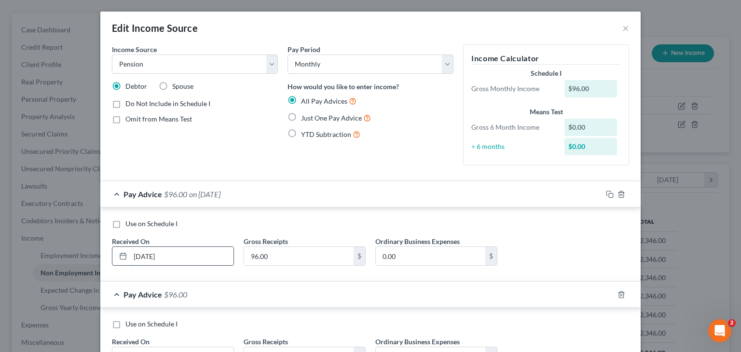
click at [134, 253] on input "01/03/2025" at bounding box center [181, 256] width 103 height 18
click at [146, 254] on input "02/03/2025" at bounding box center [181, 256] width 103 height 18
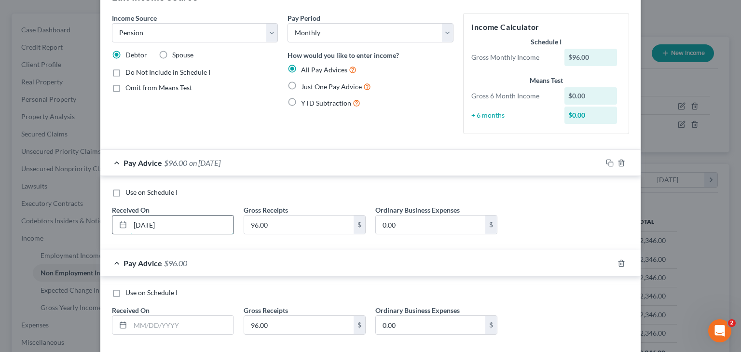
scroll to position [48, 0]
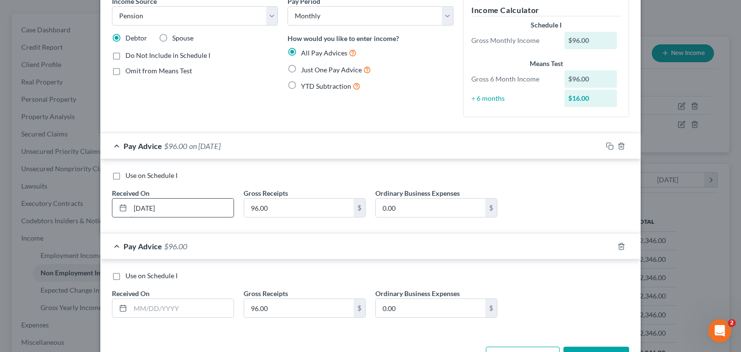
drag, startPoint x: 178, startPoint y: 209, endPoint x: 122, endPoint y: 210, distance: 55.5
click at [122, 210] on div "02/01/2025" at bounding box center [173, 207] width 122 height 19
type input "02/01/2025"
click at [180, 310] on input "text" at bounding box center [181, 308] width 103 height 18
paste input "02/01/2025"
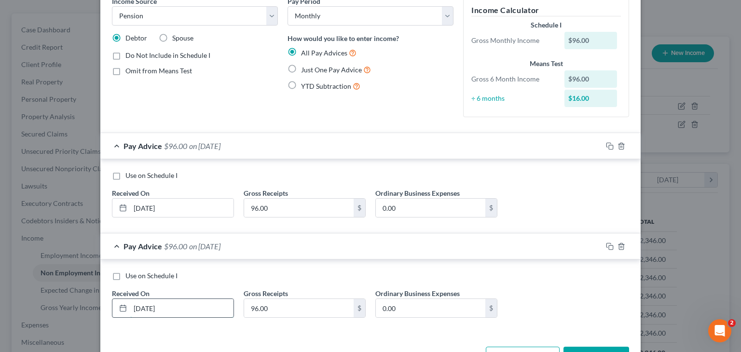
click at [136, 306] on input "02/01/2025" at bounding box center [181, 308] width 103 height 18
drag, startPoint x: 181, startPoint y: 309, endPoint x: 119, endPoint y: 309, distance: 62.8
click at [119, 309] on div "03/01/2025" at bounding box center [173, 308] width 122 height 19
type input "03/01/2025"
click at [606, 243] on icon "button" at bounding box center [610, 247] width 8 height 8
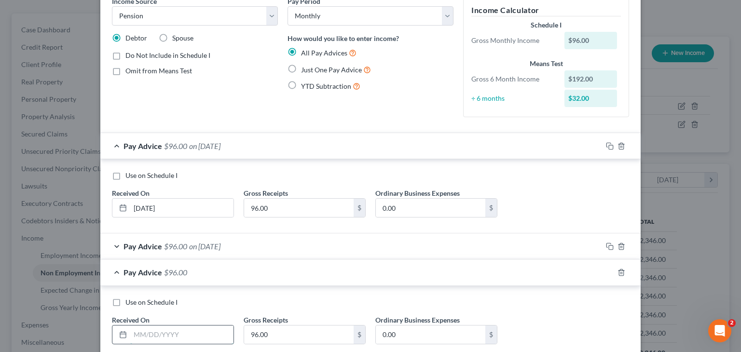
click at [191, 327] on input "text" at bounding box center [181, 335] width 103 height 18
paste input "03/01/2025"
drag, startPoint x: 133, startPoint y: 335, endPoint x: 138, endPoint y: 339, distance: 6.8
click at [138, 339] on input "03/01/2025" at bounding box center [181, 335] width 103 height 18
type input "04/01/2025"
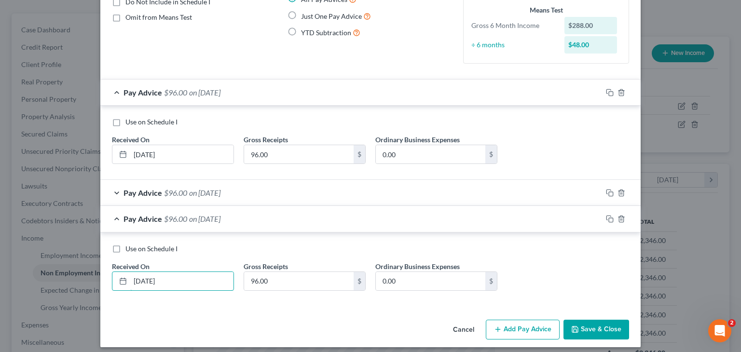
scroll to position [108, 0]
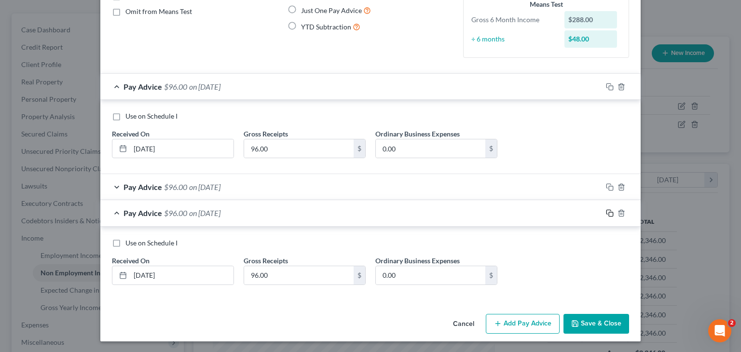
click at [606, 212] on icon "button" at bounding box center [610, 213] width 8 height 8
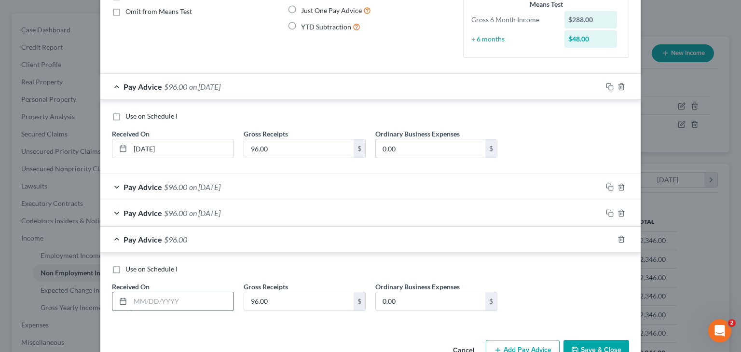
click at [191, 302] on input "text" at bounding box center [181, 302] width 103 height 18
click at [148, 300] on input "05/03/2025" at bounding box center [181, 302] width 103 height 18
type input "05/01/2025"
click at [606, 237] on icon "button" at bounding box center [610, 240] width 8 height 8
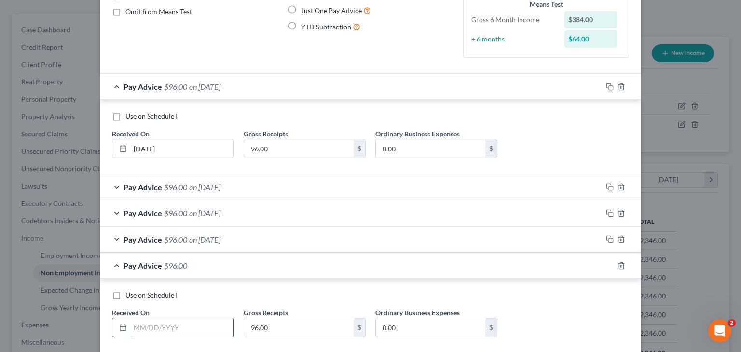
click at [184, 325] on input "text" at bounding box center [181, 328] width 103 height 18
type input "06/01/2025"
click at [607, 266] on icon "button" at bounding box center [610, 266] width 8 height 8
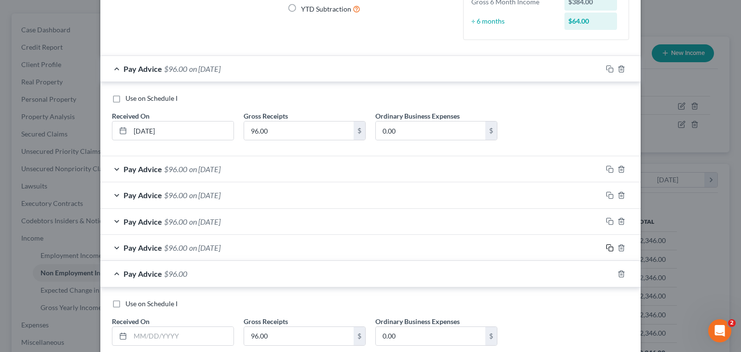
scroll to position [156, 0]
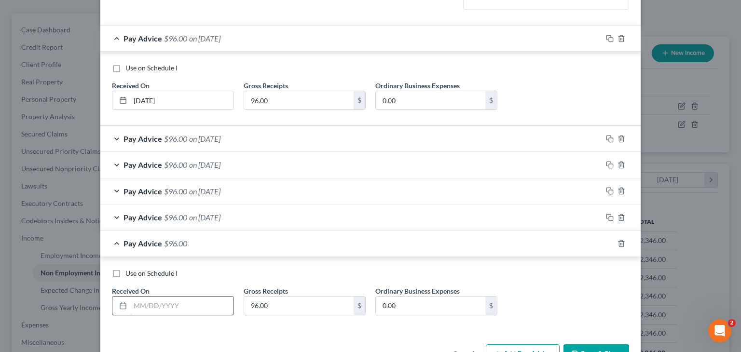
click at [209, 300] on input "text" at bounding box center [181, 306] width 103 height 18
type input "07/01/2025"
click at [572, 346] on button "Save & Close" at bounding box center [597, 355] width 66 height 20
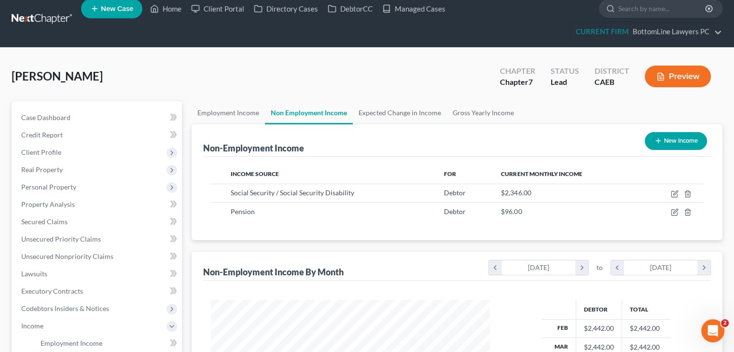
scroll to position [0, 0]
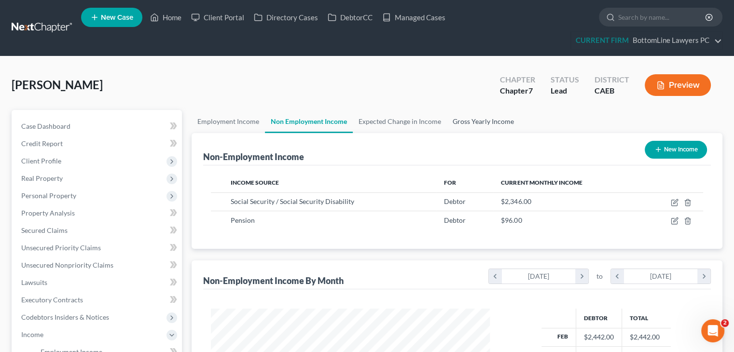
click at [486, 121] on link "Gross Yearly Income" at bounding box center [483, 121] width 73 height 23
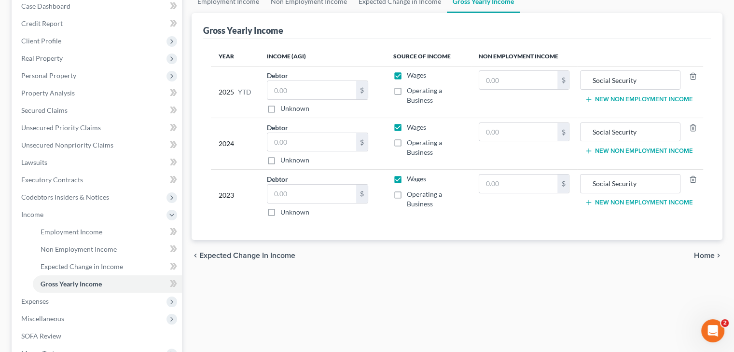
scroll to position [145, 0]
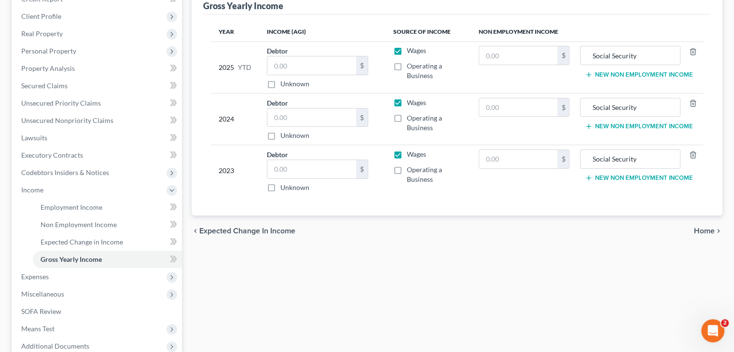
click at [619, 73] on button "New Non Employment Income" at bounding box center [639, 75] width 108 height 8
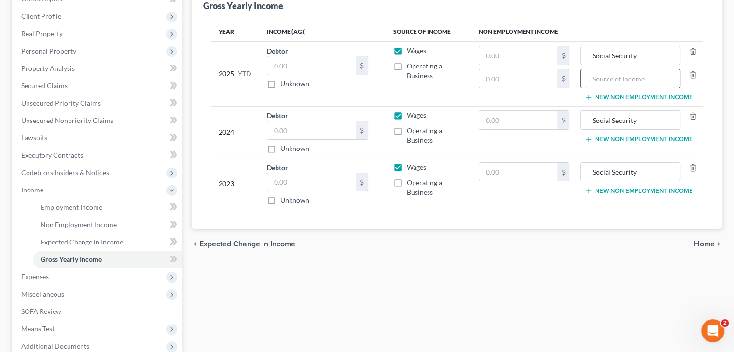
click at [614, 78] on input "text" at bounding box center [630, 79] width 89 height 18
drag, startPoint x: 635, startPoint y: 79, endPoint x: 553, endPoint y: 79, distance: 82.5
click at [553, 79] on tr "2025 YTD Debtor $ Unknown Balance Undetermined $ Unknown Wages Operating a Busi…" at bounding box center [457, 74] width 492 height 65
type input "3M Pension"
click at [610, 139] on button "New Non Employment Income" at bounding box center [639, 140] width 108 height 8
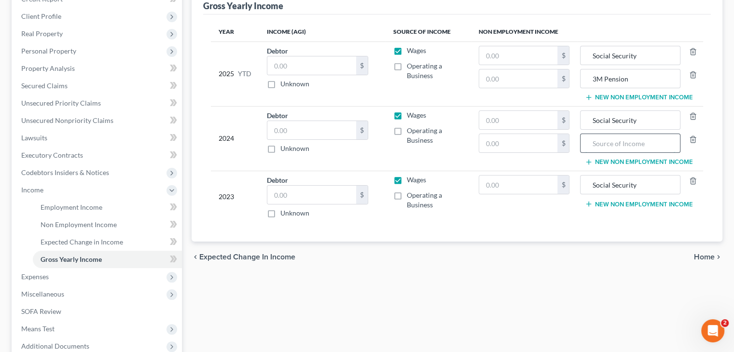
click at [609, 144] on input "text" at bounding box center [630, 143] width 89 height 18
paste input "3M Pension"
type input "3M Pension"
click at [615, 205] on button "New Non Employment Income" at bounding box center [639, 204] width 108 height 8
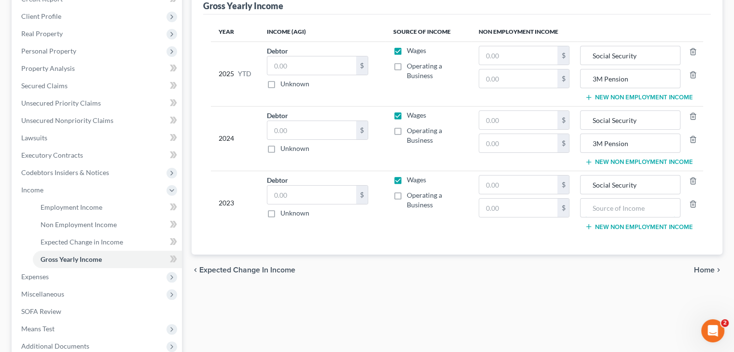
click at [615, 205] on input "text" at bounding box center [630, 208] width 89 height 18
paste input "3M Pension"
type input "3M Pension"
click at [530, 76] on input "text" at bounding box center [518, 79] width 79 height 18
paste input "768"
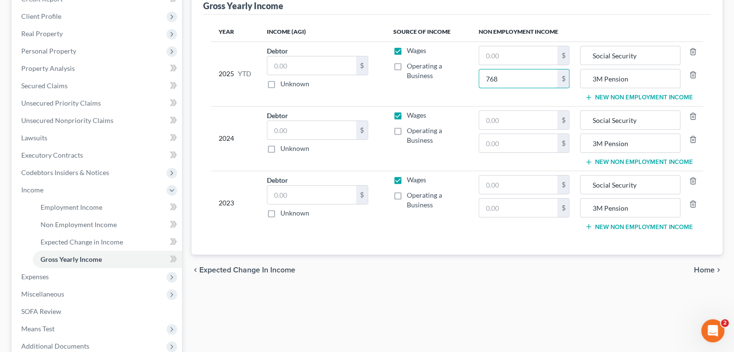
type input "768"
click at [533, 145] on input "text" at bounding box center [518, 143] width 79 height 18
paste input "1,152"
type input "1,152"
click at [519, 207] on input "text" at bounding box center [518, 208] width 79 height 18
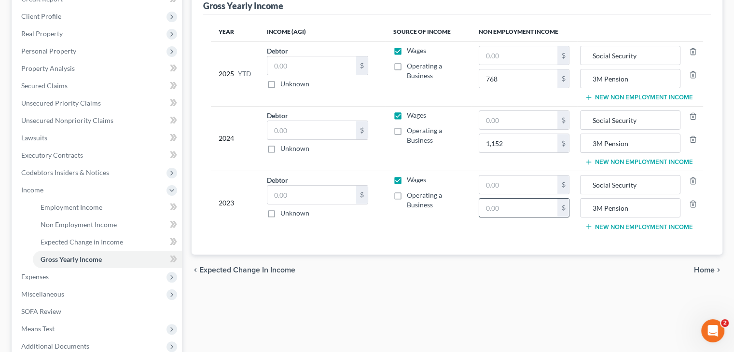
paste input "1,152"
type input "1,152"
click at [106, 223] on span "Non Employment Income" at bounding box center [79, 225] width 76 height 8
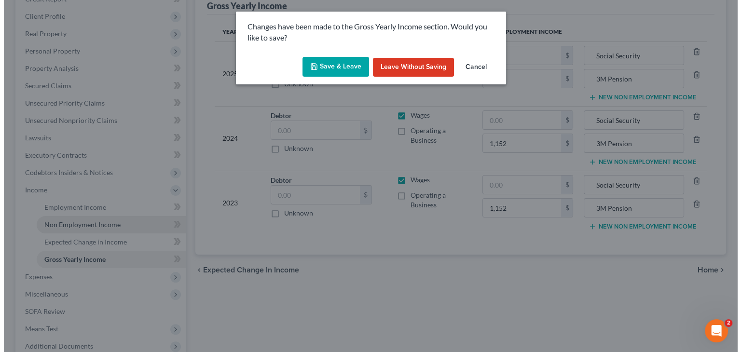
scroll to position [127, 0]
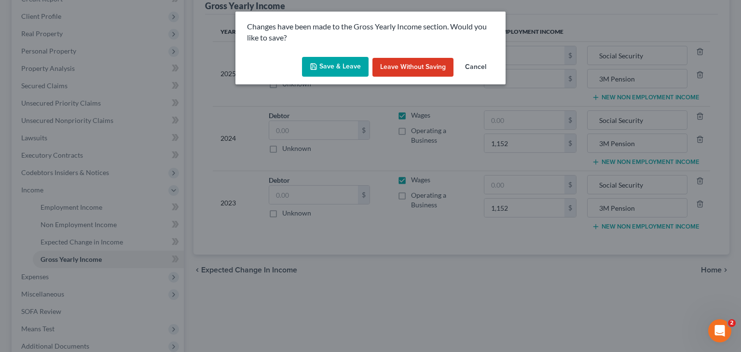
click at [330, 66] on button "Save & Leave" at bounding box center [335, 67] width 67 height 20
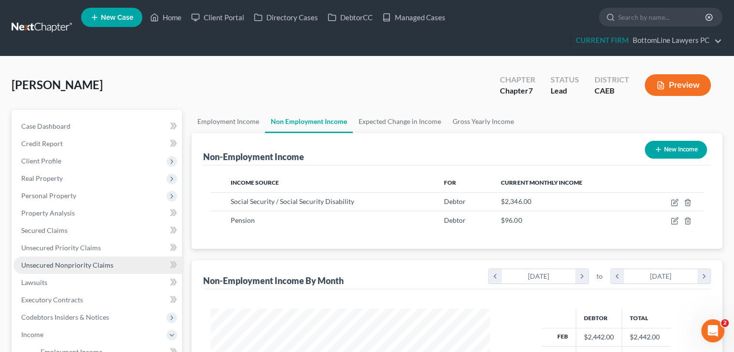
scroll to position [172, 298]
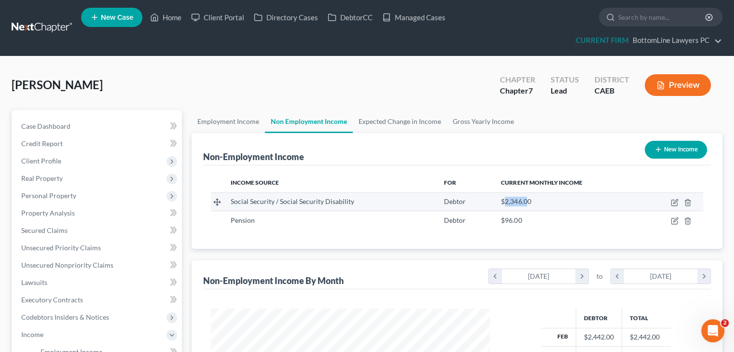
drag, startPoint x: 525, startPoint y: 201, endPoint x: 502, endPoint y: 202, distance: 22.7
click at [502, 202] on span "$2,346.00" at bounding box center [516, 201] width 30 height 8
copy span "2,346.0"
click at [415, 85] on div "Biel, Eleanor Upgraded Chapter Chapter 7 Status Lead District CAEB Preview" at bounding box center [367, 89] width 711 height 42
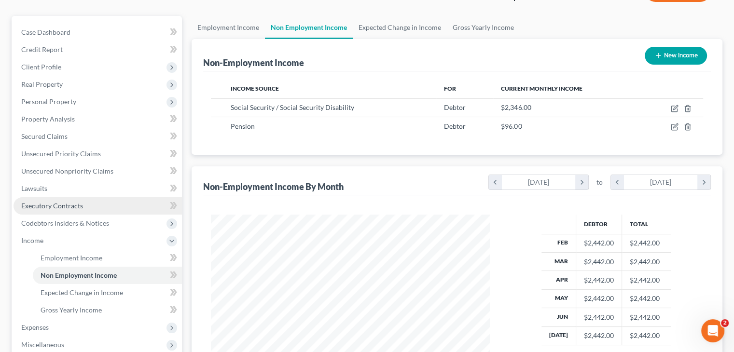
scroll to position [97, 0]
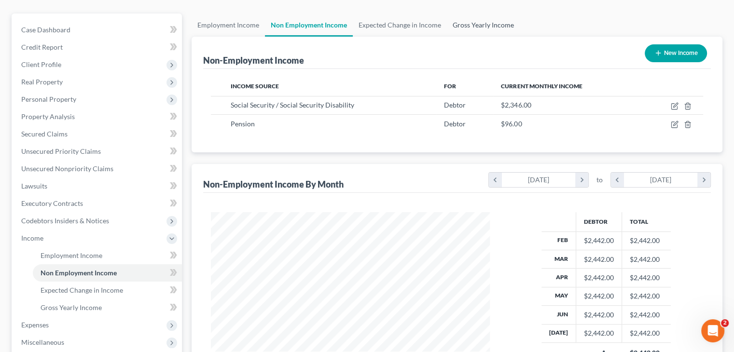
click at [472, 23] on link "Gross Yearly Income" at bounding box center [483, 25] width 73 height 23
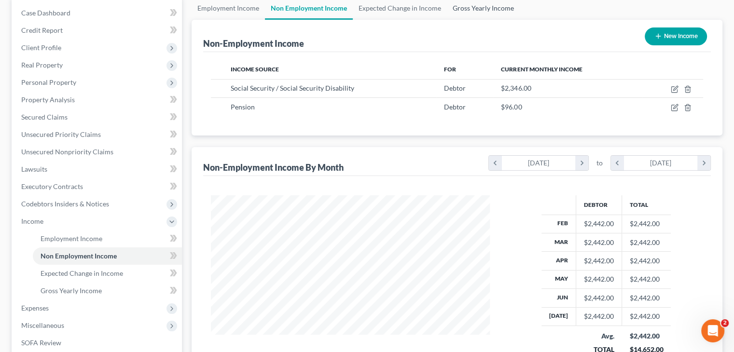
click at [494, 5] on link "Gross Yearly Income" at bounding box center [483, 8] width 73 height 23
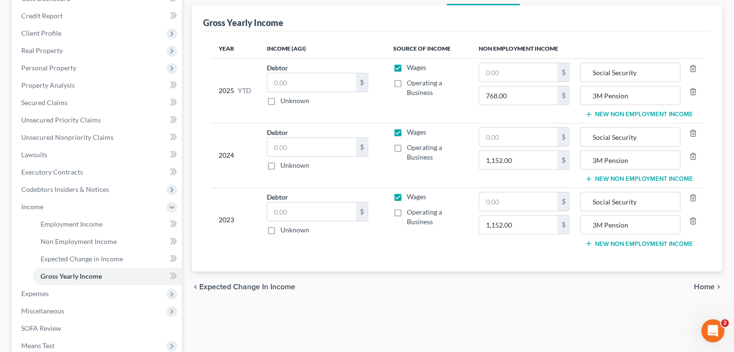
scroll to position [145, 0]
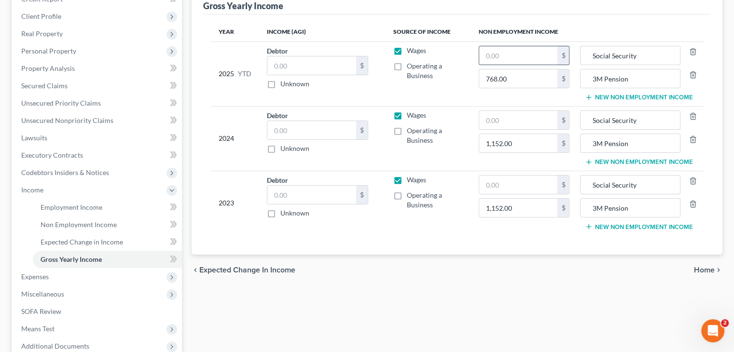
click at [511, 55] on input "text" at bounding box center [518, 55] width 79 height 18
paste input "18,768"
type input "18,768"
click at [505, 114] on input "text" at bounding box center [518, 120] width 79 height 18
paste input "28,152"
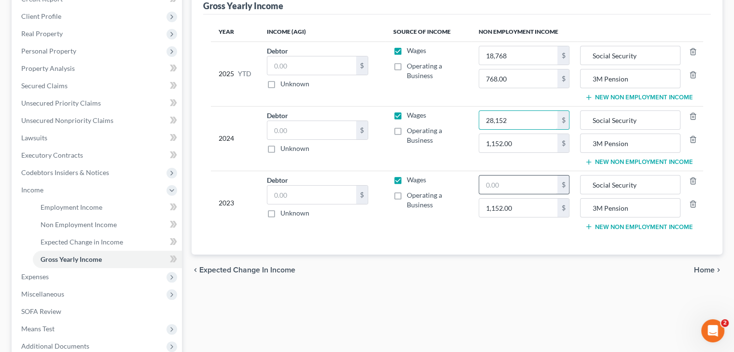
type input "28,152"
click at [504, 182] on input "text" at bounding box center [518, 185] width 79 height 18
paste input "28,152"
click at [492, 182] on input "28,152" at bounding box center [518, 185] width 79 height 18
click at [531, 181] on input "28,152" at bounding box center [518, 185] width 79 height 18
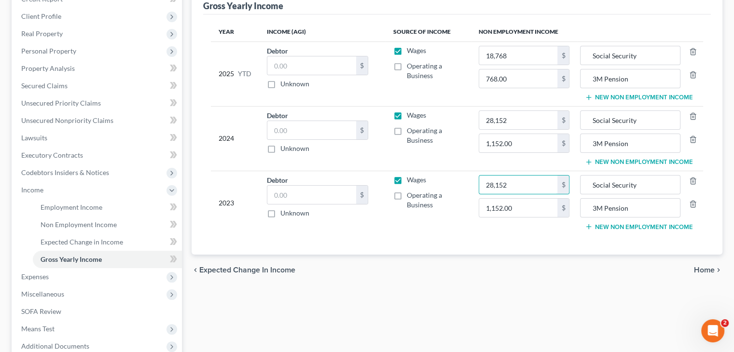
drag, startPoint x: 531, startPoint y: 181, endPoint x: 427, endPoint y: 183, distance: 103.8
click at [427, 183] on tr "2023 Debtor $ Unknown Balance Undetermined $ Unknown Wages Operating a Business…" at bounding box center [457, 203] width 492 height 64
paste input "7,588"
type input "27,588"
click at [703, 270] on span "Home" at bounding box center [704, 270] width 21 height 8
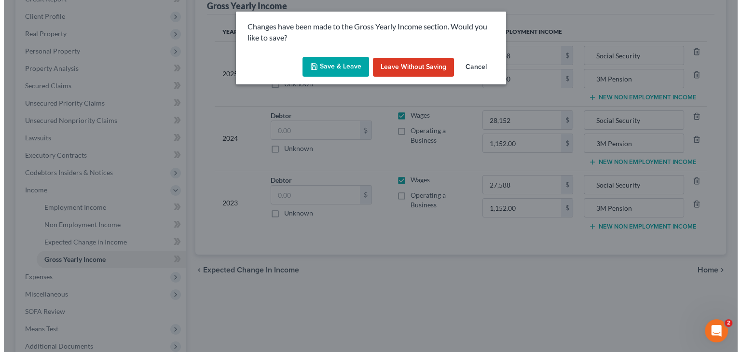
scroll to position [127, 0]
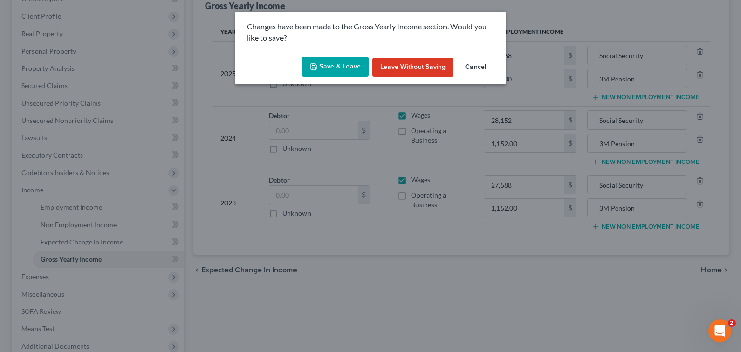
click at [347, 69] on button "Save & Leave" at bounding box center [335, 67] width 67 height 20
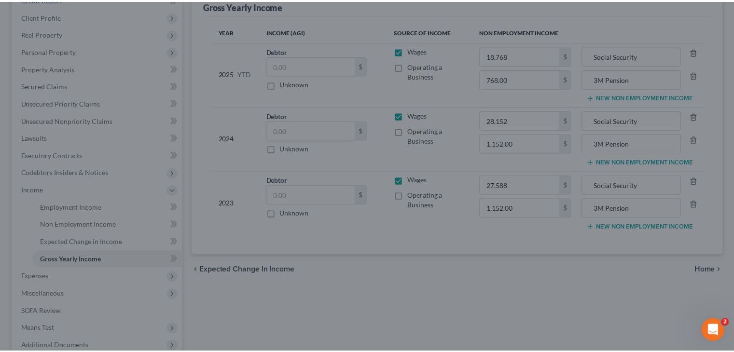
scroll to position [145, 0]
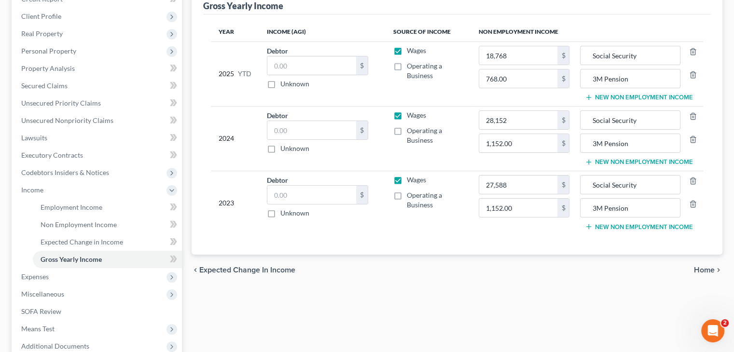
type input "28,152.00"
type input "1,152.00"
type input "27,588.00"
type input "3M Pension"
type input "Social Security"
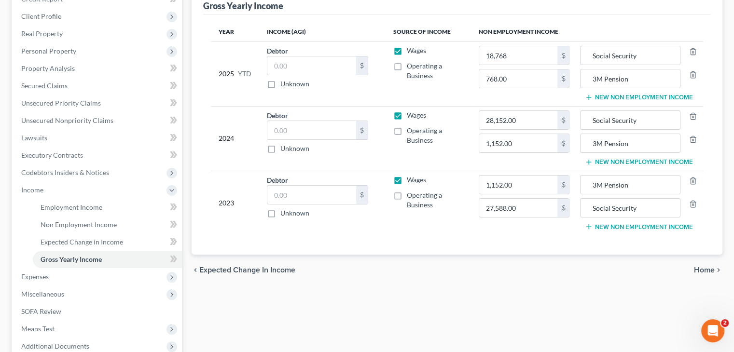
type input "18,768.00"
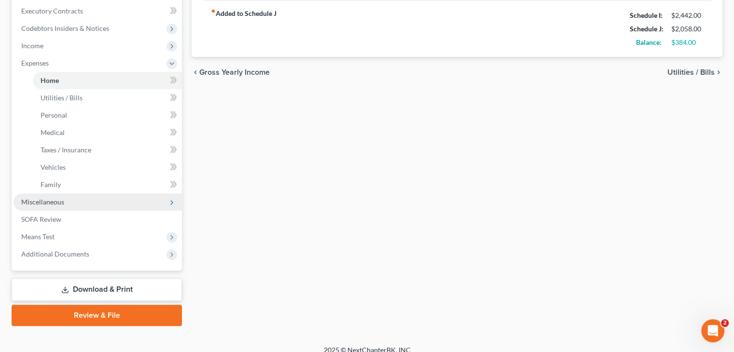
scroll to position [290, 0]
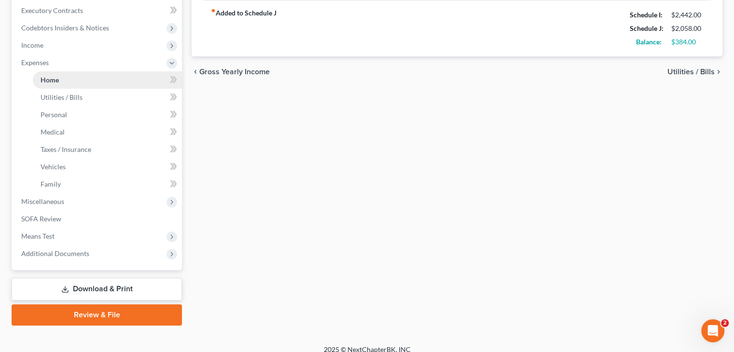
click at [52, 77] on span "Home" at bounding box center [50, 80] width 18 height 8
click at [74, 97] on span "Utilities / Bills" at bounding box center [62, 97] width 42 height 8
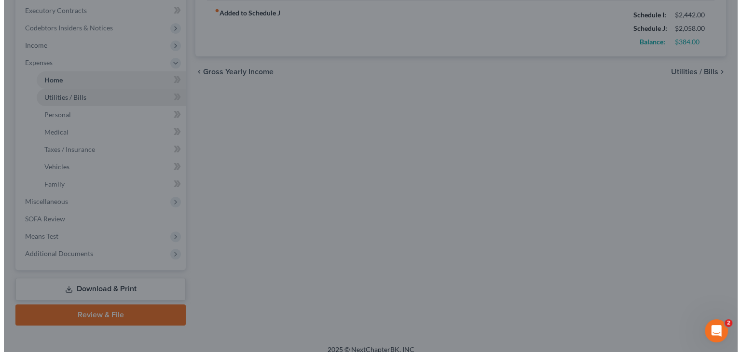
scroll to position [272, 0]
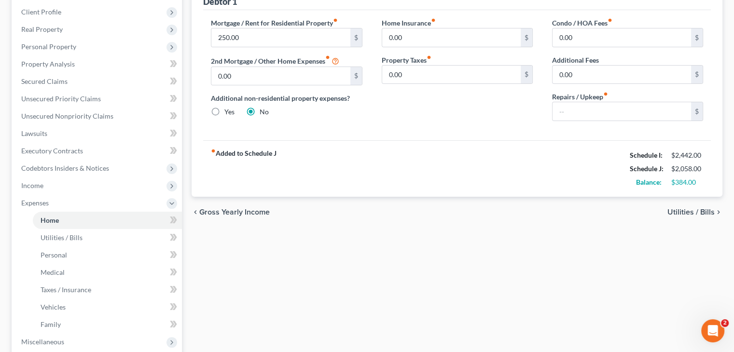
scroll to position [145, 0]
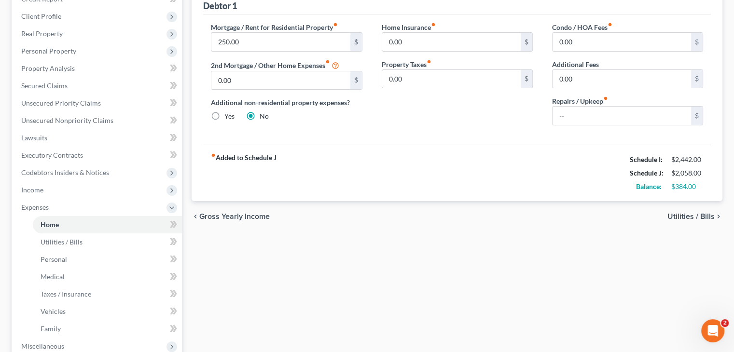
click at [689, 217] on span "Utilities / Bills" at bounding box center [691, 217] width 47 height 8
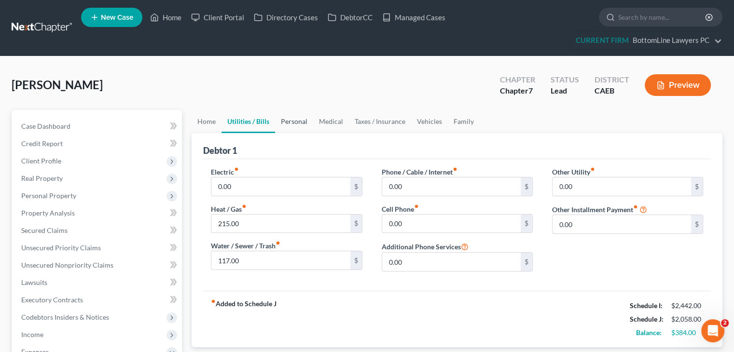
click at [300, 124] on link "Personal" at bounding box center [294, 121] width 38 height 23
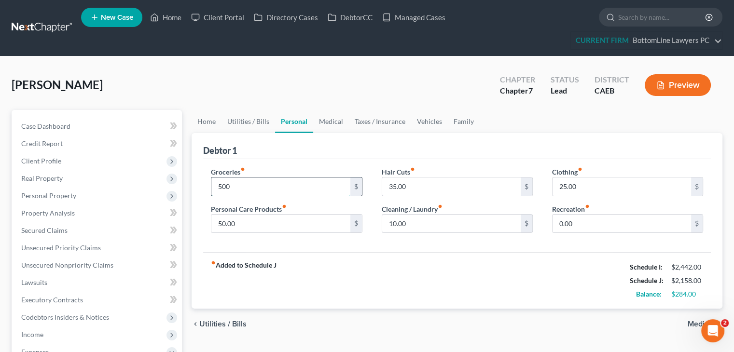
type input "500.00"
click at [555, 219] on input "0.00" at bounding box center [622, 224] width 139 height 18
type input "100"
click at [544, 248] on div "Groceries fiber_manual_record 500.00 $ Personal Care Products fiber_manual_reco…" at bounding box center [457, 206] width 508 height 94
click at [328, 123] on link "Medical" at bounding box center [331, 121] width 36 height 23
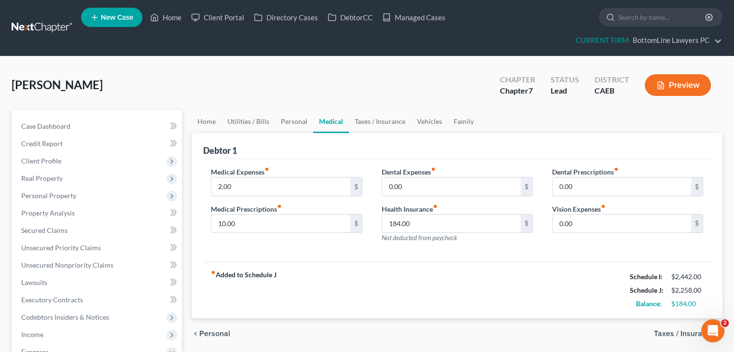
click at [330, 123] on link "Medical" at bounding box center [331, 121] width 36 height 23
click at [223, 191] on input "2.00" at bounding box center [280, 187] width 139 height 18
click at [220, 185] on input "2.00" at bounding box center [280, 187] width 139 height 18
type input "102.00"
click at [386, 122] on link "Taxes / Insurance" at bounding box center [380, 121] width 62 height 23
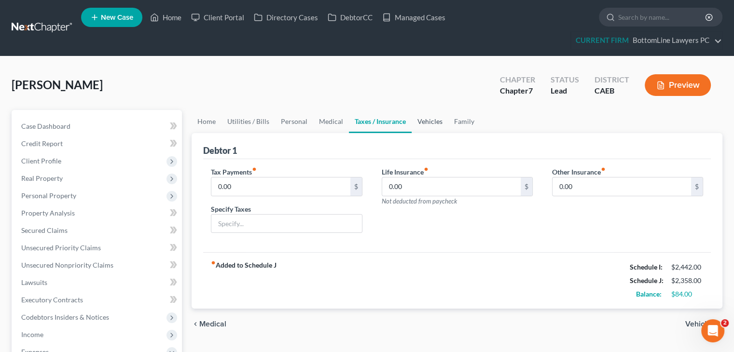
click at [429, 124] on link "Vehicles" at bounding box center [430, 121] width 37 height 23
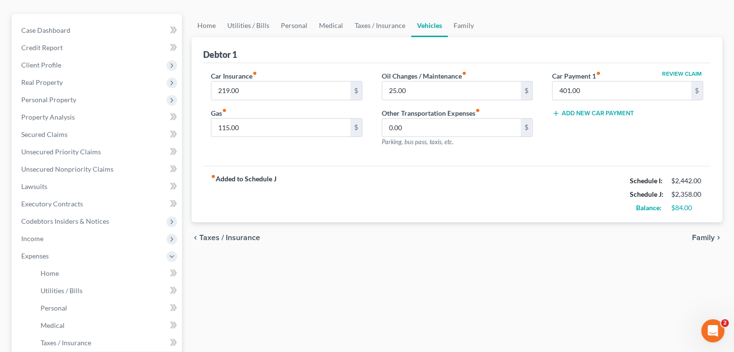
scroll to position [97, 0]
click at [702, 236] on span "Family" at bounding box center [703, 238] width 23 height 8
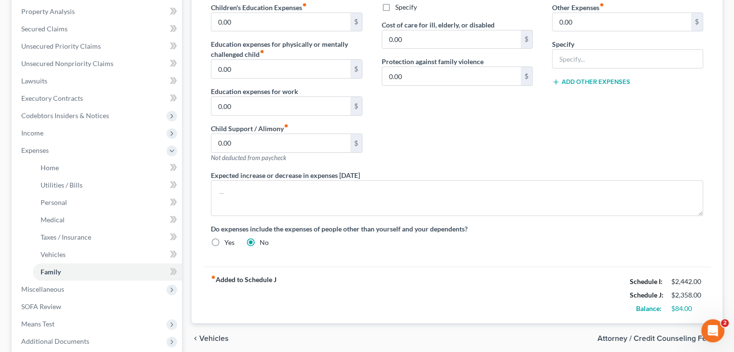
scroll to position [241, 0]
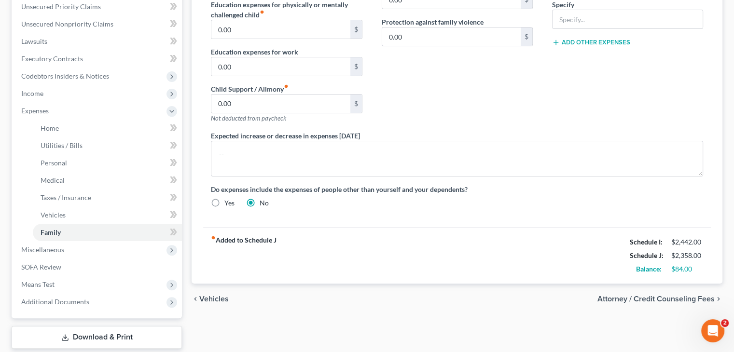
click at [664, 292] on div "chevron_left Vehicles Attorney / Credit Counseling Fees chevron_right" at bounding box center [457, 299] width 531 height 31
click at [660, 297] on span "Attorney / Credit Counseling Fees" at bounding box center [656, 299] width 117 height 8
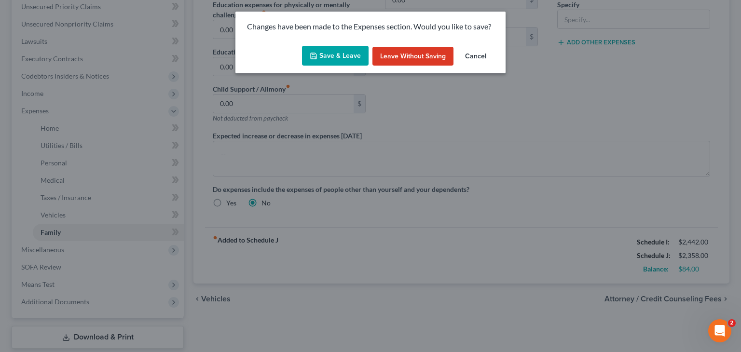
click at [344, 59] on button "Save & Leave" at bounding box center [335, 56] width 67 height 20
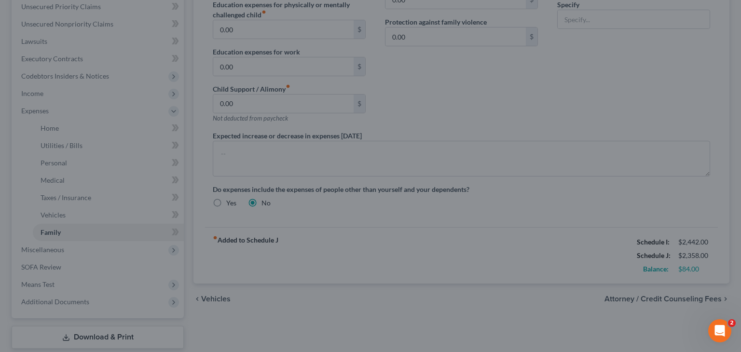
select select "0"
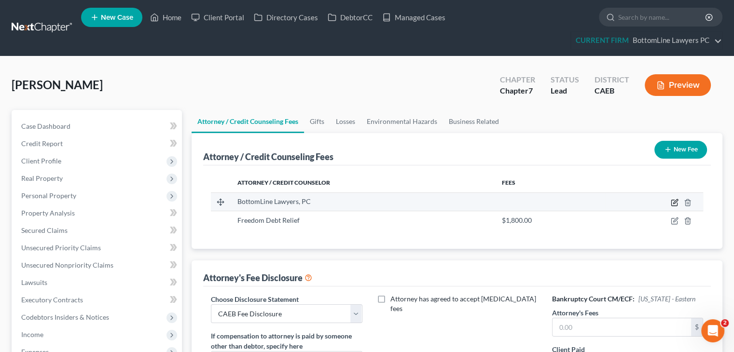
click at [674, 203] on icon "button" at bounding box center [675, 201] width 4 height 4
select select "4"
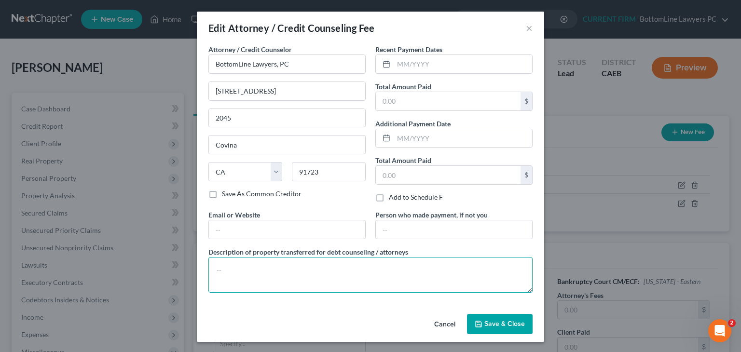
click at [338, 274] on textarea at bounding box center [371, 275] width 324 height 36
click at [446, 66] on input "text" at bounding box center [463, 64] width 139 height 18
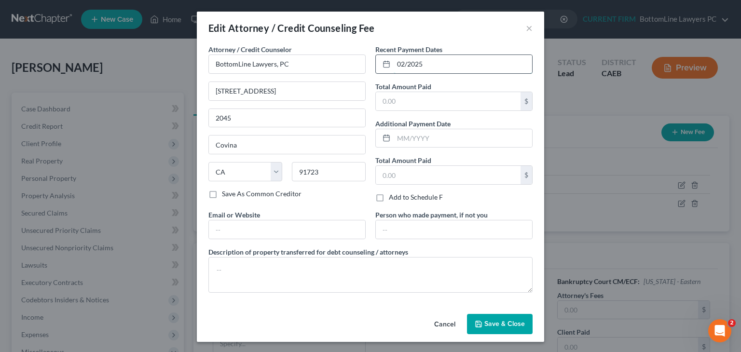
click at [398, 62] on input "02/2025" at bounding box center [463, 64] width 139 height 18
type input "01/2025"
click at [411, 294] on div "Attorney / Credit Counselor * BottomLine Lawyers, PC 440 N Barranca Avenue 2045…" at bounding box center [371, 172] width 334 height 256
click at [412, 278] on textarea at bounding box center [371, 275] width 324 height 36
paste textarea "Attorney Fee + Filing Fee + Credit Report + CCC"
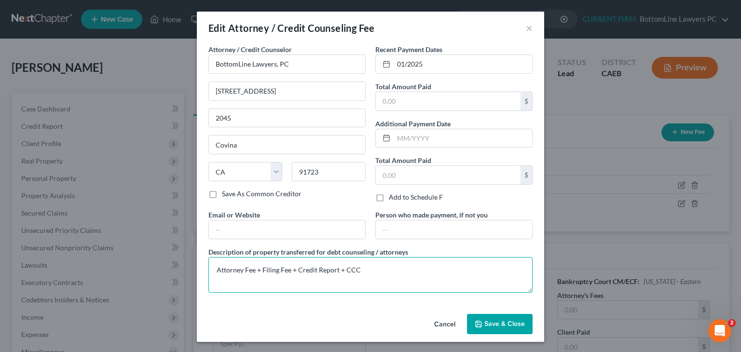
type textarea "Attorney Fee + Filing Fee + Credit Report + CCC"
click at [490, 323] on span "Save & Close" at bounding box center [505, 324] width 41 height 8
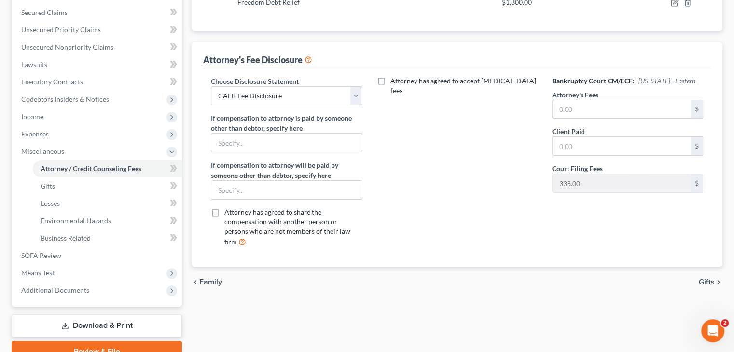
scroll to position [241, 0]
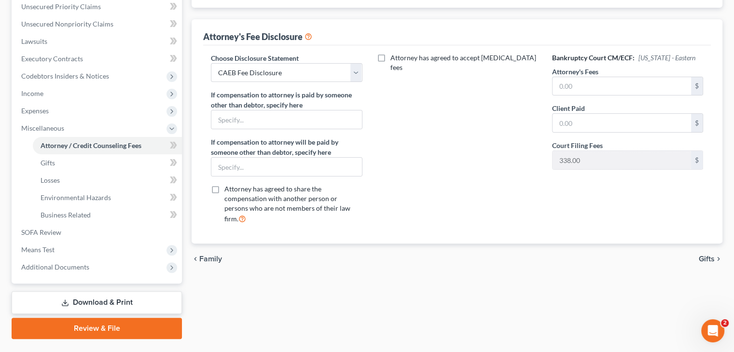
click at [708, 255] on span "Gifts" at bounding box center [707, 259] width 16 height 8
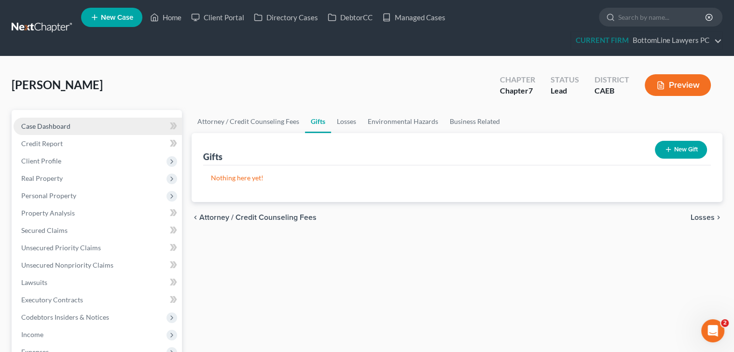
click at [80, 118] on link "Case Dashboard" at bounding box center [98, 126] width 168 height 17
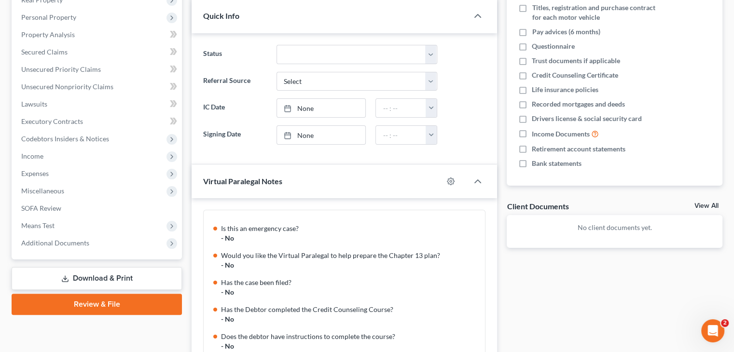
scroll to position [193, 0]
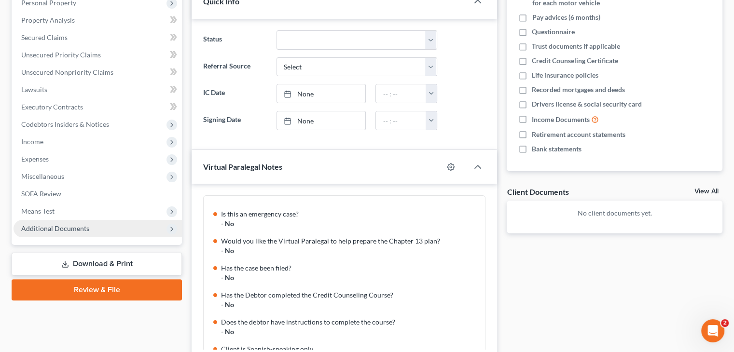
click at [49, 224] on span "Additional Documents" at bounding box center [55, 228] width 68 height 8
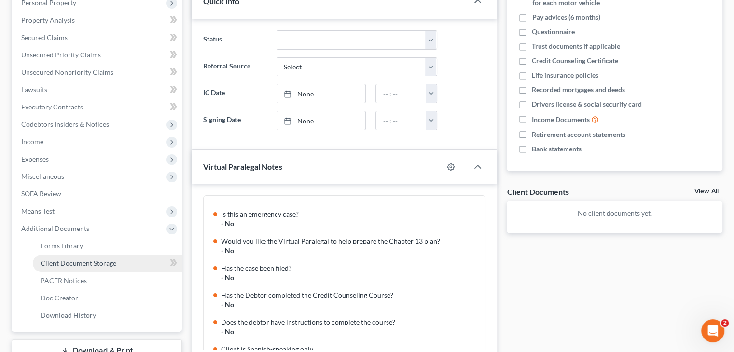
click at [67, 262] on span "Client Document Storage" at bounding box center [79, 263] width 76 height 8
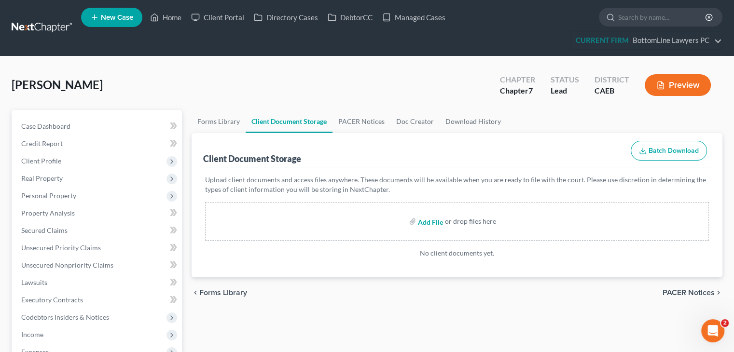
click at [422, 218] on input "file" at bounding box center [429, 221] width 23 height 17
type input "C:\fakepath\20231111_Mercury Card Services Statement_Biel.pdf"
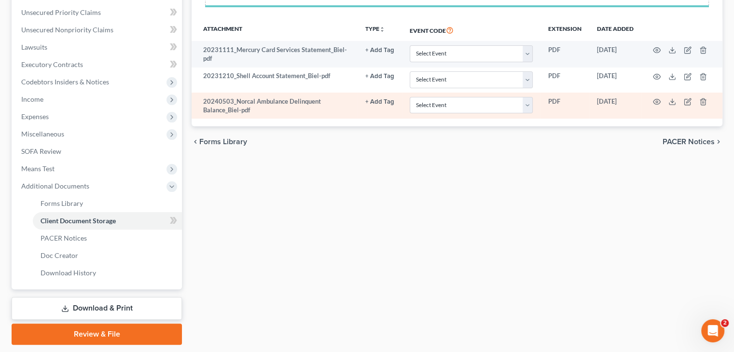
scroll to position [241, 0]
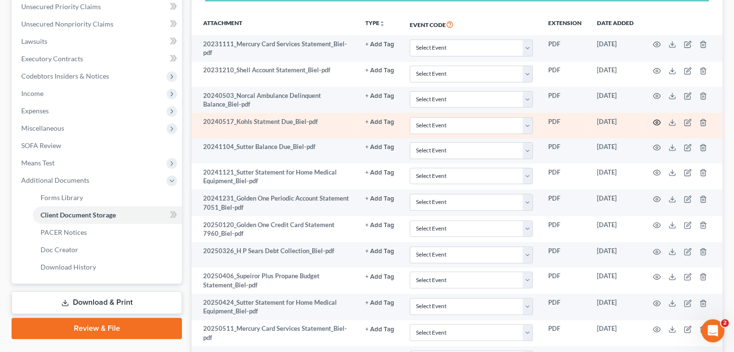
click at [657, 124] on icon "button" at bounding box center [657, 123] width 8 height 8
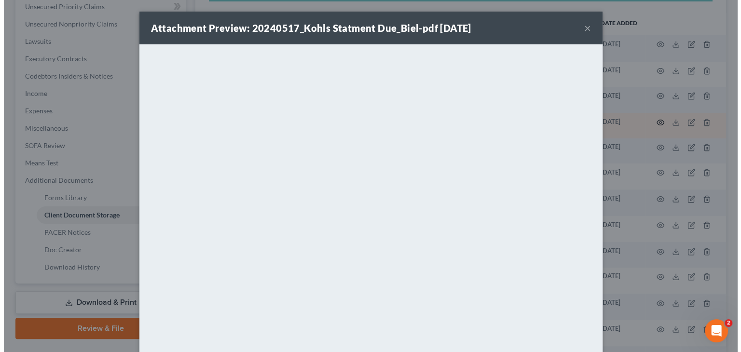
scroll to position [224, 0]
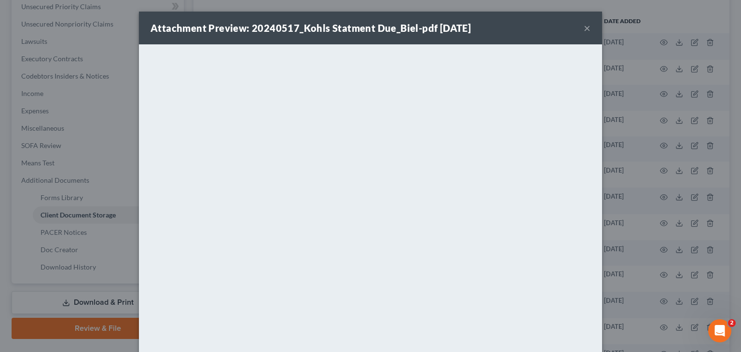
click at [584, 29] on button "×" at bounding box center [587, 28] width 7 height 12
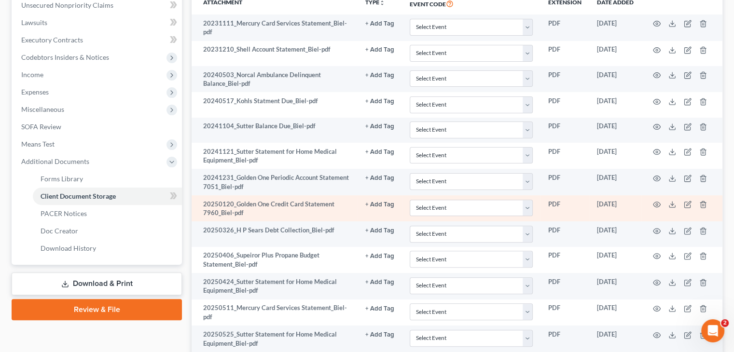
scroll to position [290, 0]
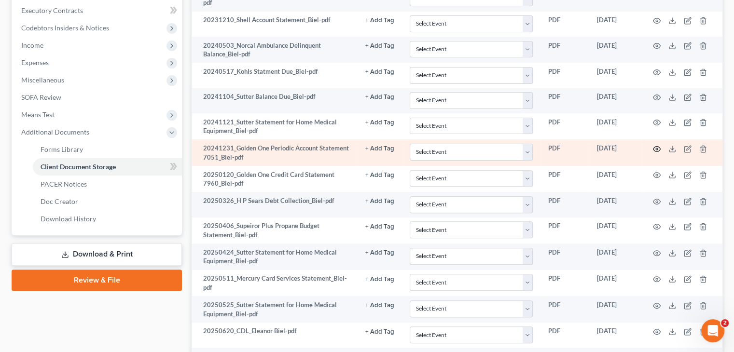
click at [657, 151] on icon "button" at bounding box center [657, 148] width 7 height 5
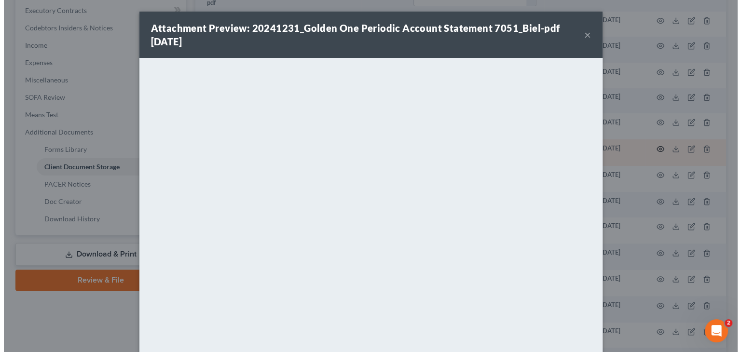
scroll to position [272, 0]
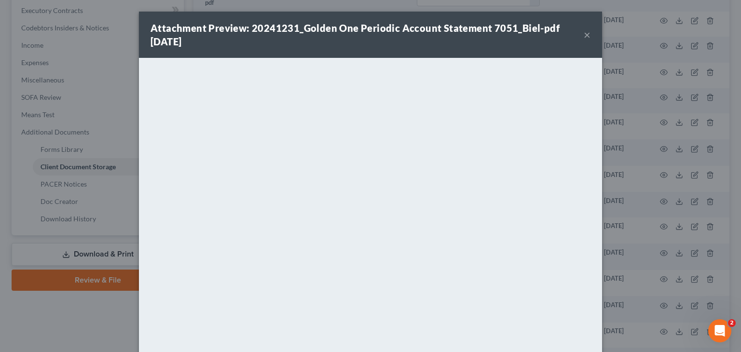
click at [584, 39] on button "×" at bounding box center [587, 35] width 7 height 12
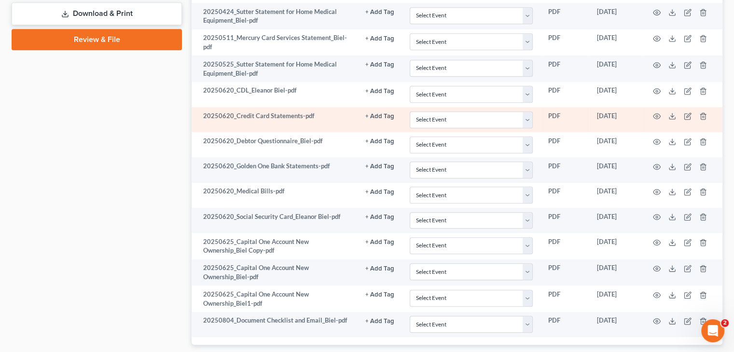
scroll to position [531, 0]
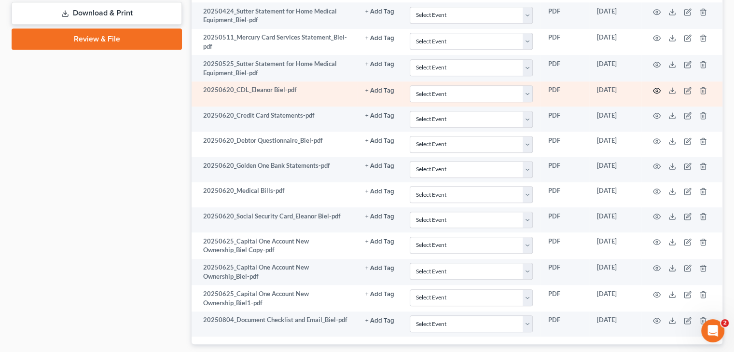
click at [656, 89] on icon "button" at bounding box center [657, 91] width 8 height 8
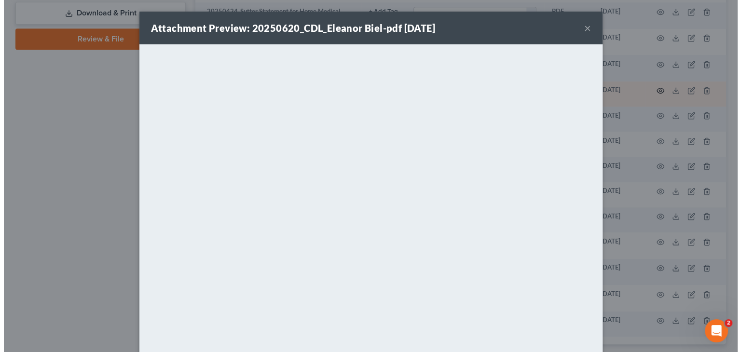
scroll to position [514, 0]
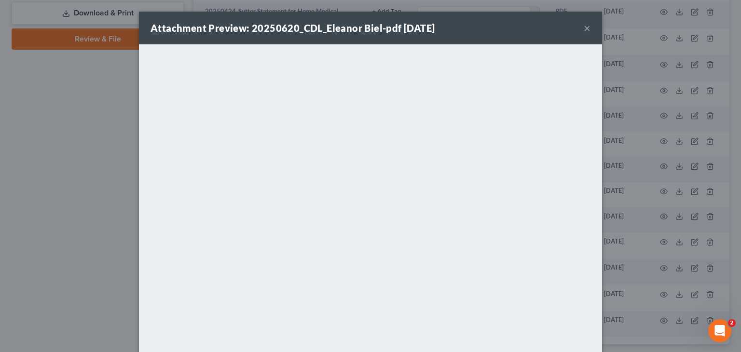
click at [584, 29] on button "×" at bounding box center [587, 28] width 7 height 12
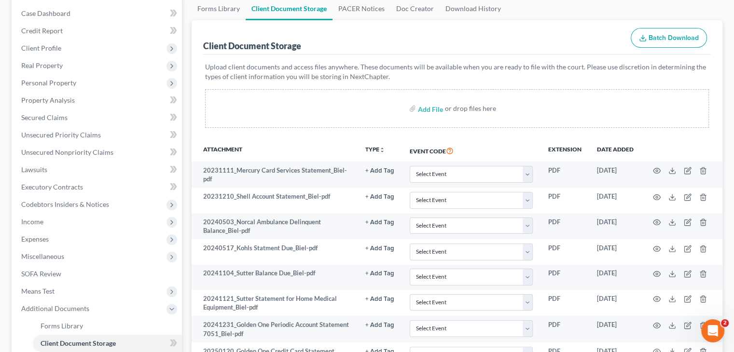
scroll to position [0, 0]
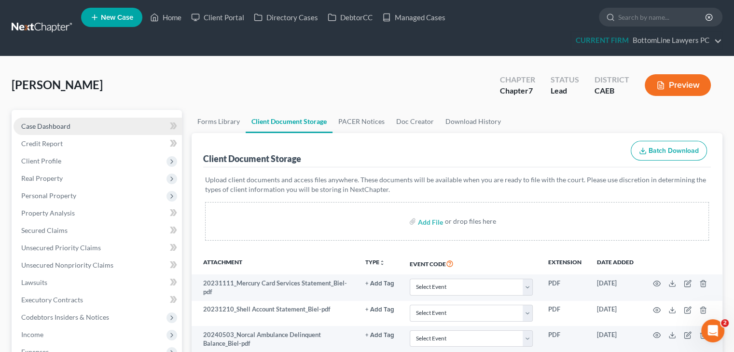
click at [73, 126] on link "Case Dashboard" at bounding box center [98, 126] width 168 height 17
select select "4"
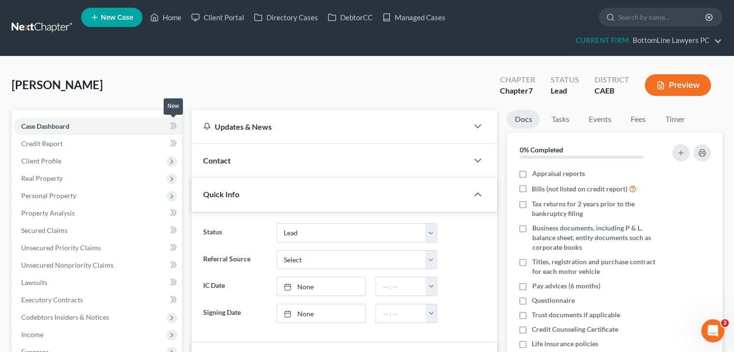
scroll to position [136, 0]
click at [171, 126] on icon at bounding box center [173, 126] width 7 height 12
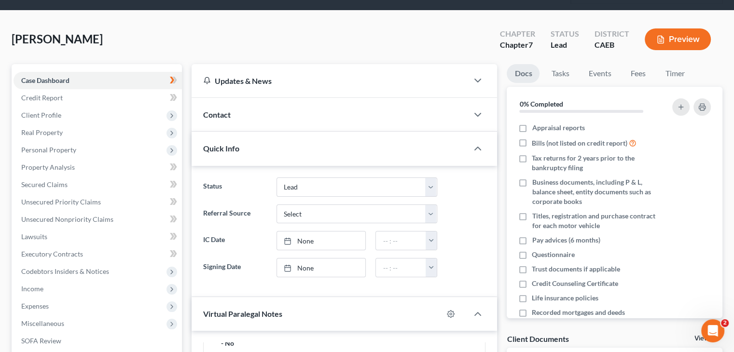
scroll to position [48, 0]
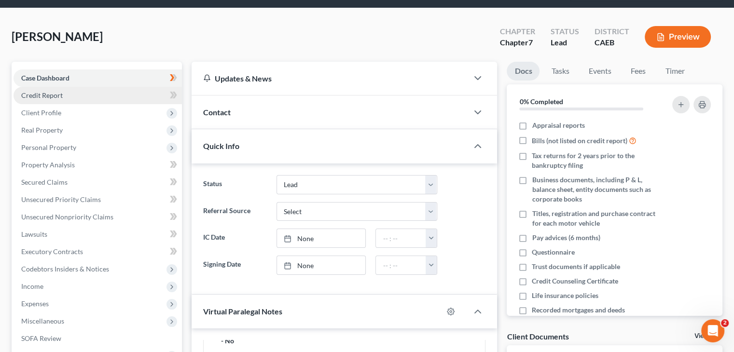
click at [163, 94] on link "Credit Report" at bounding box center [98, 95] width 168 height 17
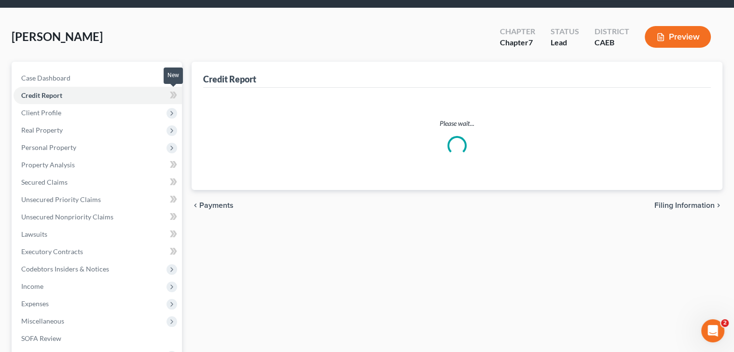
scroll to position [21, 0]
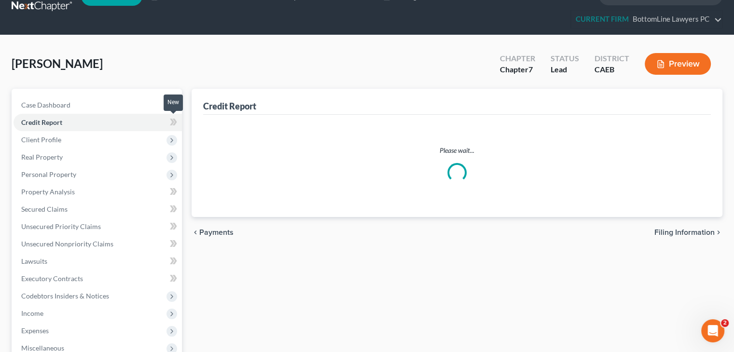
click at [176, 94] on div "Biel, Eleanor Upgraded Chapter Chapter 7 Status Lead District CAEB Preview Peti…" at bounding box center [367, 263] width 711 height 433
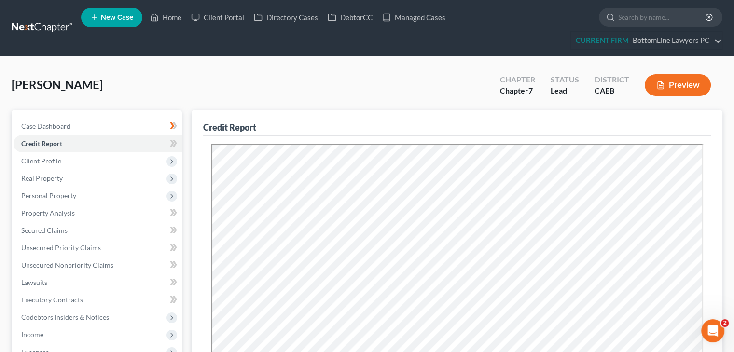
scroll to position [0, 0]
click at [171, 145] on icon at bounding box center [172, 143] width 4 height 7
click at [127, 161] on span "Client Profile" at bounding box center [98, 161] width 168 height 17
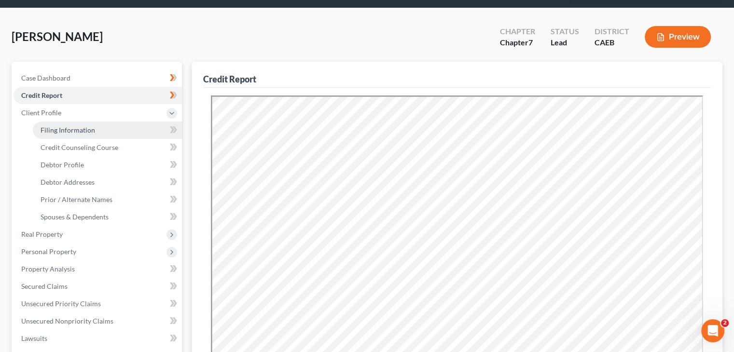
drag, startPoint x: 126, startPoint y: 130, endPoint x: 156, endPoint y: 131, distance: 30.0
click at [126, 130] on link "Filing Information" at bounding box center [107, 130] width 149 height 17
select select "1"
select select "0"
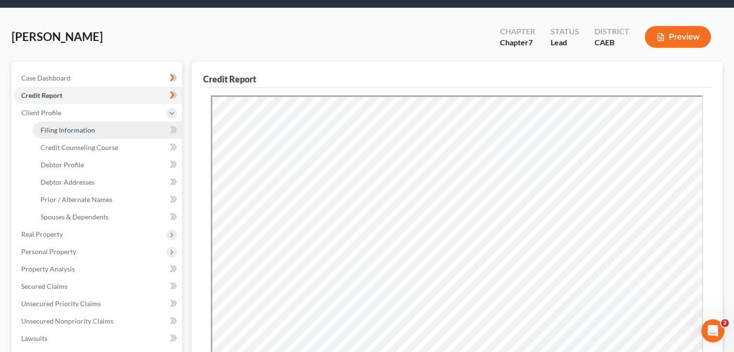
select select "8"
select select "0"
select select "4"
select select "0"
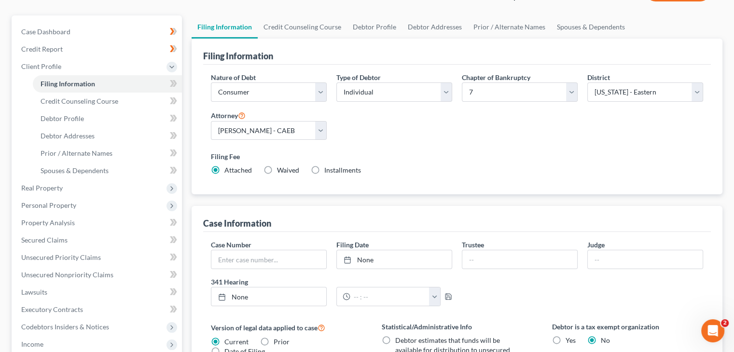
scroll to position [97, 0]
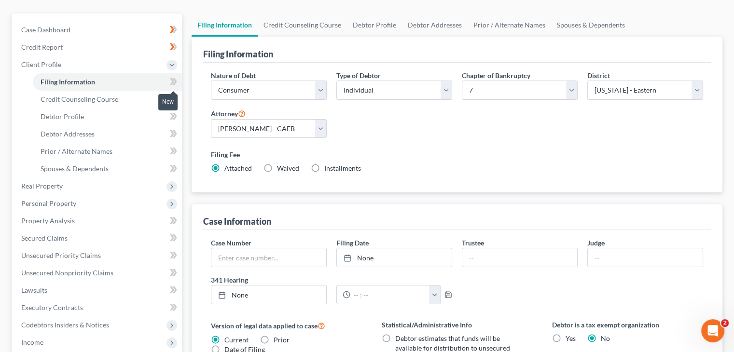
click at [174, 84] on icon at bounding box center [175, 81] width 4 height 7
click at [171, 98] on icon at bounding box center [173, 99] width 7 height 12
click at [135, 101] on link "Credit Counseling Course" at bounding box center [107, 99] width 149 height 17
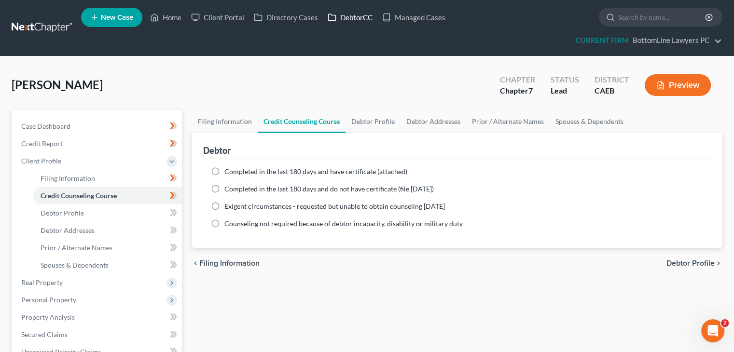
click at [359, 16] on link "DebtorCC" at bounding box center [350, 17] width 55 height 17
click at [88, 123] on link "Case Dashboard" at bounding box center [98, 126] width 168 height 17
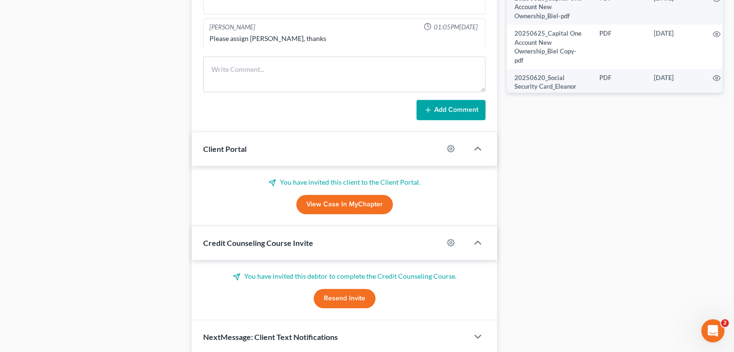
scroll to position [530, 0]
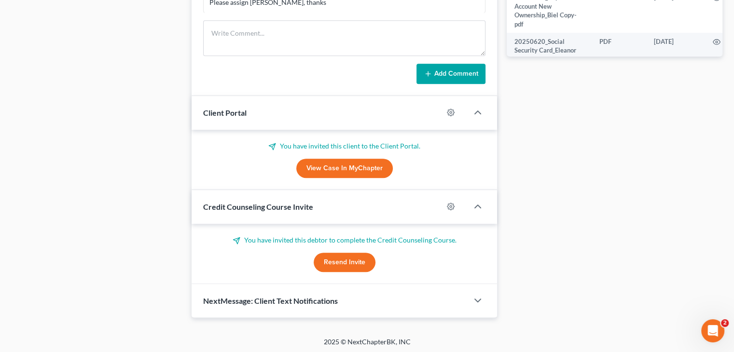
click at [353, 261] on button "Resend Invite" at bounding box center [345, 262] width 62 height 19
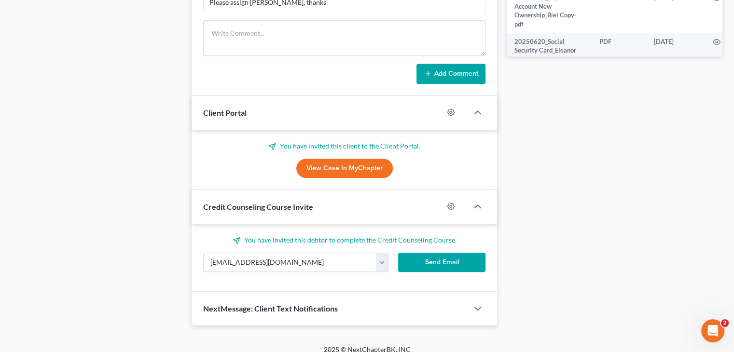
click at [424, 259] on button "Send Email" at bounding box center [442, 262] width 88 height 19
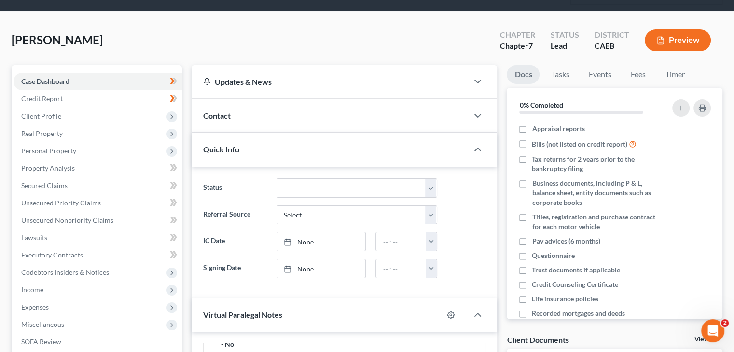
scroll to position [0, 0]
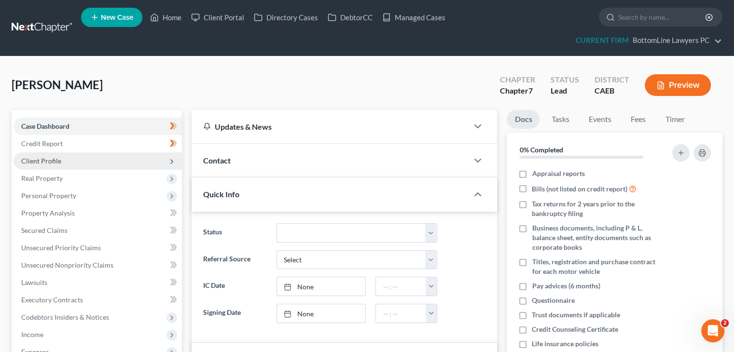
click at [113, 161] on span "Client Profile" at bounding box center [98, 161] width 168 height 17
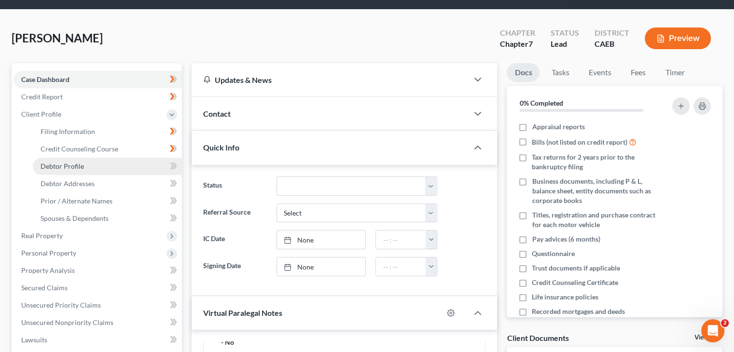
scroll to position [48, 0]
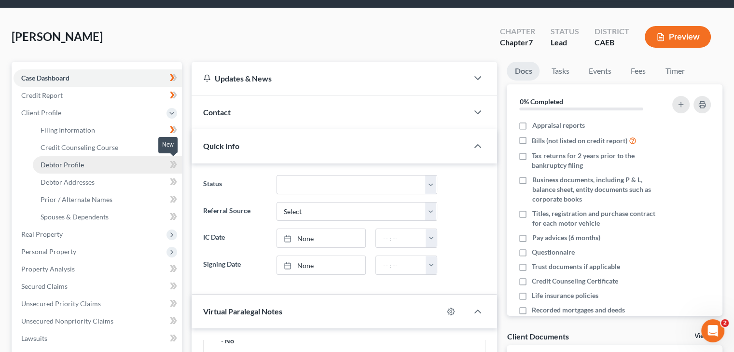
click at [171, 163] on icon at bounding box center [173, 165] width 7 height 12
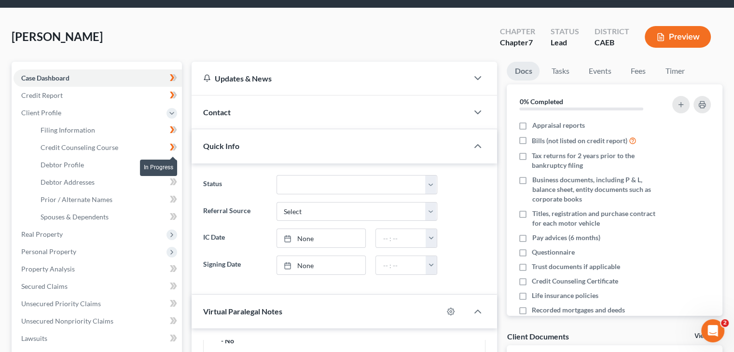
click at [169, 146] on span at bounding box center [173, 148] width 17 height 14
click at [169, 147] on span at bounding box center [173, 148] width 17 height 14
click at [172, 182] on icon at bounding box center [172, 182] width 4 height 7
click at [171, 200] on icon at bounding box center [172, 199] width 4 height 7
click at [173, 133] on icon at bounding box center [172, 129] width 4 height 7
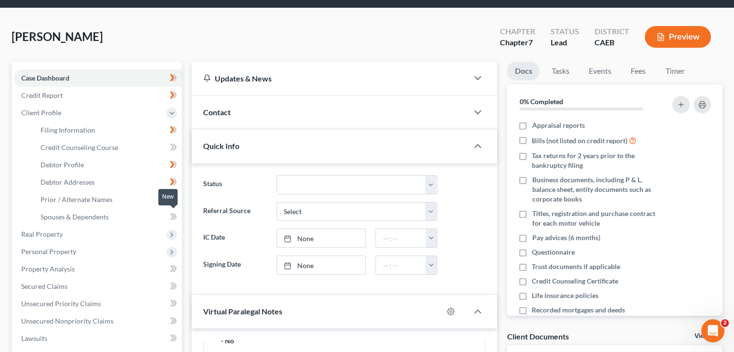
click at [171, 215] on icon at bounding box center [173, 217] width 7 height 12
click at [174, 218] on icon at bounding box center [175, 216] width 4 height 7
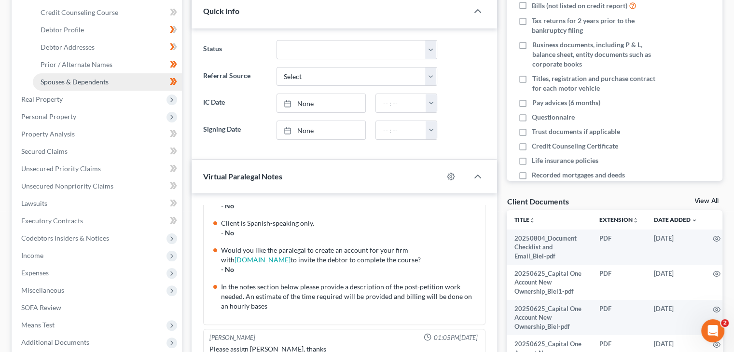
scroll to position [193, 0]
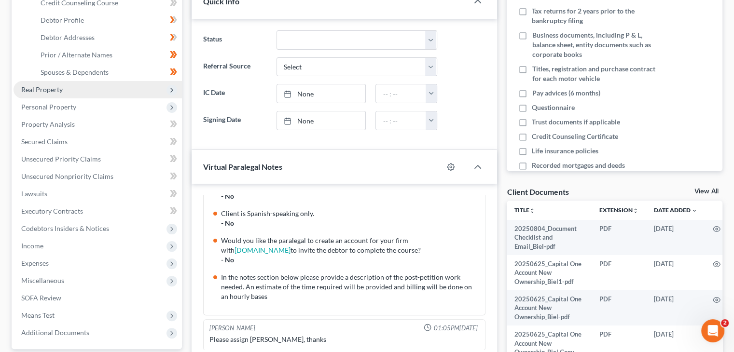
click at [118, 89] on span "Real Property" at bounding box center [98, 89] width 168 height 17
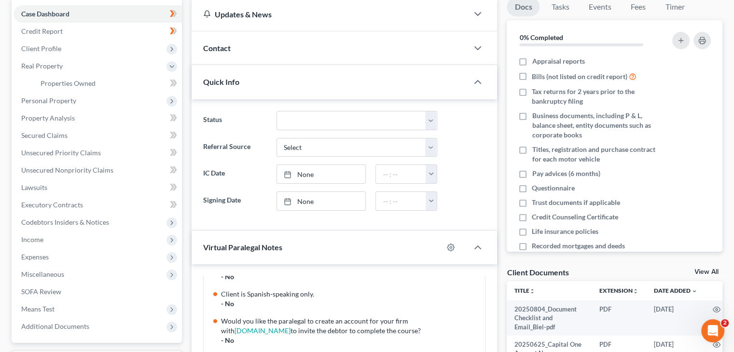
scroll to position [97, 0]
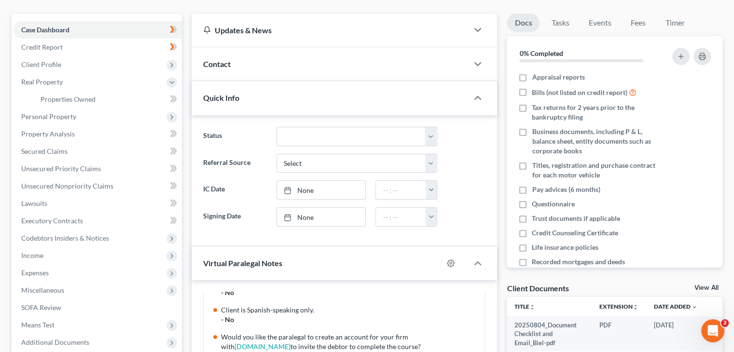
click at [172, 101] on div "New" at bounding box center [167, 92] width 19 height 22
click at [135, 100] on link "Properties Owned" at bounding box center [107, 99] width 149 height 17
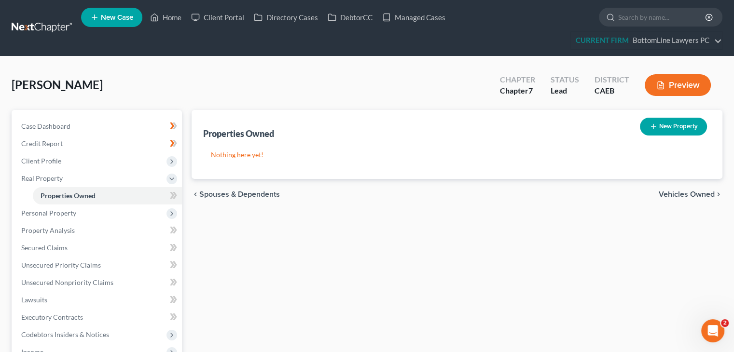
click at [173, 105] on body "Home New Case Client Portal Directory Cases DebtorCC Managed Cases BottomLine L…" at bounding box center [367, 274] width 734 height 548
click at [174, 196] on body "Home New Case Client Portal Directory Cases DebtorCC Managed Cases BottomLine L…" at bounding box center [367, 274] width 734 height 548
click at [172, 195] on div "New" at bounding box center [167, 189] width 19 height 16
click at [668, 122] on button "New Property" at bounding box center [673, 127] width 67 height 18
select select "4"
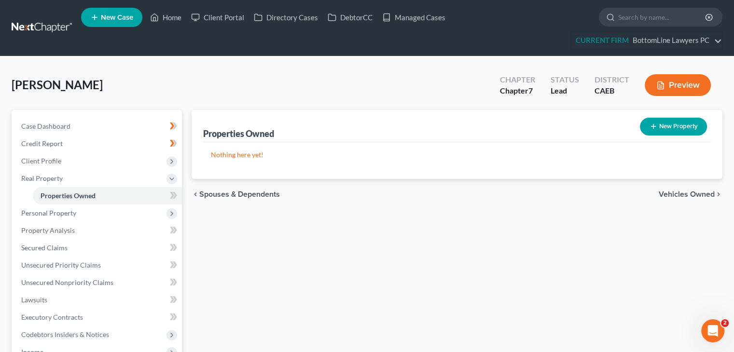
select select "30"
select select "0"
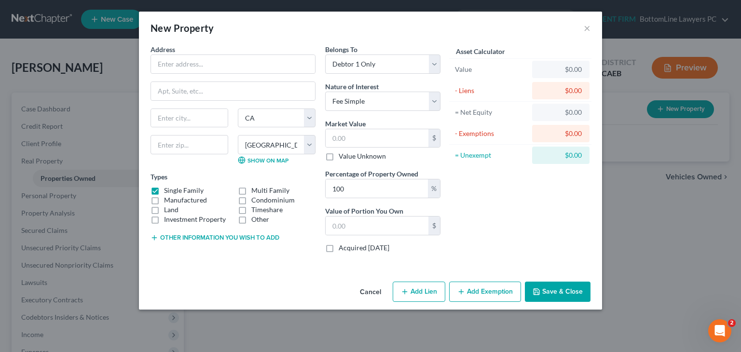
click at [549, 284] on button "Save & Close" at bounding box center [558, 292] width 66 height 20
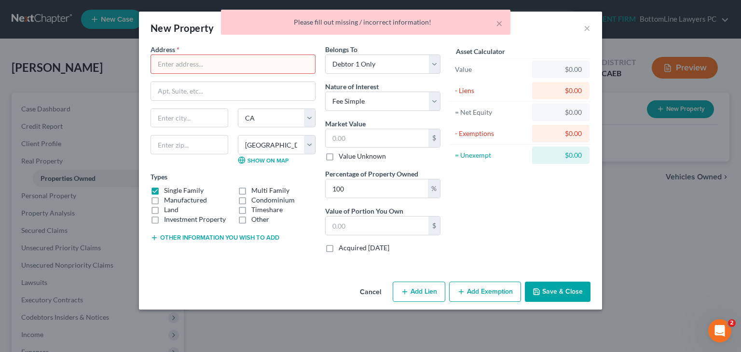
click at [582, 27] on div "× Please fill out missing / incorrect information!" at bounding box center [365, 25] width 741 height 30
click at [585, 30] on div "× Please fill out missing / incorrect information!" at bounding box center [365, 25] width 741 height 30
click at [586, 27] on div "× Please fill out missing / incorrect information!" at bounding box center [365, 25] width 741 height 30
click at [380, 292] on button "Cancel" at bounding box center [370, 292] width 37 height 19
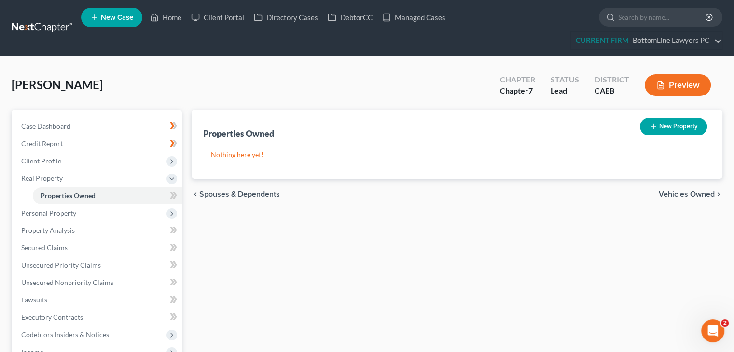
click at [171, 195] on div "New" at bounding box center [167, 189] width 19 height 16
click at [149, 197] on link "Properties Owned" at bounding box center [107, 195] width 149 height 17
click at [178, 194] on span at bounding box center [173, 197] width 17 height 14
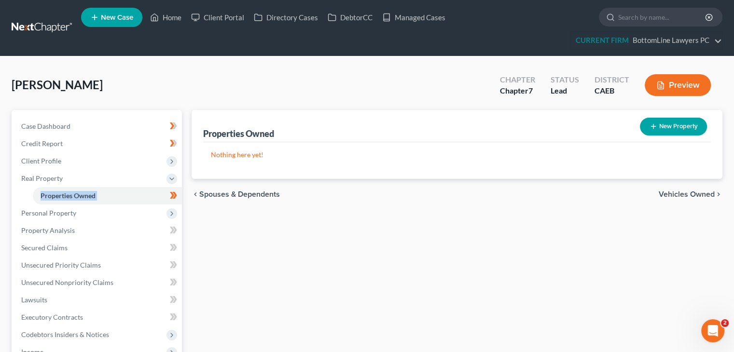
click at [178, 194] on span at bounding box center [173, 197] width 17 height 14
click at [119, 215] on span "Personal Property" at bounding box center [98, 213] width 168 height 17
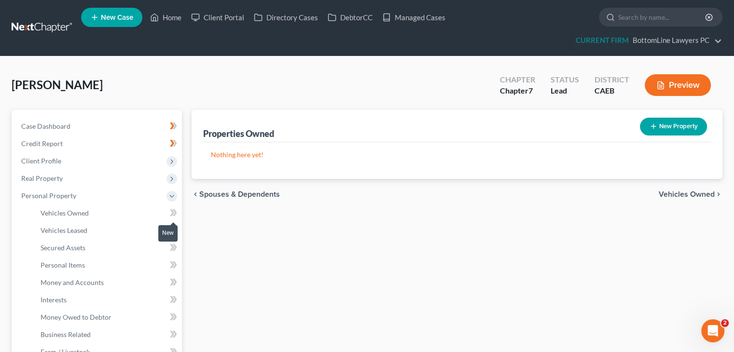
click at [170, 211] on icon at bounding box center [173, 213] width 7 height 12
click at [170, 230] on icon at bounding box center [173, 230] width 7 height 12
click at [170, 242] on icon at bounding box center [173, 248] width 7 height 12
click at [178, 248] on span at bounding box center [173, 249] width 17 height 14
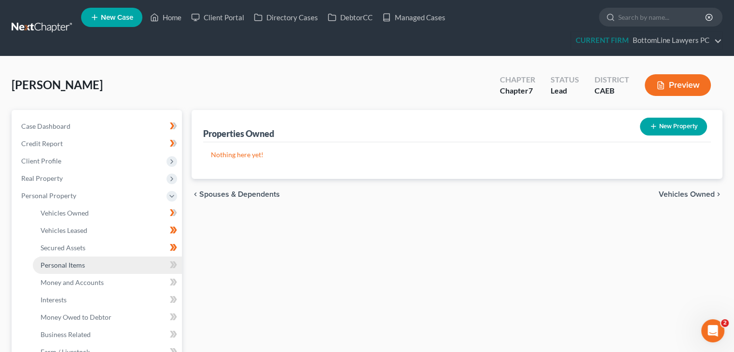
click at [160, 267] on link "Personal Items" at bounding box center [107, 265] width 149 height 17
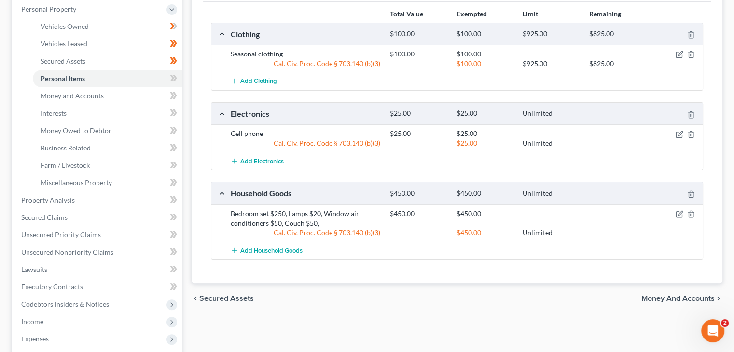
scroll to position [193, 0]
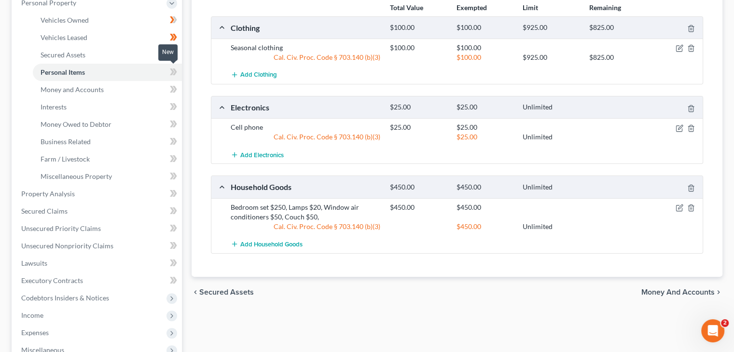
click at [171, 76] on icon at bounding box center [173, 72] width 7 height 12
click at [171, 90] on icon at bounding box center [172, 89] width 4 height 7
click at [671, 290] on span "Money and Accounts" at bounding box center [677, 293] width 73 height 8
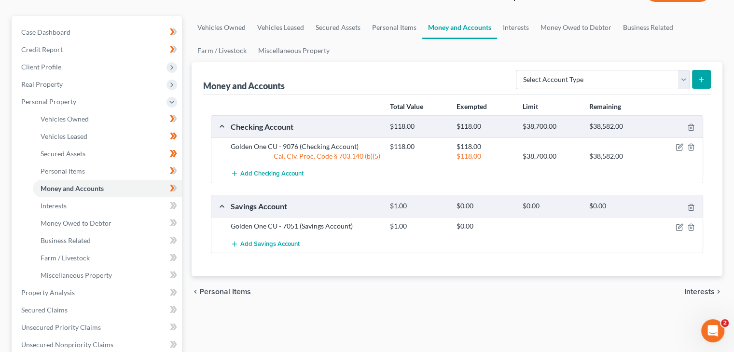
scroll to position [97, 0]
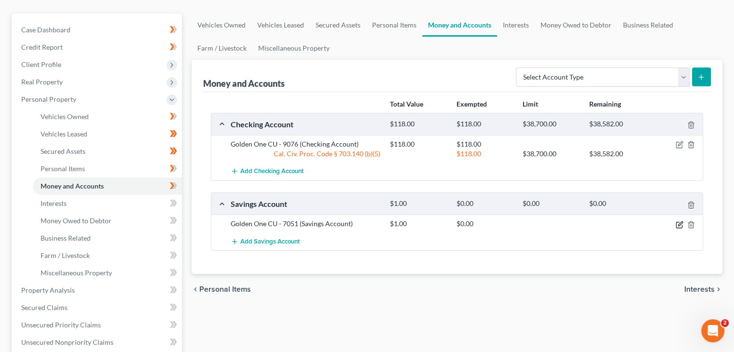
click at [679, 223] on icon "button" at bounding box center [680, 224] width 4 height 4
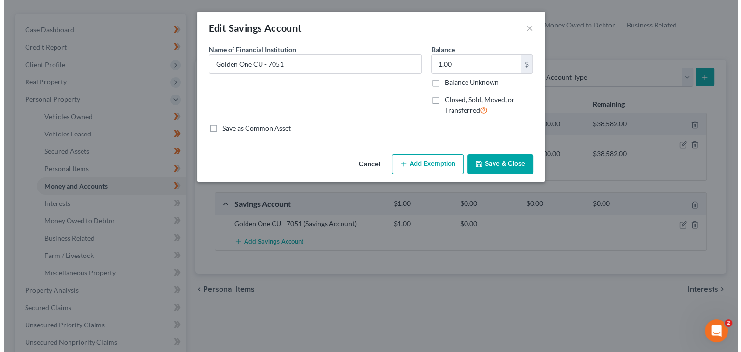
scroll to position [79, 0]
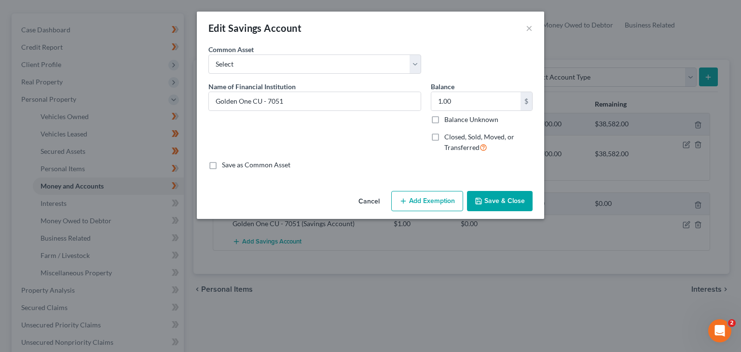
click at [430, 199] on button "Add Exemption" at bounding box center [427, 201] width 72 height 20
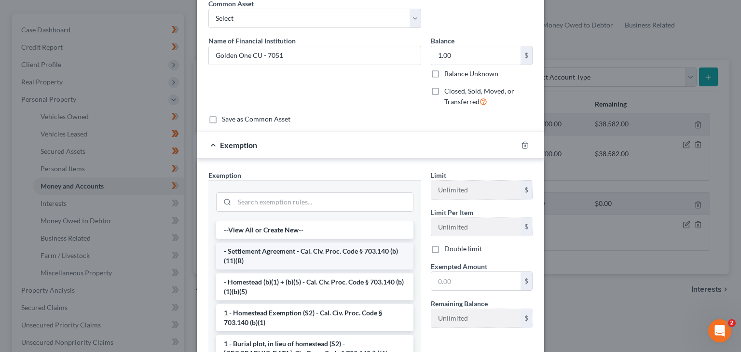
scroll to position [48, 0]
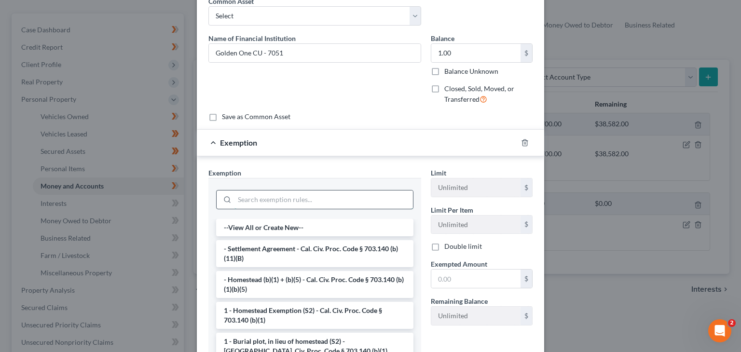
click at [305, 195] on input "search" at bounding box center [324, 200] width 179 height 18
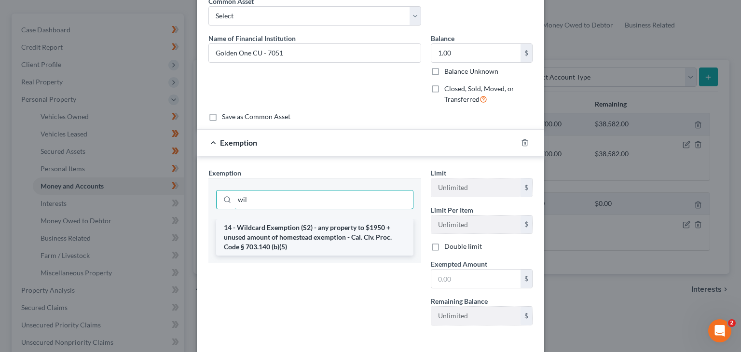
type input "wil"
click at [300, 227] on li "14 - Wildcard Exemption (S2) - any property to $1950 + unused amount of homeste…" at bounding box center [314, 237] width 197 height 37
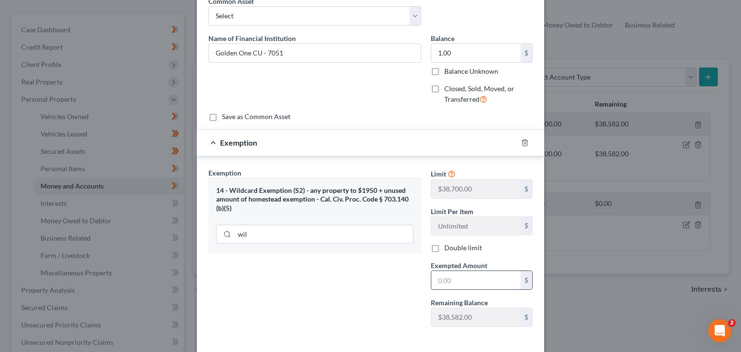
click at [460, 279] on input "text" at bounding box center [476, 280] width 89 height 18
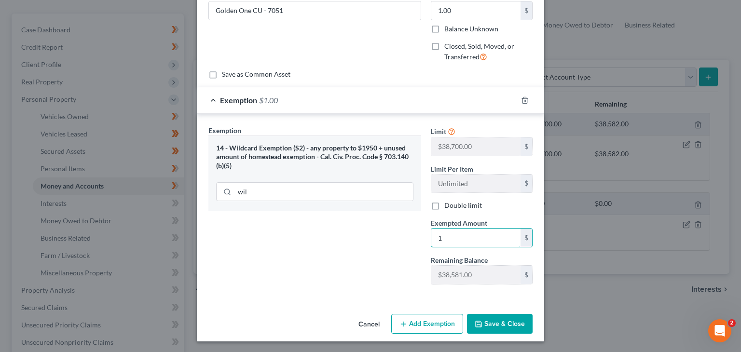
type input "1"
click at [494, 317] on button "Save & Close" at bounding box center [500, 324] width 66 height 20
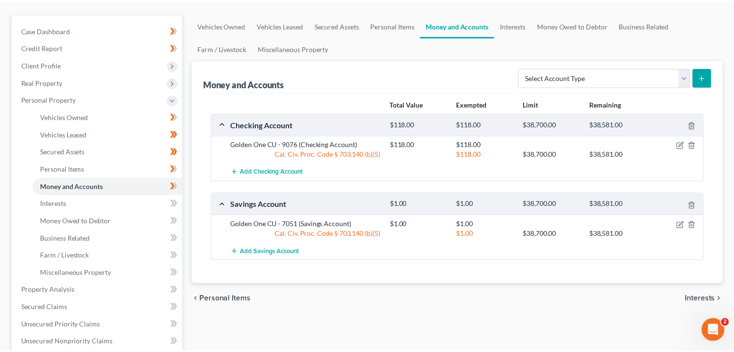
scroll to position [97, 0]
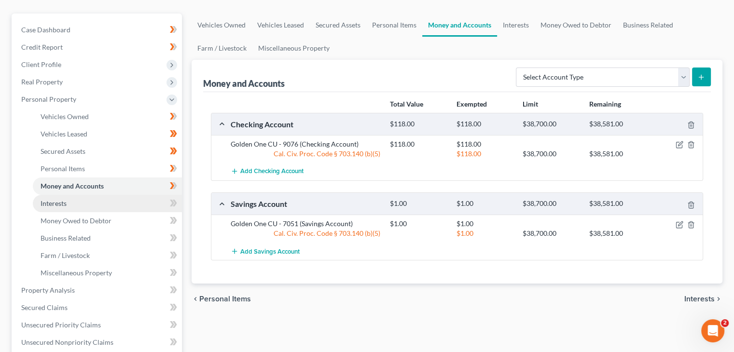
click at [139, 205] on link "Interests" at bounding box center [107, 203] width 149 height 17
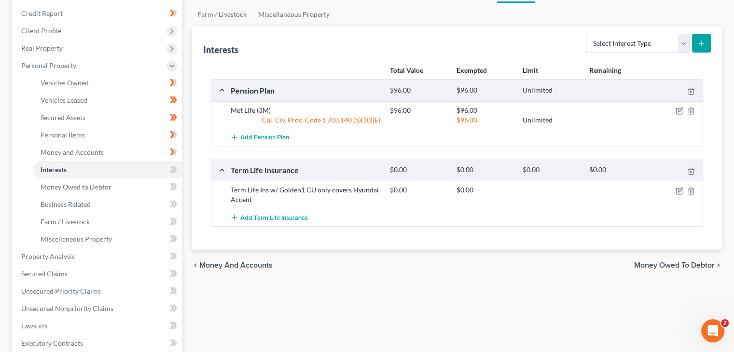
scroll to position [145, 0]
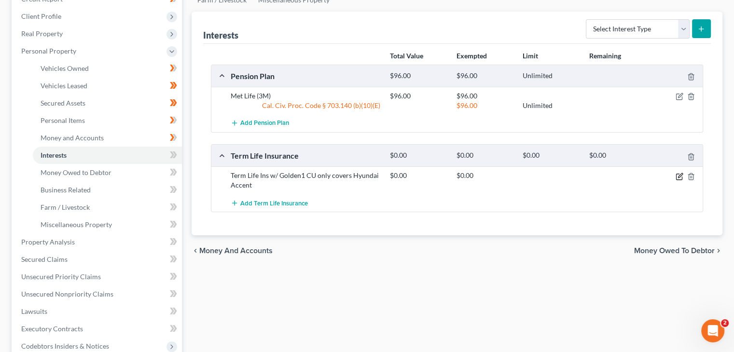
click at [677, 174] on icon "button" at bounding box center [680, 177] width 8 height 8
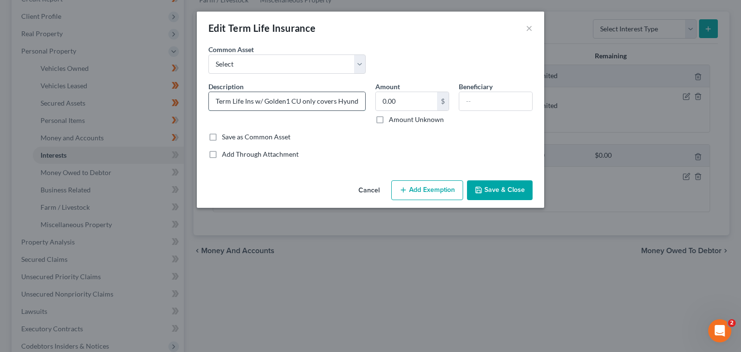
click at [302, 101] on input "Term Life Ins w/ Golden1 CU only covers Hyundai Accent" at bounding box center [287, 101] width 156 height 18
click at [253, 100] on input "Term Life Ins w/ Golden1 CU - Hyundai Accent" at bounding box center [287, 101] width 156 height 18
click at [296, 102] on input "Term Life w/ Golden1 CU - Hyundai Accent" at bounding box center [287, 101] width 156 height 18
type input "Term Life w/ Golden1 CU - pays bal on Hyundai Accent"
click at [503, 186] on button "Save & Close" at bounding box center [500, 191] width 66 height 20
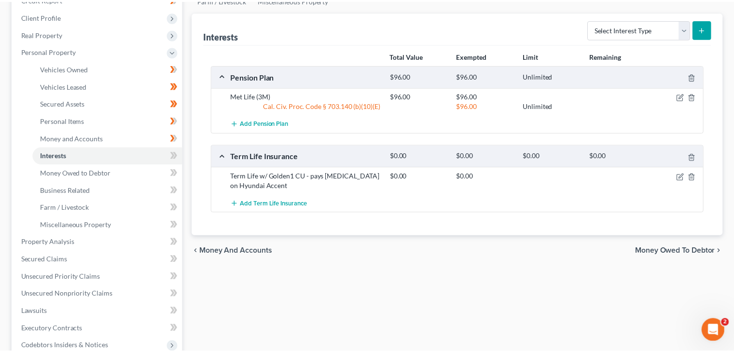
scroll to position [145, 0]
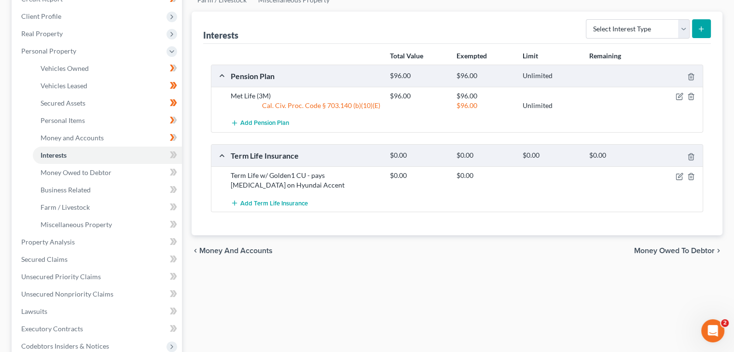
click at [687, 250] on span "Money Owed to Debtor" at bounding box center [674, 251] width 81 height 8
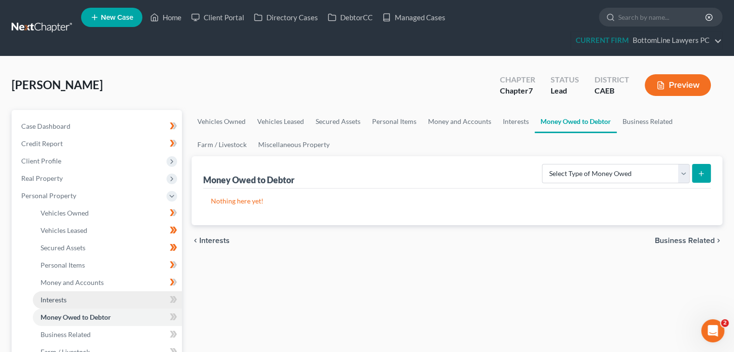
scroll to position [48, 0]
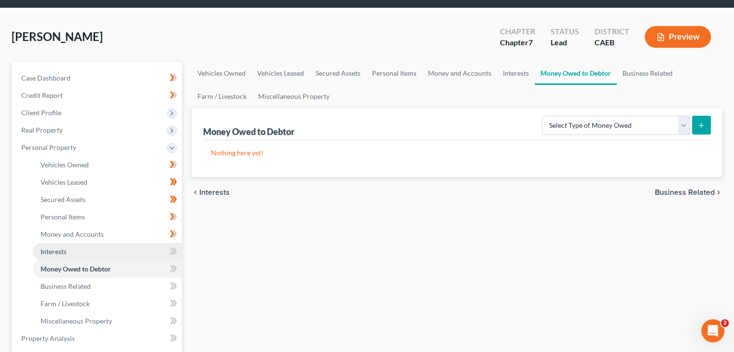
click at [108, 256] on link "Interests" at bounding box center [107, 251] width 149 height 17
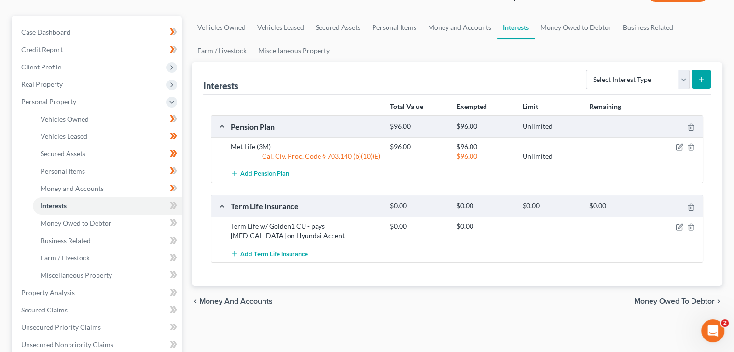
scroll to position [97, 0]
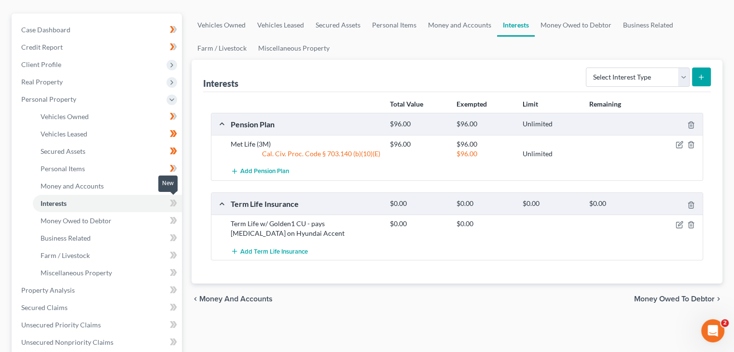
click at [172, 206] on icon at bounding box center [173, 203] width 7 height 12
click at [173, 221] on icon at bounding box center [172, 220] width 4 height 7
click at [170, 237] on icon at bounding box center [173, 238] width 7 height 12
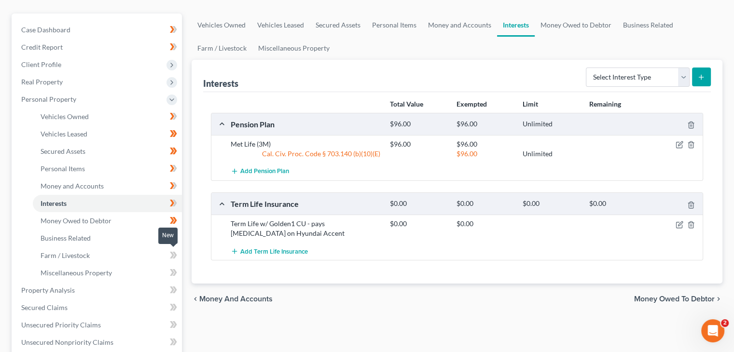
click at [174, 254] on icon at bounding box center [172, 255] width 4 height 7
click at [174, 273] on icon at bounding box center [175, 272] width 4 height 7
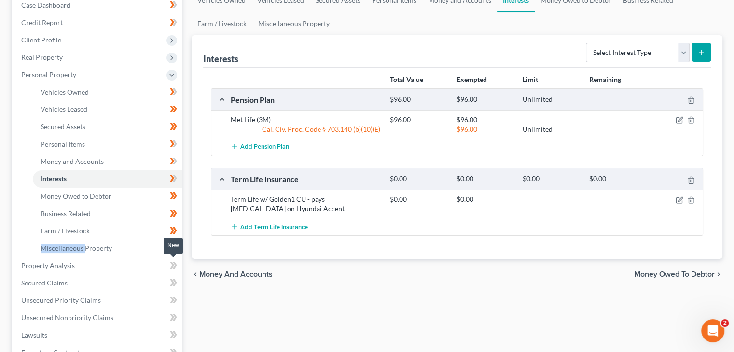
scroll to position [145, 0]
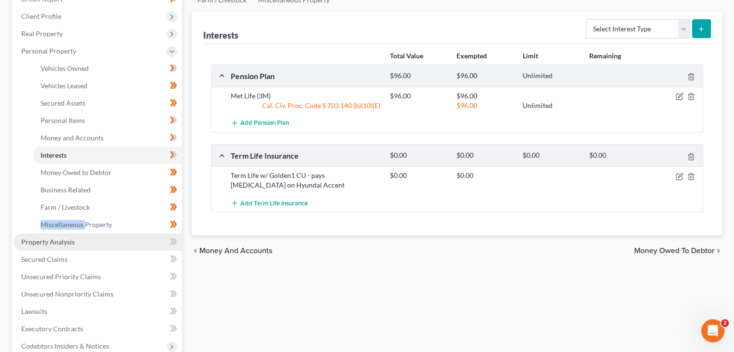
click at [156, 243] on link "Property Analysis" at bounding box center [98, 242] width 168 height 17
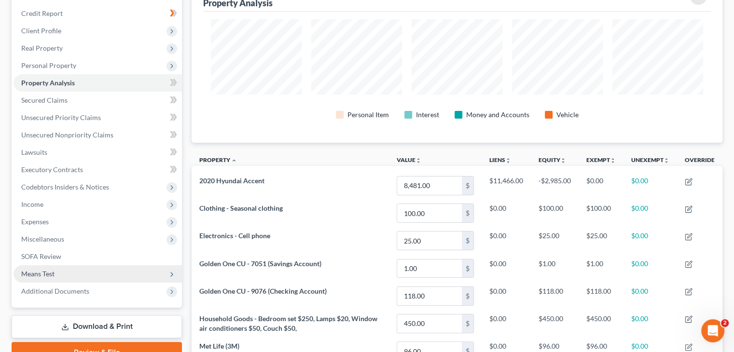
scroll to position [119, 0]
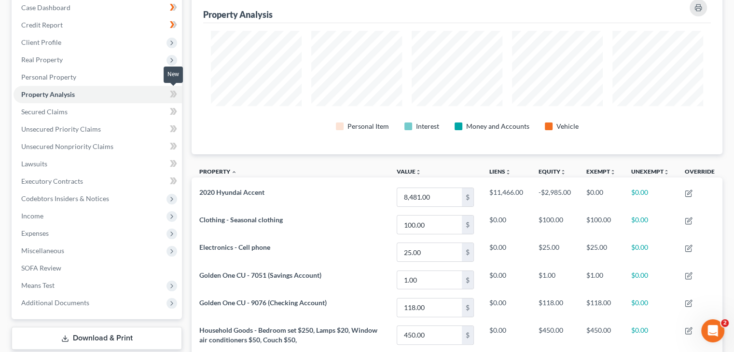
drag, startPoint x: 176, startPoint y: 93, endPoint x: 174, endPoint y: 101, distance: 8.3
click at [176, 94] on icon at bounding box center [175, 94] width 4 height 7
click at [173, 109] on icon at bounding box center [173, 112] width 7 height 12
click at [181, 112] on span at bounding box center [173, 113] width 17 height 14
click at [174, 111] on icon at bounding box center [173, 112] width 7 height 12
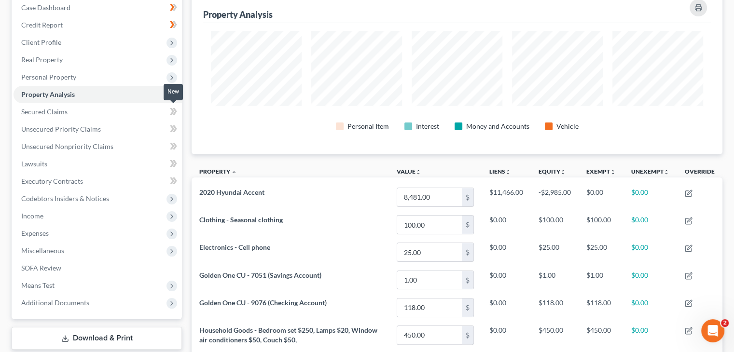
click at [174, 111] on icon at bounding box center [172, 111] width 4 height 7
click at [171, 127] on icon at bounding box center [173, 129] width 7 height 12
click at [173, 129] on icon at bounding box center [173, 129] width 7 height 12
click at [175, 149] on icon at bounding box center [173, 146] width 7 height 12
click at [170, 163] on icon at bounding box center [173, 164] width 7 height 12
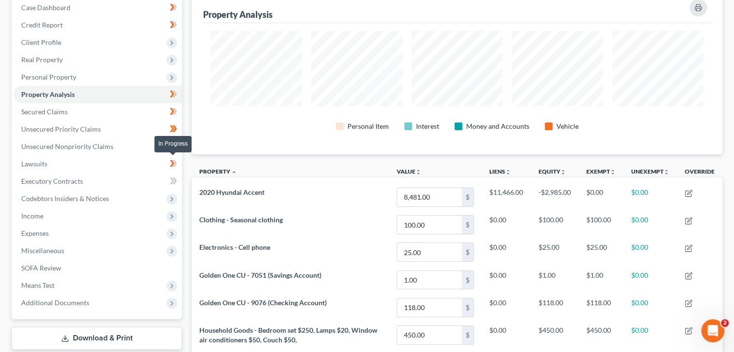
click at [178, 162] on span at bounding box center [173, 165] width 17 height 14
click at [170, 182] on icon at bounding box center [173, 181] width 7 height 12
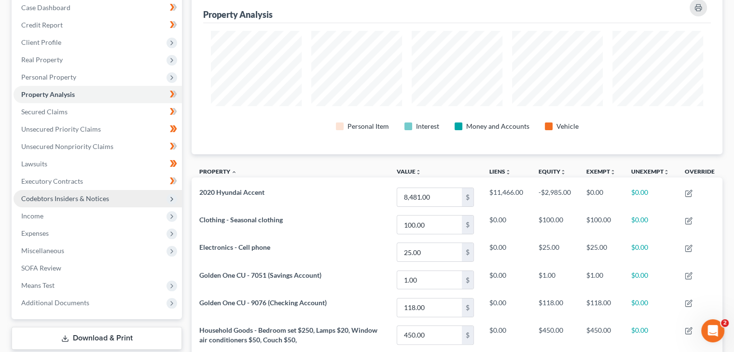
click at [170, 199] on icon at bounding box center [172, 199] width 8 height 8
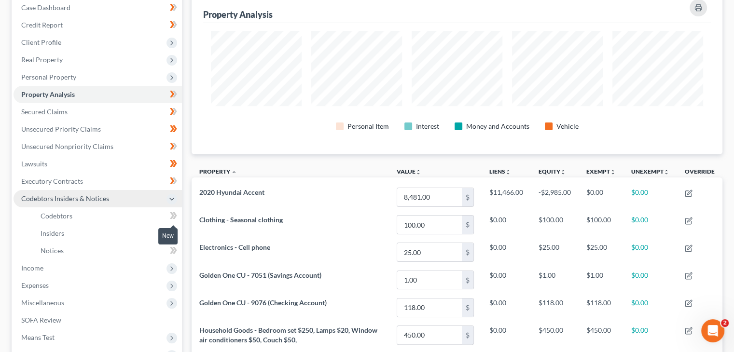
click at [170, 212] on icon at bounding box center [173, 216] width 7 height 12
click at [169, 228] on span at bounding box center [173, 234] width 17 height 14
click at [169, 248] on span at bounding box center [173, 252] width 17 height 14
click at [175, 225] on link "Insiders" at bounding box center [107, 233] width 149 height 17
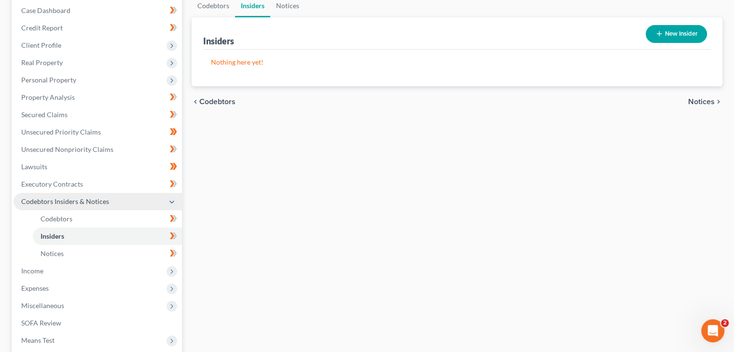
scroll to position [145, 0]
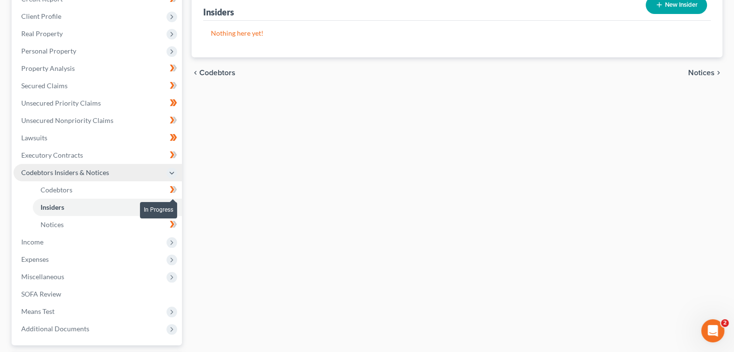
click at [173, 192] on icon at bounding box center [175, 189] width 4 height 7
click at [175, 207] on body "Home New Case Client Portal Directory Cases DebtorCC Managed Cases BottomLine L…" at bounding box center [367, 146] width 734 height 583
drag, startPoint x: 170, startPoint y: 205, endPoint x: 153, endPoint y: 207, distance: 17.0
click at [170, 206] on icon at bounding box center [173, 207] width 7 height 12
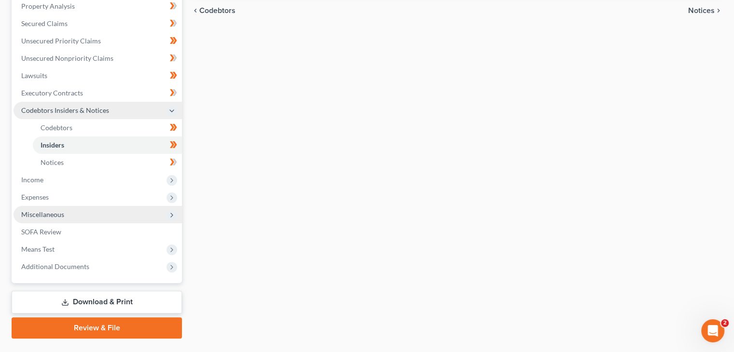
scroll to position [229, 0]
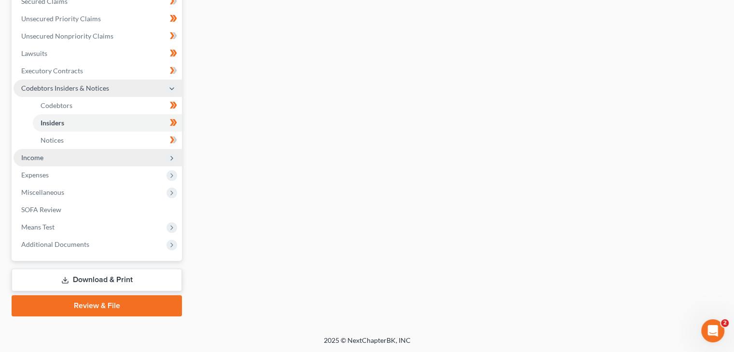
click at [166, 159] on span "Income" at bounding box center [98, 157] width 168 height 17
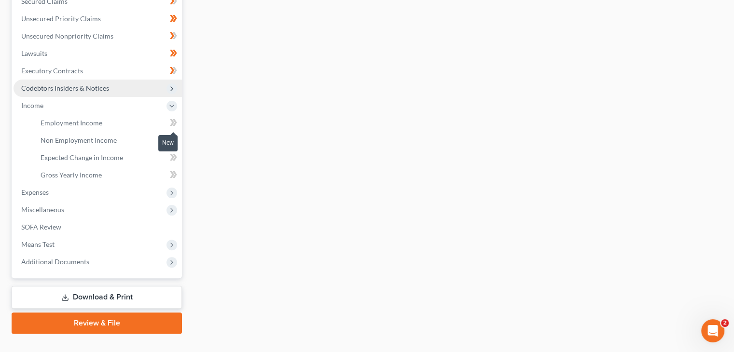
click at [173, 123] on icon at bounding box center [173, 123] width 7 height 12
click at [172, 142] on icon at bounding box center [172, 140] width 4 height 7
click at [171, 160] on icon at bounding box center [173, 158] width 7 height 12
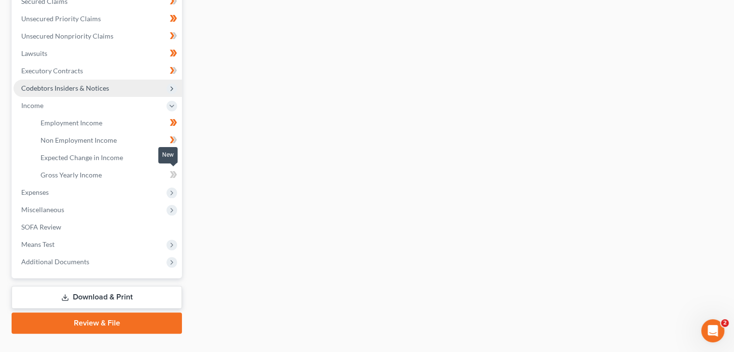
click at [171, 176] on icon at bounding box center [172, 174] width 4 height 7
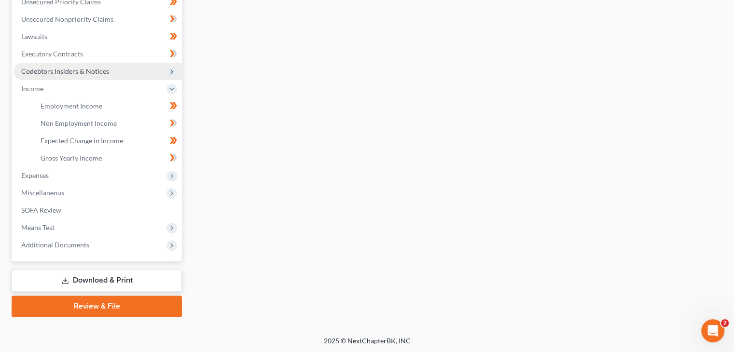
scroll to position [247, 0]
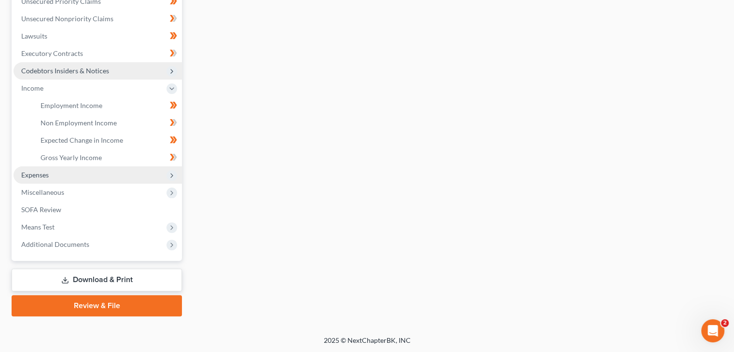
click at [170, 176] on icon at bounding box center [172, 176] width 8 height 8
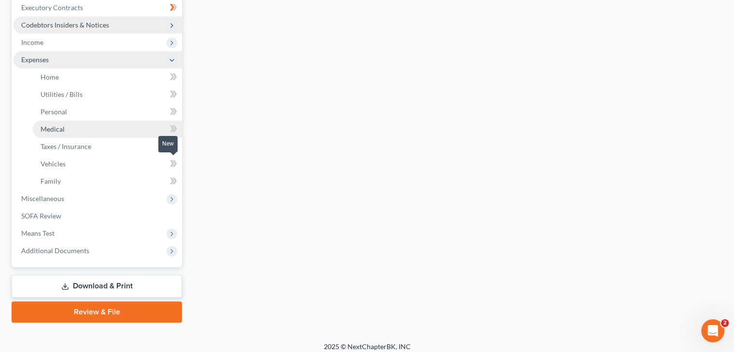
scroll to position [295, 0]
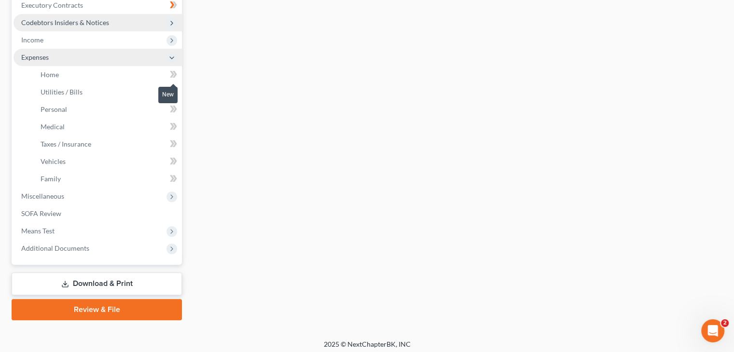
click at [174, 77] on icon at bounding box center [173, 75] width 7 height 12
drag, startPoint x: 174, startPoint y: 90, endPoint x: 173, endPoint y: 96, distance: 5.3
click at [174, 91] on icon at bounding box center [172, 91] width 4 height 7
click at [173, 110] on icon at bounding box center [172, 109] width 4 height 7
drag, startPoint x: 173, startPoint y: 125, endPoint x: 175, endPoint y: 133, distance: 7.9
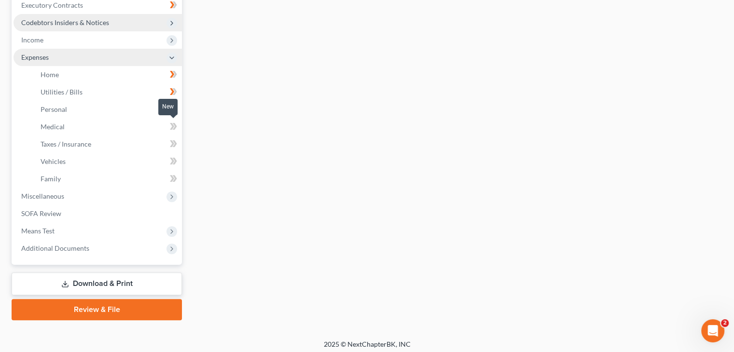
click at [173, 126] on icon at bounding box center [172, 126] width 4 height 7
click at [175, 142] on icon at bounding box center [175, 143] width 4 height 7
click at [174, 155] on icon at bounding box center [173, 161] width 7 height 12
click at [172, 176] on icon at bounding box center [172, 178] width 4 height 7
click at [173, 78] on icon at bounding box center [172, 74] width 4 height 7
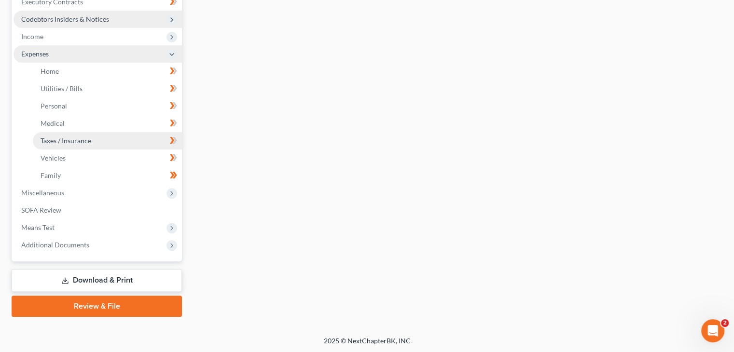
scroll to position [299, 0]
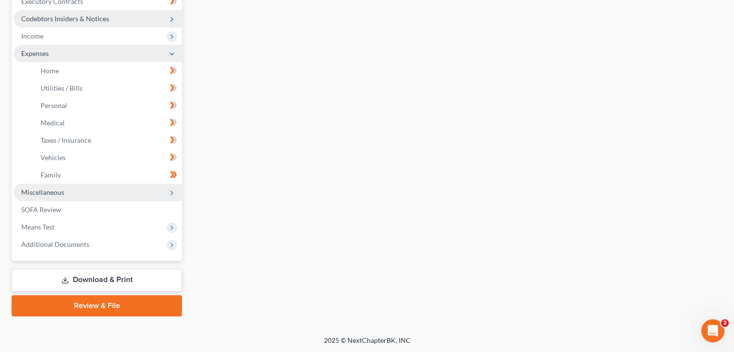
click at [87, 190] on span "Miscellaneous" at bounding box center [98, 192] width 168 height 17
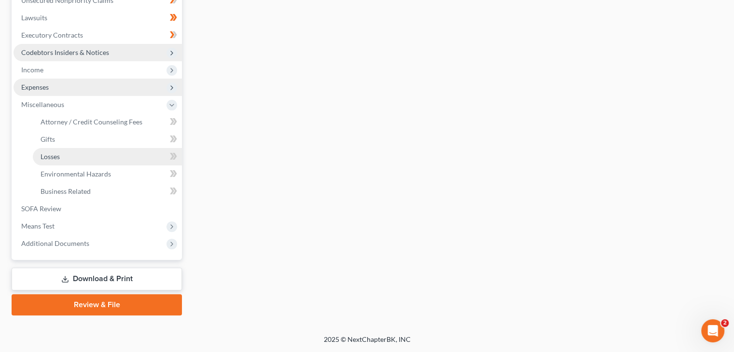
scroll to position [264, 0]
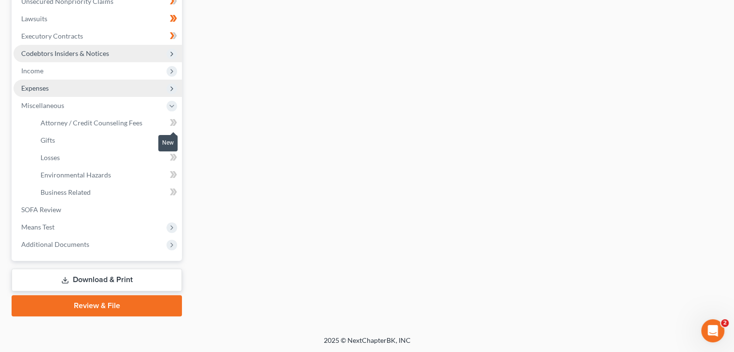
click at [173, 120] on icon at bounding box center [172, 122] width 4 height 7
click at [179, 134] on span at bounding box center [173, 141] width 17 height 14
click at [175, 139] on icon at bounding box center [175, 140] width 4 height 7
click at [172, 159] on icon at bounding box center [172, 157] width 4 height 7
drag, startPoint x: 177, startPoint y: 160, endPoint x: 170, endPoint y: 163, distance: 7.8
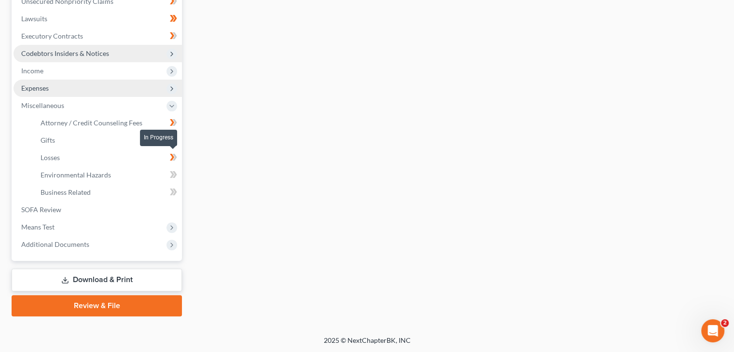
click at [178, 162] on span at bounding box center [173, 159] width 17 height 14
click at [173, 180] on icon at bounding box center [173, 175] width 7 height 12
click at [178, 173] on span at bounding box center [173, 176] width 17 height 14
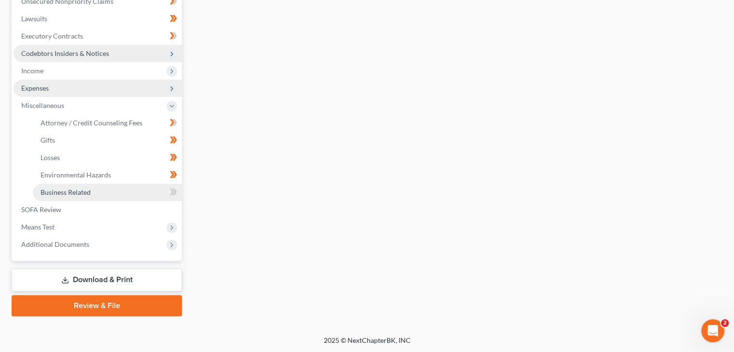
click at [176, 200] on link "Business Related" at bounding box center [107, 192] width 149 height 17
click at [172, 192] on icon at bounding box center [172, 192] width 4 height 7
drag, startPoint x: 121, startPoint y: 210, endPoint x: 141, endPoint y: 188, distance: 29.7
click at [122, 210] on link "SOFA Review" at bounding box center [98, 209] width 168 height 17
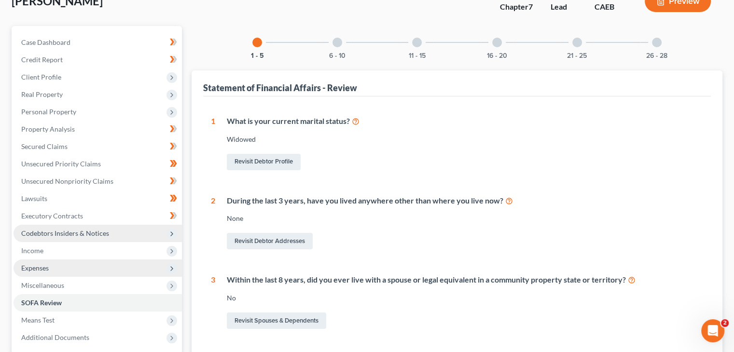
scroll to position [78, 0]
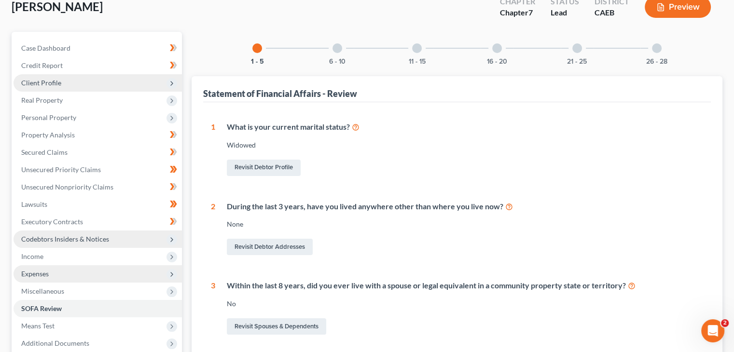
click at [88, 81] on span "Client Profile" at bounding box center [98, 82] width 168 height 17
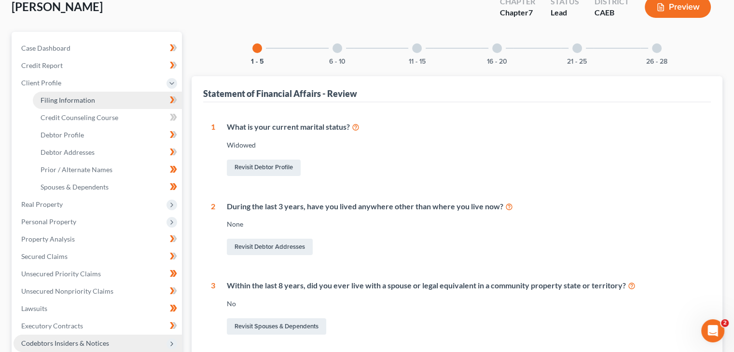
click at [115, 101] on link "Filing Information" at bounding box center [107, 100] width 149 height 17
select select "1"
select select "0"
select select "8"
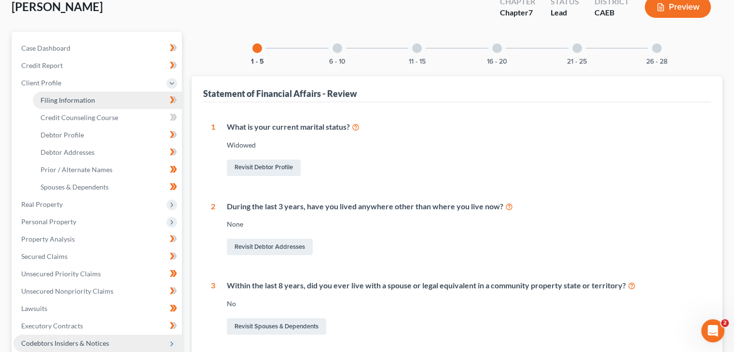
select select "0"
select select "4"
select select "0"
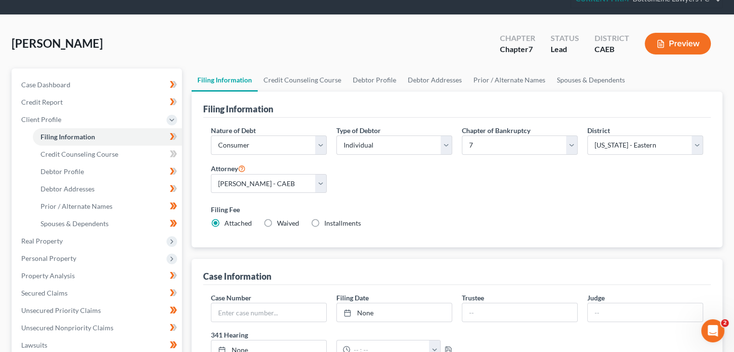
scroll to position [39, 0]
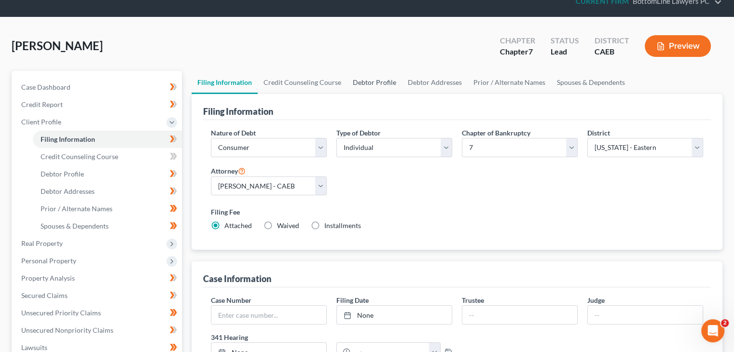
click at [365, 84] on link "Debtor Profile" at bounding box center [374, 82] width 55 height 23
select select "4"
select select "0"
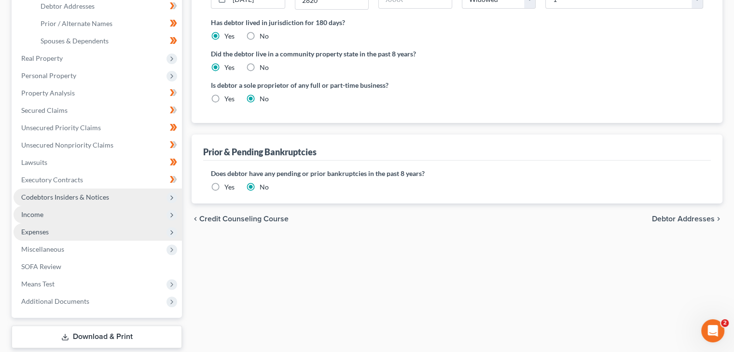
scroll to position [281, 0]
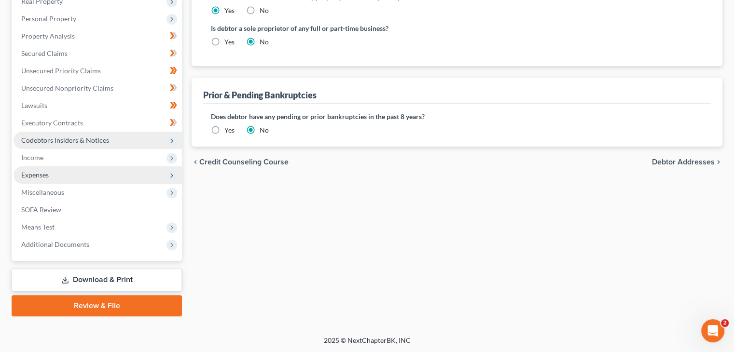
click at [70, 139] on span "Codebtors Insiders & Notices" at bounding box center [65, 140] width 88 height 8
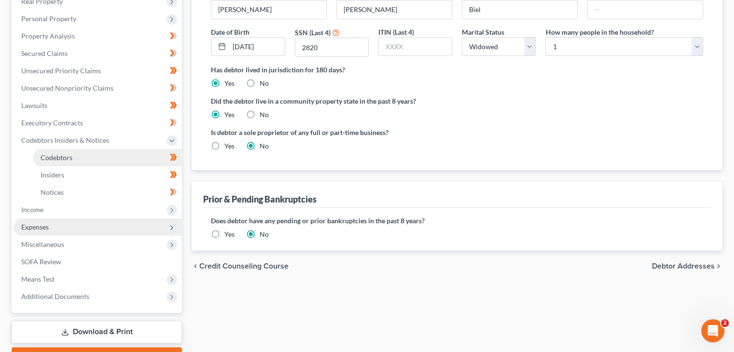
click at [68, 149] on link "Codebtors" at bounding box center [107, 157] width 149 height 17
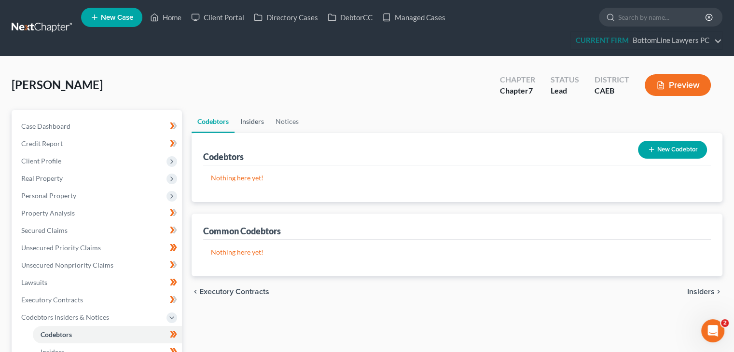
click at [257, 119] on link "Insiders" at bounding box center [252, 121] width 35 height 23
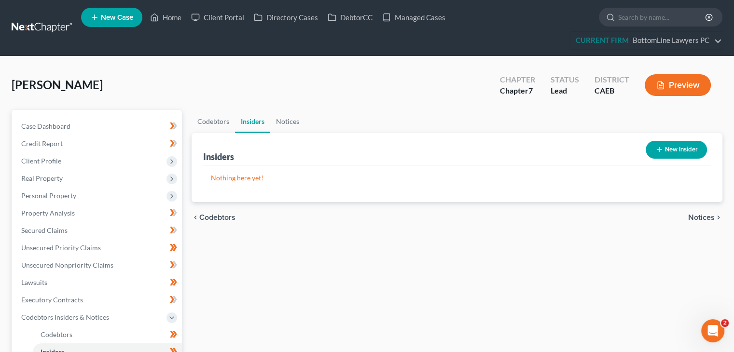
click at [674, 85] on button "Preview" at bounding box center [678, 85] width 66 height 22
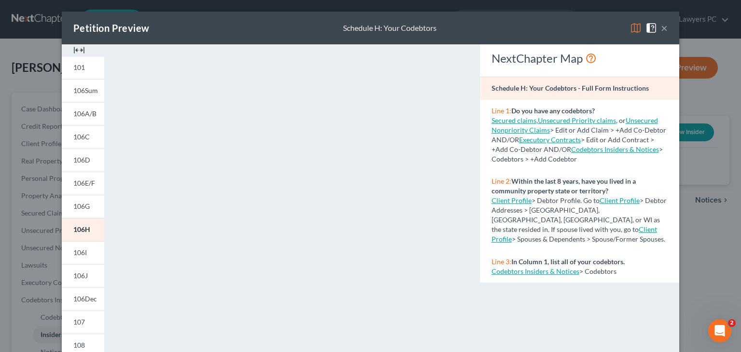
click at [664, 30] on div "Petition Preview Schedule H: Your Codebtors ×" at bounding box center [371, 28] width 618 height 33
click at [662, 30] on div "Petition Preview Schedule H: Your Codebtors ×" at bounding box center [371, 28] width 618 height 33
click at [662, 30] on button "×" at bounding box center [664, 28] width 7 height 12
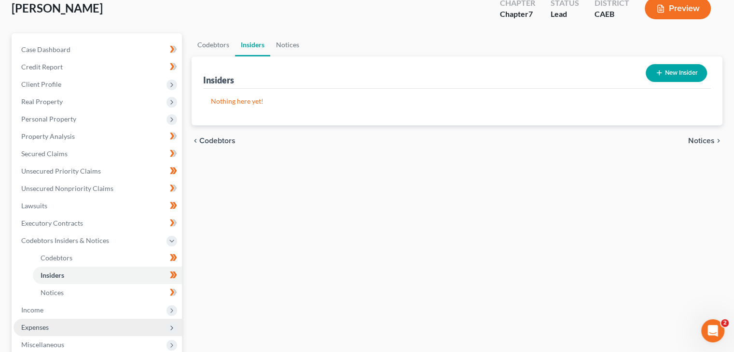
scroll to position [193, 0]
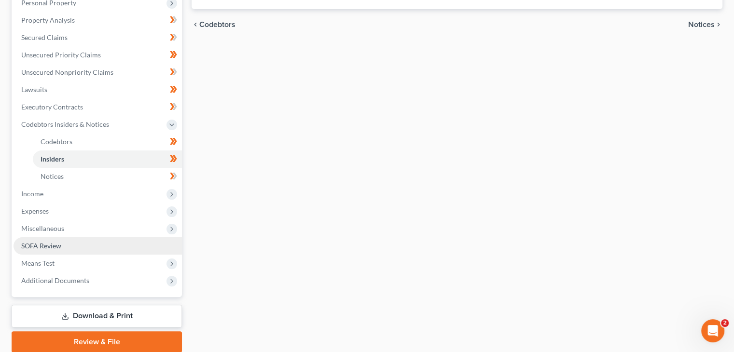
click at [45, 252] on link "SOFA Review" at bounding box center [98, 245] width 168 height 17
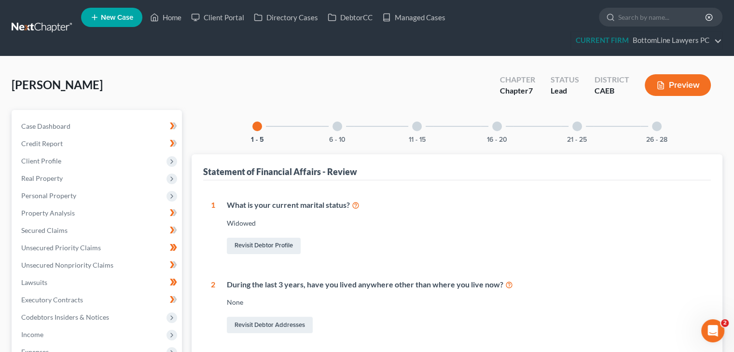
click at [337, 120] on div "6 - 10" at bounding box center [337, 126] width 33 height 33
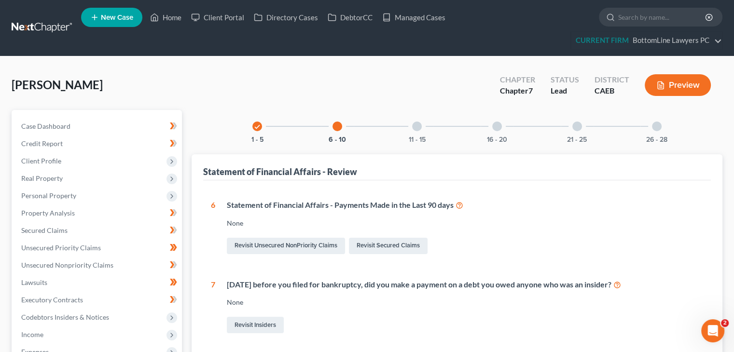
click at [416, 124] on div at bounding box center [417, 127] width 10 height 10
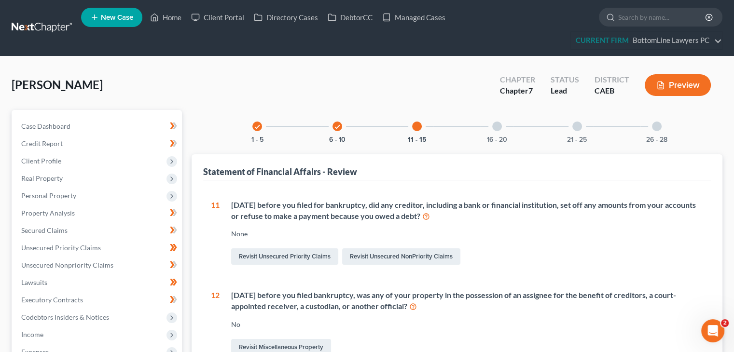
click at [497, 123] on div at bounding box center [497, 127] width 10 height 10
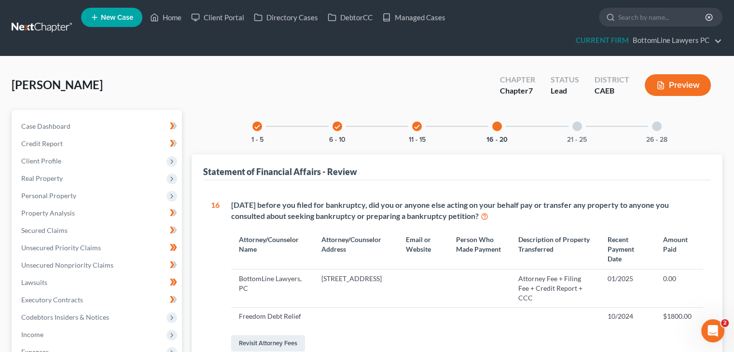
click at [564, 130] on div "21 - 25" at bounding box center [577, 126] width 33 height 33
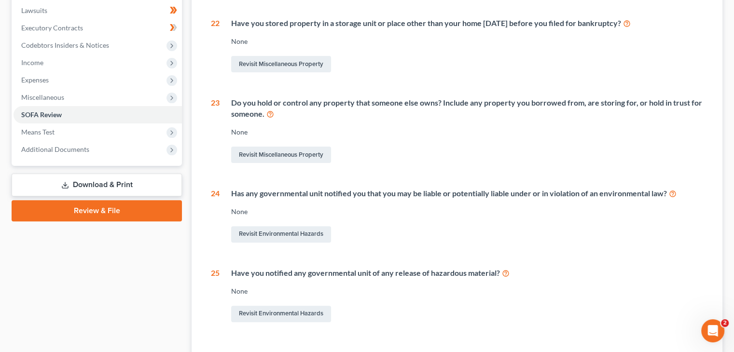
scroll to position [249, 0]
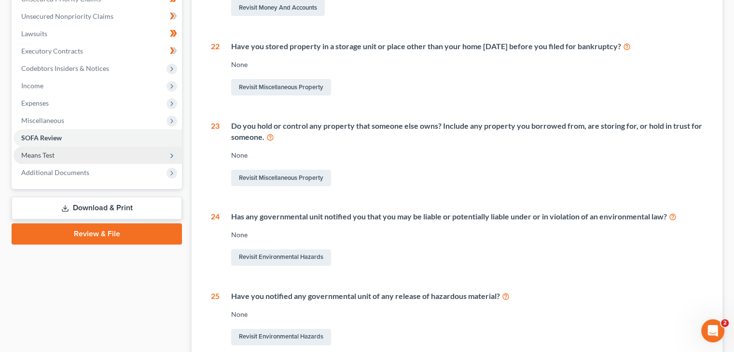
click at [131, 153] on span "Means Test" at bounding box center [98, 155] width 168 height 17
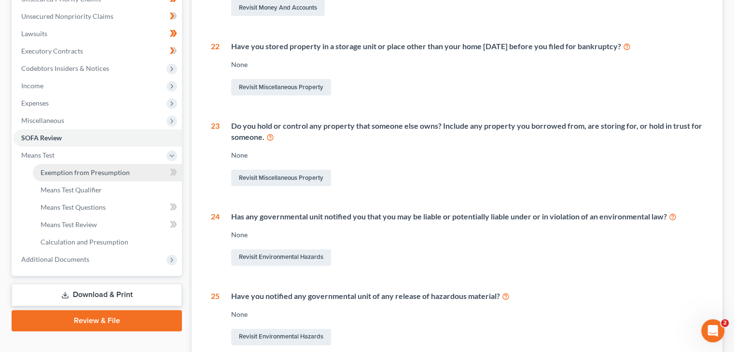
click at [140, 172] on link "Exemption from Presumption" at bounding box center [107, 172] width 149 height 17
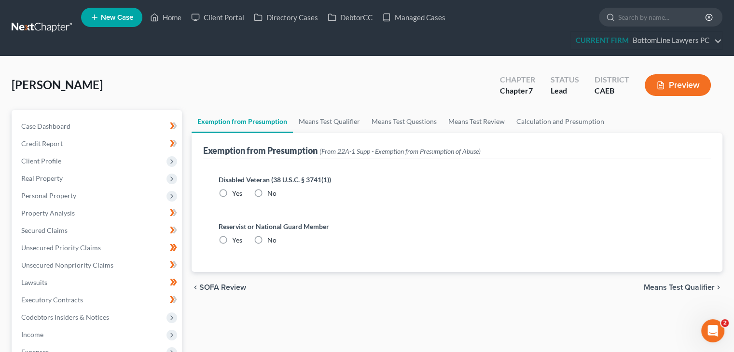
click at [267, 189] on label "No" at bounding box center [271, 194] width 9 height 10
click at [271, 189] on input "No" at bounding box center [274, 192] width 6 height 6
radio input "true"
click at [267, 236] on label "No" at bounding box center [271, 241] width 9 height 10
click at [271, 236] on input "No" at bounding box center [274, 239] width 6 height 6
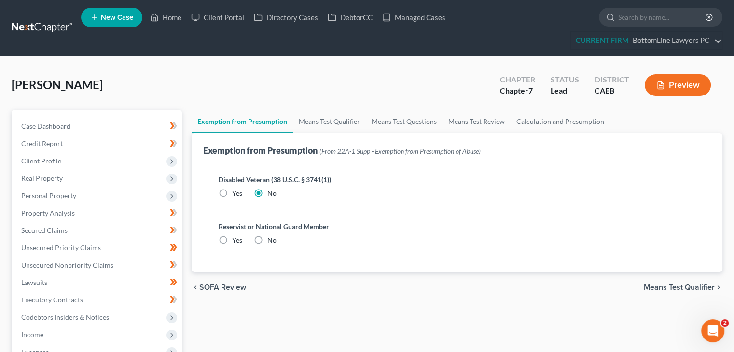
radio input "true"
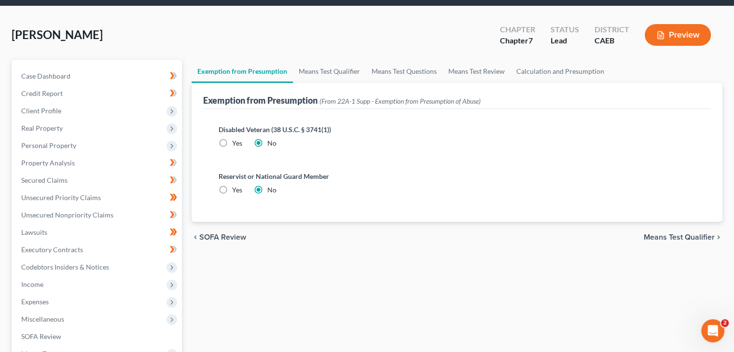
scroll to position [48, 0]
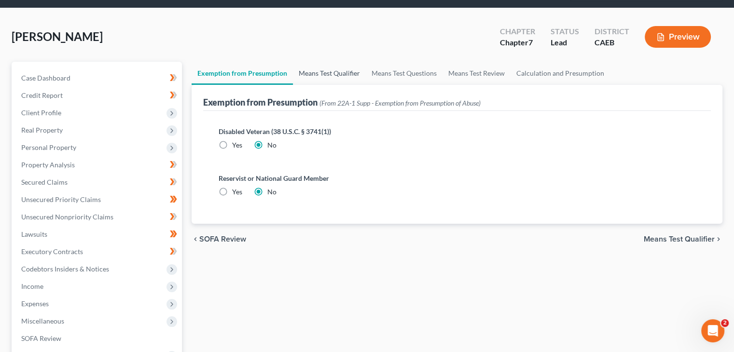
click at [328, 72] on link "Means Test Qualifier" at bounding box center [329, 73] width 73 height 23
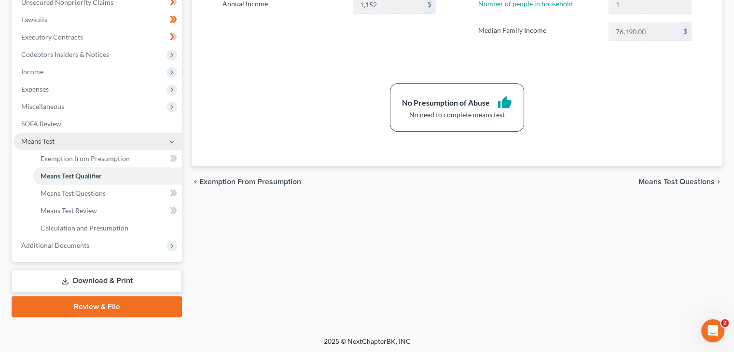
scroll to position [264, 0]
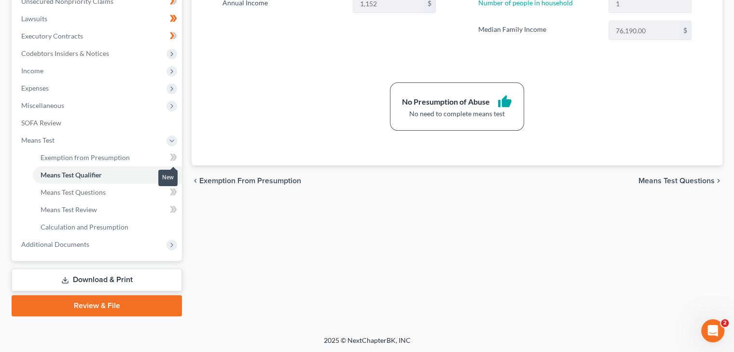
click at [175, 159] on icon at bounding box center [173, 158] width 7 height 12
click at [173, 189] on icon at bounding box center [173, 192] width 7 height 12
click at [172, 208] on icon at bounding box center [173, 210] width 7 height 12
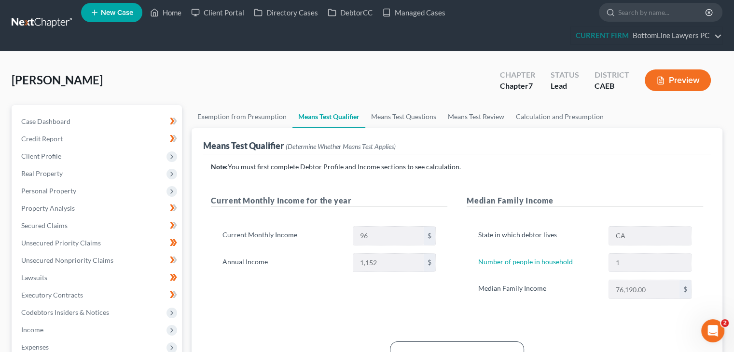
scroll to position [0, 0]
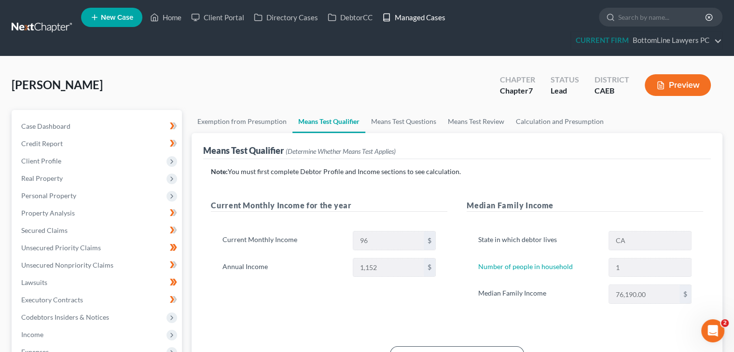
click at [419, 15] on link "Managed Cases" at bounding box center [413, 17] width 73 height 17
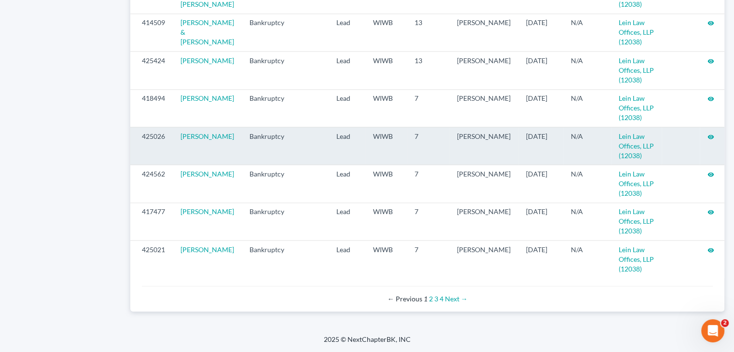
scroll to position [1054, 0]
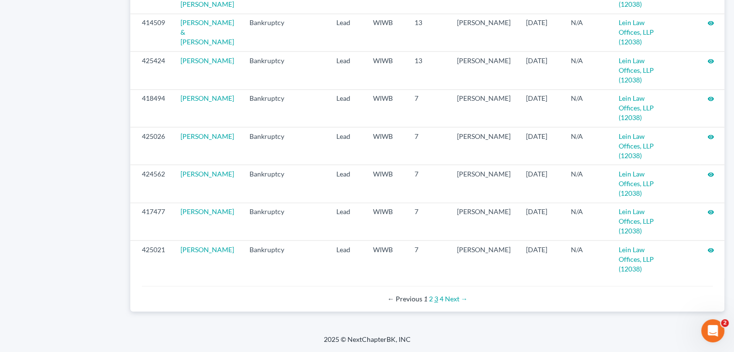
click at [436, 300] on link "3" at bounding box center [436, 299] width 4 height 8
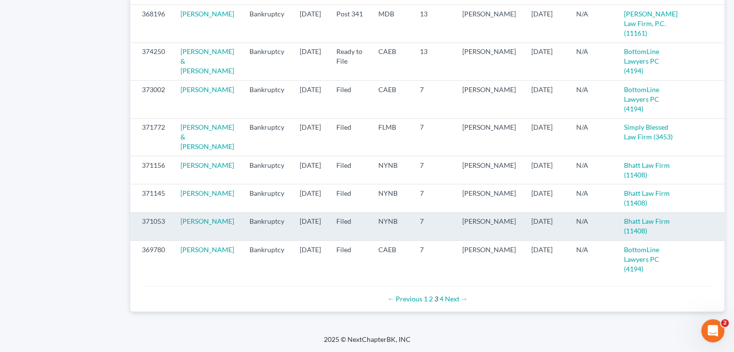
scroll to position [1064, 0]
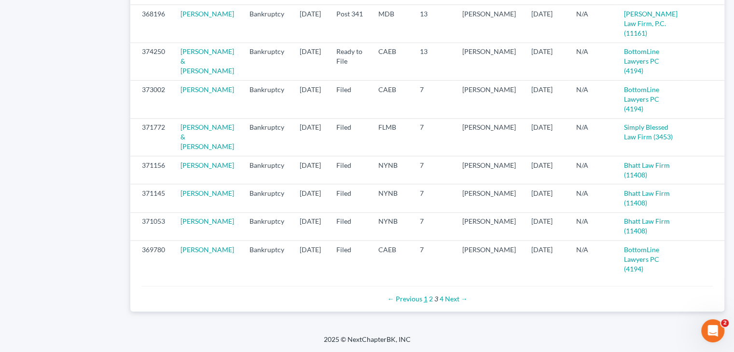
click at [426, 298] on link "1" at bounding box center [426, 299] width 4 height 8
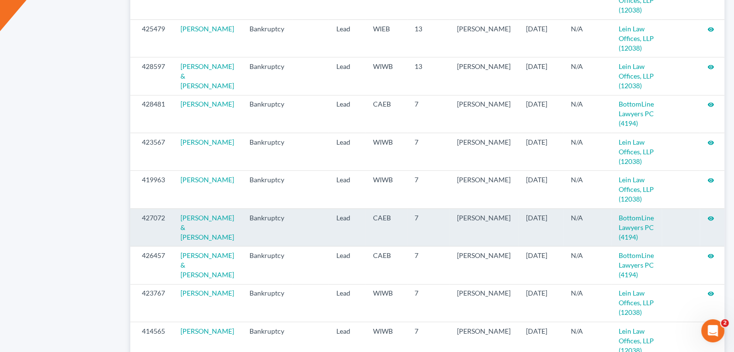
scroll to position [579, 0]
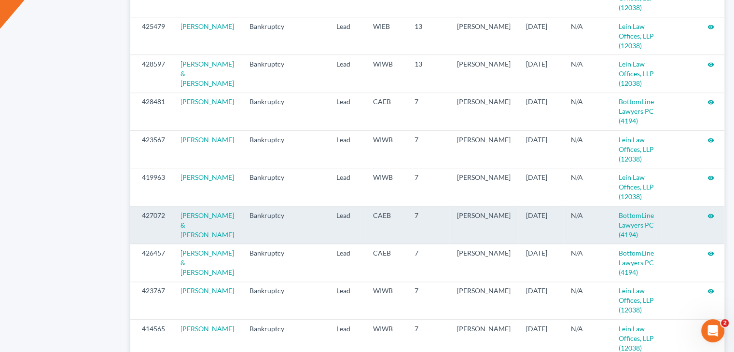
click at [708, 216] on icon "visibility" at bounding box center [711, 216] width 7 height 7
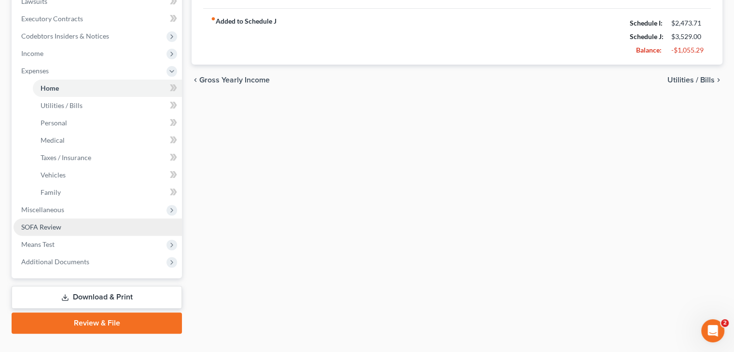
click at [46, 230] on span "SOFA Review" at bounding box center [41, 227] width 40 height 8
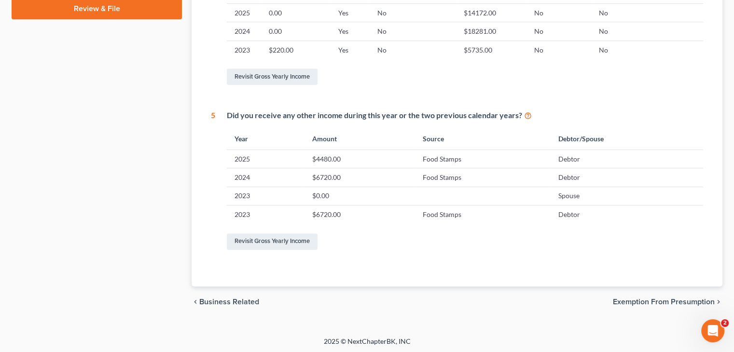
scroll to position [475, 0]
click at [280, 238] on link "Revisit Gross Yearly Income" at bounding box center [272, 241] width 91 height 16
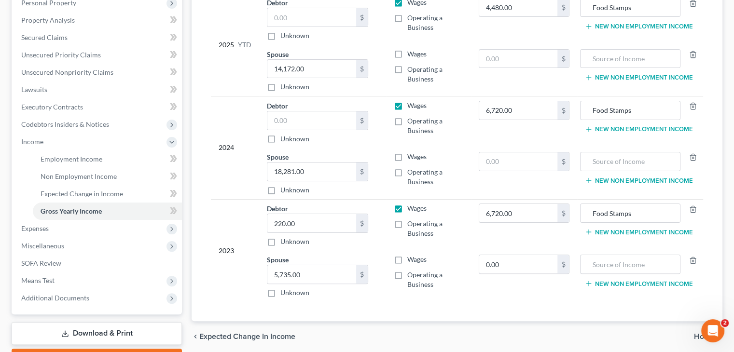
scroll to position [241, 0]
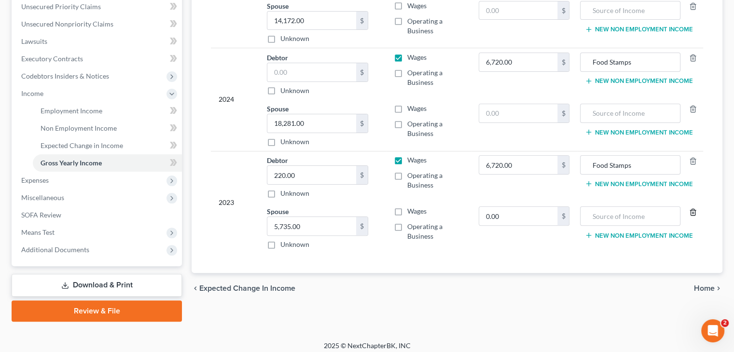
click at [695, 211] on icon "button" at bounding box center [693, 212] width 4 height 6
click at [692, 111] on icon "button" at bounding box center [693, 109] width 8 height 8
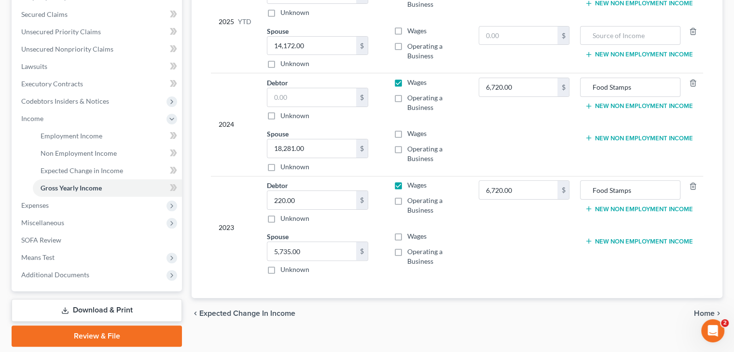
scroll to position [193, 0]
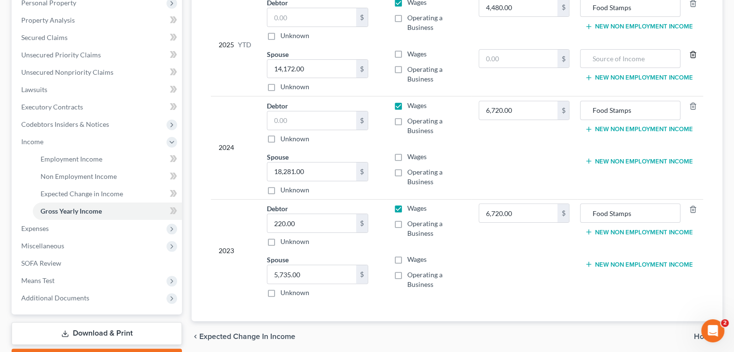
click at [693, 53] on icon "button" at bounding box center [693, 55] width 8 height 8
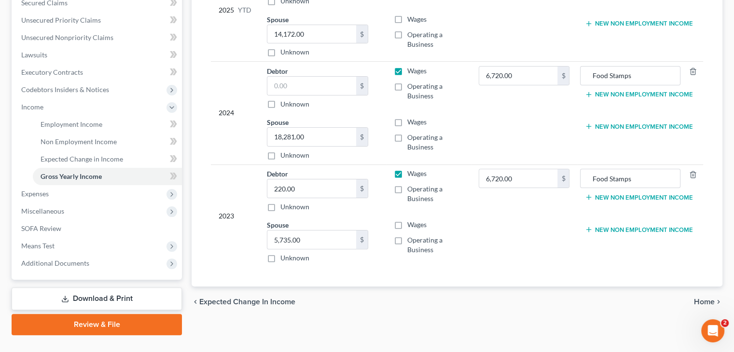
scroll to position [247, 0]
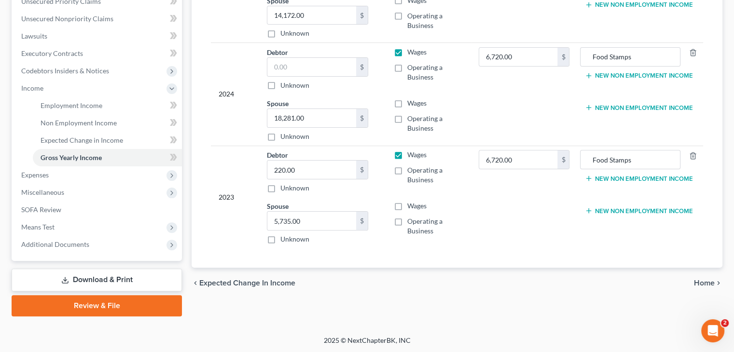
click at [270, 281] on span "Expected Change in Income" at bounding box center [247, 283] width 96 height 8
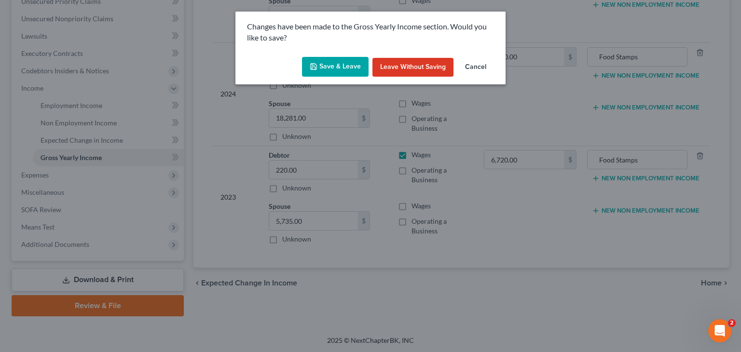
click at [341, 67] on button "Save & Leave" at bounding box center [335, 67] width 67 height 20
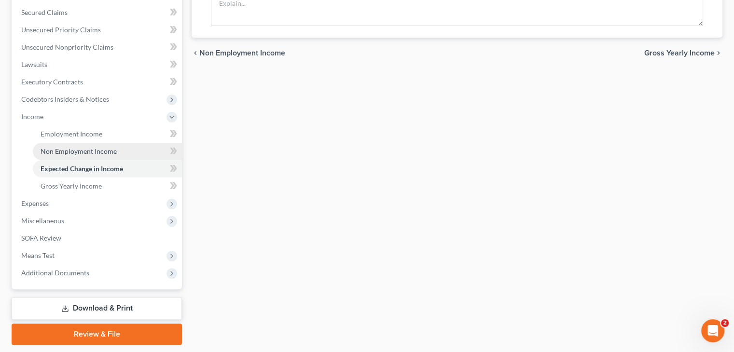
scroll to position [241, 0]
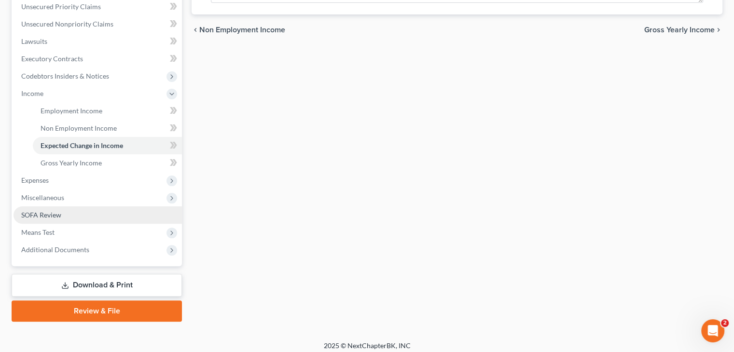
click at [46, 211] on span "SOFA Review" at bounding box center [41, 215] width 40 height 8
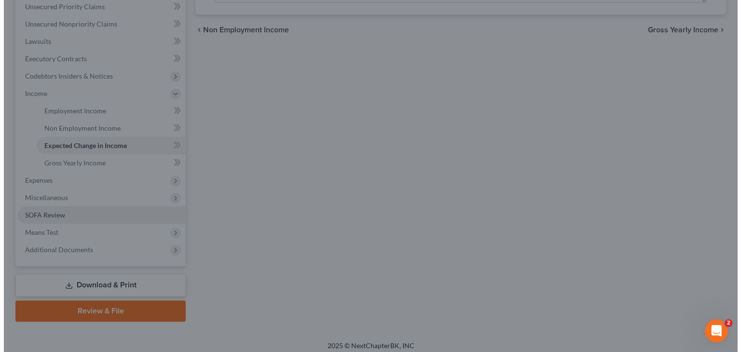
scroll to position [224, 0]
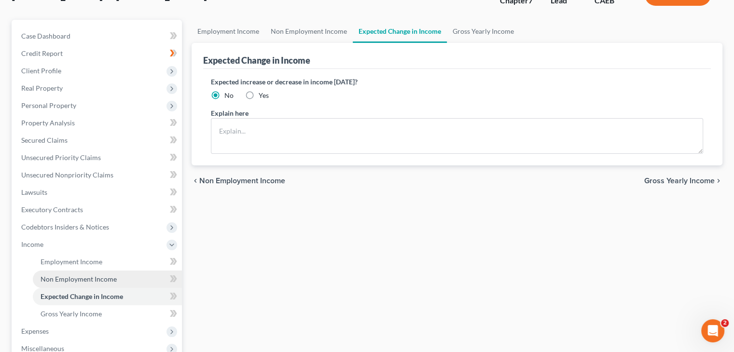
scroll to position [97, 0]
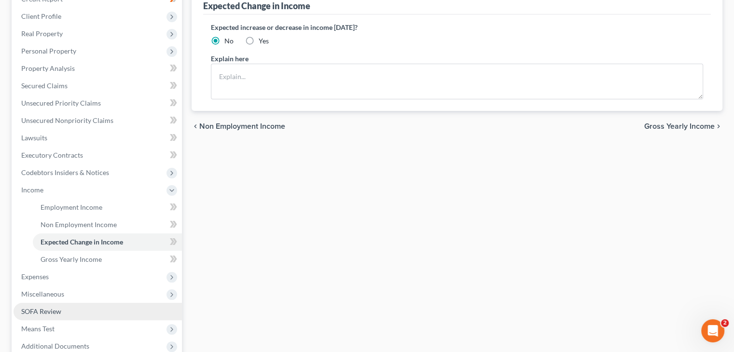
click at [68, 307] on link "SOFA Review" at bounding box center [98, 311] width 168 height 17
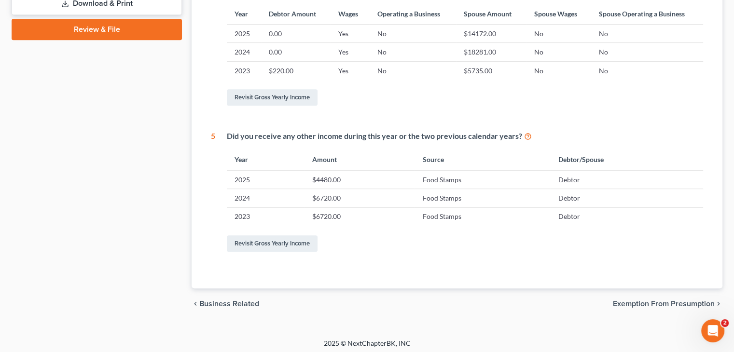
scroll to position [457, 0]
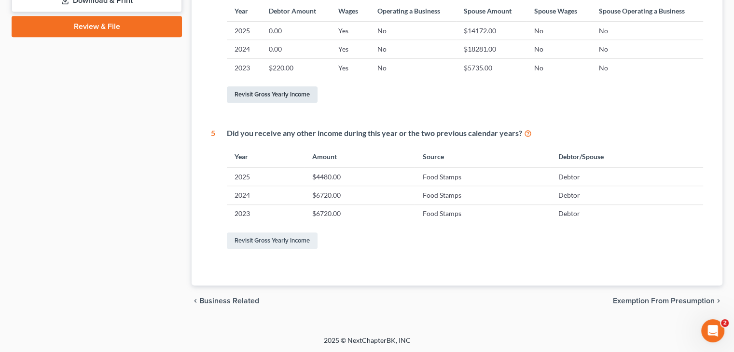
click at [268, 93] on link "Revisit Gross Yearly Income" at bounding box center [272, 94] width 91 height 16
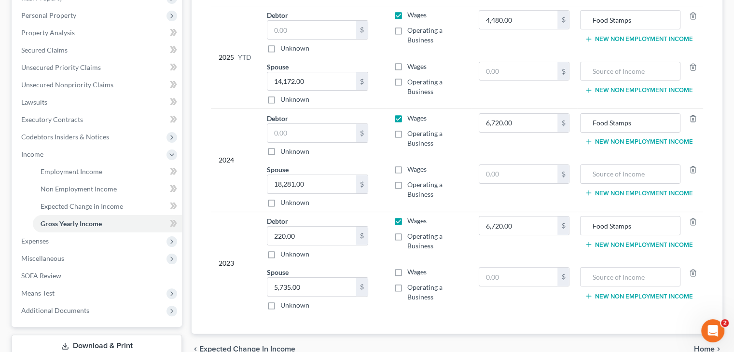
scroll to position [193, 0]
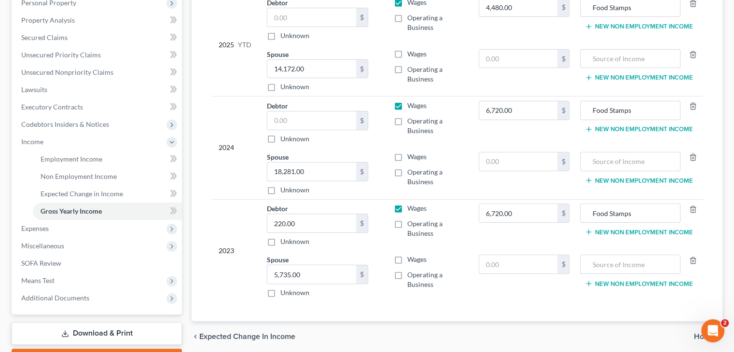
click at [407, 257] on label "Wages" at bounding box center [416, 260] width 19 height 10
click at [411, 257] on input "Wages" at bounding box center [414, 258] width 6 height 6
checkbox input "true"
click at [407, 153] on label "Wages" at bounding box center [416, 157] width 19 height 10
click at [411, 153] on input "Wages" at bounding box center [414, 155] width 6 height 6
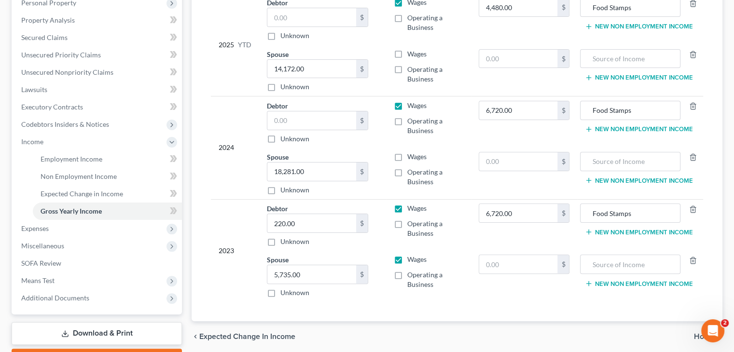
checkbox input "true"
click at [407, 103] on label "Wages" at bounding box center [416, 106] width 19 height 10
click at [411, 103] on input "Wages" at bounding box center [414, 104] width 6 height 6
checkbox input "false"
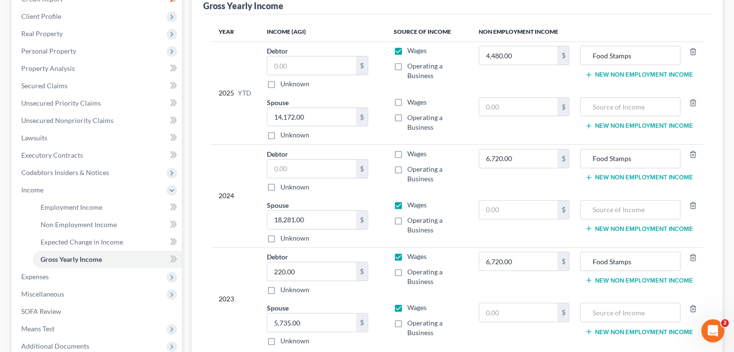
click at [407, 49] on label "Wages" at bounding box center [416, 51] width 19 height 10
click at [411, 49] on input "Wages" at bounding box center [414, 49] width 6 height 6
checkbox input "false"
click at [407, 105] on label "Wages" at bounding box center [416, 103] width 19 height 10
click at [411, 104] on input "Wages" at bounding box center [414, 101] width 6 height 6
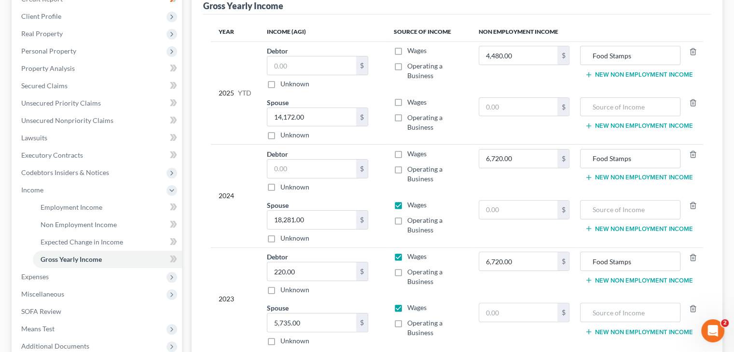
checkbox input "true"
click at [407, 49] on label "Wages" at bounding box center [416, 51] width 19 height 10
click at [411, 49] on input "Wages" at bounding box center [414, 49] width 6 height 6
checkbox input "true"
click at [407, 155] on label "Wages" at bounding box center [416, 154] width 19 height 10
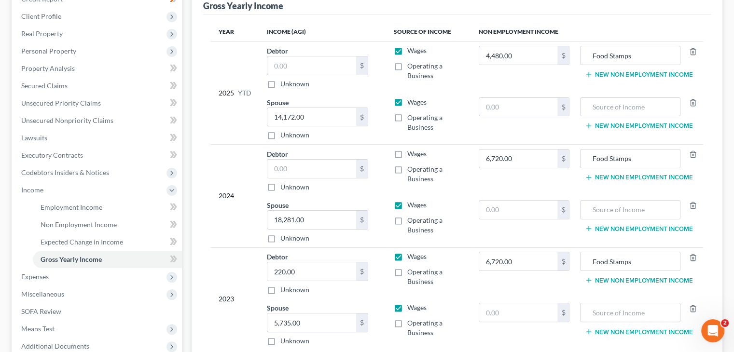
click at [411, 155] on input "Wages" at bounding box center [414, 152] width 6 height 6
checkbox input "true"
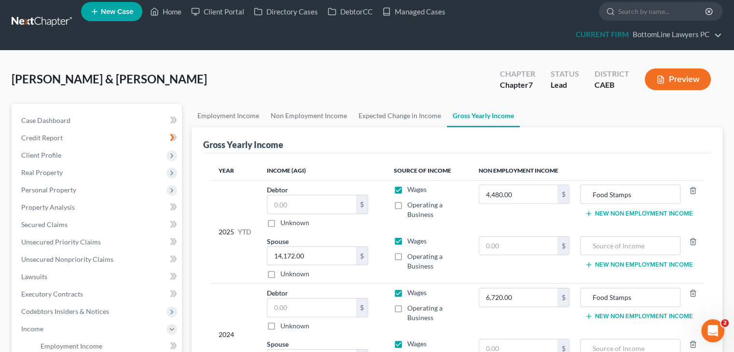
scroll to position [0, 0]
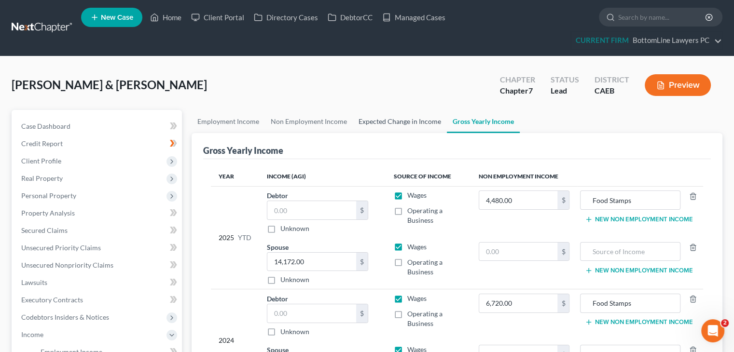
click at [418, 120] on link "Expected Change in Income" at bounding box center [400, 121] width 94 height 23
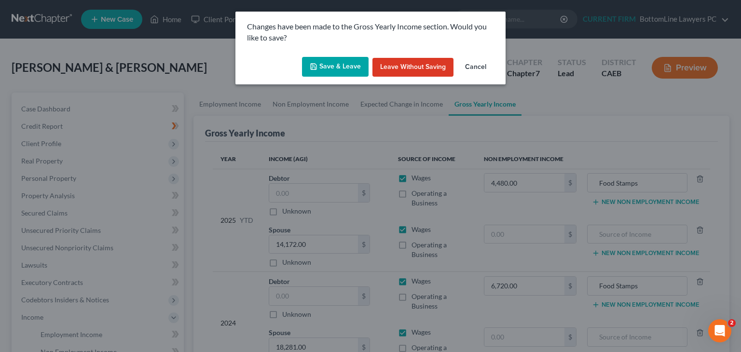
click at [332, 67] on button "Save & Leave" at bounding box center [335, 67] width 67 height 20
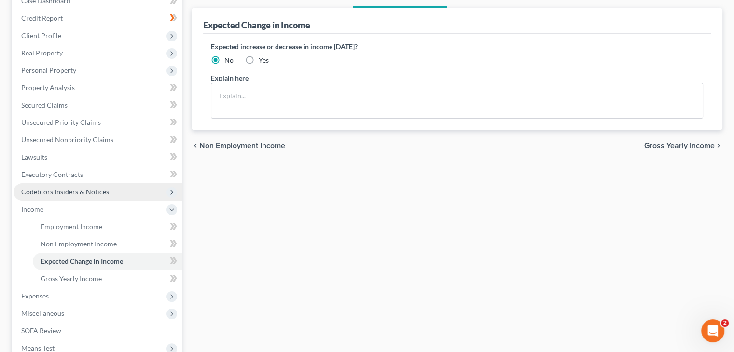
scroll to position [145, 0]
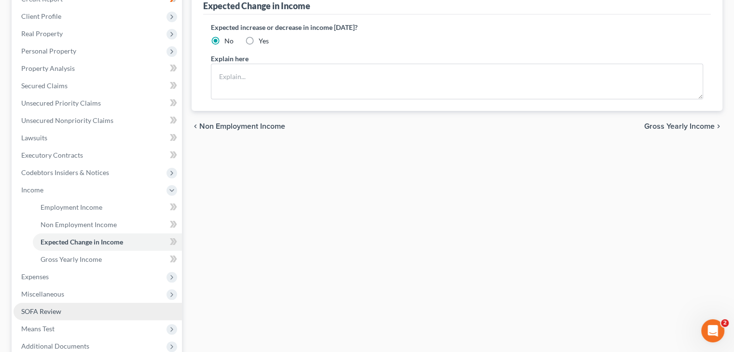
click at [41, 307] on span "SOFA Review" at bounding box center [41, 311] width 40 height 8
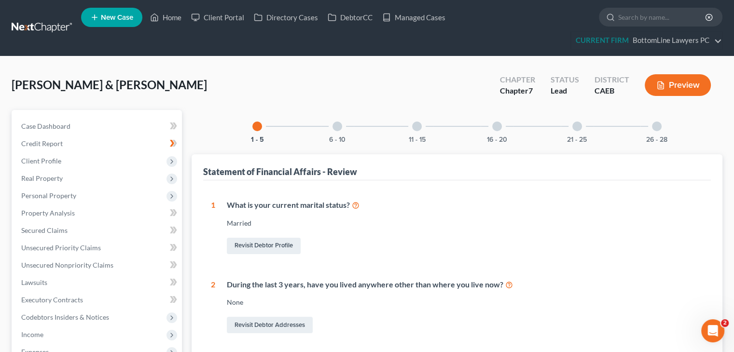
click at [418, 127] on div at bounding box center [417, 127] width 10 height 10
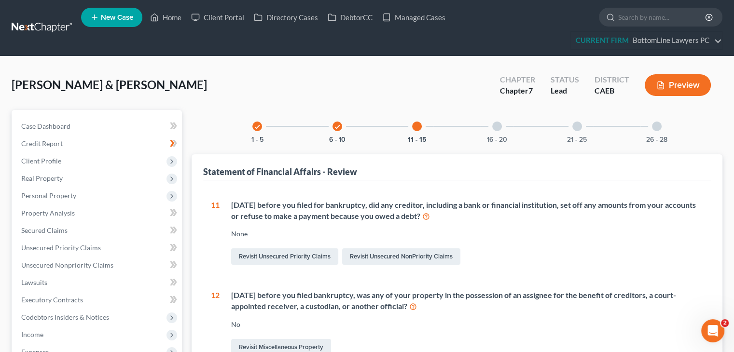
click at [499, 127] on div at bounding box center [497, 127] width 10 height 10
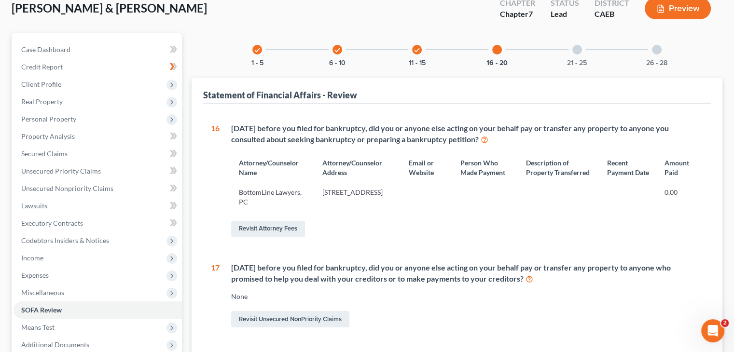
scroll to position [97, 0]
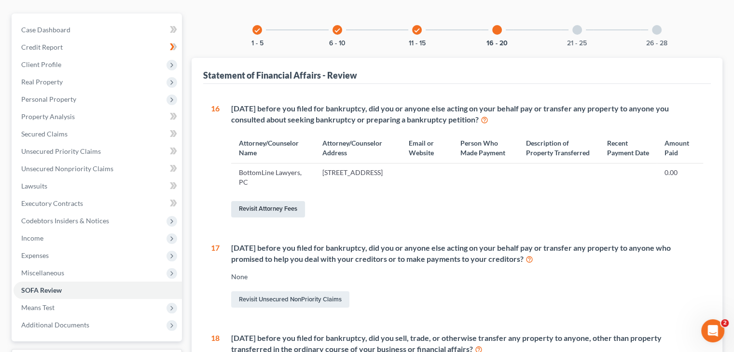
click at [290, 217] on link "Revisit Attorney Fees" at bounding box center [268, 209] width 74 height 16
select select "0"
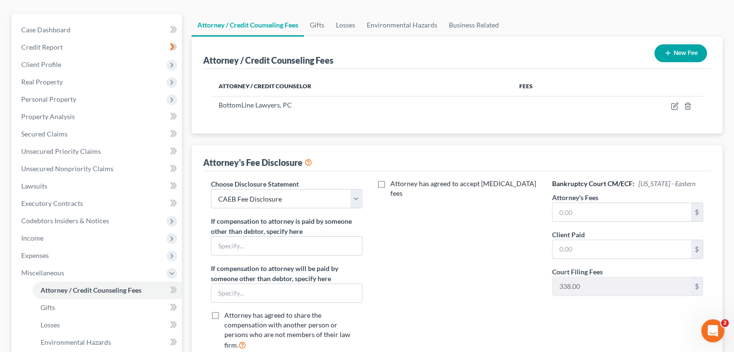
scroll to position [97, 0]
click at [675, 105] on icon "button" at bounding box center [675, 106] width 8 height 8
select select "4"
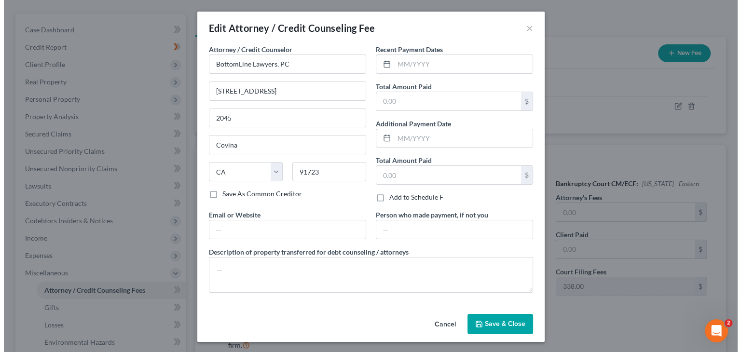
scroll to position [79, 0]
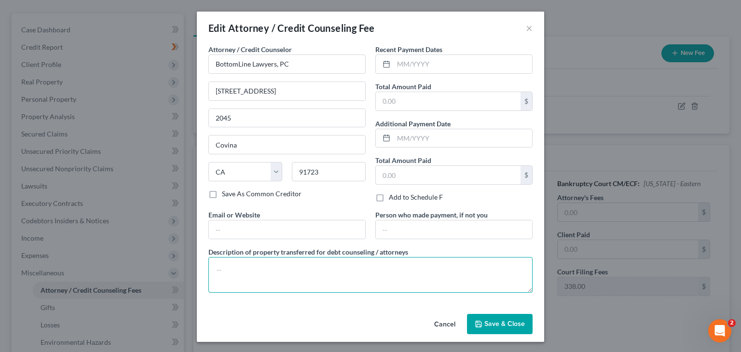
click at [404, 274] on textarea at bounding box center [371, 275] width 324 height 36
paste textarea "Attorney Fee + Filing Fee + Credit Report + CCC"
type textarea "Attorney Fee + Filing Fee + Credit Report + CCC"
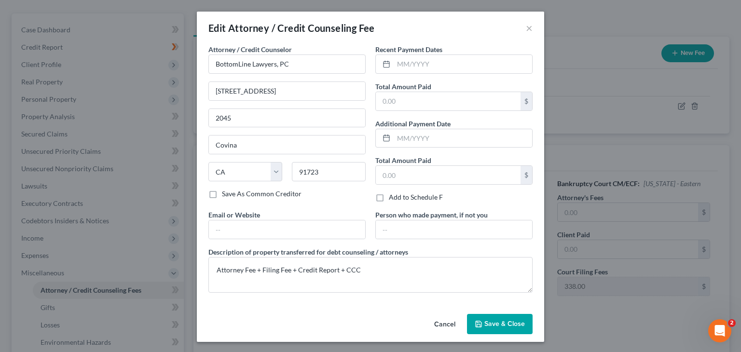
click at [475, 200] on div "Add to Schedule F" at bounding box center [454, 198] width 157 height 10
click at [225, 228] on input "text" at bounding box center [287, 230] width 156 height 18
paste input "[EMAIL_ADDRESS][DOMAIN_NAME]"
type input "[EMAIL_ADDRESS][DOMAIN_NAME]"
click at [439, 65] on input "text" at bounding box center [463, 64] width 139 height 18
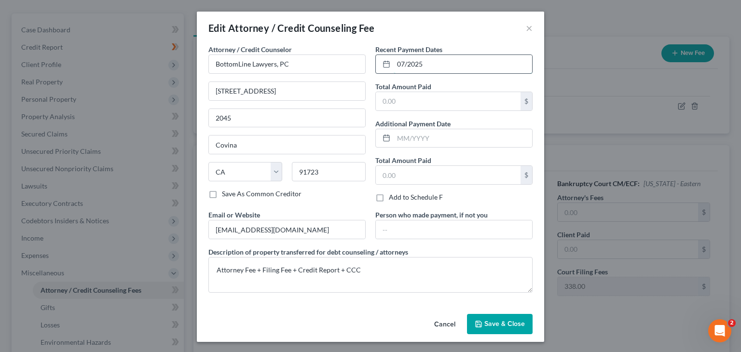
click at [402, 62] on input "07/2025" at bounding box center [463, 64] width 139 height 18
type input "06/2025"
click at [502, 323] on span "Save & Close" at bounding box center [505, 324] width 41 height 8
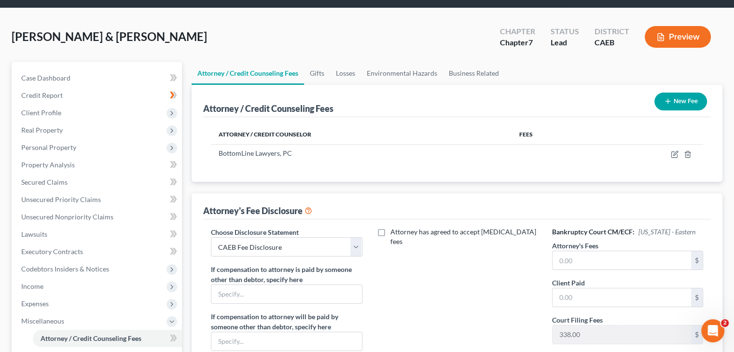
scroll to position [71, 0]
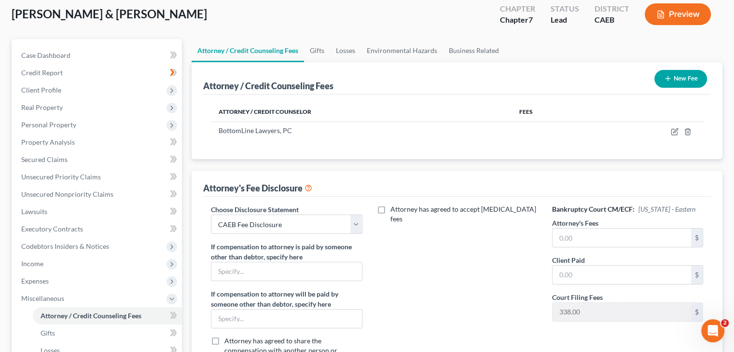
drag, startPoint x: 201, startPoint y: 14, endPoint x: 14, endPoint y: 20, distance: 186.9
click at [14, 20] on div "[PERSON_NAME] & [PERSON_NAME] Upgraded Chapter Chapter 7 Status Lead District C…" at bounding box center [367, 18] width 711 height 42
click at [17, 21] on div "[PERSON_NAME] & [PERSON_NAME]" at bounding box center [109, 13] width 195 height 15
drag, startPoint x: 14, startPoint y: 14, endPoint x: 193, endPoint y: 14, distance: 179.1
click at [193, 14] on div "[PERSON_NAME] & [PERSON_NAME] Upgraded Chapter Chapter 7 Status Lead District C…" at bounding box center [367, 18] width 711 height 42
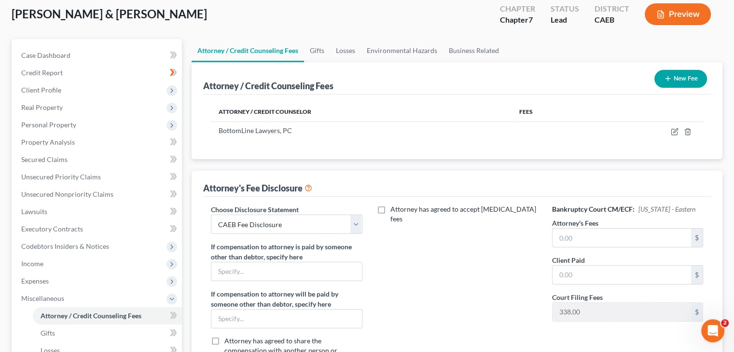
copy span "[PERSON_NAME] & [PERSON_NAME]"
click at [153, 137] on link "Property Analysis" at bounding box center [98, 142] width 168 height 17
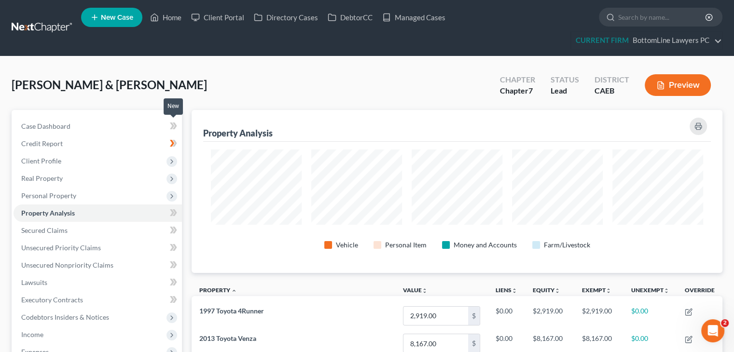
click at [173, 127] on icon at bounding box center [173, 126] width 7 height 12
click at [138, 162] on span "Client Profile" at bounding box center [98, 161] width 168 height 17
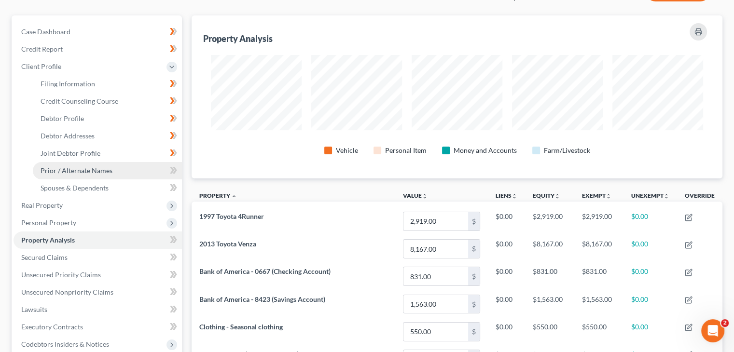
scroll to position [97, 0]
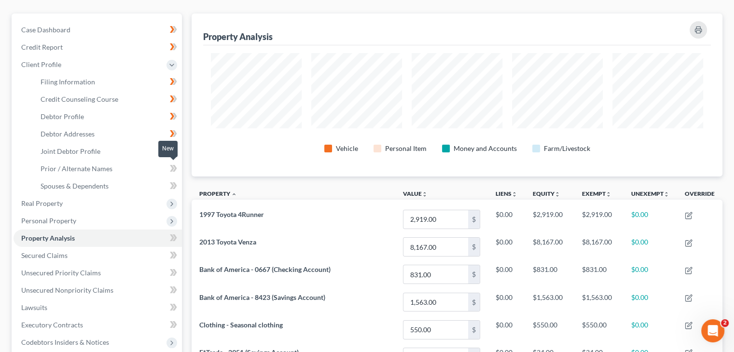
click at [174, 167] on icon at bounding box center [172, 168] width 4 height 7
click at [174, 168] on icon at bounding box center [172, 168] width 4 height 7
click at [173, 185] on icon at bounding box center [172, 185] width 4 height 7
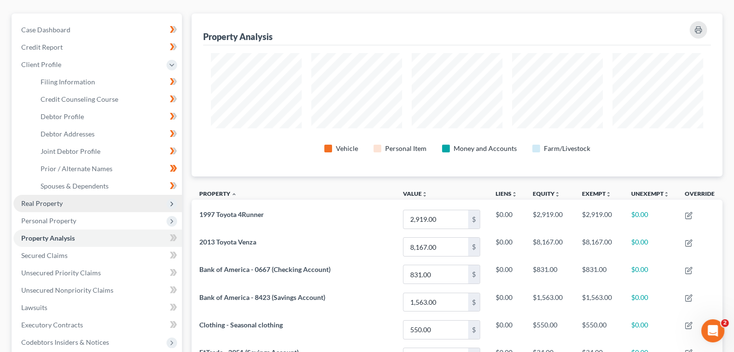
click at [169, 202] on icon at bounding box center [172, 204] width 8 height 8
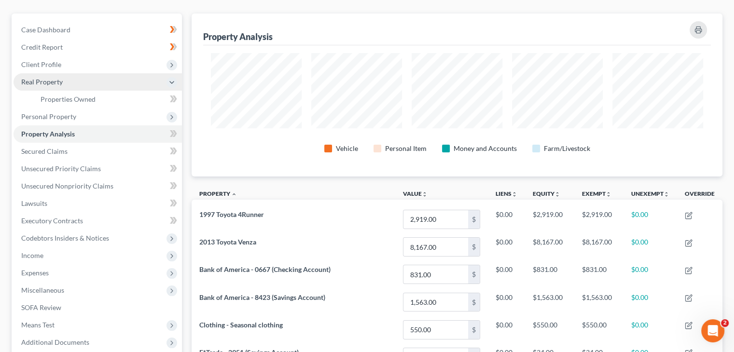
click at [171, 97] on div "New" at bounding box center [167, 92] width 19 height 16
click at [148, 101] on link "Properties Owned" at bounding box center [107, 99] width 149 height 17
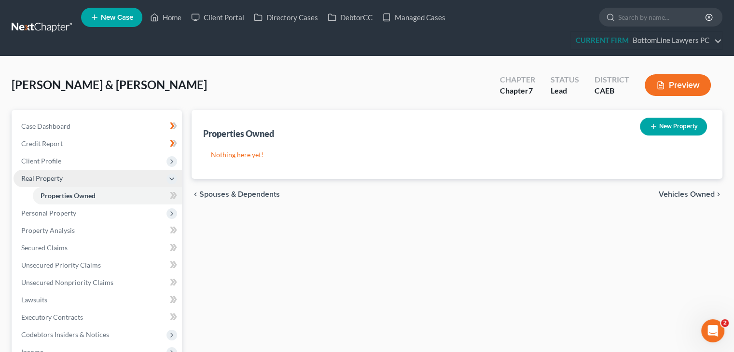
click at [171, 196] on div "New" at bounding box center [167, 189] width 19 height 22
click at [654, 127] on icon "button" at bounding box center [654, 127] width 8 height 8
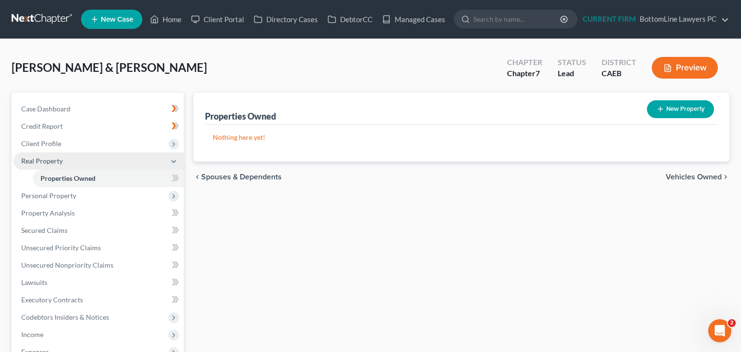
select select "4"
select select "57"
select select "2"
select select "0"
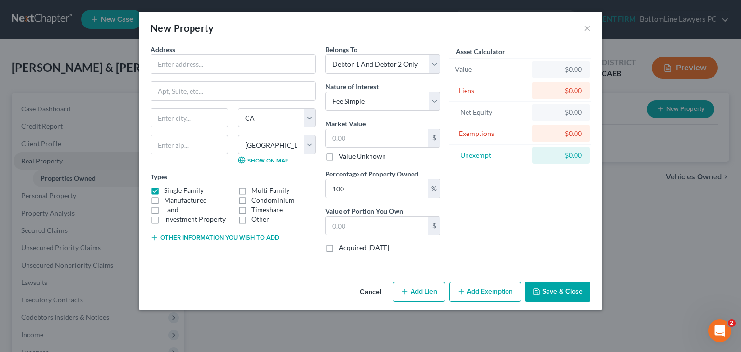
drag, startPoint x: 566, startPoint y: 296, endPoint x: 505, endPoint y: 286, distance: 61.3
click at [565, 296] on button "Save & Close" at bounding box center [558, 292] width 66 height 20
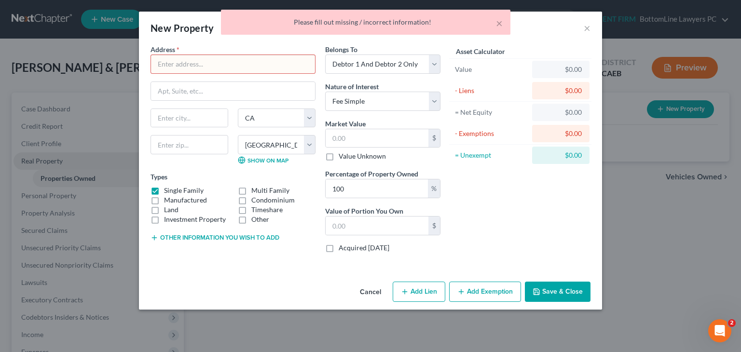
click at [599, 28] on div "× Please fill out missing / incorrect information!" at bounding box center [365, 25] width 741 height 30
click at [590, 30] on div "× Please fill out missing / incorrect information!" at bounding box center [365, 25] width 741 height 30
click at [586, 28] on div "× Please fill out missing / incorrect information!" at bounding box center [365, 25] width 741 height 30
click at [499, 25] on button "×" at bounding box center [499, 23] width 7 height 12
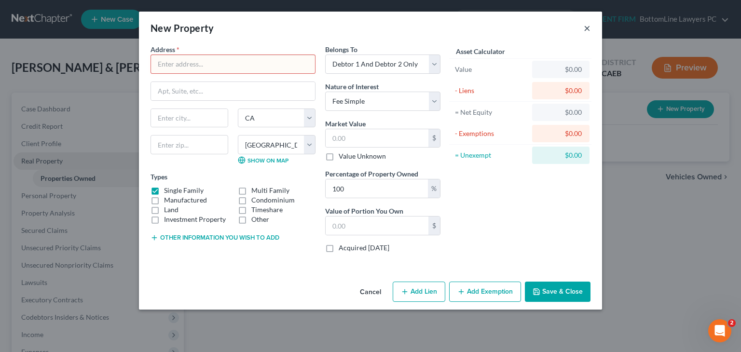
click at [587, 29] on button "×" at bounding box center [587, 28] width 7 height 12
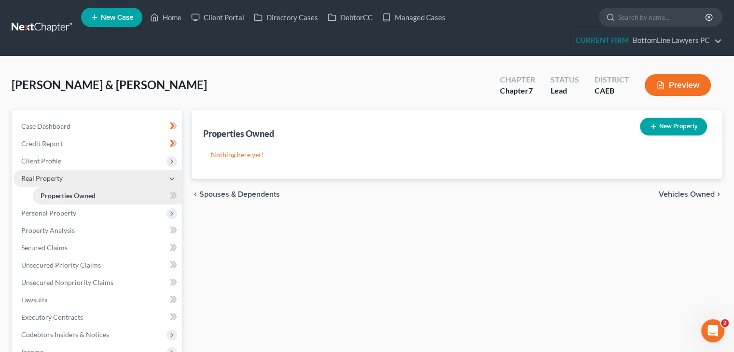
click at [132, 197] on link "Properties Owned" at bounding box center [107, 195] width 149 height 17
click at [124, 209] on span "Personal Property" at bounding box center [98, 213] width 168 height 17
click at [171, 195] on icon at bounding box center [172, 197] width 8 height 8
click at [174, 182] on icon at bounding box center [172, 179] width 11 height 11
click at [129, 200] on link "Properties Owned" at bounding box center [107, 195] width 149 height 17
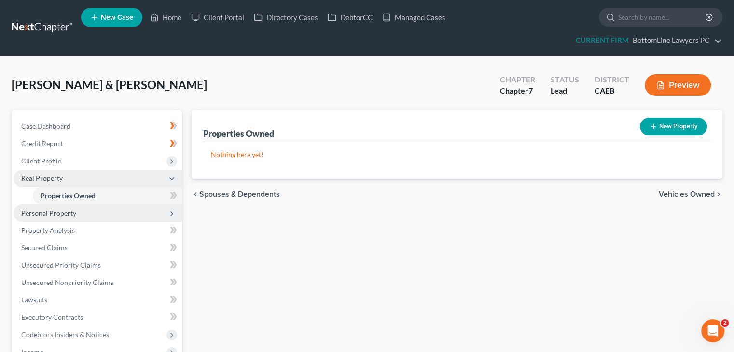
click at [173, 196] on div "New" at bounding box center [167, 189] width 19 height 22
click at [683, 127] on button "New Property" at bounding box center [673, 127] width 67 height 18
select select "4"
select select "57"
select select "2"
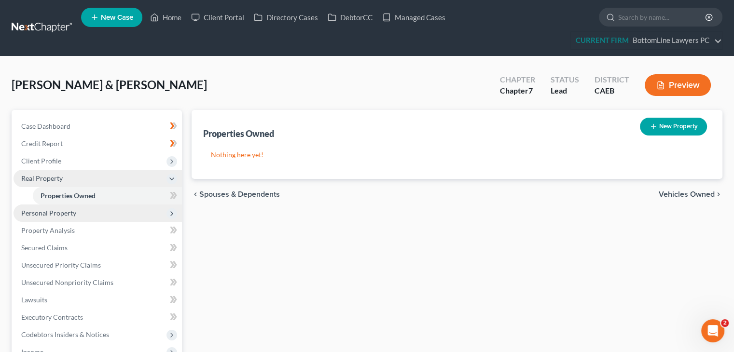
select select "0"
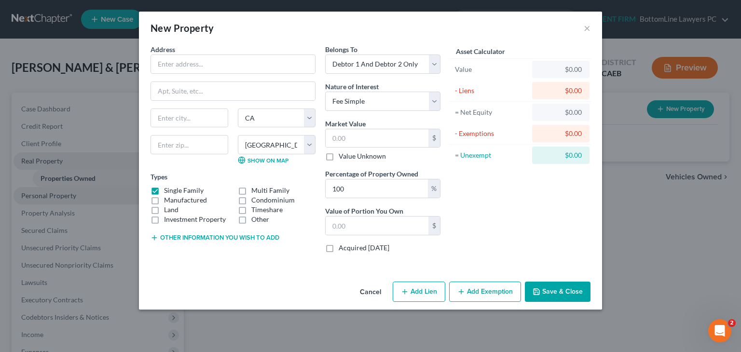
click at [377, 290] on button "Cancel" at bounding box center [370, 292] width 37 height 19
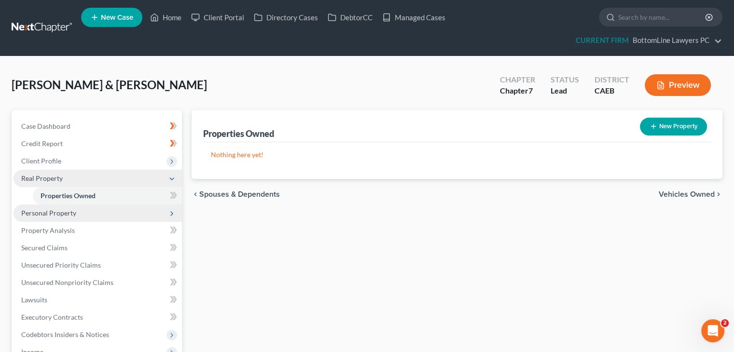
click at [174, 198] on icon at bounding box center [173, 196] width 7 height 12
click at [173, 198] on icon at bounding box center [173, 196] width 7 height 12
click at [151, 213] on span "Personal Property" at bounding box center [98, 213] width 168 height 17
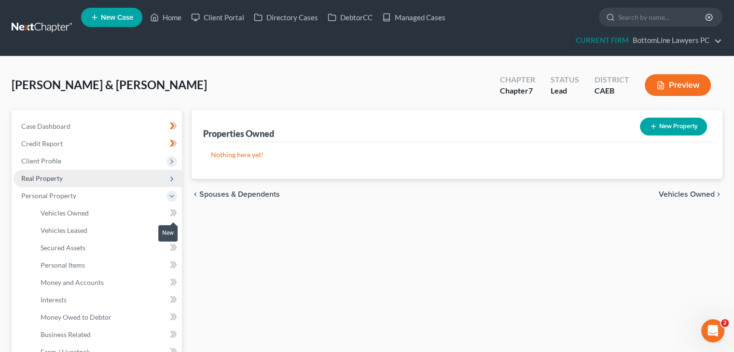
click at [174, 213] on icon at bounding box center [175, 212] width 4 height 7
click at [174, 225] on icon at bounding box center [173, 230] width 7 height 12
click at [174, 229] on icon at bounding box center [172, 230] width 4 height 7
click at [173, 245] on icon at bounding box center [173, 248] width 7 height 12
click at [173, 246] on icon at bounding box center [172, 247] width 4 height 7
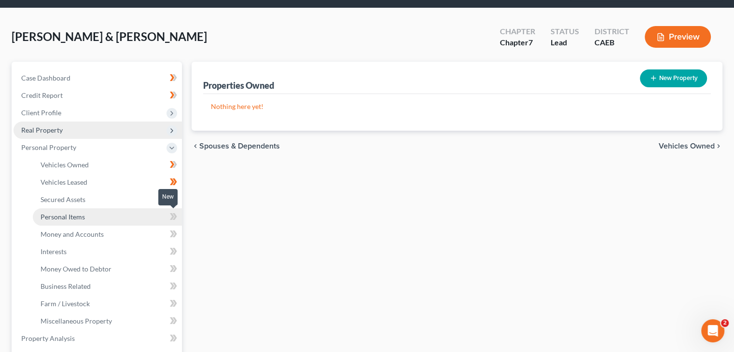
click at [163, 217] on link "Personal Items" at bounding box center [107, 217] width 149 height 17
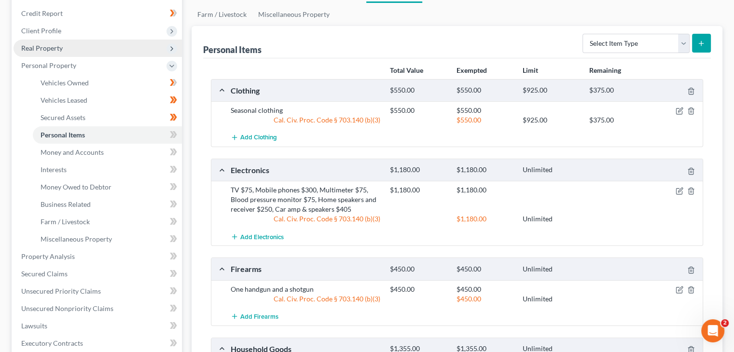
scroll to position [145, 0]
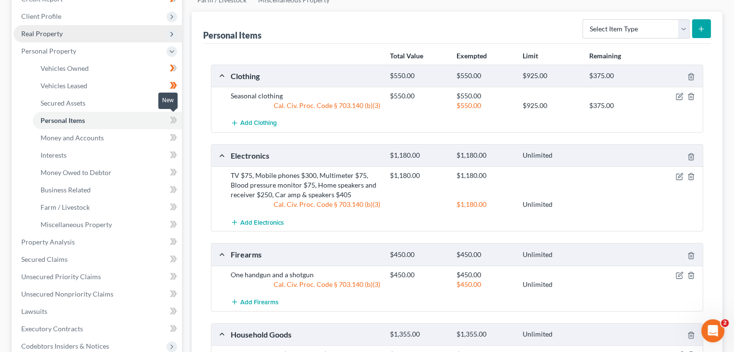
click at [174, 126] on span at bounding box center [173, 121] width 17 height 14
click at [173, 138] on icon at bounding box center [172, 137] width 4 height 7
click at [156, 139] on link "Money and Accounts" at bounding box center [107, 137] width 149 height 17
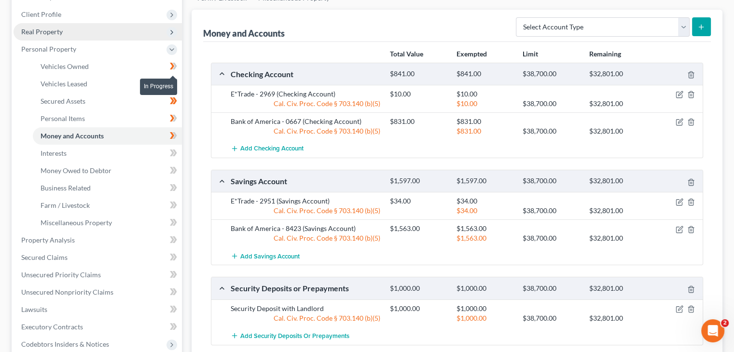
scroll to position [193, 0]
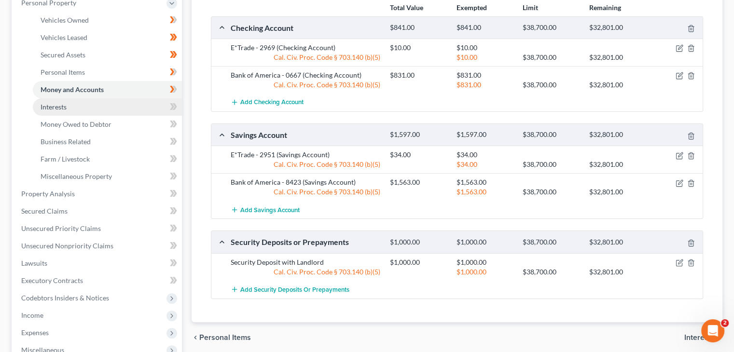
click at [162, 107] on link "Interests" at bounding box center [107, 106] width 149 height 17
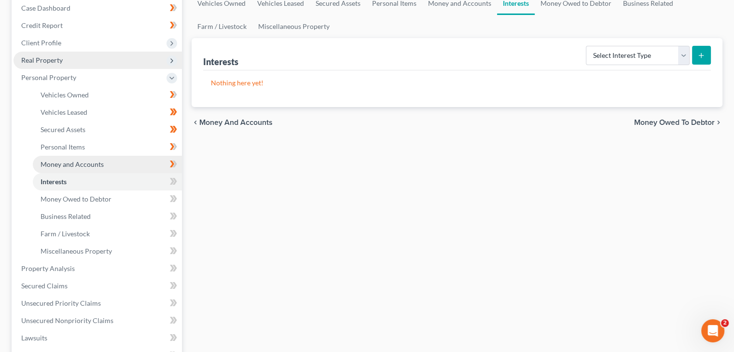
scroll to position [145, 0]
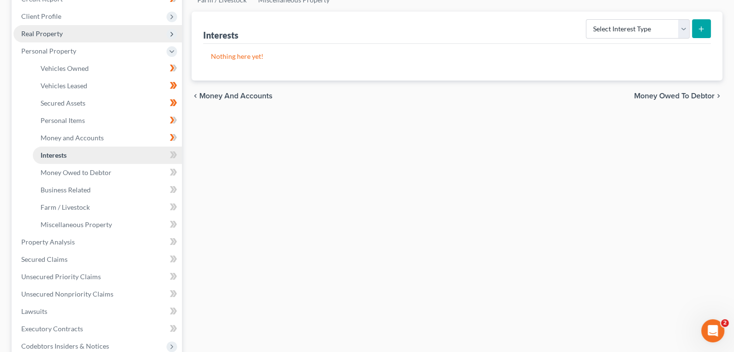
click at [137, 154] on link "Interests" at bounding box center [107, 155] width 149 height 17
click at [170, 153] on icon at bounding box center [173, 155] width 7 height 12
click at [149, 174] on link "Money Owed to Debtor" at bounding box center [107, 172] width 149 height 17
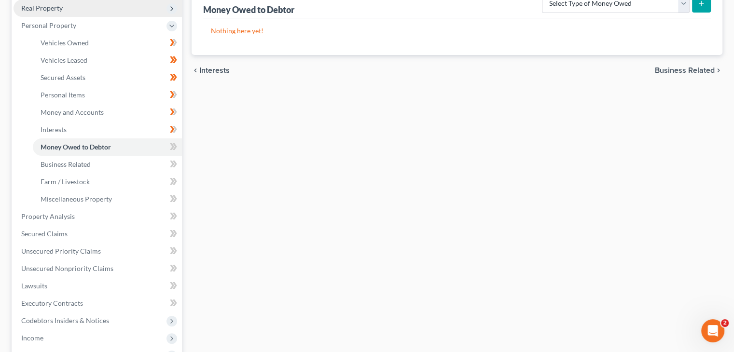
scroll to position [193, 0]
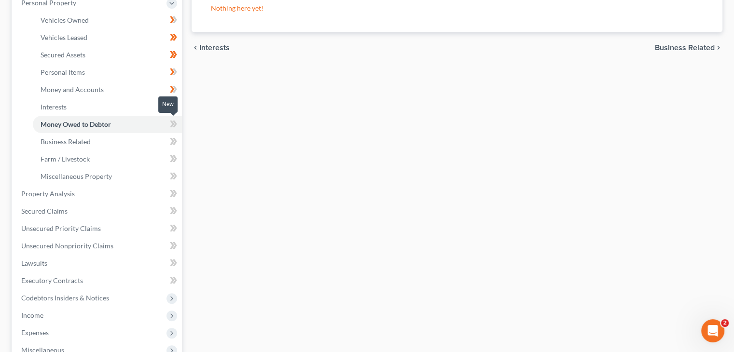
click at [172, 122] on icon at bounding box center [172, 124] width 4 height 7
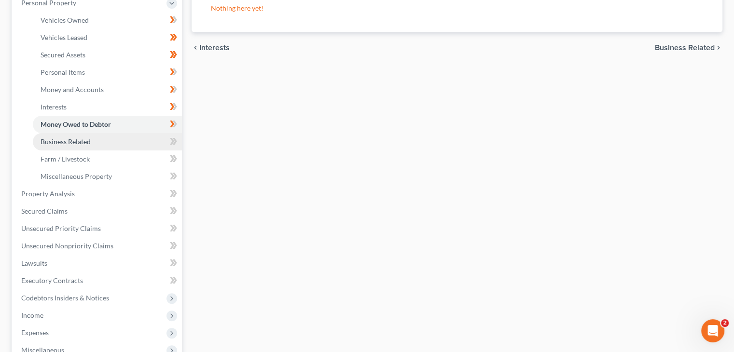
click at [151, 138] on link "Business Related" at bounding box center [107, 141] width 149 height 17
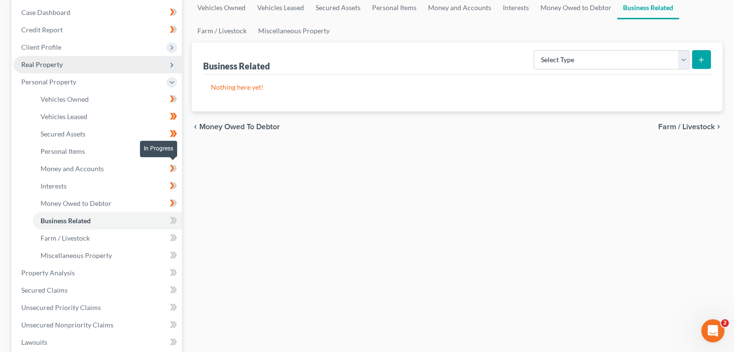
scroll to position [193, 0]
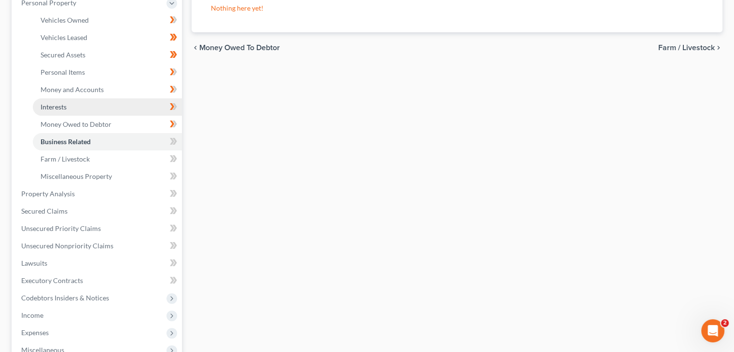
click at [110, 111] on link "Interests" at bounding box center [107, 106] width 149 height 17
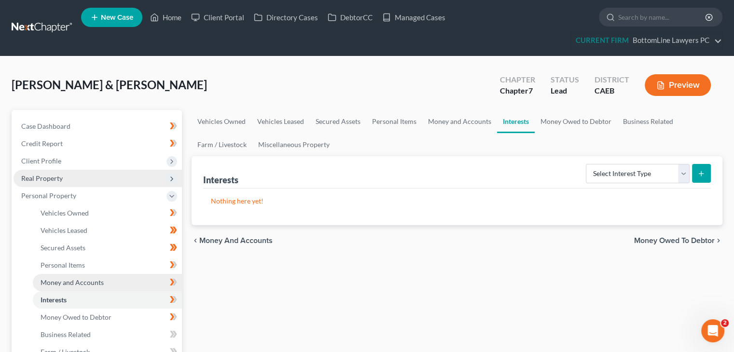
click at [83, 280] on span "Money and Accounts" at bounding box center [72, 283] width 63 height 8
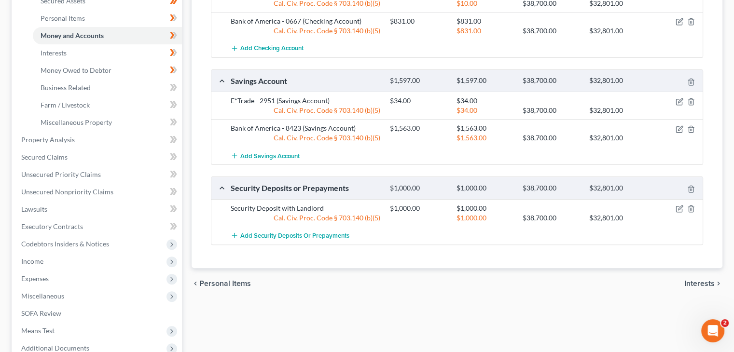
scroll to position [241, 0]
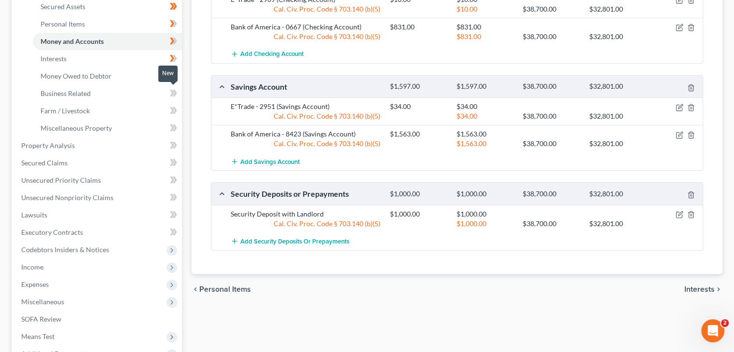
click at [174, 91] on icon at bounding box center [173, 93] width 7 height 12
click at [175, 93] on icon at bounding box center [175, 93] width 4 height 7
click at [125, 76] on link "Money Owed to Debtor" at bounding box center [107, 76] width 149 height 17
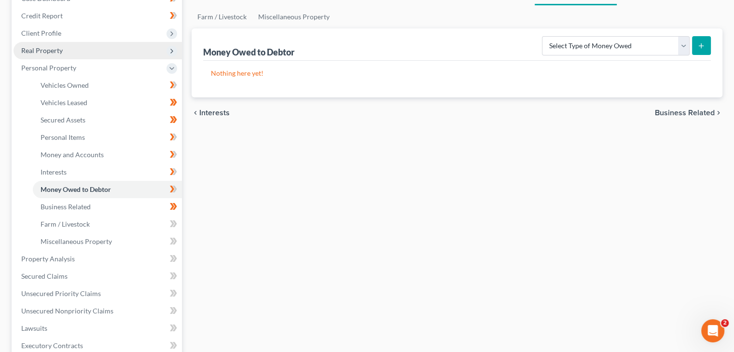
scroll to position [145, 0]
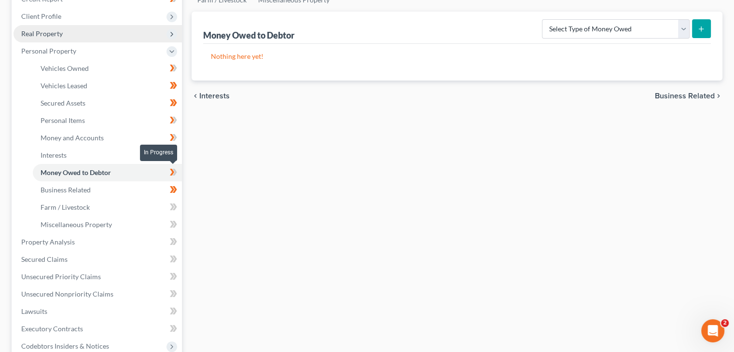
click at [170, 169] on icon at bounding box center [173, 173] width 7 height 12
click at [144, 132] on link "Money and Accounts" at bounding box center [107, 137] width 149 height 17
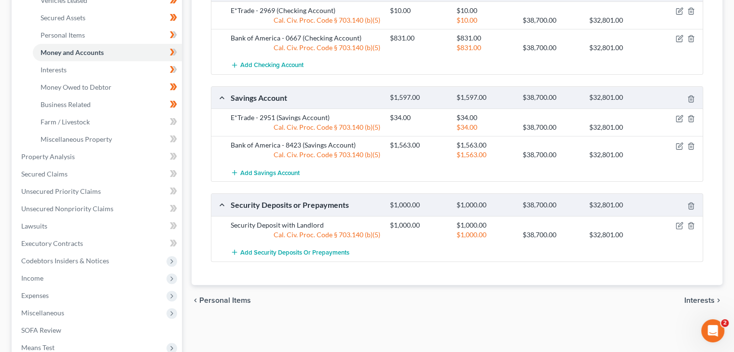
scroll to position [241, 0]
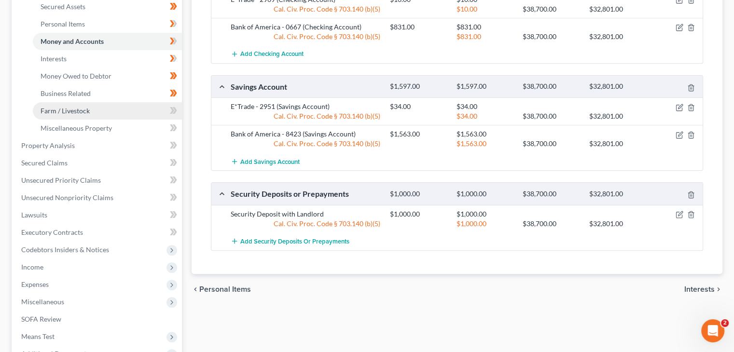
click at [154, 113] on link "Farm / Livestock" at bounding box center [107, 110] width 149 height 17
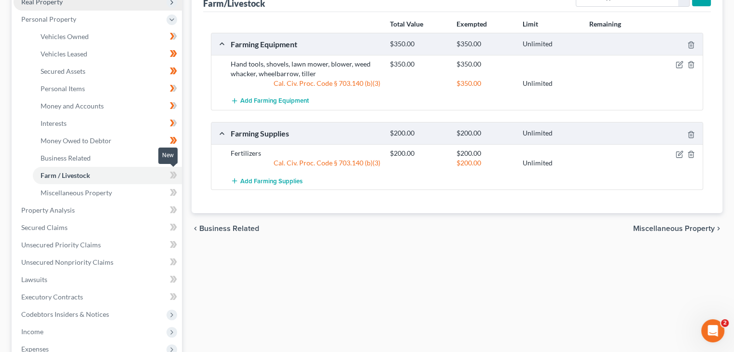
scroll to position [241, 0]
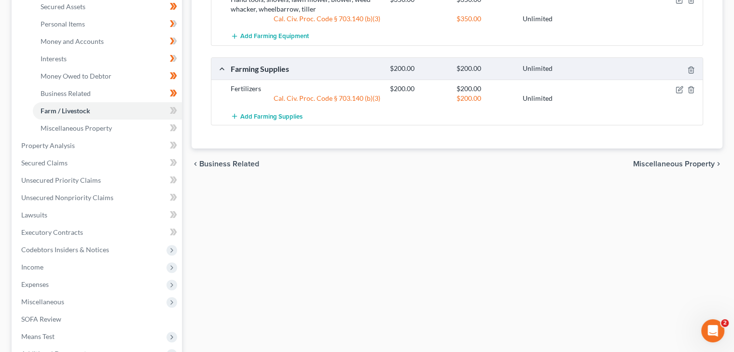
click at [170, 109] on icon at bounding box center [173, 111] width 7 height 12
click at [161, 128] on link "Miscellaneous Property" at bounding box center [107, 128] width 149 height 17
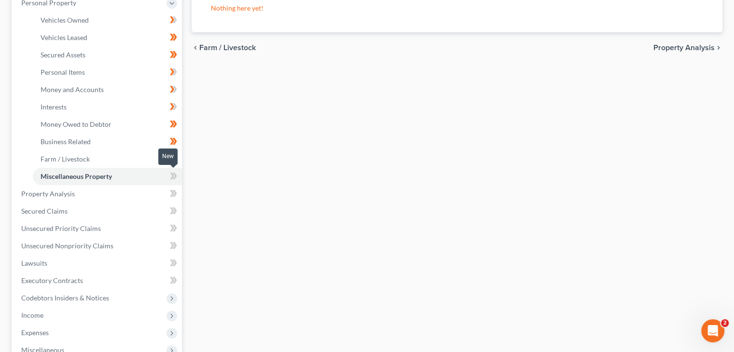
click at [168, 174] on span at bounding box center [173, 177] width 17 height 14
click at [172, 175] on icon at bounding box center [172, 176] width 4 height 7
click at [138, 190] on link "Property Analysis" at bounding box center [98, 193] width 168 height 17
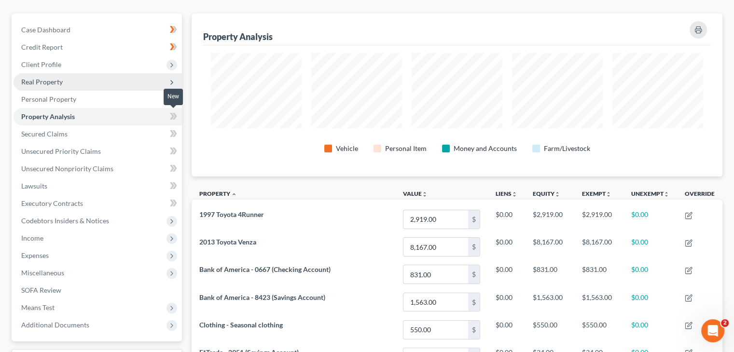
click at [170, 115] on icon at bounding box center [173, 117] width 7 height 12
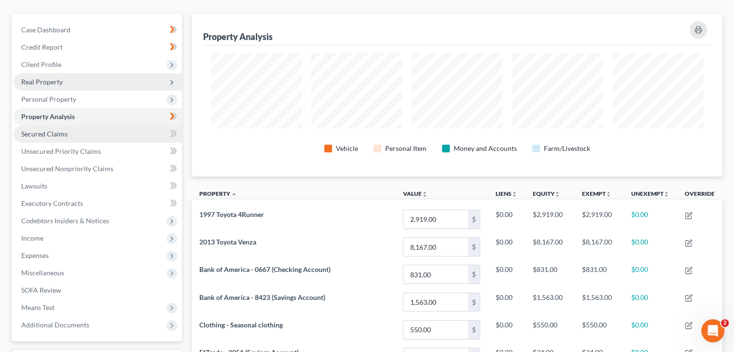
click at [153, 134] on link "Secured Claims" at bounding box center [98, 134] width 168 height 17
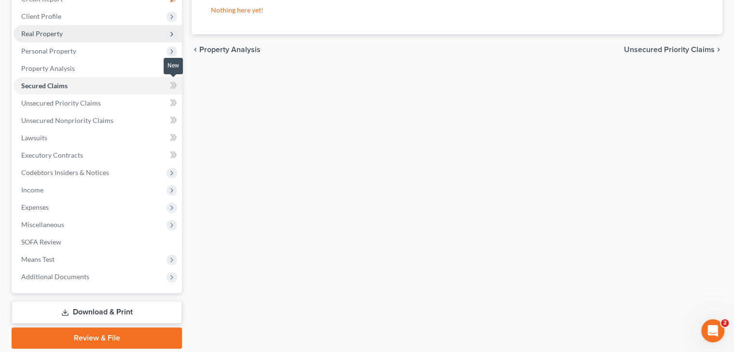
click at [174, 88] on icon at bounding box center [173, 86] width 7 height 12
click at [172, 106] on icon at bounding box center [173, 103] width 7 height 12
click at [173, 104] on icon at bounding box center [173, 103] width 7 height 12
click at [166, 118] on span at bounding box center [173, 121] width 17 height 14
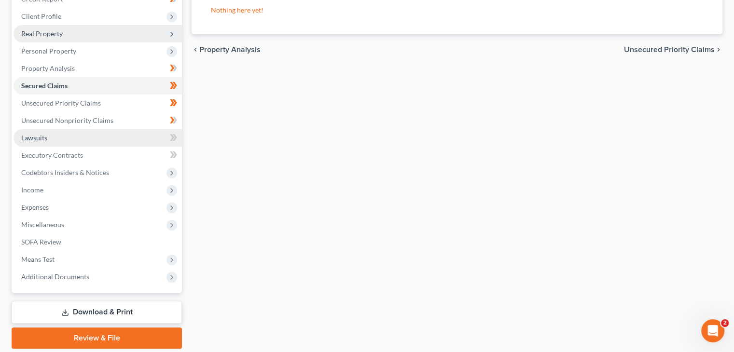
click at [111, 138] on link "Lawsuits" at bounding box center [98, 137] width 168 height 17
click at [175, 137] on icon at bounding box center [175, 137] width 4 height 7
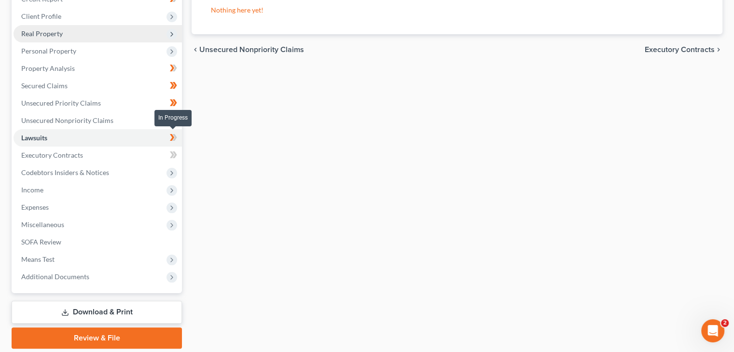
click at [172, 138] on icon at bounding box center [172, 137] width 4 height 7
click at [171, 154] on icon at bounding box center [173, 155] width 7 height 12
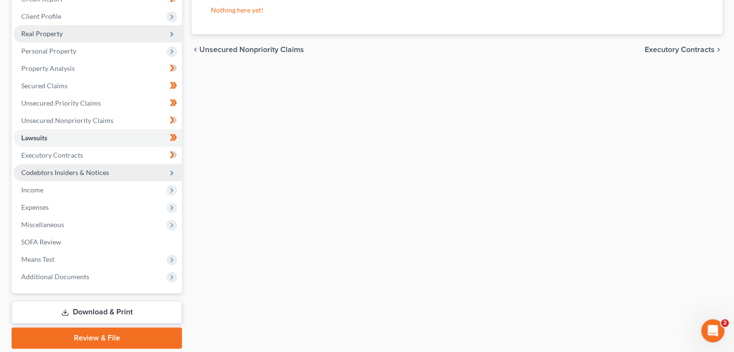
click at [171, 170] on icon at bounding box center [172, 173] width 8 height 8
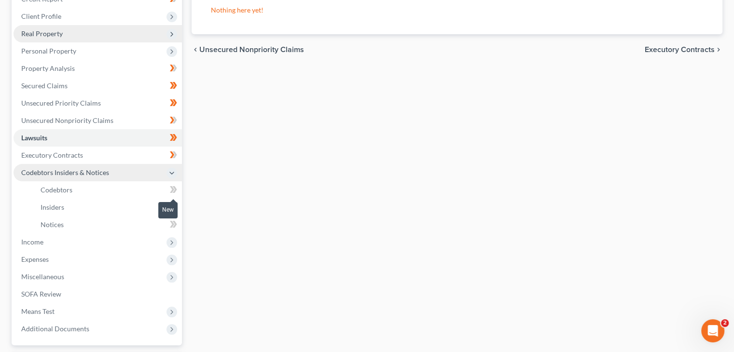
click at [172, 184] on icon at bounding box center [173, 190] width 7 height 12
click at [173, 205] on icon at bounding box center [172, 207] width 4 height 7
click at [171, 223] on icon at bounding box center [173, 225] width 7 height 12
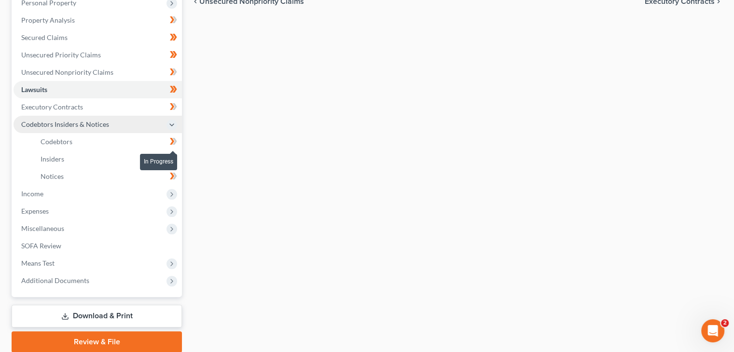
click at [173, 143] on icon at bounding box center [173, 142] width 7 height 12
click at [173, 153] on icon at bounding box center [173, 159] width 7 height 12
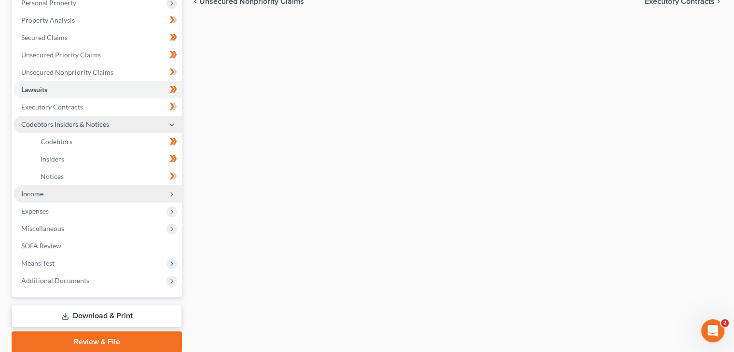
click at [125, 191] on span "Income" at bounding box center [98, 193] width 168 height 17
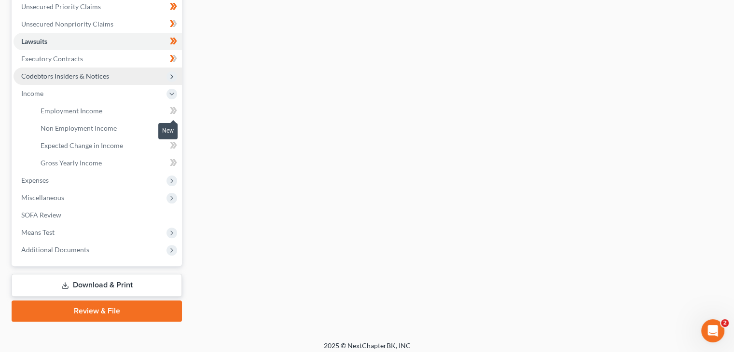
click at [174, 109] on icon at bounding box center [172, 110] width 4 height 7
click at [174, 128] on icon at bounding box center [175, 128] width 4 height 7
click at [175, 143] on icon at bounding box center [175, 145] width 4 height 7
click at [175, 145] on icon at bounding box center [175, 145] width 4 height 7
click at [173, 165] on icon at bounding box center [175, 162] width 4 height 7
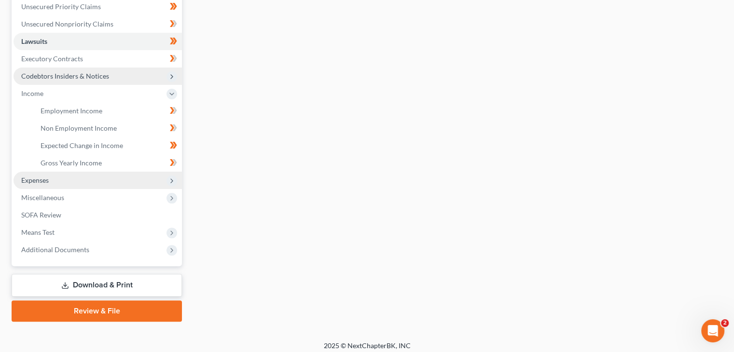
click at [175, 181] on icon at bounding box center [172, 181] width 8 height 8
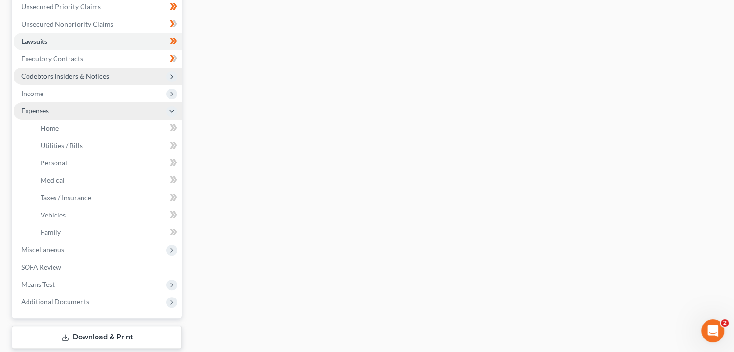
click at [171, 129] on icon at bounding box center [172, 128] width 4 height 7
click at [171, 143] on icon at bounding box center [172, 145] width 4 height 7
click at [172, 166] on icon at bounding box center [173, 163] width 7 height 12
click at [171, 178] on icon at bounding box center [173, 180] width 7 height 12
click at [170, 195] on span at bounding box center [173, 199] width 17 height 14
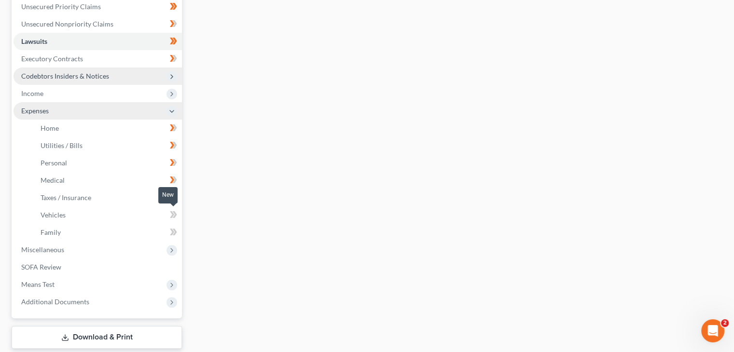
click at [174, 215] on icon at bounding box center [173, 215] width 7 height 12
click at [171, 230] on icon at bounding box center [173, 232] width 7 height 12
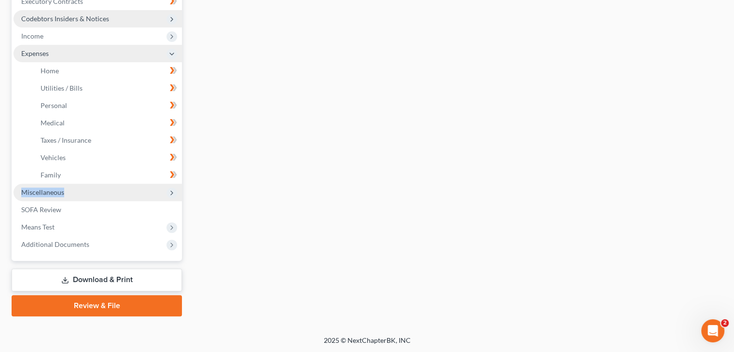
click at [167, 192] on span "Miscellaneous" at bounding box center [98, 192] width 168 height 17
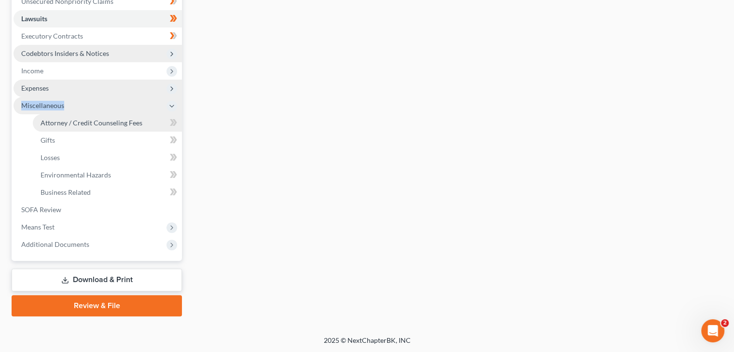
click at [155, 124] on link "Attorney / Credit Counseling Fees" at bounding box center [107, 122] width 149 height 17
select select "0"
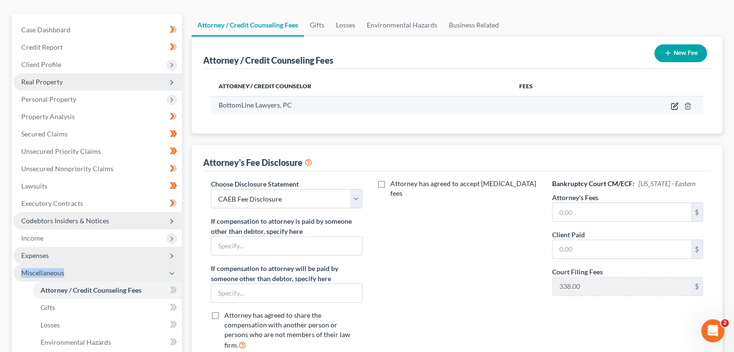
click at [676, 106] on icon "button" at bounding box center [675, 106] width 8 height 8
select select "4"
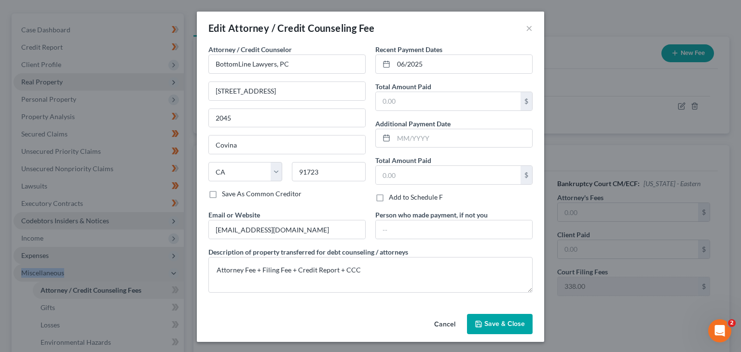
click at [497, 323] on span "Save & Close" at bounding box center [505, 324] width 41 height 8
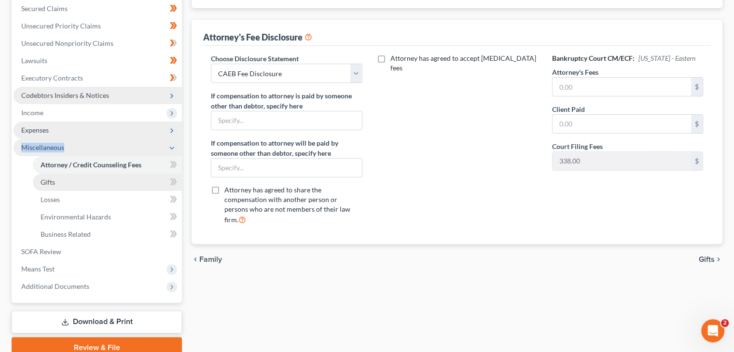
scroll to position [241, 0]
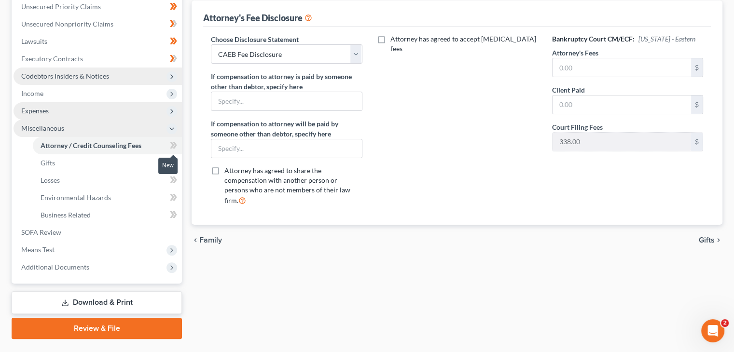
click at [174, 142] on icon at bounding box center [175, 145] width 4 height 7
click at [169, 166] on span at bounding box center [173, 164] width 17 height 14
click at [172, 149] on icon at bounding box center [172, 145] width 4 height 7
click at [171, 179] on icon at bounding box center [173, 180] width 7 height 12
click at [170, 181] on icon at bounding box center [173, 180] width 7 height 12
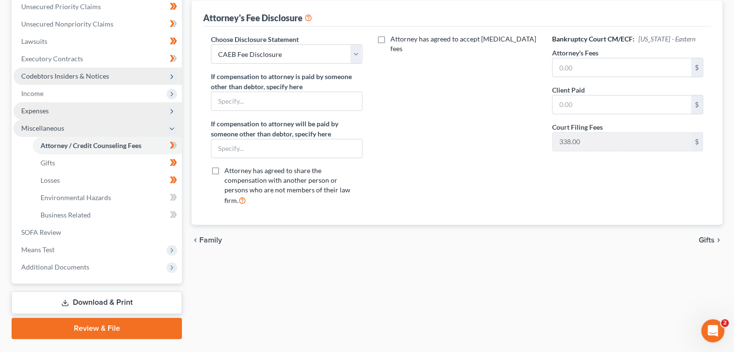
click at [0, 0] on icon at bounding box center [0, 0] width 0 height 0
click at [173, 197] on icon at bounding box center [172, 197] width 4 height 7
click at [172, 217] on icon at bounding box center [172, 214] width 4 height 7
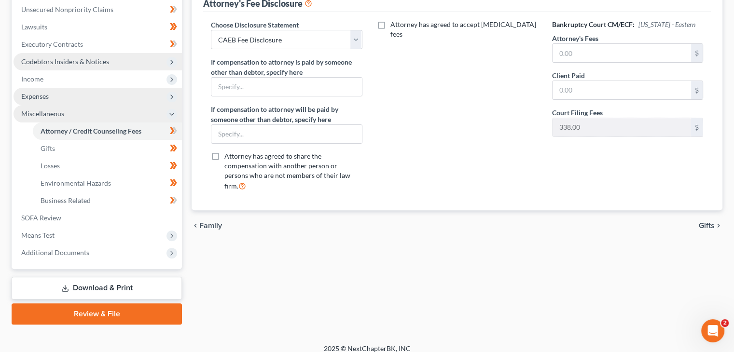
scroll to position [264, 0]
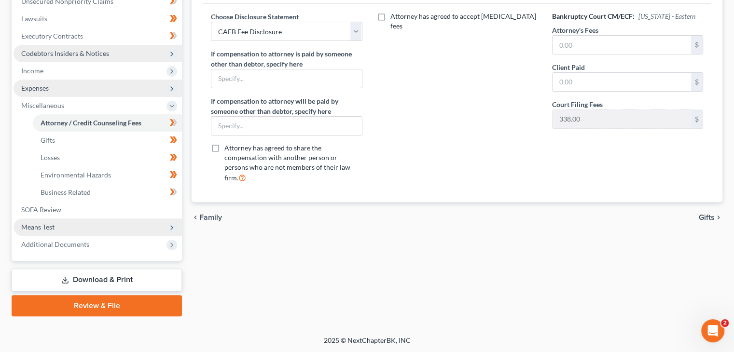
click at [88, 226] on span "Means Test" at bounding box center [98, 227] width 168 height 17
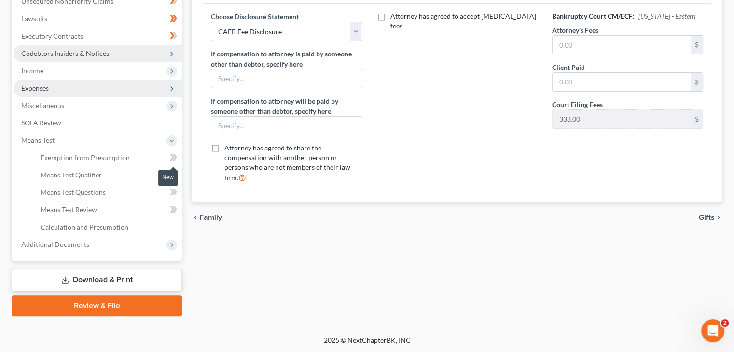
click at [168, 159] on span at bounding box center [173, 159] width 17 height 14
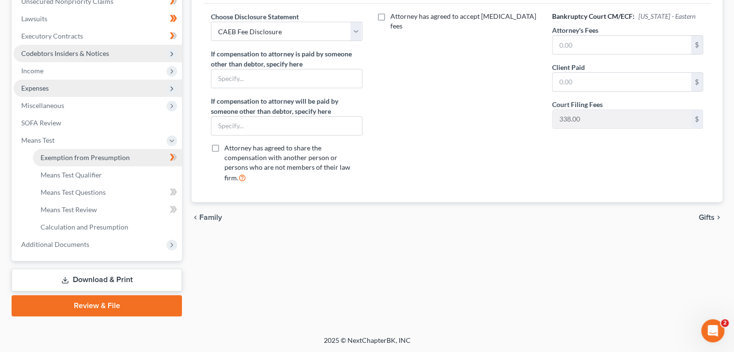
click at [156, 160] on link "Exemption from Presumption" at bounding box center [107, 157] width 149 height 17
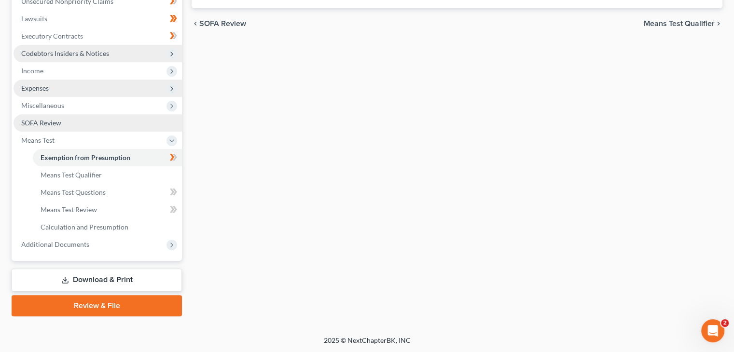
radio input "true"
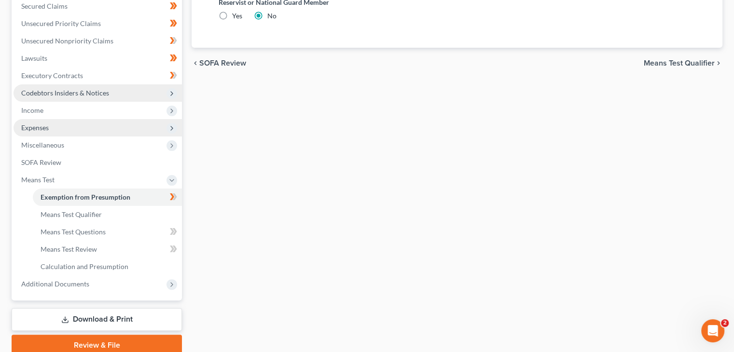
scroll to position [241, 0]
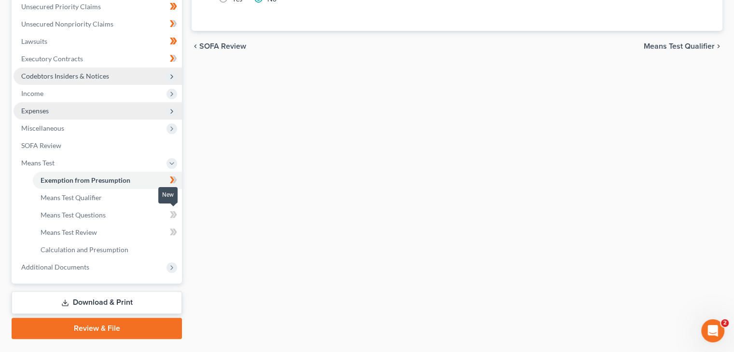
click at [170, 214] on icon at bounding box center [173, 215] width 7 height 12
click at [170, 232] on icon at bounding box center [173, 232] width 7 height 12
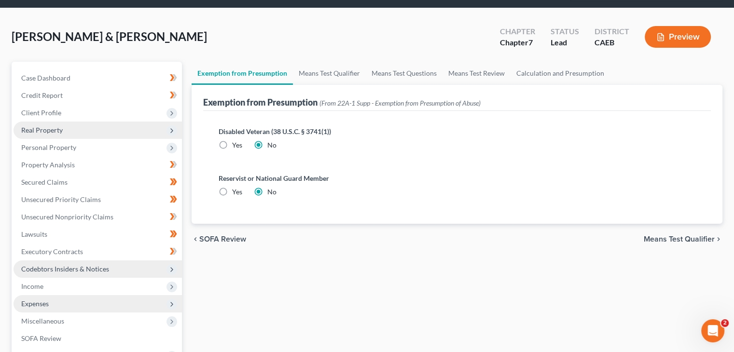
scroll to position [0, 0]
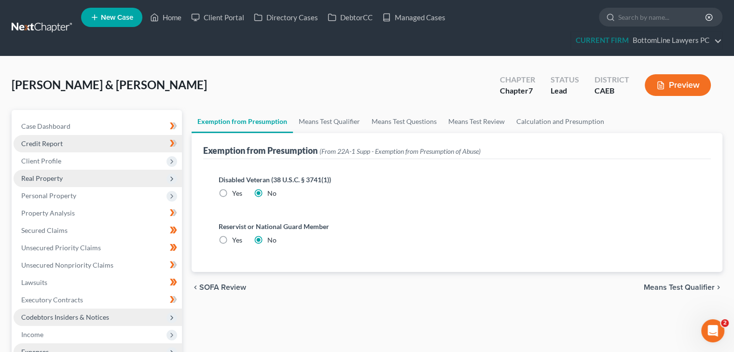
click at [97, 145] on link "Credit Report" at bounding box center [98, 143] width 168 height 17
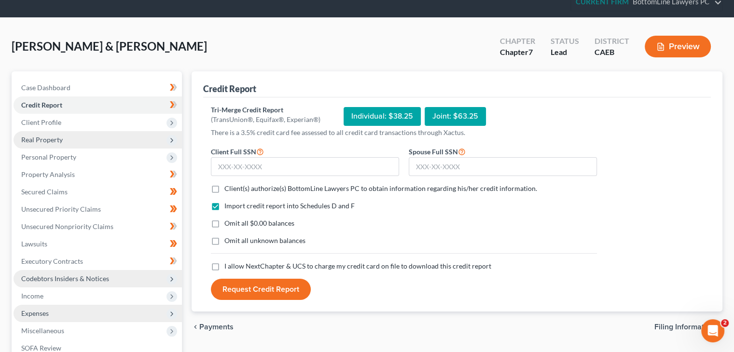
scroll to position [97, 0]
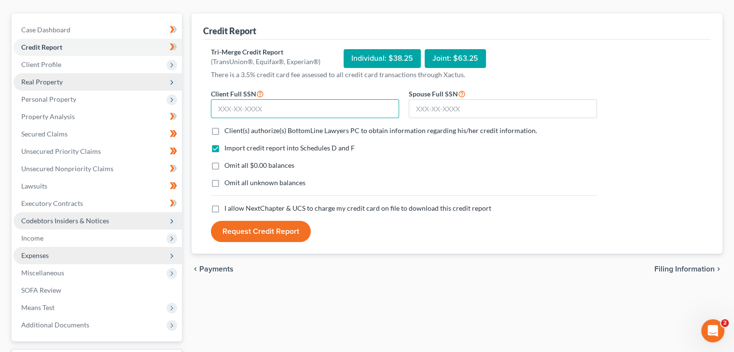
click at [222, 106] on input "text" at bounding box center [305, 108] width 188 height 19
type input "595-02-3698"
click at [363, 130] on span "Client(s) authorize(s) BottomLine Lawyers PC to obtain information regarding hi…" at bounding box center [380, 130] width 313 height 8
click at [235, 130] on input "Client(s) authorize(s) BottomLine Lawyers PC to obtain information regarding hi…" at bounding box center [231, 129] width 6 height 6
checkbox input "true"
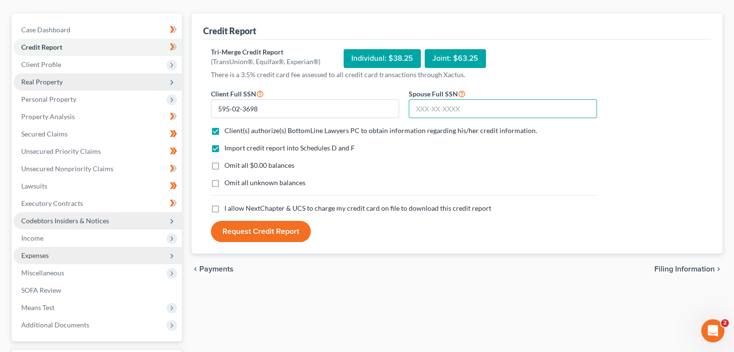
click at [446, 107] on input "text" at bounding box center [503, 108] width 188 height 19
click at [473, 105] on input "text" at bounding box center [503, 108] width 188 height 19
click at [454, 107] on input "020" at bounding box center [503, 108] width 188 height 19
click at [450, 106] on input "020-13" at bounding box center [503, 108] width 188 height 19
type input "020-13-8558"
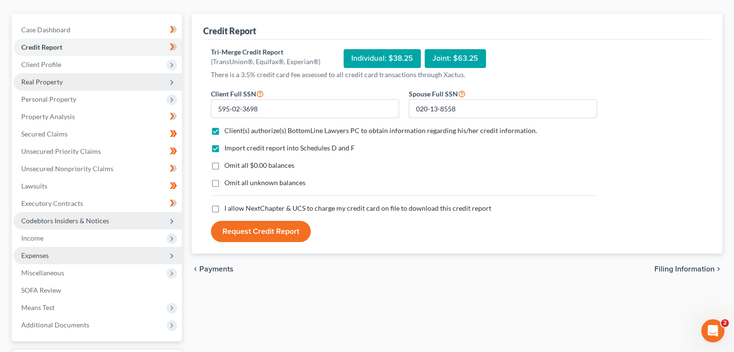
click at [224, 207] on label "I allow NextChapter & UCS to charge my credit card on file to download this cre…" at bounding box center [357, 209] width 267 height 10
click at [228, 207] on input "I allow NextChapter & UCS to charge my credit card on file to download this cre…" at bounding box center [231, 207] width 6 height 6
checkbox input "true"
click at [265, 233] on button "Request Credit Report" at bounding box center [261, 231] width 100 height 21
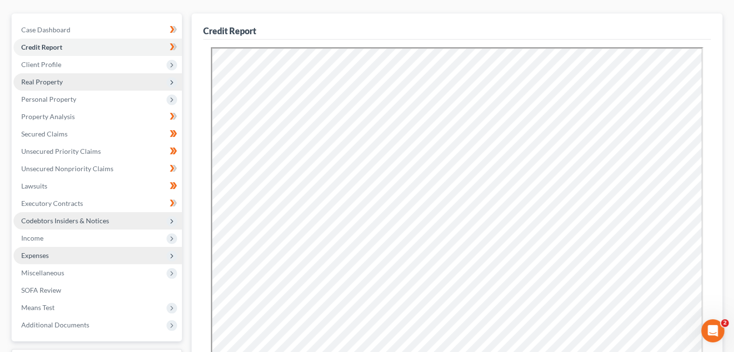
scroll to position [0, 0]
click at [62, 131] on span "Secured Claims" at bounding box center [44, 134] width 46 height 8
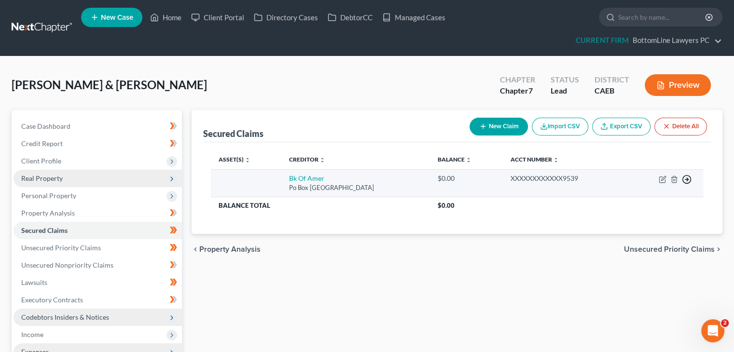
click at [685, 180] on line "button" at bounding box center [686, 180] width 3 height 0
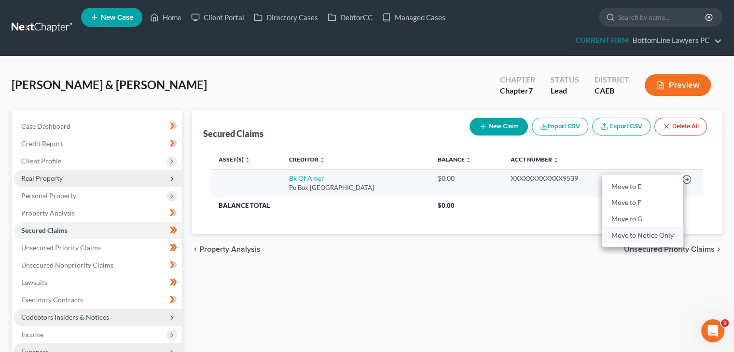
click at [639, 235] on link "Move to Notice Only" at bounding box center [642, 235] width 81 height 16
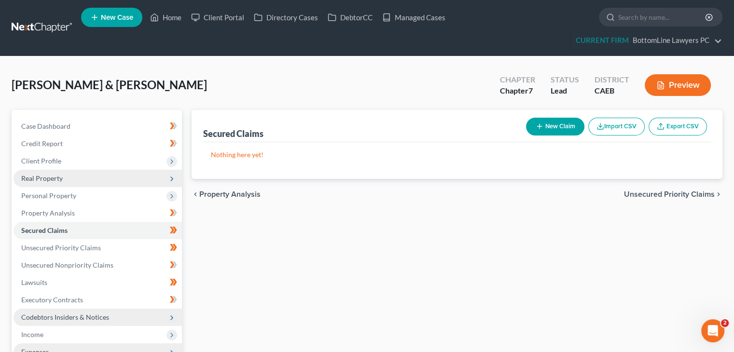
click at [668, 196] on span "Unsecured Priority Claims" at bounding box center [669, 195] width 91 height 8
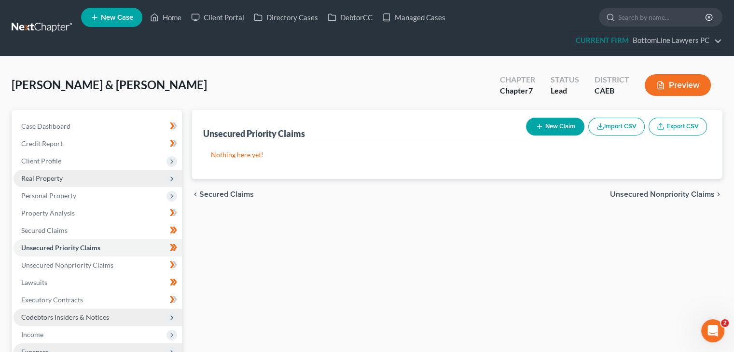
click at [656, 191] on span "Unsecured Nonpriority Claims" at bounding box center [662, 195] width 105 height 8
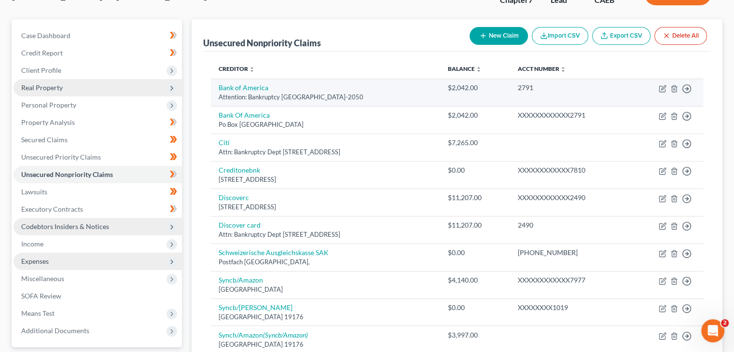
scroll to position [97, 0]
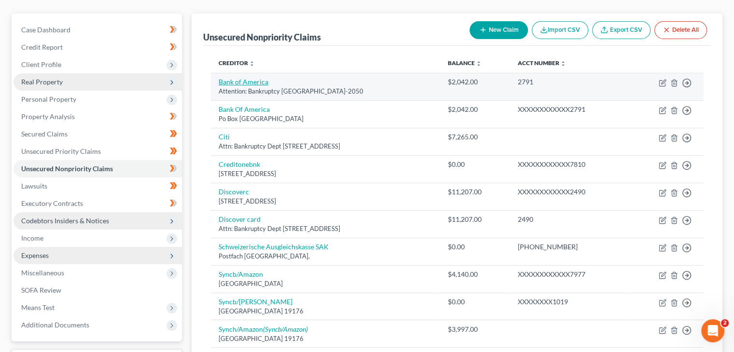
click at [254, 81] on link "Bank of America" at bounding box center [244, 82] width 50 height 8
select select "45"
select select "2"
select select "0"
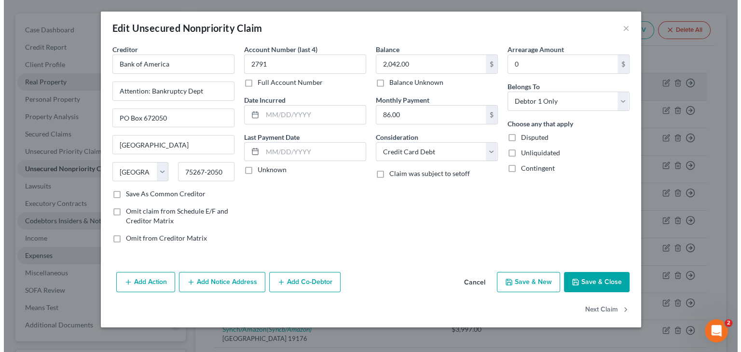
scroll to position [79, 0]
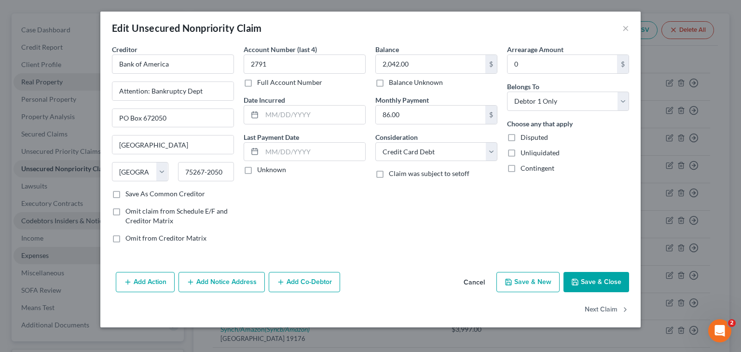
click at [473, 282] on button "Cancel" at bounding box center [474, 282] width 37 height 19
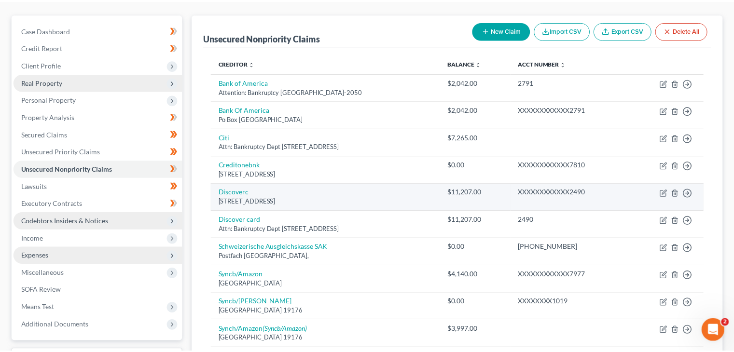
scroll to position [97, 0]
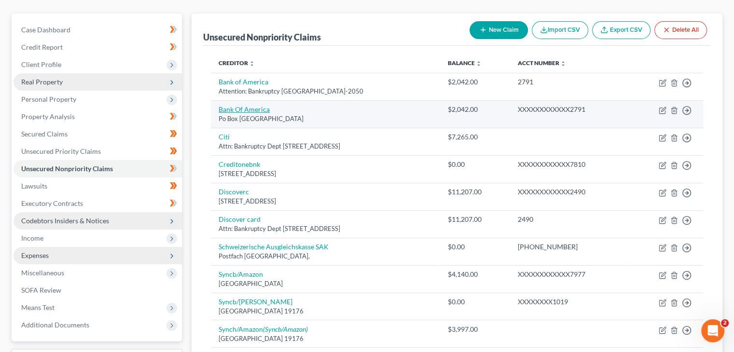
click at [258, 109] on link "Bank Of America" at bounding box center [244, 109] width 51 height 8
select select "45"
select select "2"
select select "0"
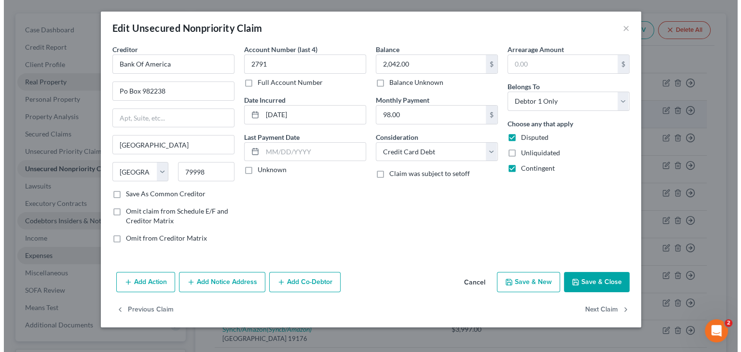
scroll to position [79, 0]
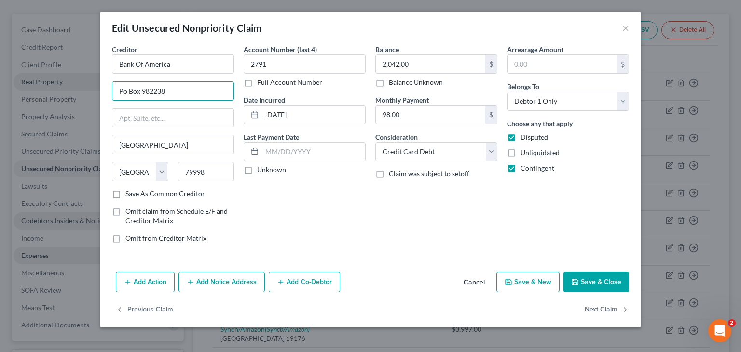
drag, startPoint x: 207, startPoint y: 89, endPoint x: 85, endPoint y: 107, distance: 123.4
click at [85, 107] on div "Edit Unsecured Nonpriority Claim × Creditor * Bank Of America Po Box 982238 El …" at bounding box center [370, 176] width 741 height 352
type input "PO Box 982238"
click at [179, 94] on input "PO Box 982238" at bounding box center [172, 91] width 121 height 18
drag, startPoint x: 160, startPoint y: 91, endPoint x: 74, endPoint y: 94, distance: 86.5
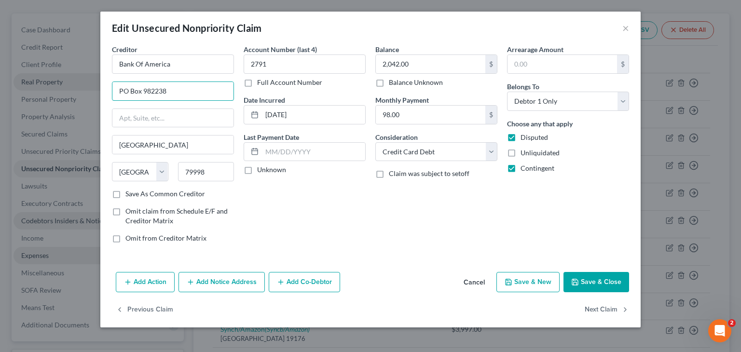
click at [75, 94] on div "Edit Unsecured Nonpriority Claim × Creditor * Bank Of America PO Box 982238 El …" at bounding box center [370, 176] width 741 height 352
click at [141, 110] on input "text" at bounding box center [172, 118] width 121 height 18
paste input "PO Box 982238"
type input "PO Box 982238"
click at [153, 88] on input "text" at bounding box center [172, 91] width 121 height 18
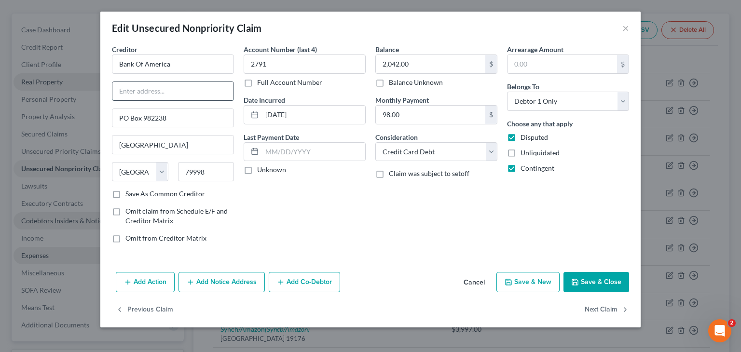
type input "Attn: Bankruptcy Dept"
click at [530, 140] on span "Disputed" at bounding box center [535, 137] width 28 height 8
click at [530, 139] on input "Disputed" at bounding box center [528, 136] width 6 height 6
checkbox input "false"
click at [540, 170] on span "Contingent" at bounding box center [538, 168] width 34 height 8
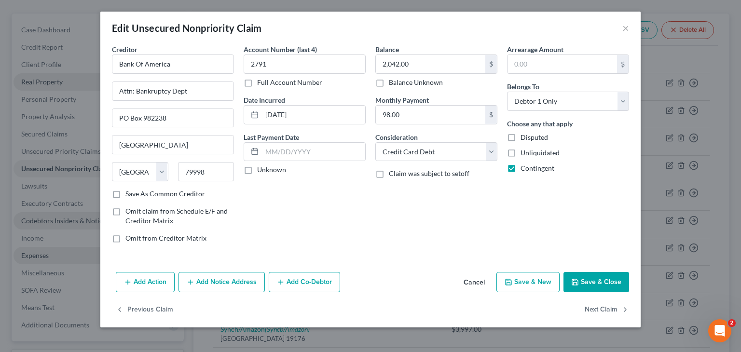
click at [531, 170] on input "Contingent" at bounding box center [528, 167] width 6 height 6
checkbox input "false"
click at [587, 280] on button "Save & Close" at bounding box center [597, 282] width 66 height 20
type input "0"
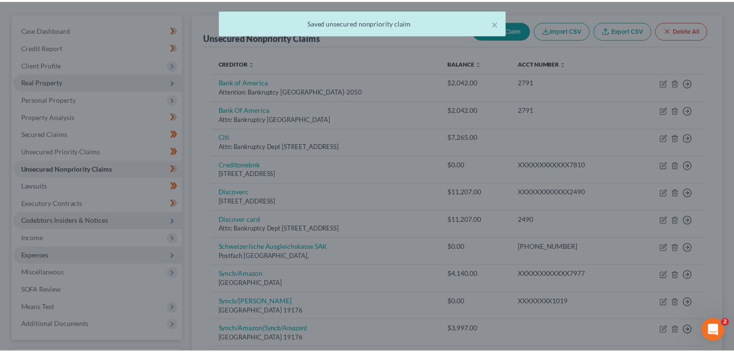
scroll to position [97, 0]
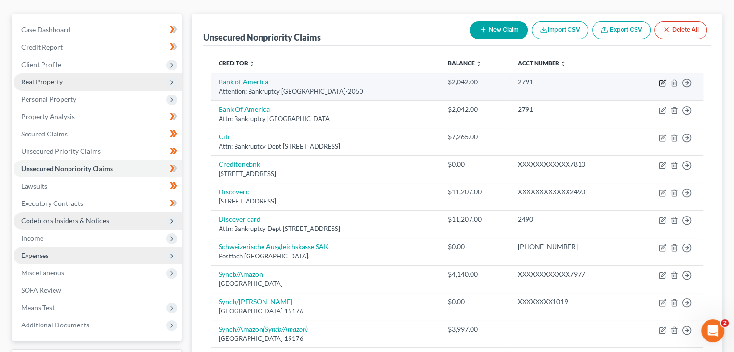
click at [661, 80] on icon "button" at bounding box center [663, 83] width 8 height 8
select select "45"
select select "2"
select select "0"
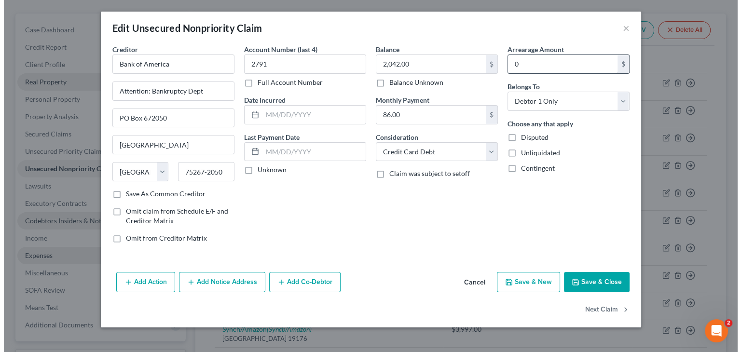
scroll to position [79, 0]
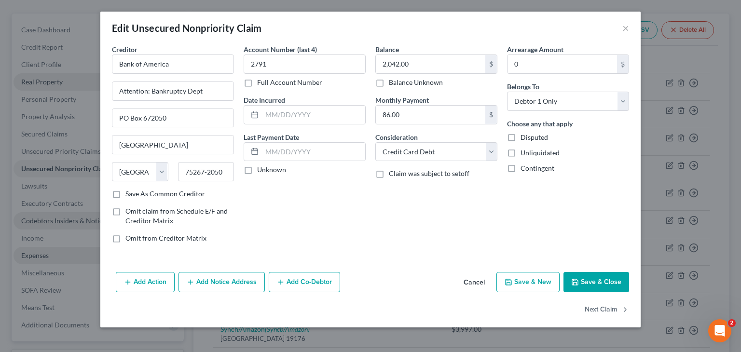
click at [481, 280] on button "Cancel" at bounding box center [474, 282] width 37 height 19
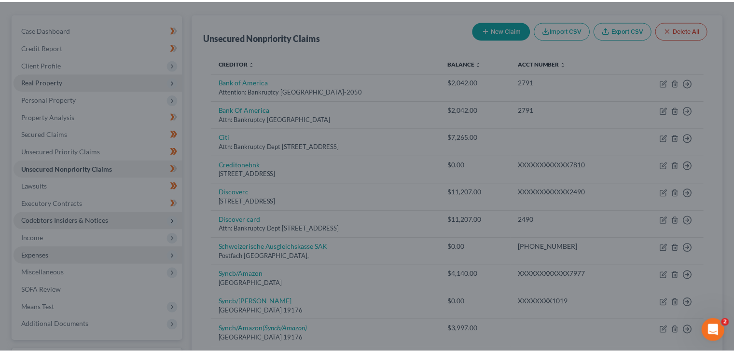
scroll to position [97, 0]
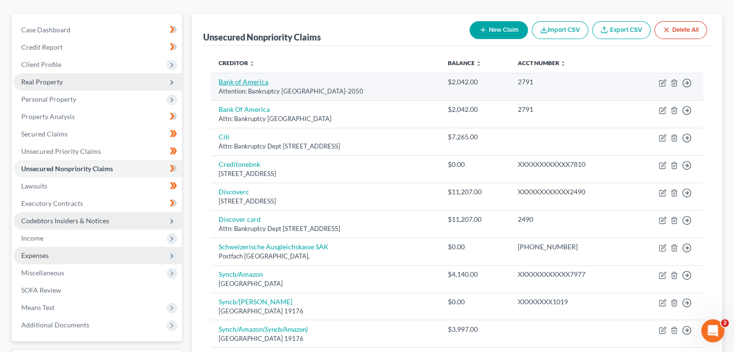
click at [248, 82] on link "Bank of America" at bounding box center [244, 82] width 50 height 8
select select "45"
select select "2"
select select "0"
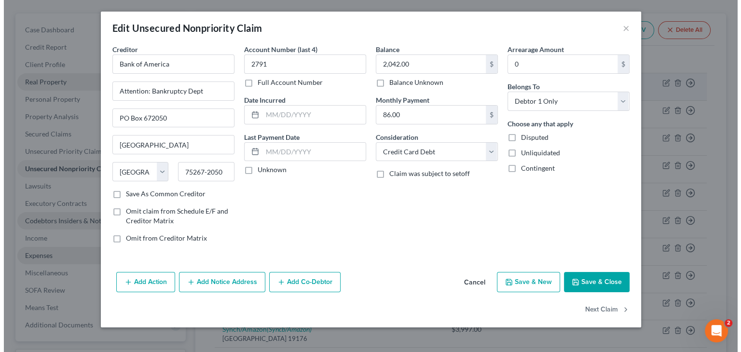
scroll to position [79, 0]
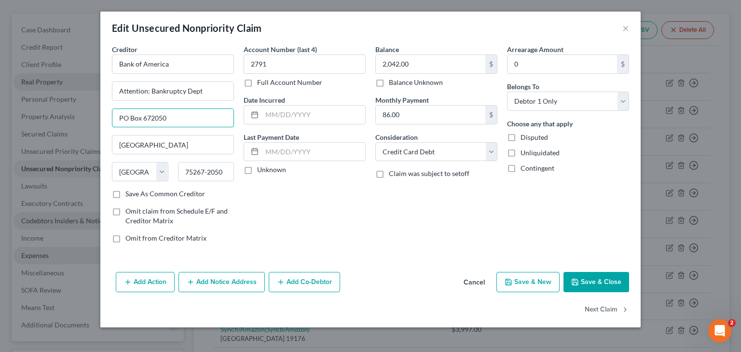
drag, startPoint x: 180, startPoint y: 120, endPoint x: 93, endPoint y: 129, distance: 87.8
click at [93, 129] on div "Edit Unsecured Nonpriority Claim × Creditor * Bank of America Attention: Bankru…" at bounding box center [370, 176] width 741 height 352
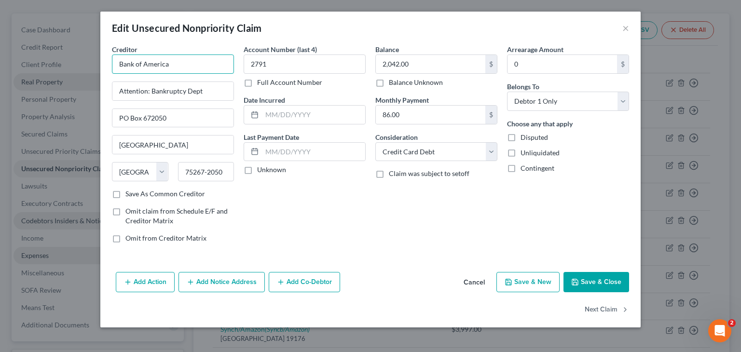
click at [186, 63] on input "Bank of America" at bounding box center [173, 64] width 122 height 19
paste input "PO Box 672050"
drag, startPoint x: 204, startPoint y: 172, endPoint x: 176, endPoint y: 175, distance: 28.2
click at [177, 175] on div "75267-2050" at bounding box center [206, 171] width 66 height 19
click at [221, 64] on input "Bank of America PO Box 672050" at bounding box center [173, 64] width 122 height 19
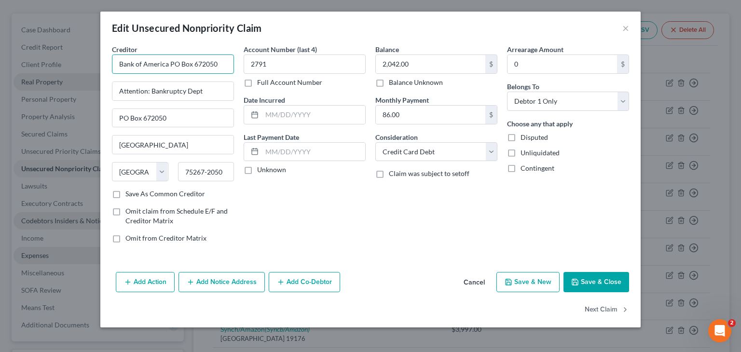
paste input "75267"
drag, startPoint x: 228, startPoint y: 62, endPoint x: 110, endPoint y: 79, distance: 118.9
click at [110, 79] on div "Creditor * Bank of America PO Box 672050 75267 Attention: Bankruptcy Dept PO Bo…" at bounding box center [173, 147] width 132 height 207
type input "Bank of America PO Box 672050 75267"
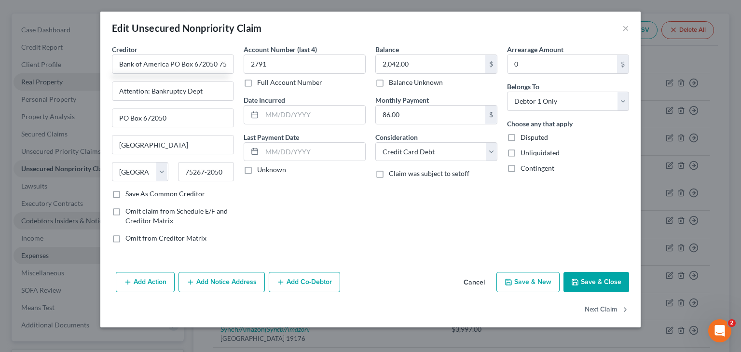
click at [482, 280] on button "Cancel" at bounding box center [474, 282] width 37 height 19
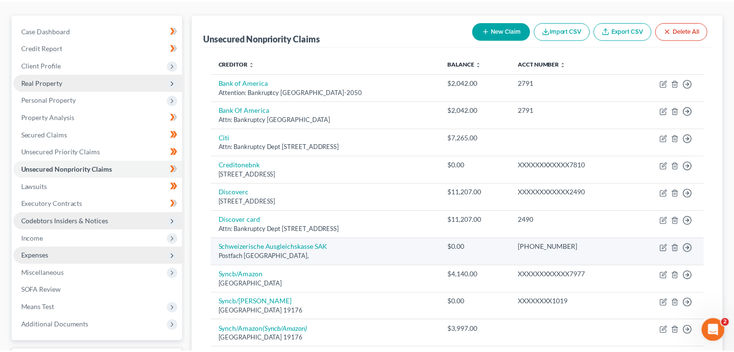
scroll to position [97, 0]
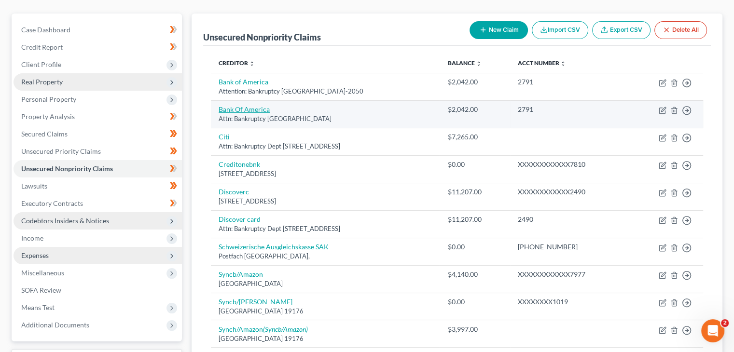
click at [242, 111] on link "Bank Of America" at bounding box center [244, 109] width 51 height 8
select select "45"
select select "2"
select select "0"
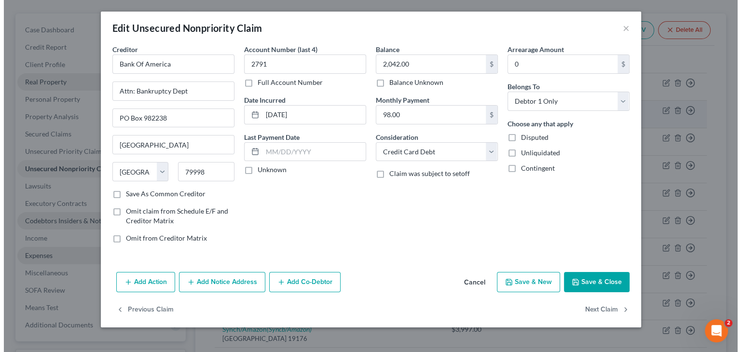
scroll to position [79, 0]
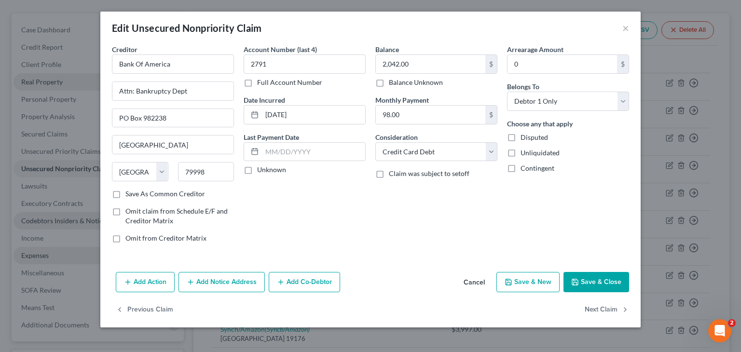
click at [219, 286] on button "Add Notice Address" at bounding box center [222, 282] width 86 height 20
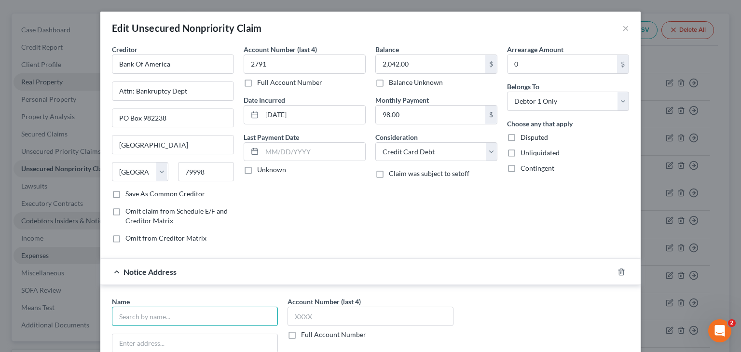
click at [189, 309] on input "text" at bounding box center [195, 316] width 166 height 19
paste input "Bank of America PO Box 672050 75267"
type input "Bank of America PO Box 672050 75267"
drag, startPoint x: 215, startPoint y: 315, endPoint x: 268, endPoint y: 302, distance: 54.8
click at [268, 302] on div "Name * Bank of America PO Box 672050 75267" at bounding box center [195, 311] width 166 height 29
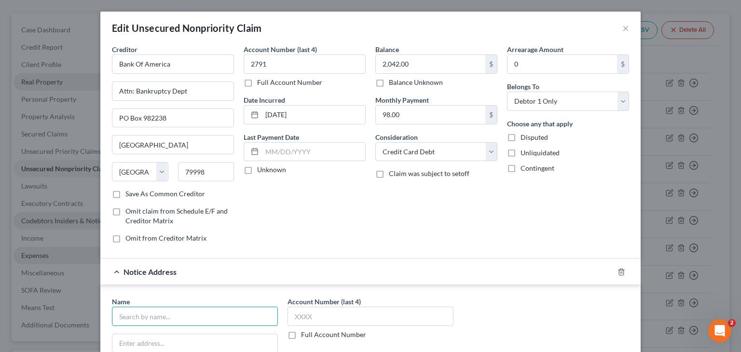
paste input "Bank of America PO Box 672050 75267"
drag, startPoint x: 214, startPoint y: 315, endPoint x: 259, endPoint y: 310, distance: 44.7
click at [258, 310] on input "Bank of America PO Box 672050 75267" at bounding box center [195, 316] width 166 height 19
click at [293, 217] on div "Account Number (last 4) 2791 Full Account Number Date Incurred 11-03-2018 Last …" at bounding box center [305, 147] width 132 height 207
type input "Bank of America PO Box 672050"
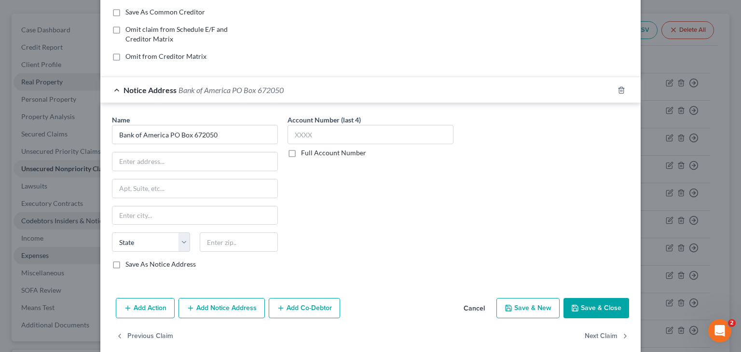
scroll to position [193, 0]
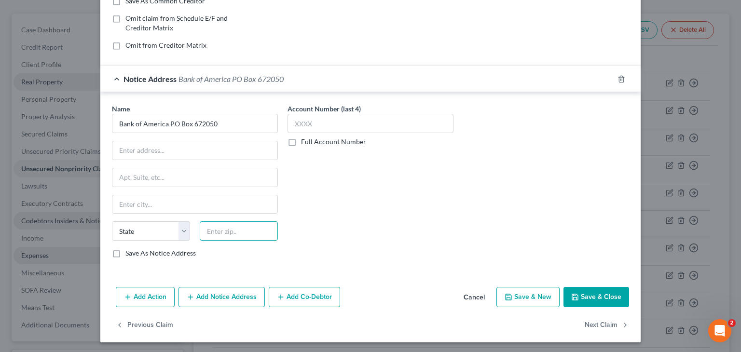
click at [244, 236] on input "text" at bounding box center [239, 231] width 78 height 19
paste input "75267"
type input "75267"
type input "Dallas"
select select "45"
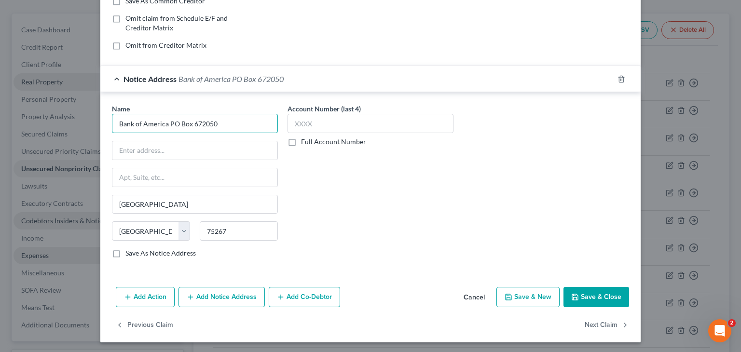
drag, startPoint x: 169, startPoint y: 125, endPoint x: 259, endPoint y: 108, distance: 91.4
click at [259, 108] on div "Name * Bank of America PO Box 672050" at bounding box center [195, 118] width 166 height 29
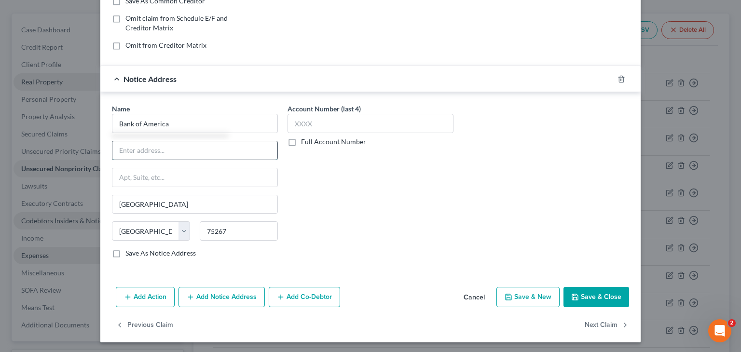
click at [188, 150] on input "text" at bounding box center [194, 150] width 165 height 18
type input "Bank of America"
type input "Attn: Bankruptcy Dept"
click at [187, 178] on input "text" at bounding box center [194, 177] width 165 height 18
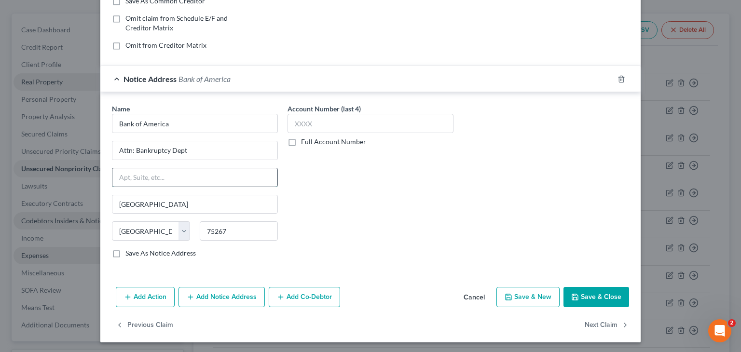
paste input "PO Box 672050"
type input "PO Box 672050"
click at [593, 296] on button "Save & Close" at bounding box center [597, 297] width 66 height 20
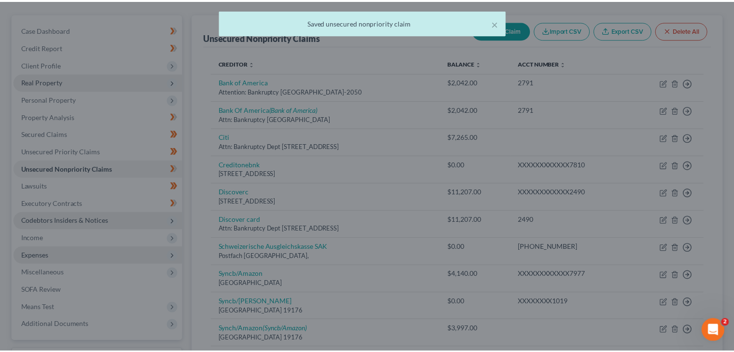
scroll to position [97, 0]
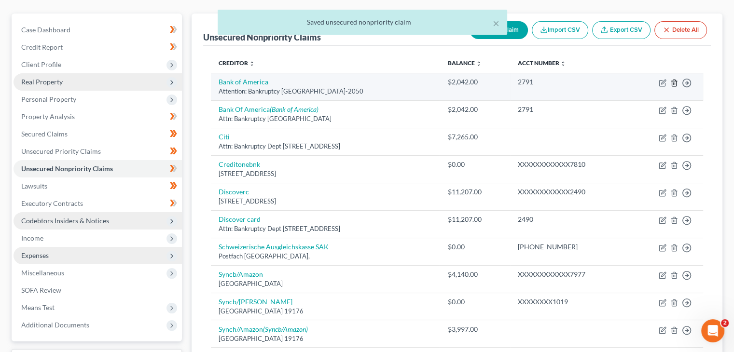
click at [677, 81] on icon "button" at bounding box center [674, 83] width 8 height 8
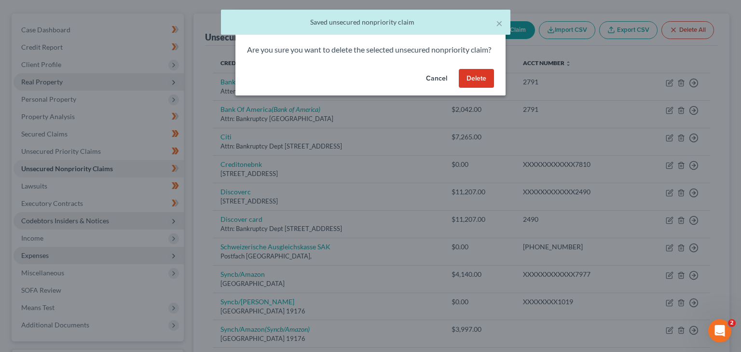
click at [479, 87] on button "Delete" at bounding box center [476, 78] width 35 height 19
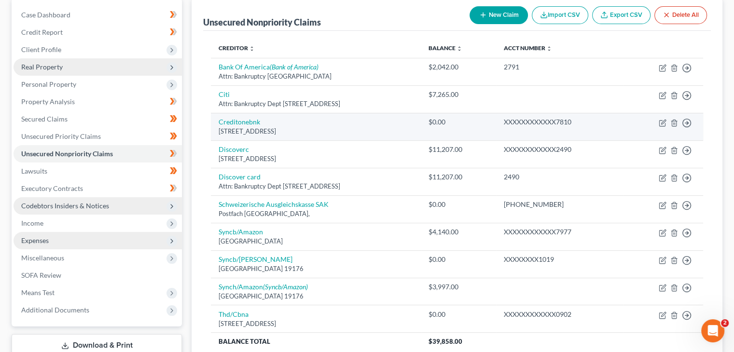
scroll to position [97, 0]
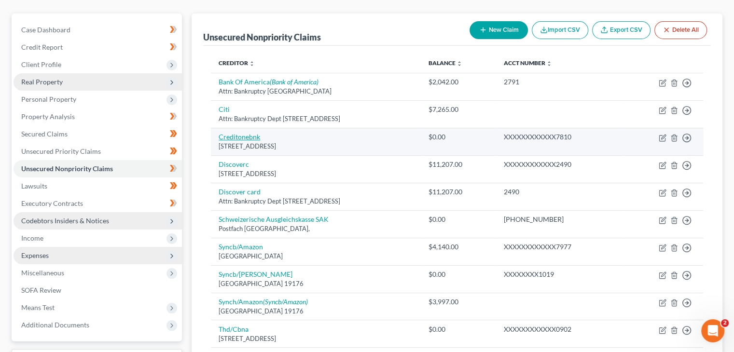
click at [241, 136] on link "Creditonebnk" at bounding box center [240, 137] width 42 height 8
select select "31"
select select "2"
select select "0"
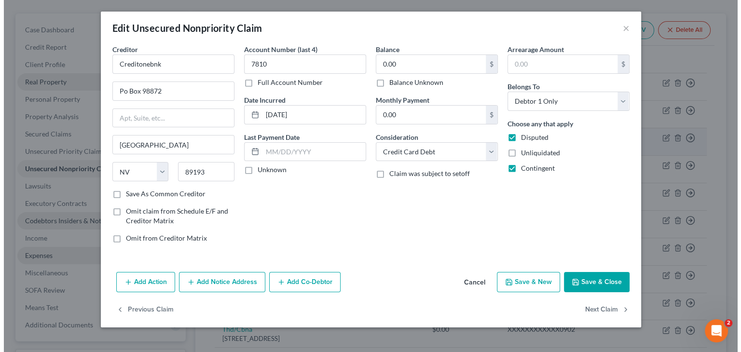
scroll to position [79, 0]
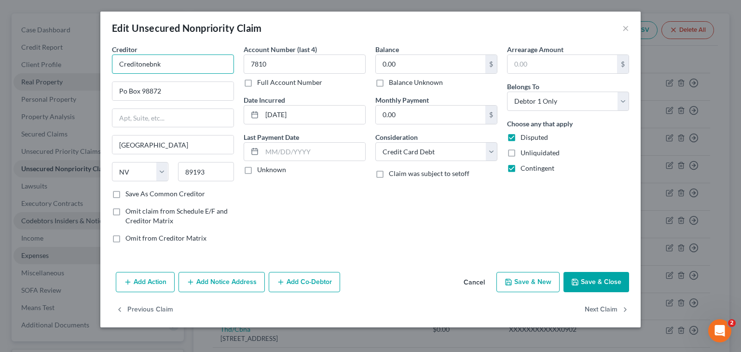
click at [196, 69] on input "Creditonebnk" at bounding box center [173, 64] width 122 height 19
type input "Credit One Bnk"
click at [128, 94] on input "Po Box 98872" at bounding box center [172, 91] width 121 height 18
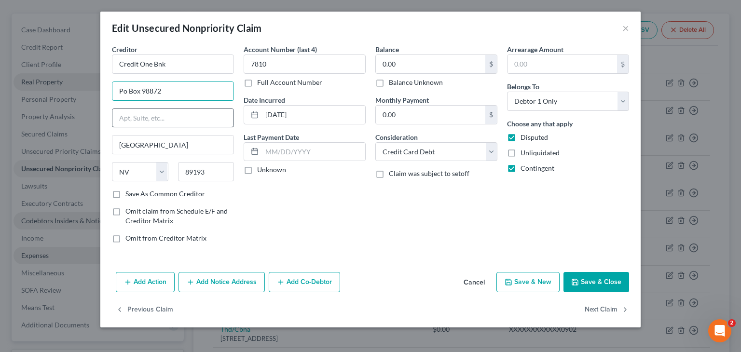
type input "PO Box 98872"
click at [600, 279] on button "Save & Close" at bounding box center [597, 282] width 66 height 20
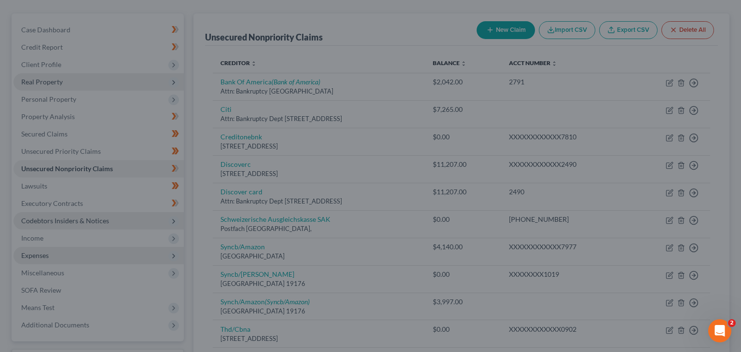
type input "0"
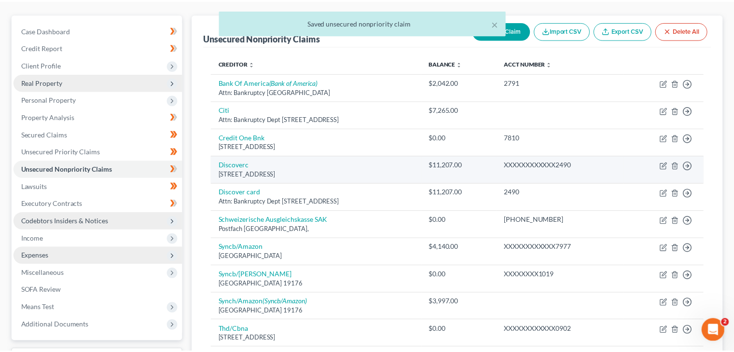
scroll to position [97, 0]
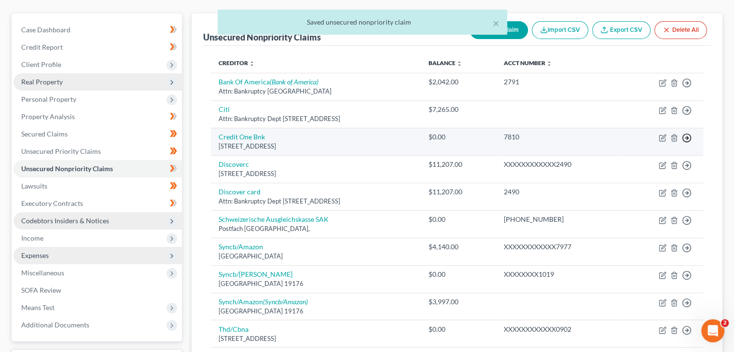
click at [689, 88] on icon "button" at bounding box center [687, 83] width 10 height 10
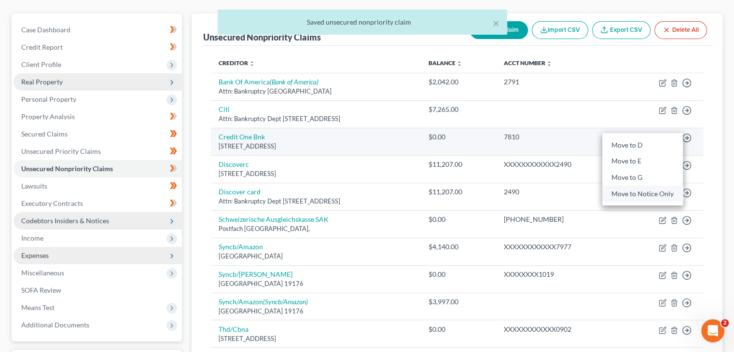
click at [629, 192] on link "Move to Notice Only" at bounding box center [642, 194] width 81 height 16
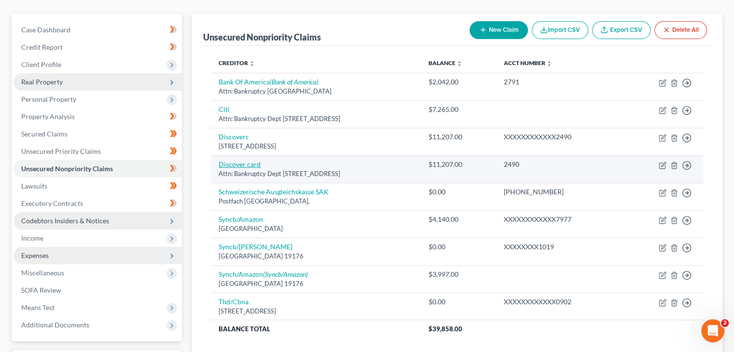
click at [255, 166] on link "Discover card" at bounding box center [240, 164] width 42 height 8
select select "4"
select select "2"
select select "0"
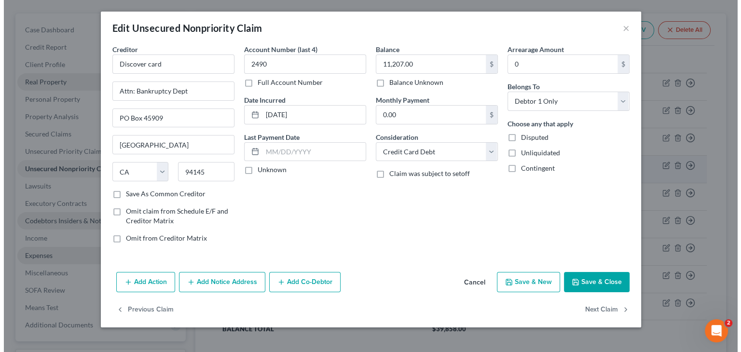
scroll to position [79, 0]
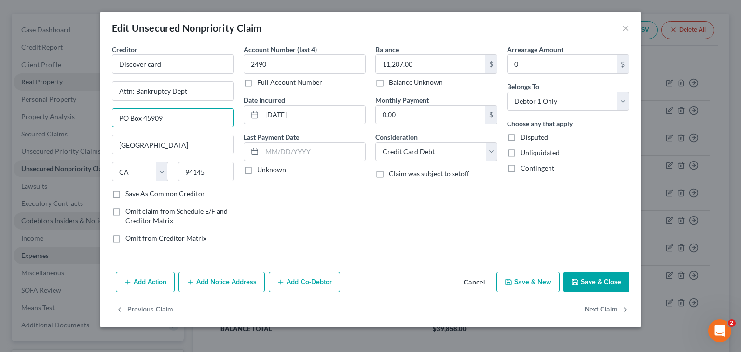
drag, startPoint x: 167, startPoint y: 117, endPoint x: 52, endPoint y: 114, distance: 115.4
click at [52, 114] on div "Edit Unsecured Nonpriority Claim × Creditor * Discover card Attn: Bankruptcy De…" at bounding box center [370, 176] width 741 height 352
click at [184, 60] on input "Discover card" at bounding box center [173, 64] width 122 height 19
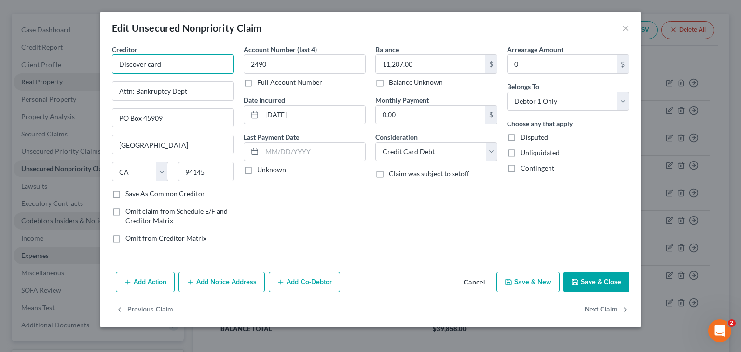
paste input "PO Box 45909"
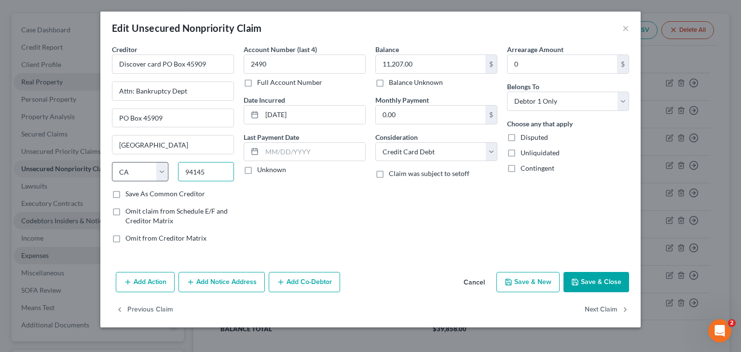
drag, startPoint x: 215, startPoint y: 168, endPoint x: 159, endPoint y: 168, distance: 56.0
click at [160, 168] on div "State AL AK AR AZ CA CO CT DE DC FL GA GU HI ID IL IN IA KS KY LA ME MD MA MI M…" at bounding box center [173, 175] width 132 height 27
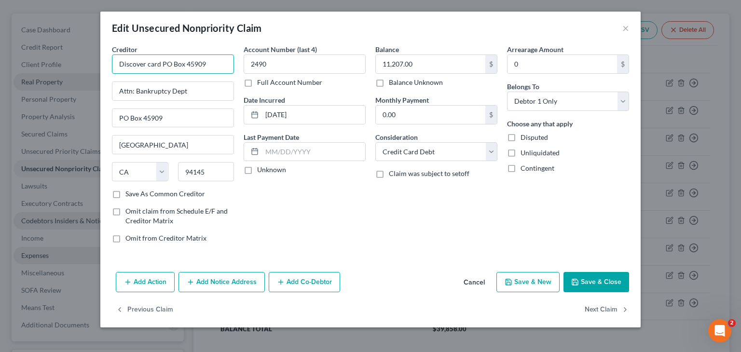
click at [215, 68] on input "Discover card PO Box 45909" at bounding box center [173, 64] width 122 height 19
paste input "94145"
drag, startPoint x: 227, startPoint y: 62, endPoint x: 109, endPoint y: 72, distance: 118.2
click at [109, 72] on div "Creditor * Discover card PO Box 45909 94145 Attn: Bankruptcy Dept PO Box 45909 …" at bounding box center [173, 147] width 132 height 207
type input "Discover card PO Box 45909 94145"
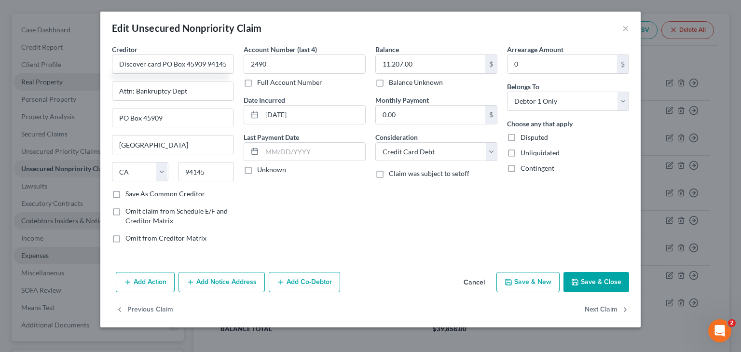
click at [483, 279] on button "Cancel" at bounding box center [474, 282] width 37 height 19
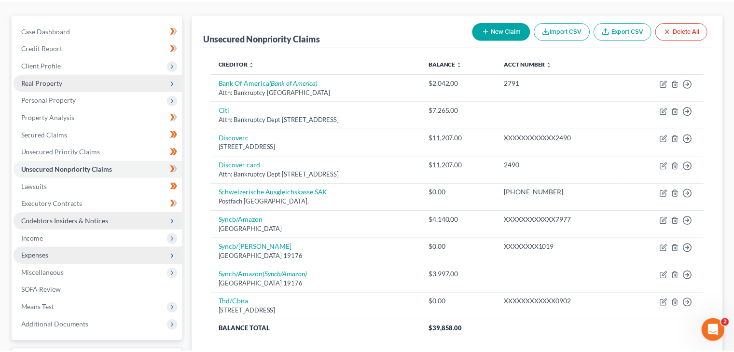
scroll to position [97, 0]
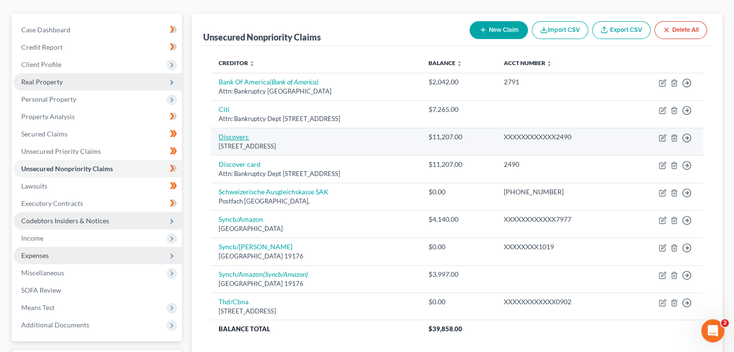
click at [238, 138] on link "Discoverc" at bounding box center [234, 137] width 30 height 8
select select "46"
select select "2"
select select "0"
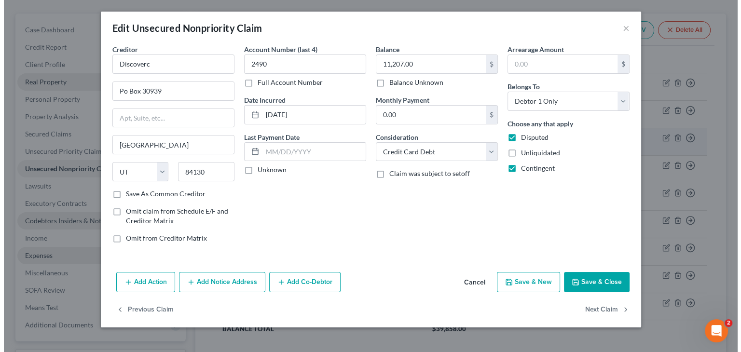
scroll to position [79, 0]
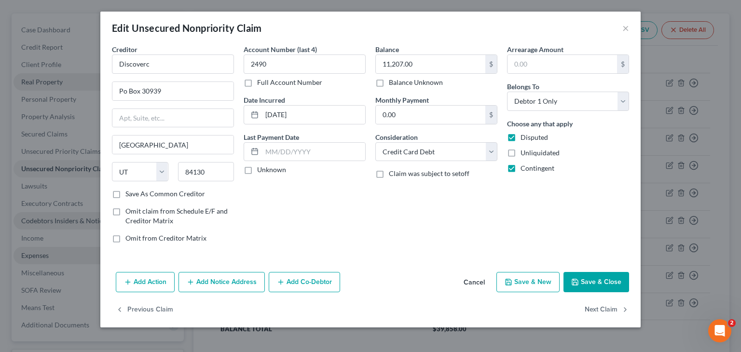
click at [213, 288] on button "Add Notice Address" at bounding box center [222, 282] width 86 height 20
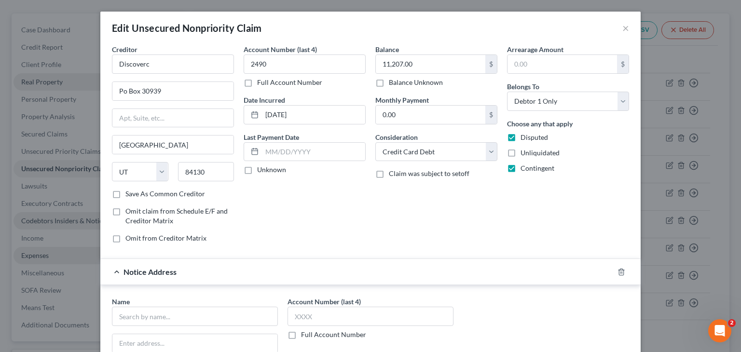
click at [202, 306] on div "Name *" at bounding box center [195, 311] width 166 height 29
click at [198, 313] on input "text" at bounding box center [195, 316] width 166 height 19
paste input "Discover card PO Box 45909 94145"
drag, startPoint x: 202, startPoint y: 316, endPoint x: 252, endPoint y: 315, distance: 50.2
click at [251, 315] on input "Discover card PO Box 45909 94145" at bounding box center [195, 316] width 166 height 19
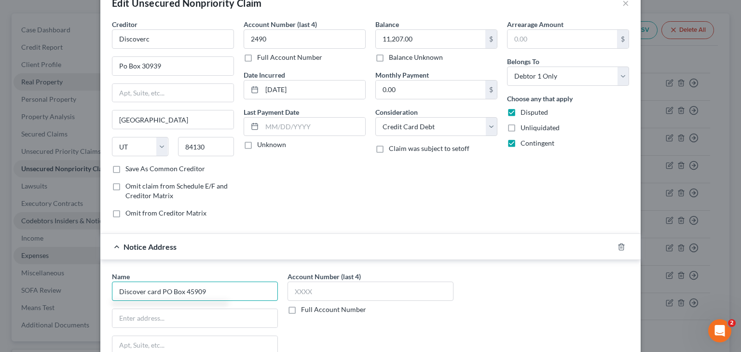
scroll to position [97, 0]
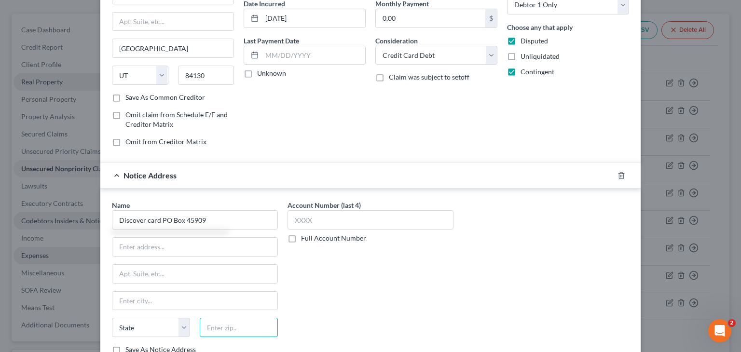
click at [232, 325] on input "text" at bounding box center [239, 327] width 78 height 19
type input "Discover card PO Box 45909"
paste input "94145"
type input "94145"
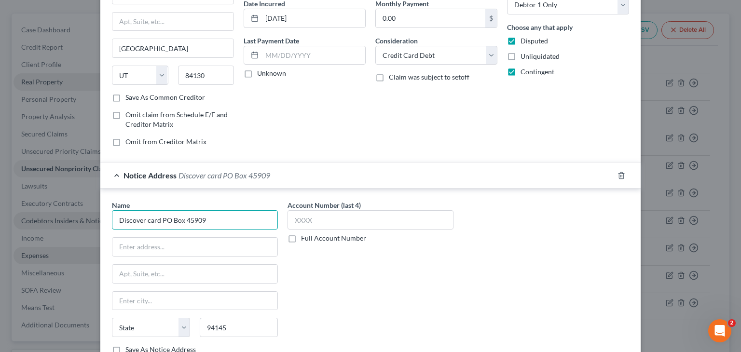
type input "San Francisco"
select select "4"
drag, startPoint x: 159, startPoint y: 221, endPoint x: 222, endPoint y: 214, distance: 63.1
click at [222, 215] on input "Discover card PO Box 45909" at bounding box center [195, 219] width 166 height 19
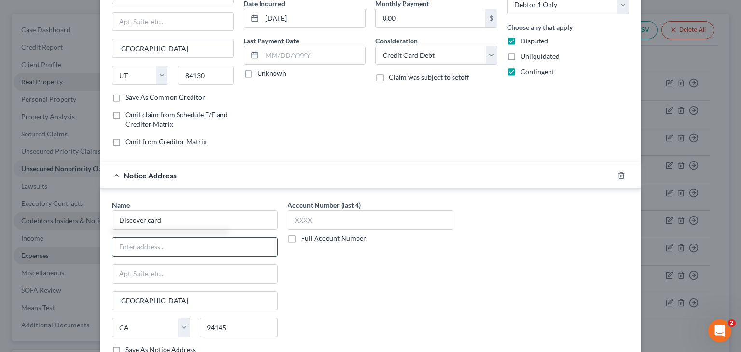
click at [170, 250] on input "text" at bounding box center [194, 247] width 165 height 18
type input "Discover card"
type input "Attn: Bankruptcy Dept"
click at [162, 269] on input "text" at bounding box center [194, 274] width 165 height 18
paste input "PO Box 45909"
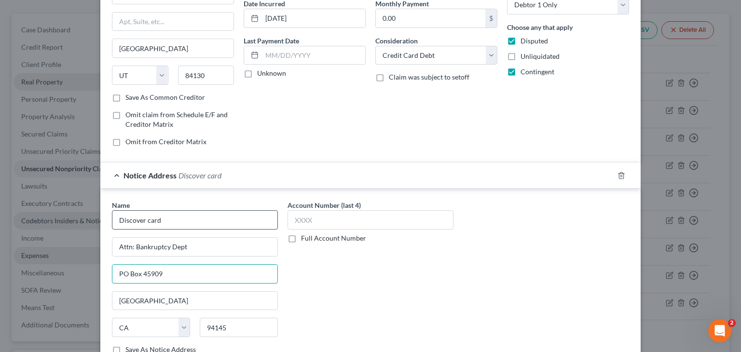
type input "PO Box 45909"
click at [146, 218] on input "Discover card" at bounding box center [195, 219] width 166 height 19
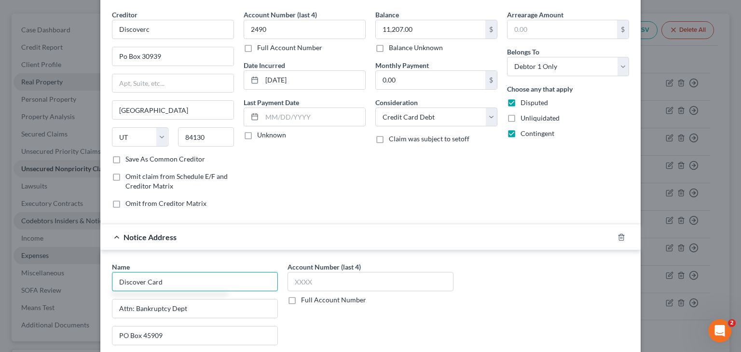
scroll to position [0, 0]
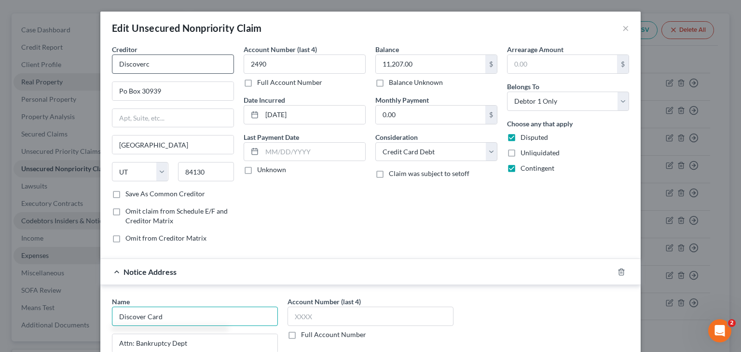
type input "Discover Card"
click at [149, 55] on input "Discoverc" at bounding box center [173, 64] width 122 height 19
type input "Discover Card"
drag, startPoint x: 167, startPoint y: 91, endPoint x: 105, endPoint y: 95, distance: 61.9
click at [107, 95] on div "Creditor * Discover Card Po Box 30939 Salt Lake City State AL AK AR AZ CA CO CT…" at bounding box center [173, 147] width 132 height 207
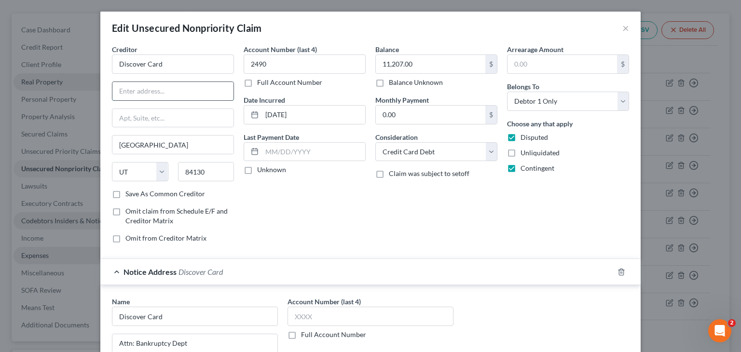
click at [160, 90] on input "text" at bounding box center [172, 91] width 121 height 18
type input "Attn: Bankruptcy Dept"
click at [169, 116] on input "text" at bounding box center [172, 118] width 121 height 18
paste input "Po Box 30939"
click at [122, 115] on input "Po Box 30939" at bounding box center [172, 118] width 121 height 18
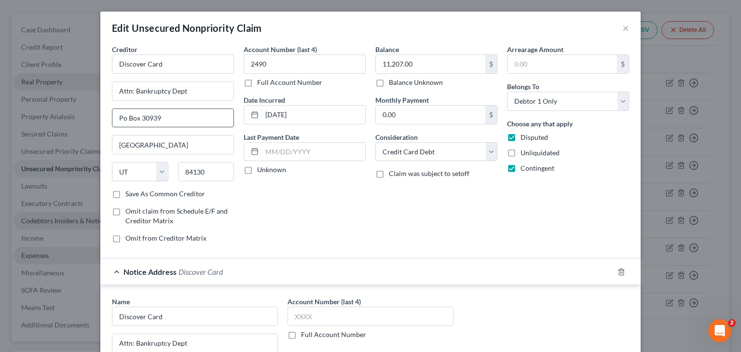
type input "PO Box 30939"
click at [521, 217] on div "Arrearage Amount $ Belongs To * Select Debtor 1 Only Debtor 2 Only Debtor 1 And…" at bounding box center [568, 147] width 132 height 207
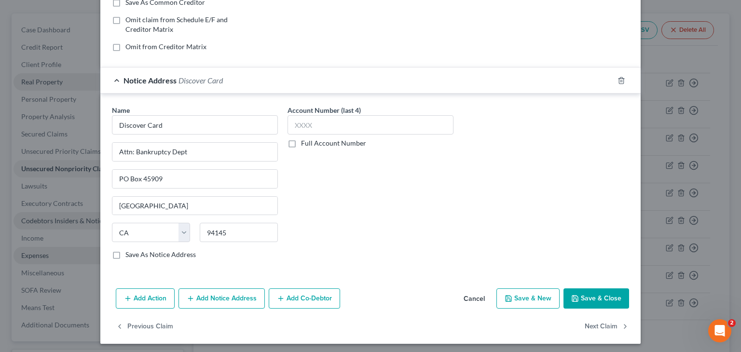
scroll to position [193, 0]
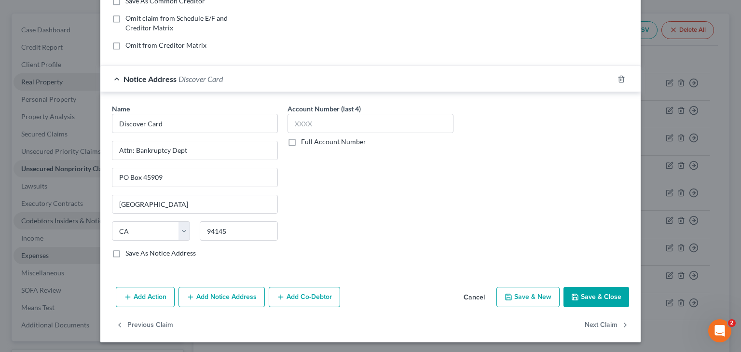
click at [593, 293] on button "Save & Close" at bounding box center [597, 297] width 66 height 20
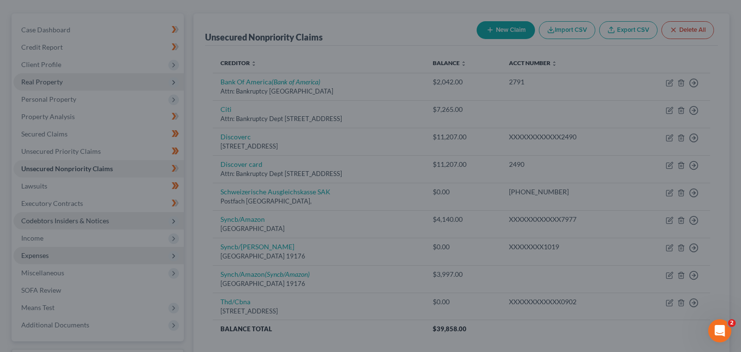
type input "0"
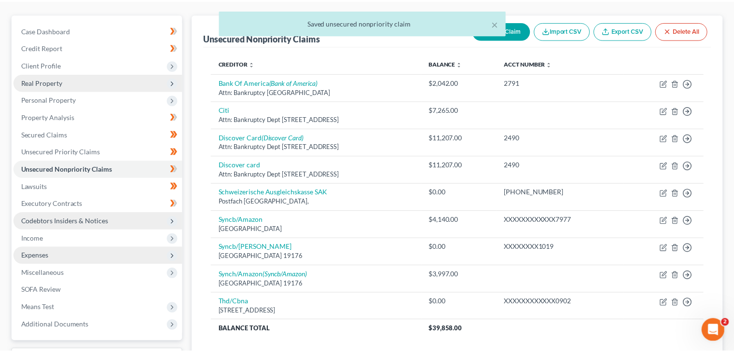
scroll to position [97, 0]
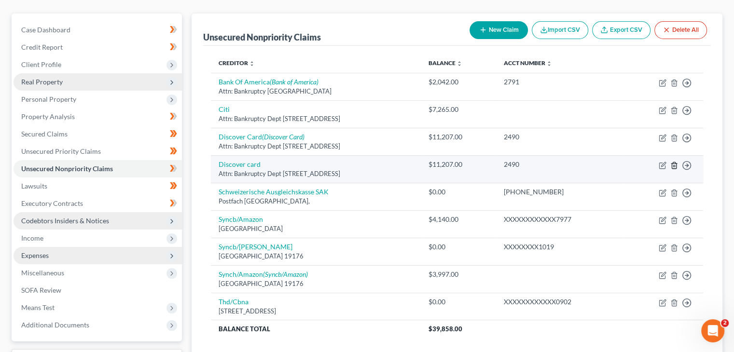
click at [670, 166] on icon "button" at bounding box center [674, 166] width 8 height 8
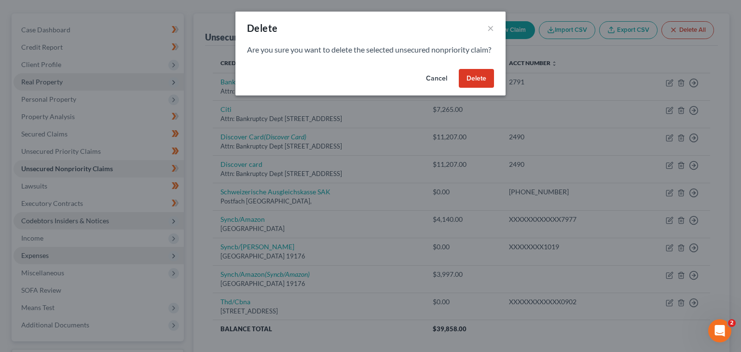
click at [484, 88] on button "Delete" at bounding box center [476, 78] width 35 height 19
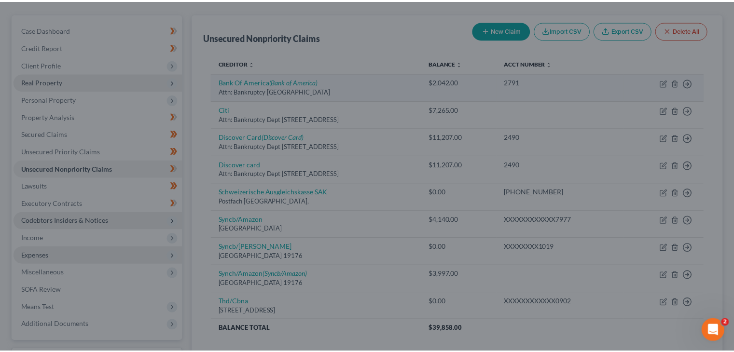
scroll to position [97, 0]
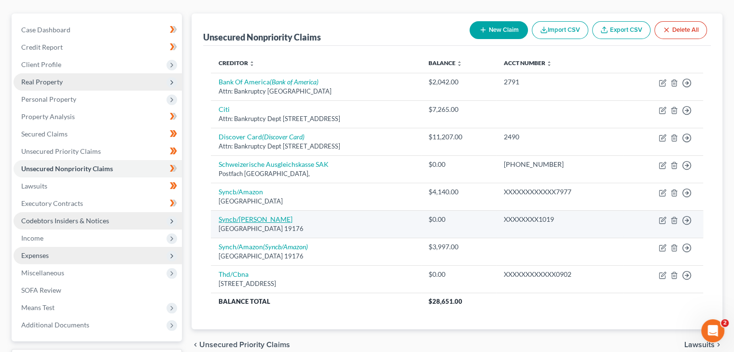
click at [236, 219] on link "Syncb/Levitz" at bounding box center [256, 219] width 74 height 8
select select "39"
select select "2"
select select "0"
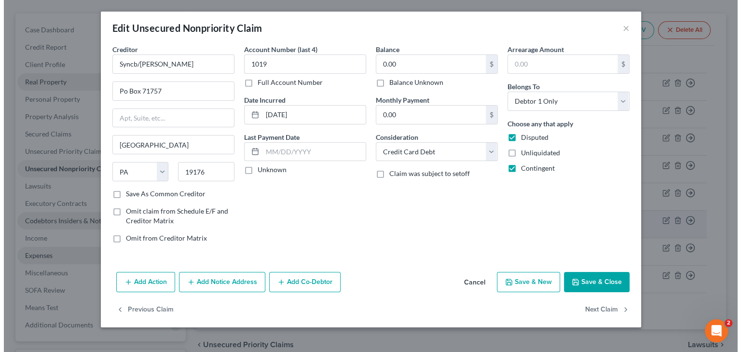
scroll to position [79, 0]
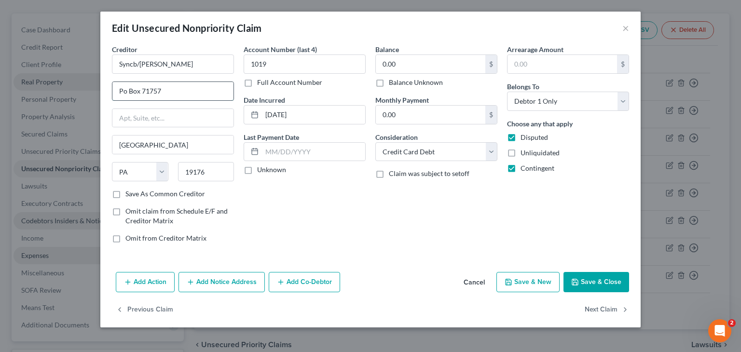
click at [124, 94] on input "Po Box 71757" at bounding box center [172, 91] width 121 height 18
click at [177, 85] on input "Po Box 71757" at bounding box center [172, 91] width 121 height 18
click at [128, 90] on input "Po Box 71757" at bounding box center [172, 91] width 121 height 18
type input "PO Box 71757"
click at [586, 282] on button "Save & Close" at bounding box center [597, 282] width 66 height 20
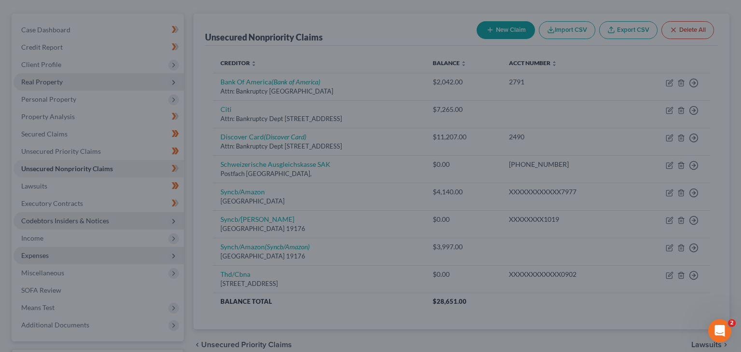
type input "0"
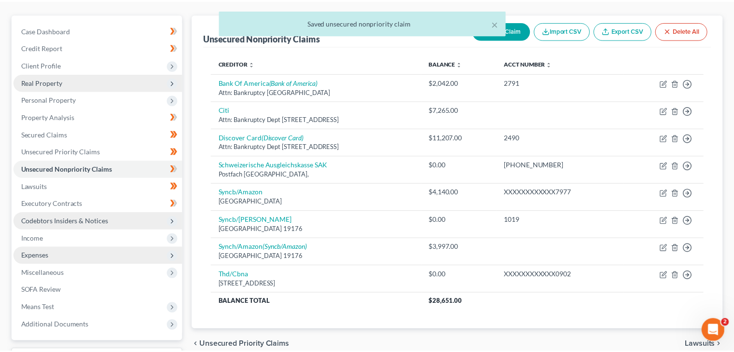
scroll to position [97, 0]
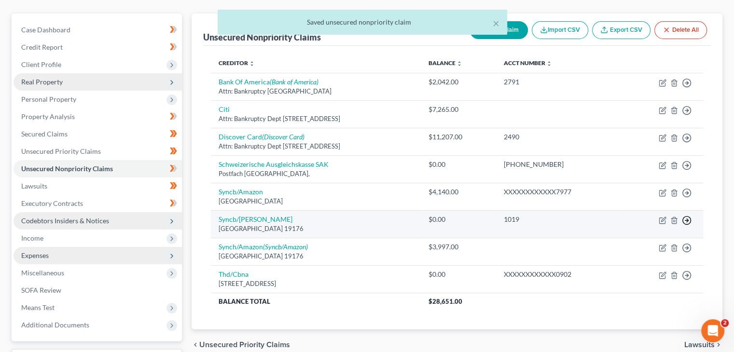
click at [687, 88] on icon "button" at bounding box center [687, 83] width 10 height 10
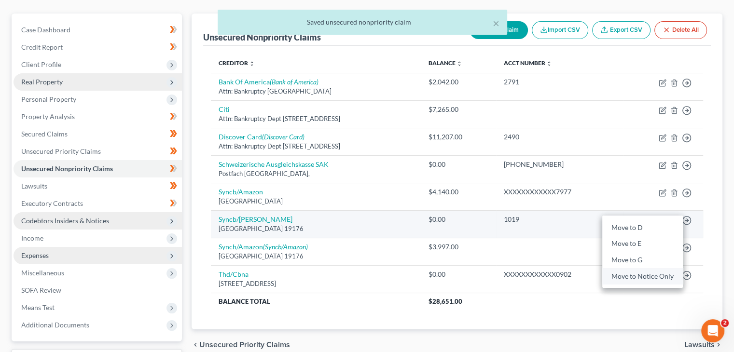
click at [642, 273] on link "Move to Notice Only" at bounding box center [642, 276] width 81 height 16
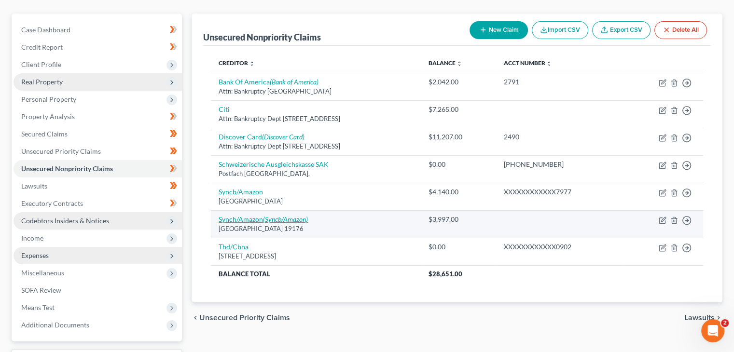
click at [268, 219] on icon "(Syncb/Amazon)" at bounding box center [285, 219] width 45 height 8
select select "39"
select select "2"
select select "0"
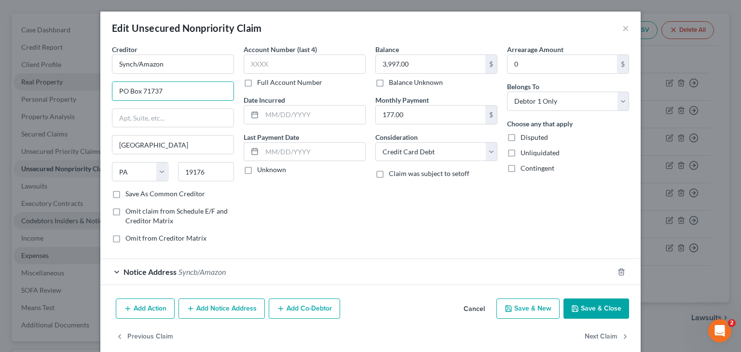
drag, startPoint x: 171, startPoint y: 89, endPoint x: 85, endPoint y: 97, distance: 86.7
click at [85, 97] on div "Edit Unsecured Nonpriority Claim × Creditor * Synch/Amazon PO Box 71737 Philade…" at bounding box center [370, 176] width 741 height 352
click at [473, 306] on button "Cancel" at bounding box center [474, 309] width 37 height 19
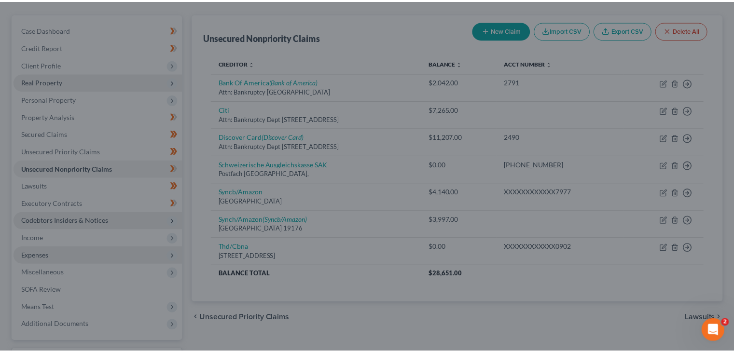
scroll to position [97, 0]
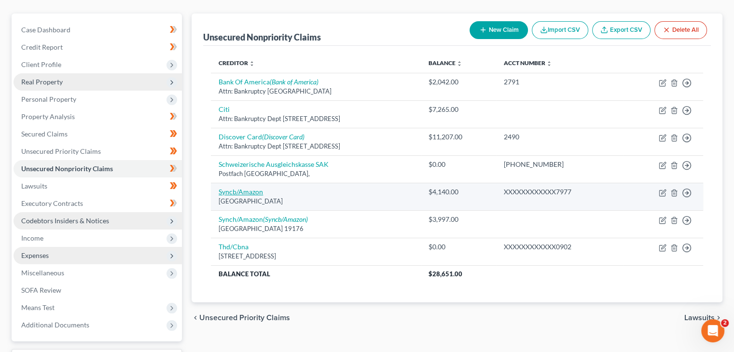
click at [234, 194] on link "Syncb/Amazon" at bounding box center [241, 192] width 44 height 8
select select "39"
select select "2"
select select "0"
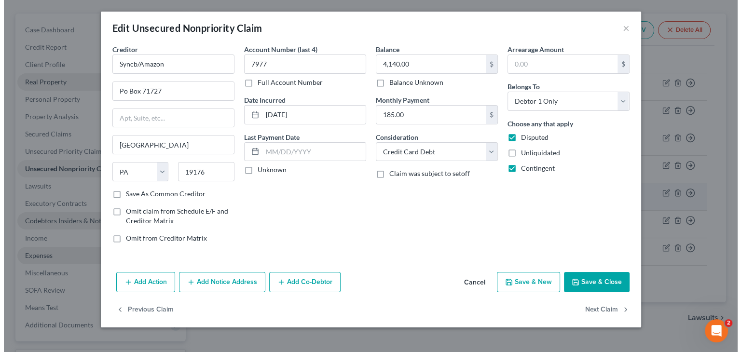
scroll to position [79, 0]
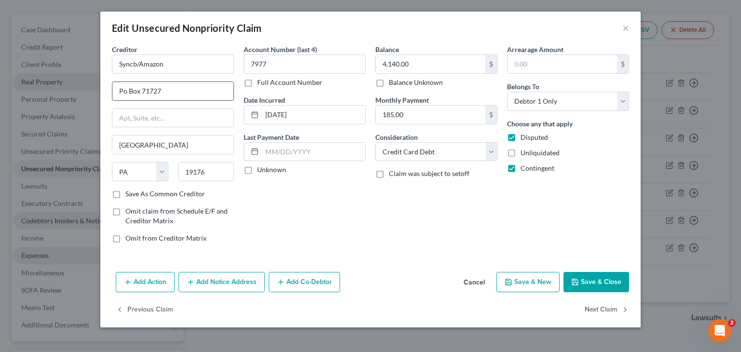
click at [184, 93] on input "Po Box 71727" at bounding box center [172, 91] width 121 height 18
drag, startPoint x: 190, startPoint y: 92, endPoint x: 72, endPoint y: 95, distance: 117.3
click at [72, 95] on div "Edit Unsecured Nonpriority Claim × Creditor * Syncb/Amazon Po Box 71727 Philade…" at bounding box center [370, 176] width 741 height 352
paste input "O Box 7173"
type input "PO Box 71737"
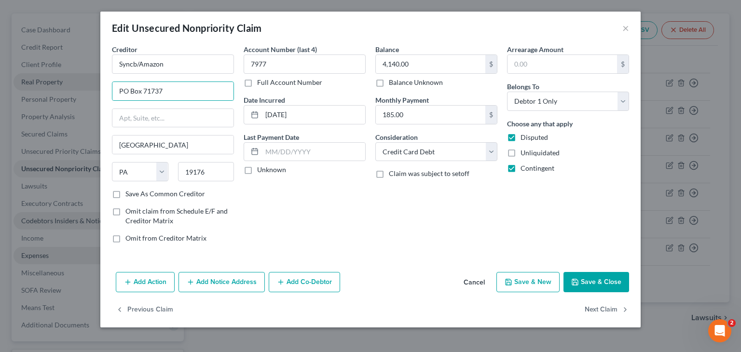
click at [199, 283] on button "Add Notice Address" at bounding box center [222, 282] width 86 height 20
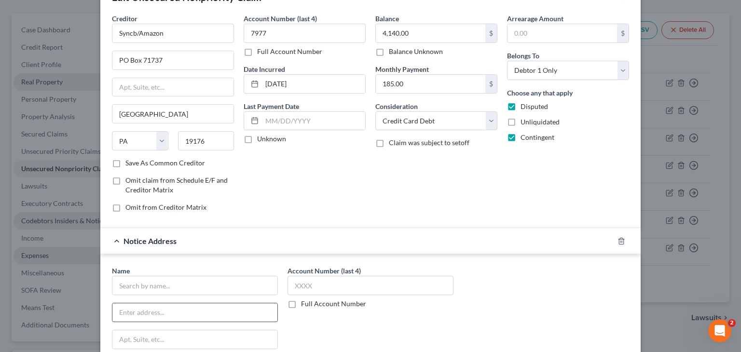
scroll to position [48, 0]
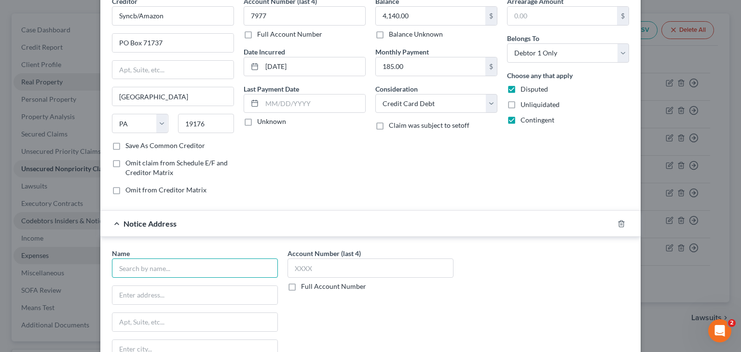
click at [174, 264] on input "text" at bounding box center [195, 268] width 166 height 19
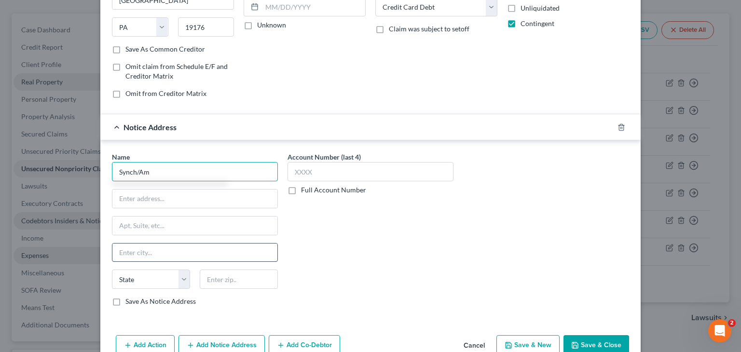
scroll to position [193, 0]
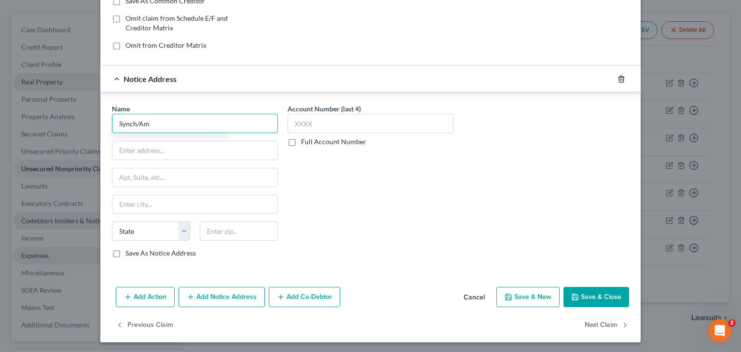
type input "Synch/Am"
click at [619, 79] on icon "button" at bounding box center [622, 79] width 8 height 8
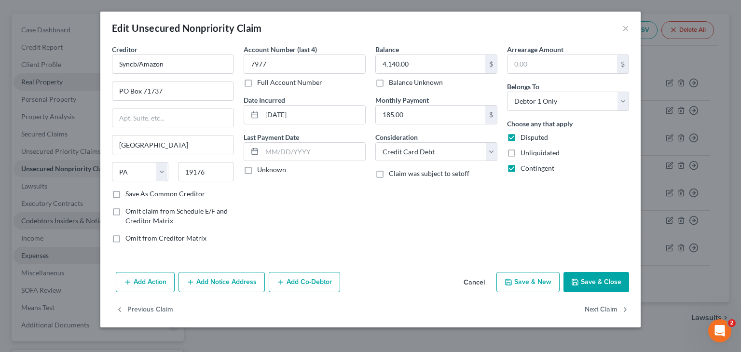
click at [577, 282] on polyline "button" at bounding box center [575, 283] width 3 height 2
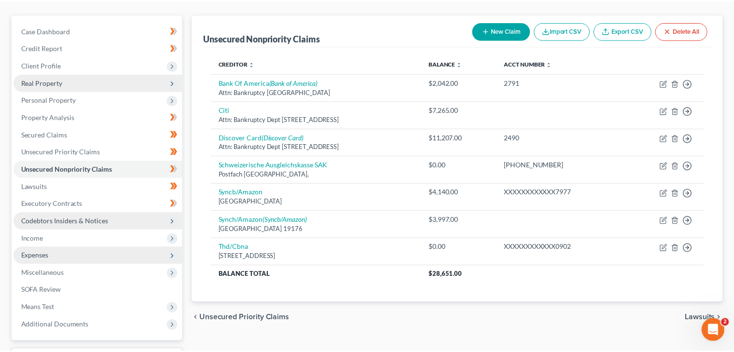
scroll to position [97, 0]
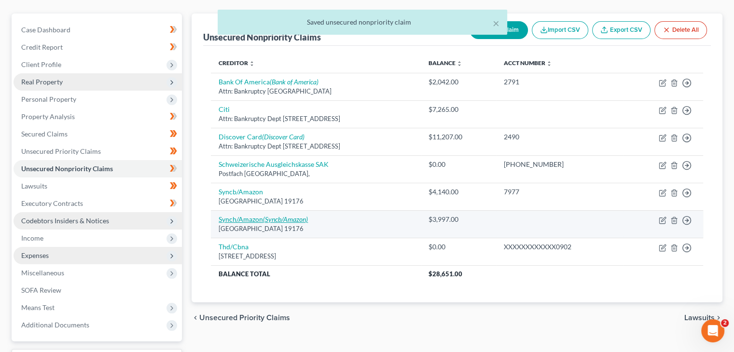
click at [287, 219] on icon "(Syncb/Amazon)" at bounding box center [285, 219] width 45 height 8
select select "39"
select select "2"
select select "0"
select select "9"
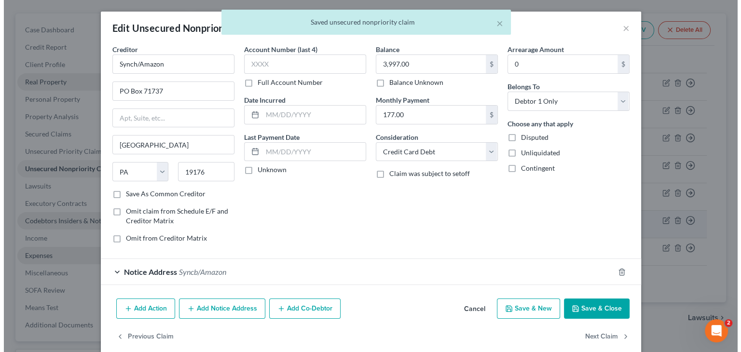
scroll to position [79, 0]
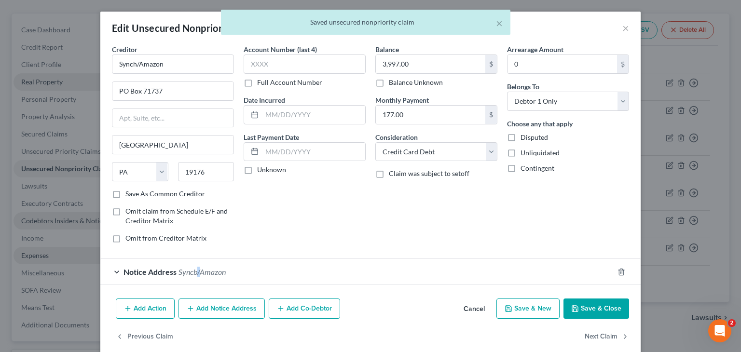
click at [195, 271] on span "Syncb/Amazon" at bounding box center [202, 271] width 47 height 9
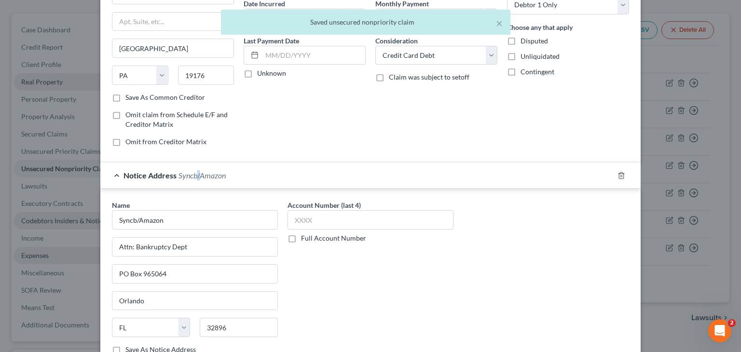
scroll to position [145, 0]
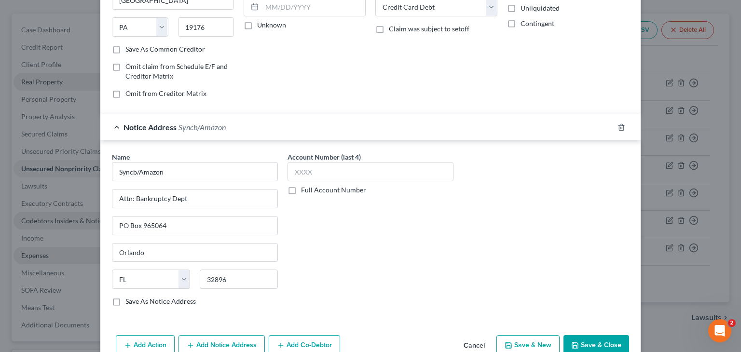
click at [126, 299] on label "Save As Notice Address" at bounding box center [161, 302] width 70 height 10
click at [129, 299] on input "Save As Notice Address" at bounding box center [132, 300] width 6 height 6
click at [583, 341] on button "Save & Close" at bounding box center [597, 345] width 66 height 20
checkbox input "false"
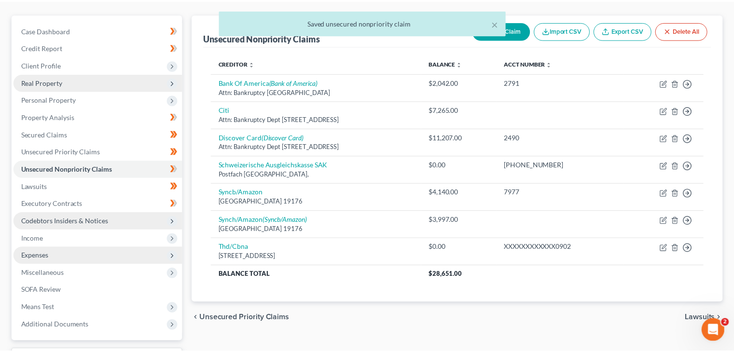
scroll to position [97, 0]
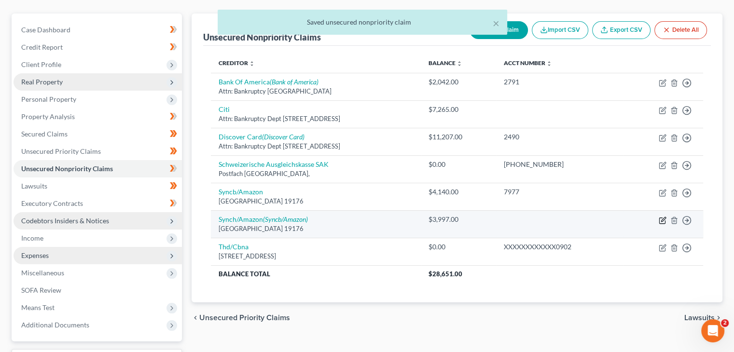
click at [664, 220] on icon "button" at bounding box center [663, 221] width 8 height 8
select select "39"
select select "2"
select select "0"
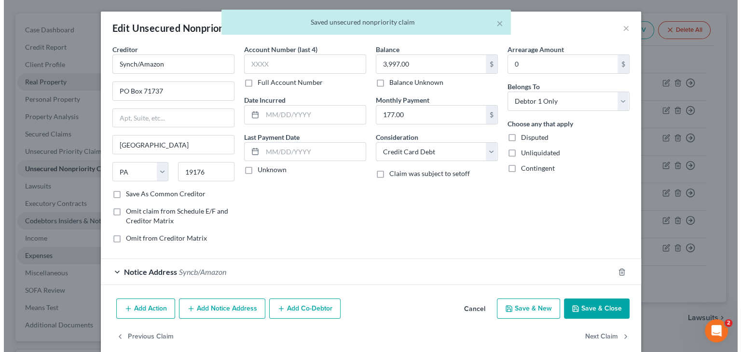
scroll to position [79, 0]
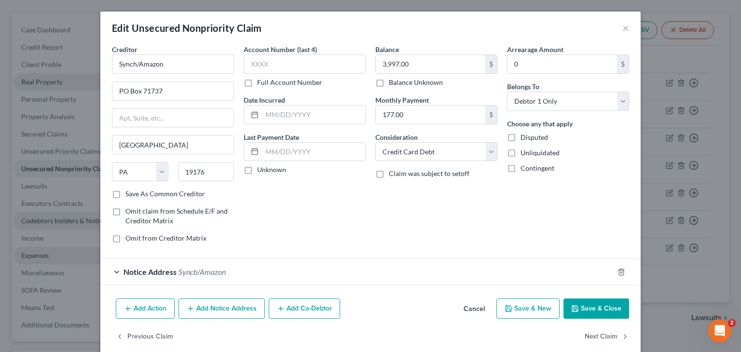
click at [234, 271] on div "Notice Address Syncb/Amazon" at bounding box center [357, 272] width 514 height 26
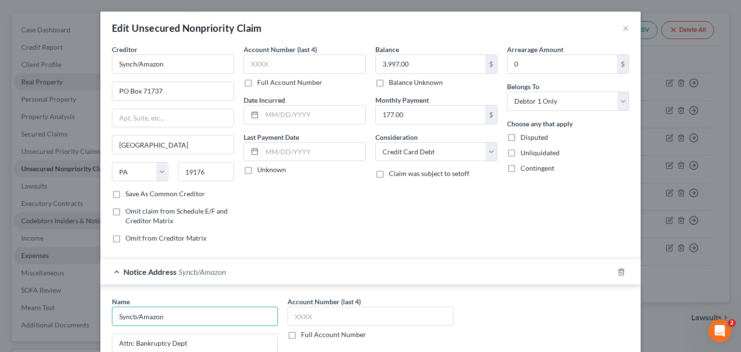
click at [210, 313] on input "Syncb/Amazon" at bounding box center [195, 316] width 166 height 19
drag, startPoint x: 210, startPoint y: 313, endPoint x: 87, endPoint y: 328, distance: 124.4
click at [87, 328] on div "Edit Unsecured Nonpriority Claim × Creditor * Synch/Amazon PO Box 71737 Philade…" at bounding box center [370, 176] width 741 height 352
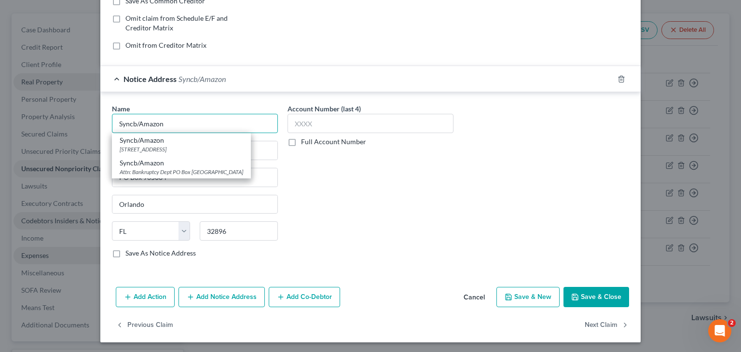
scroll to position [193, 0]
click at [458, 294] on button "Cancel" at bounding box center [474, 297] width 37 height 19
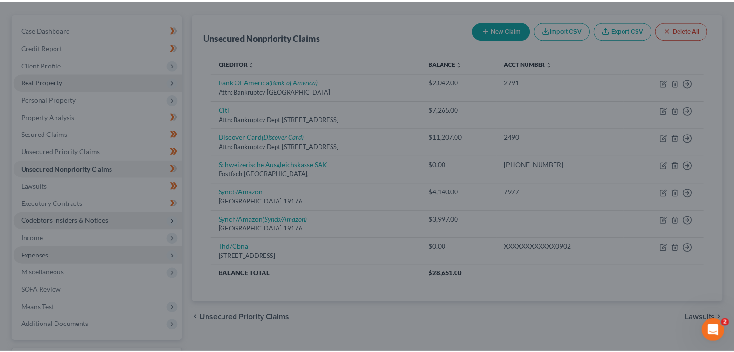
scroll to position [97, 0]
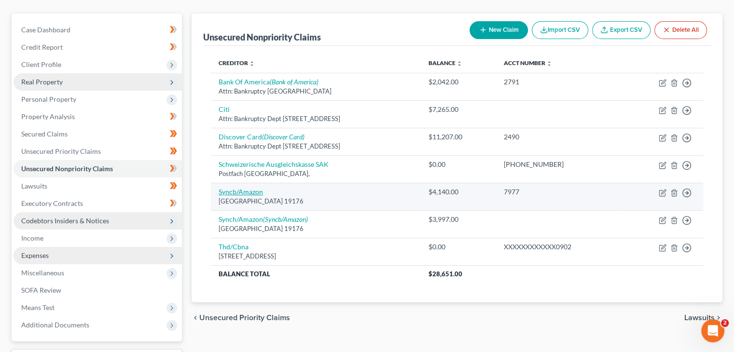
click at [236, 190] on link "Syncb/Amazon" at bounding box center [241, 192] width 44 height 8
select select "39"
select select "2"
select select "0"
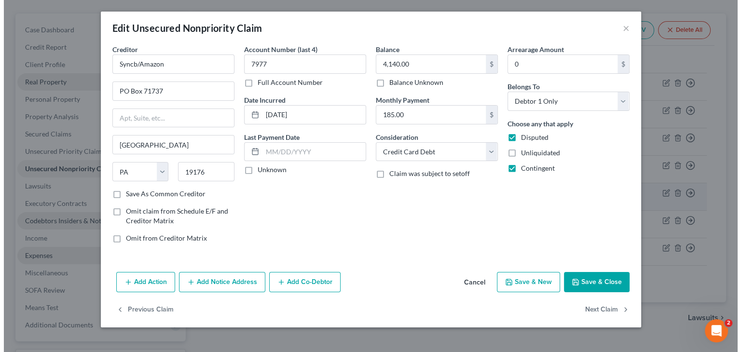
scroll to position [79, 0]
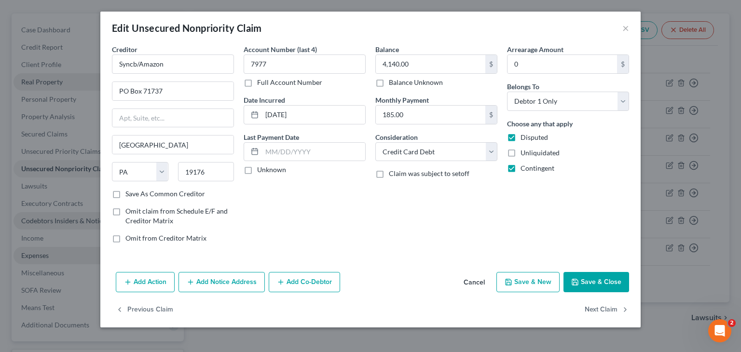
click at [202, 280] on button "Add Notice Address" at bounding box center [222, 282] width 86 height 20
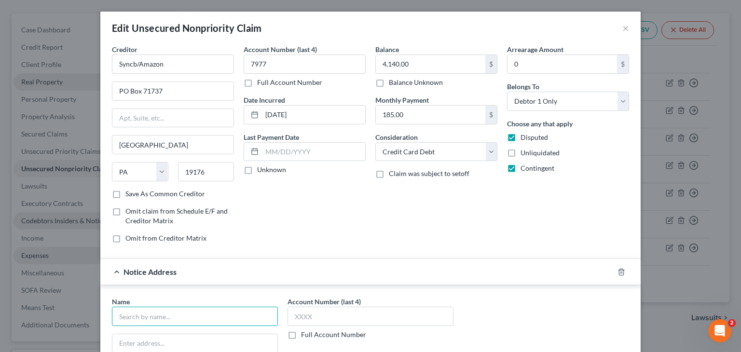
click at [167, 315] on input "text" at bounding box center [195, 316] width 166 height 19
paste input "Syncb/Amazon"
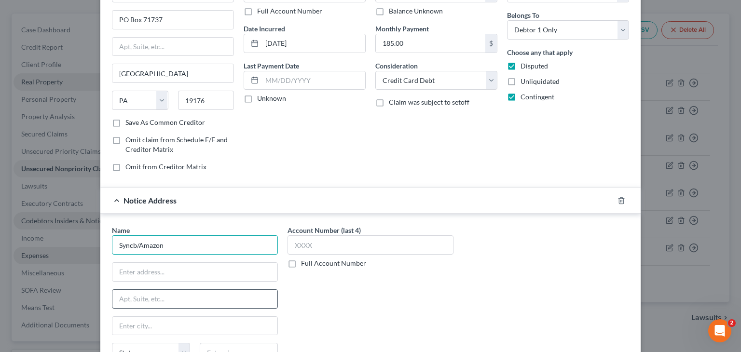
scroll to position [97, 0]
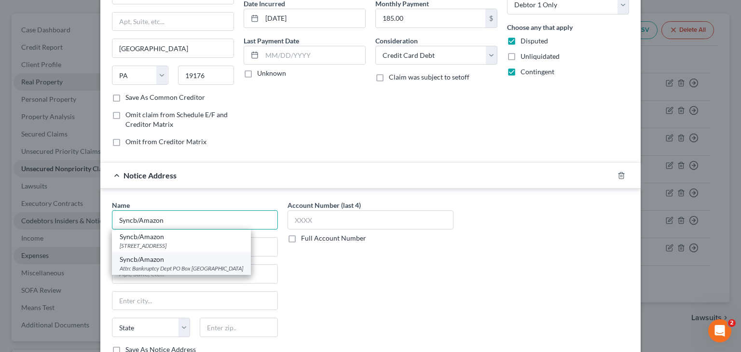
type input "Syncb/Amazon"
click at [218, 265] on div "Attn: Bankruptcy Dept PO Box 965064, Orlando, FL 32896" at bounding box center [182, 269] width 124 height 8
type input "Attn: Bankruptcy Dept"
type input "PO Box 965064"
type input "Orlando"
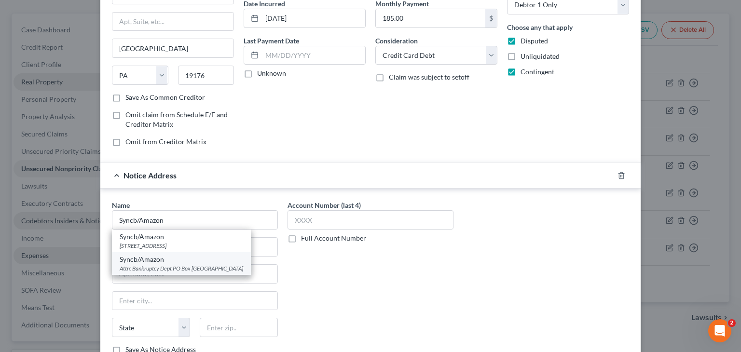
select select "9"
type input "32896"
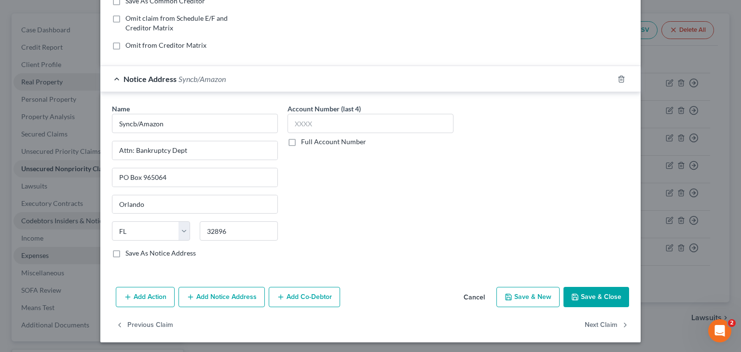
scroll to position [193, 0]
click at [579, 292] on button "Save & Close" at bounding box center [597, 297] width 66 height 20
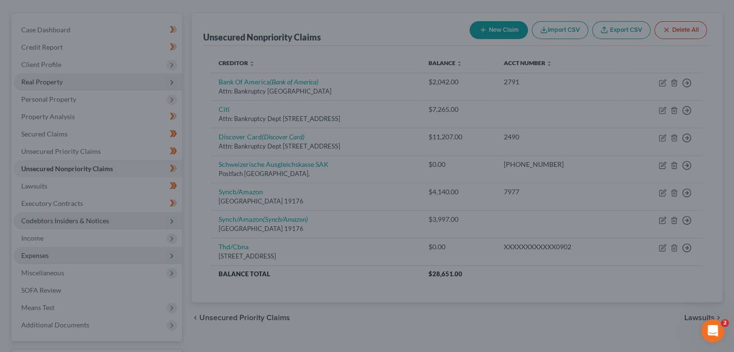
scroll to position [0, 0]
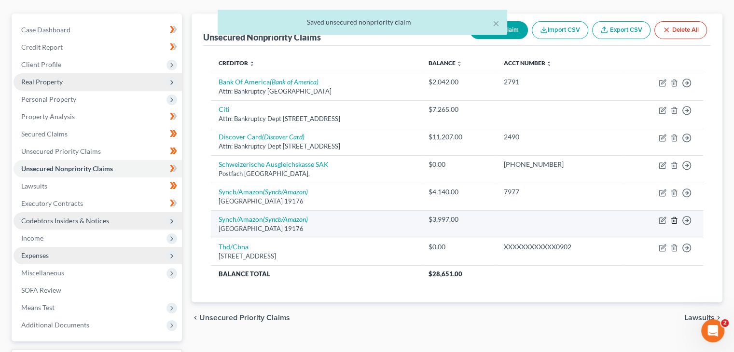
click at [675, 221] on icon "button" at bounding box center [674, 221] width 8 height 8
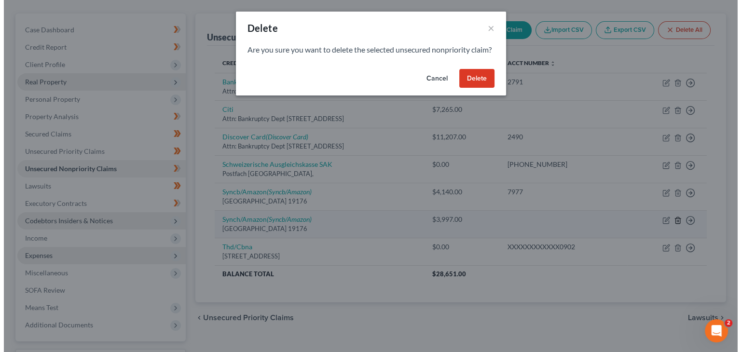
scroll to position [79, 0]
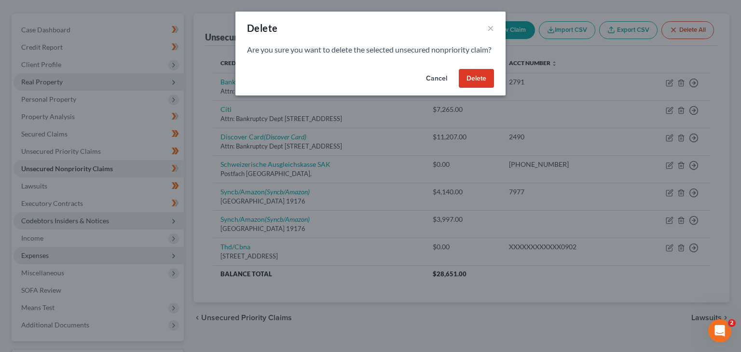
click at [482, 88] on button "Delete" at bounding box center [476, 78] width 35 height 19
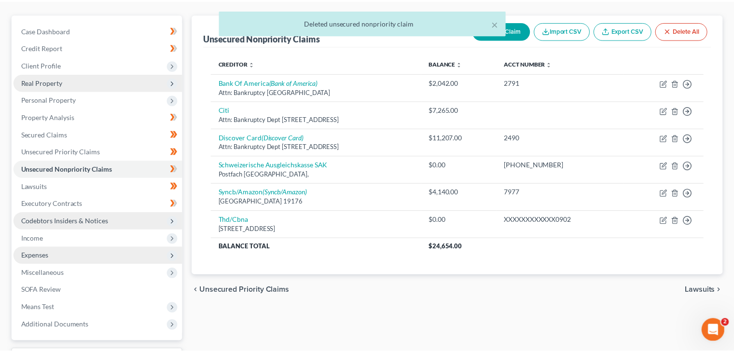
scroll to position [97, 0]
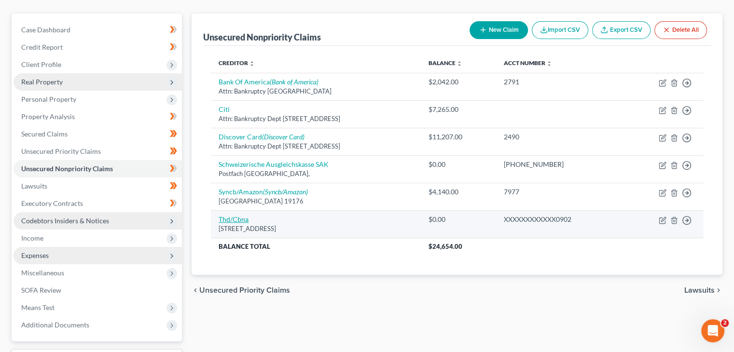
click at [228, 217] on link "Thd/Cbna" at bounding box center [234, 219] width 30 height 8
select select "43"
select select "2"
select select "0"
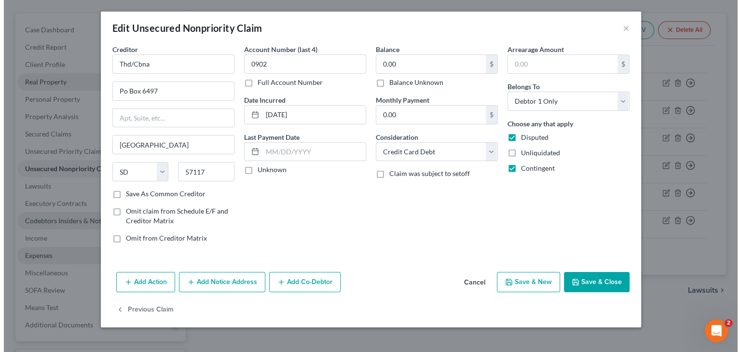
scroll to position [79, 0]
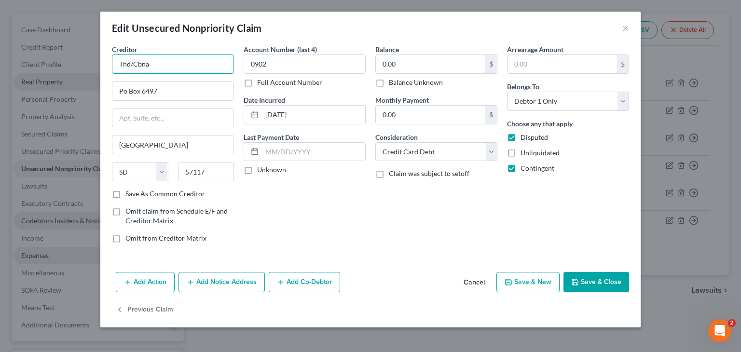
click at [124, 68] on input "Thd/Cbna" at bounding box center [173, 64] width 122 height 19
click at [153, 60] on input "THD/Cbna" at bounding box center [173, 64] width 122 height 19
type input "THD/CBNA"
click at [313, 195] on div "Account Number (last 4) 0902 Full Account Number Date Incurred 01-05-2021 Last …" at bounding box center [305, 147] width 132 height 207
click at [171, 82] on input "Po Box 6497" at bounding box center [172, 91] width 121 height 18
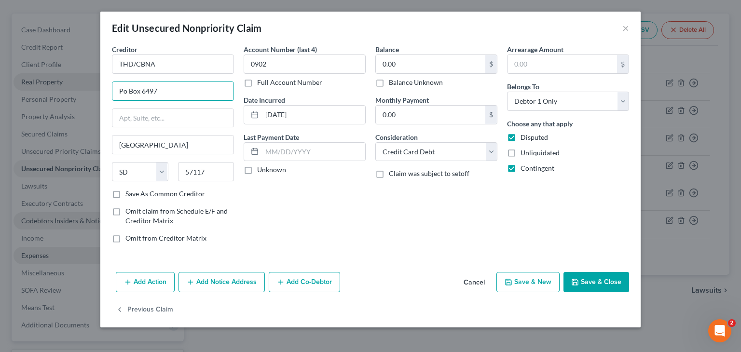
drag, startPoint x: 120, startPoint y: 95, endPoint x: 88, endPoint y: 94, distance: 31.9
click at [88, 94] on div "Edit Unsecured Nonpriority Claim × Creditor * THD/CBNA Po Box 6497 Sioux Falls …" at bounding box center [370, 176] width 741 height 352
type input "PO Box 6497"
drag, startPoint x: 170, startPoint y: 93, endPoint x: 101, endPoint y: 91, distance: 69.1
click at [101, 91] on div "Creditor * THD/CBNA PO Box 6497 Sioux Falls State AL AK AR AZ CA CO CT DE DC FL…" at bounding box center [370, 156] width 541 height 224
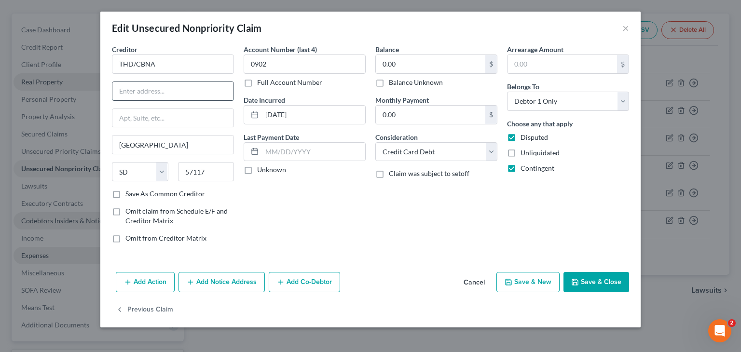
click at [139, 97] on input "text" at bounding box center [172, 91] width 121 height 18
type input "Attn: Bankruptcy Dept"
drag, startPoint x: 144, startPoint y: 128, endPoint x: 144, endPoint y: 118, distance: 9.7
click at [144, 127] on div "Creditor * THD/CBNA Attn: Bankruptcy Dept Sioux Falls State AL AK AR AZ CA CO C…" at bounding box center [173, 116] width 122 height 145
click at [144, 118] on input "text" at bounding box center [172, 118] width 121 height 18
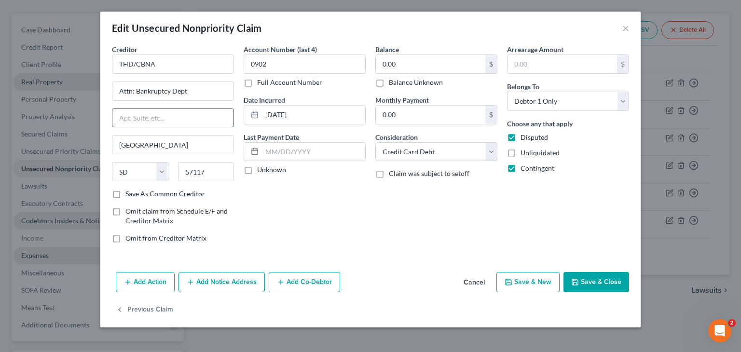
paste input "PO Box 6497"
type input "PO Box 6497"
click at [587, 276] on button "Save & Close" at bounding box center [597, 282] width 66 height 20
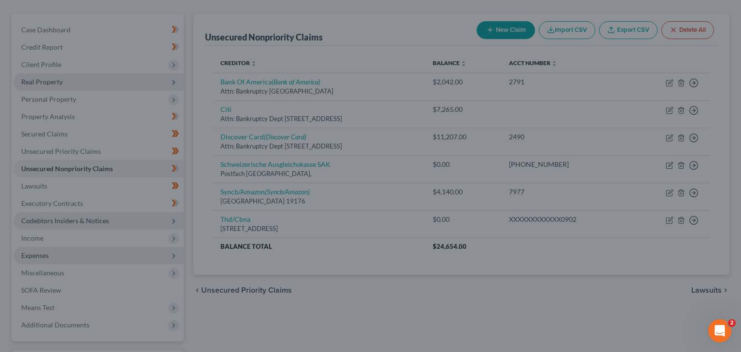
type input "0"
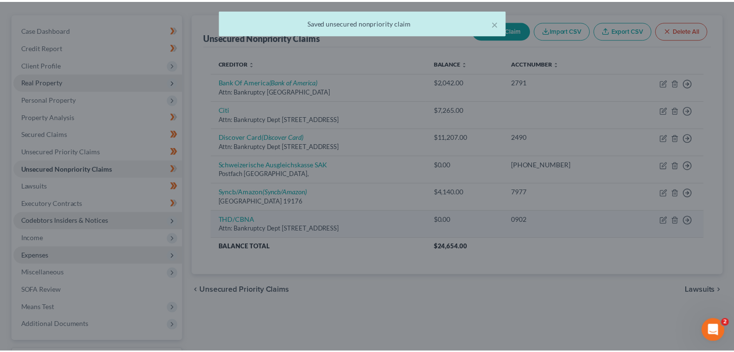
scroll to position [97, 0]
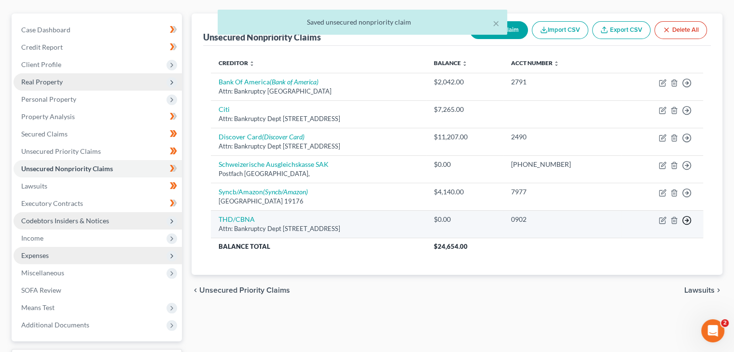
click at [686, 83] on line "button" at bounding box center [686, 83] width 3 height 0
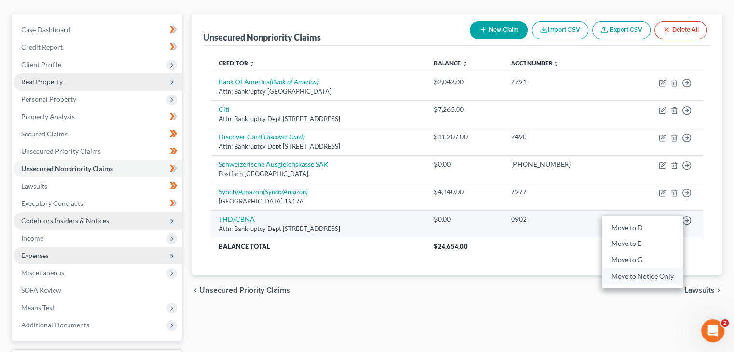
click at [630, 277] on link "Move to Notice Only" at bounding box center [642, 276] width 81 height 16
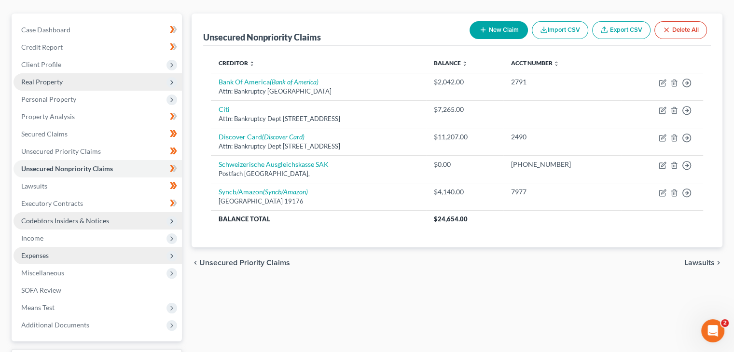
click at [68, 217] on span "Codebtors Insiders & Notices" at bounding box center [65, 221] width 88 height 8
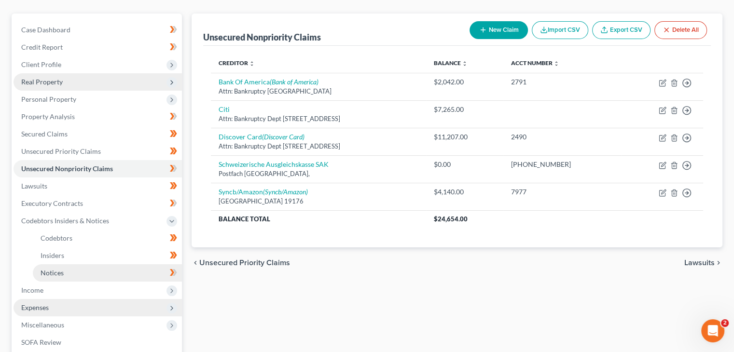
click at [60, 270] on span "Notices" at bounding box center [52, 273] width 23 height 8
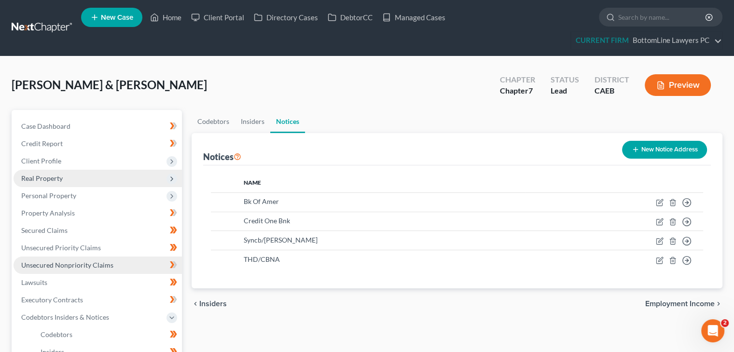
click at [80, 261] on span "Unsecured Nonpriority Claims" at bounding box center [67, 265] width 92 height 8
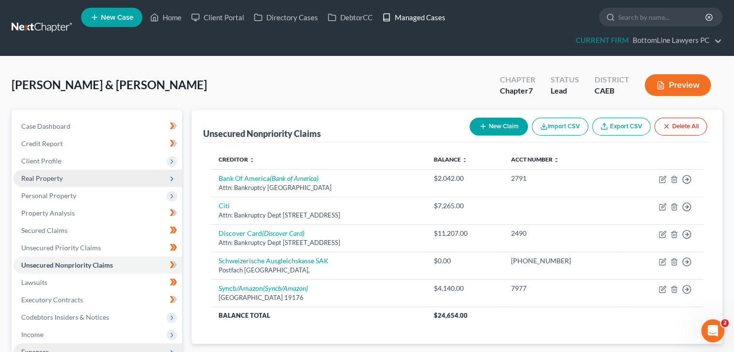
click at [428, 15] on link "Managed Cases" at bounding box center [413, 17] width 73 height 17
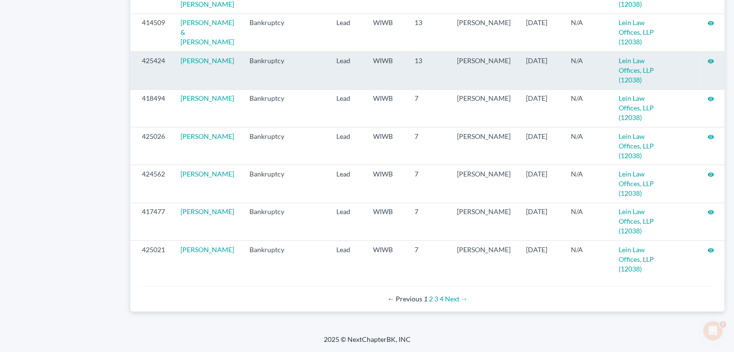
scroll to position [1054, 0]
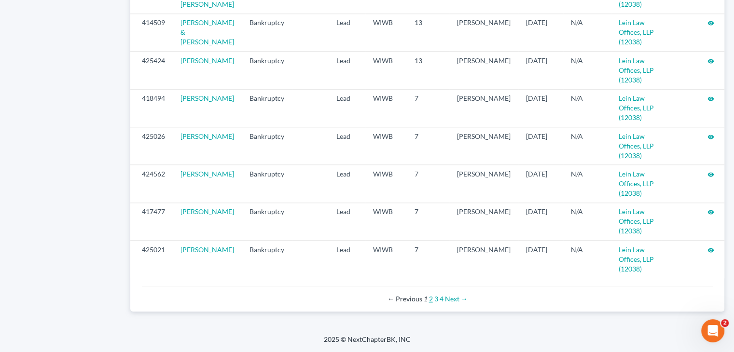
click at [431, 300] on link "2" at bounding box center [431, 299] width 4 height 8
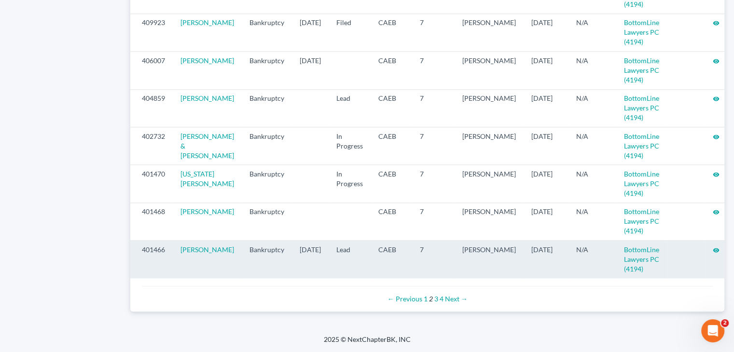
scroll to position [1064, 0]
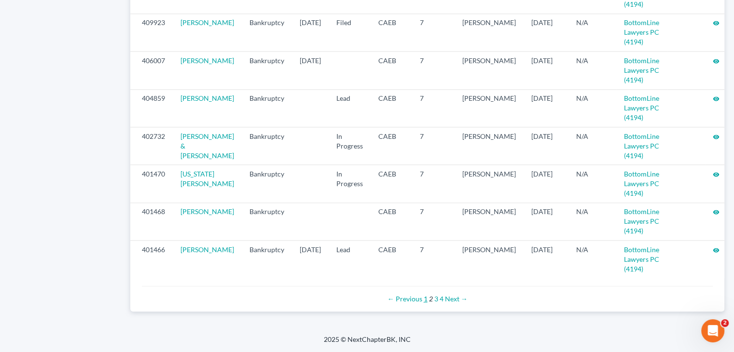
click at [426, 300] on link "1" at bounding box center [426, 299] width 4 height 8
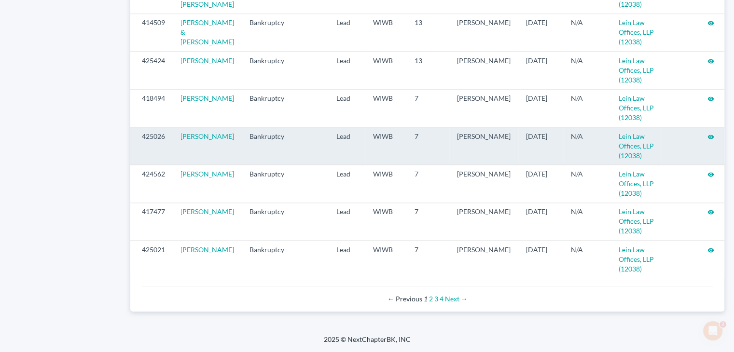
scroll to position [1054, 0]
